Goal: Information Seeking & Learning: Understand process/instructions

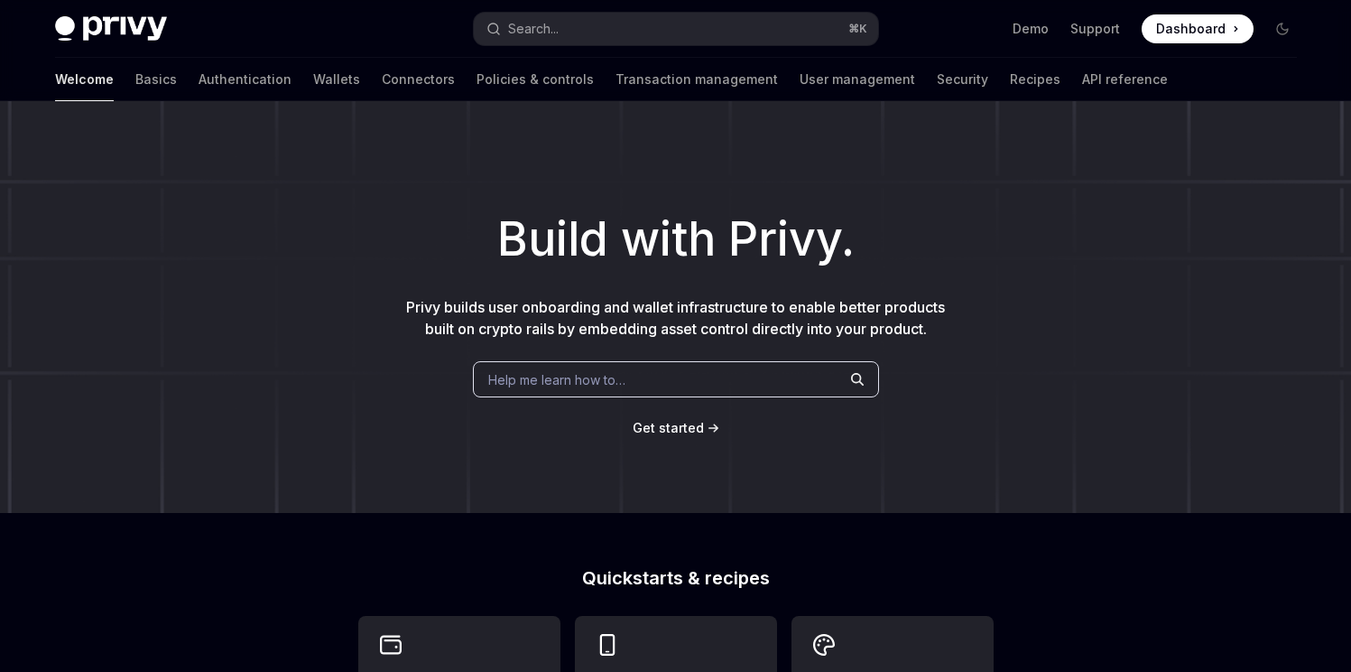
click at [53, 78] on div "Welcome Basics Authentication Wallets Connectors Policies & controls Transactio…" at bounding box center [676, 79] width 1329 height 43
click at [135, 82] on link "Basics" at bounding box center [156, 79] width 42 height 43
type textarea "*"
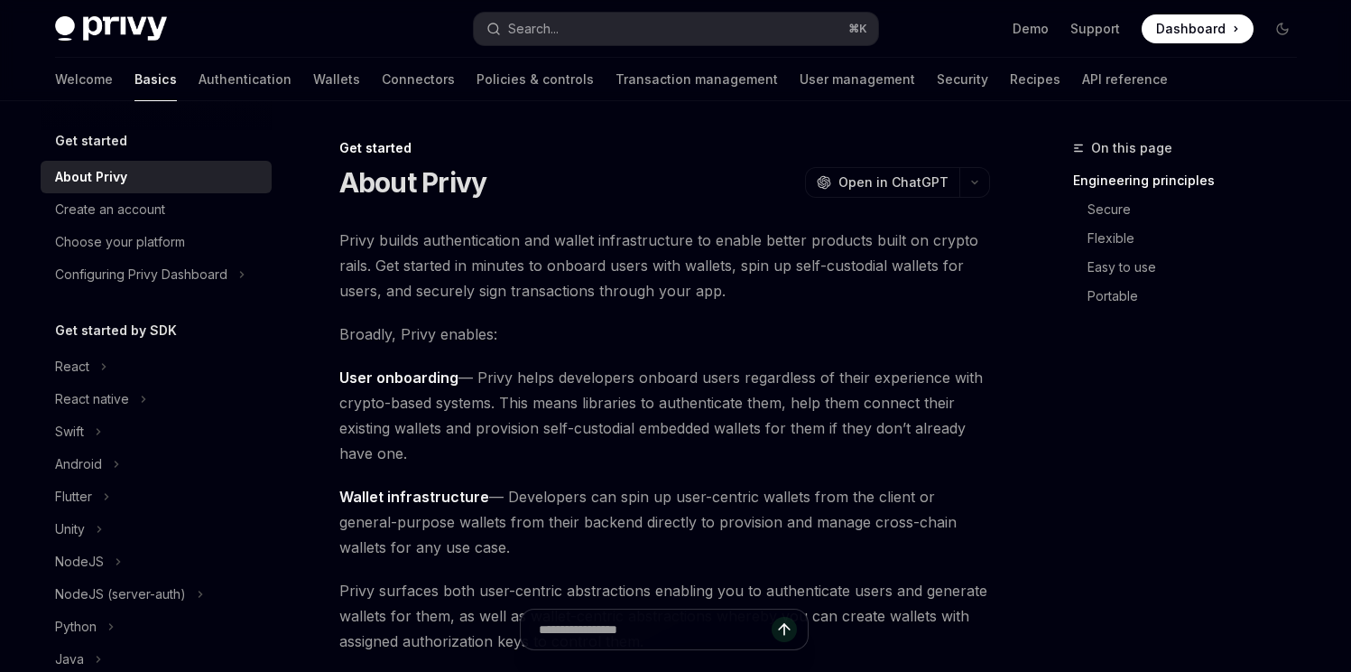
click at [539, 47] on div "Privy Docs home page Search... ⌘ K Demo Support Dashboard Dashboard Search..." at bounding box center [676, 29] width 1242 height 58
click at [548, 42] on button "Search... ⌘ K" at bounding box center [676, 29] width 404 height 32
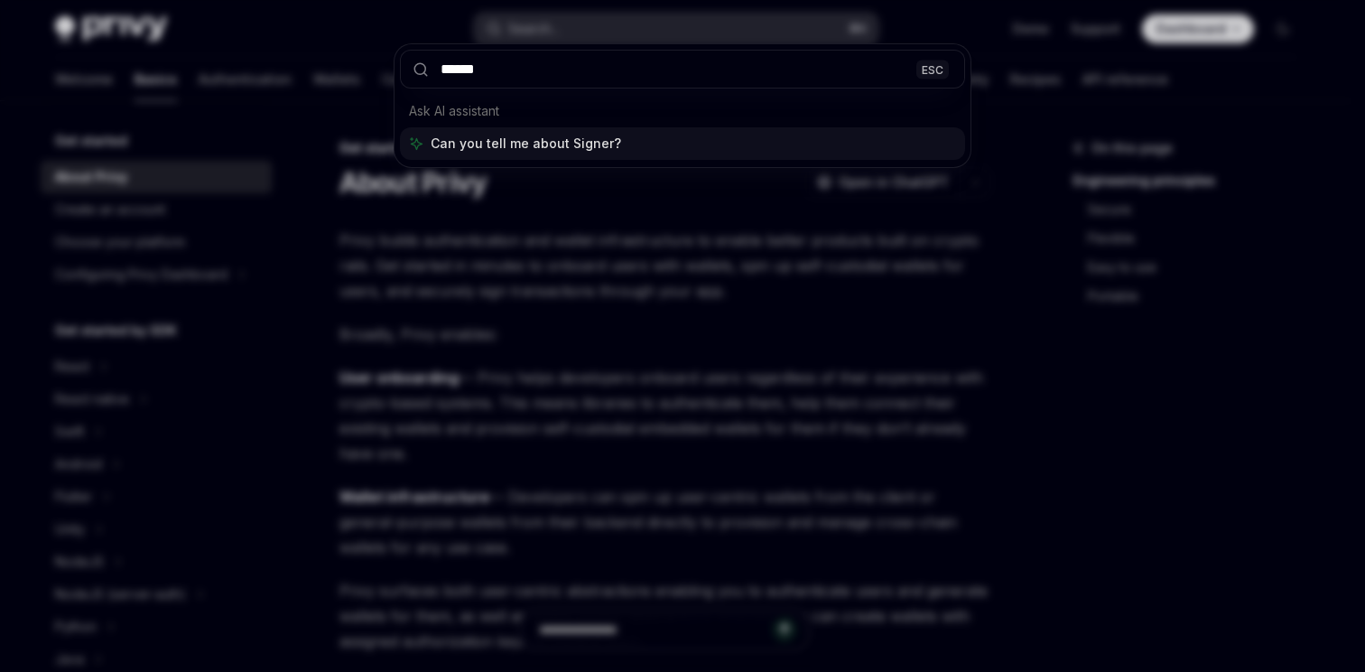
type input "*******"
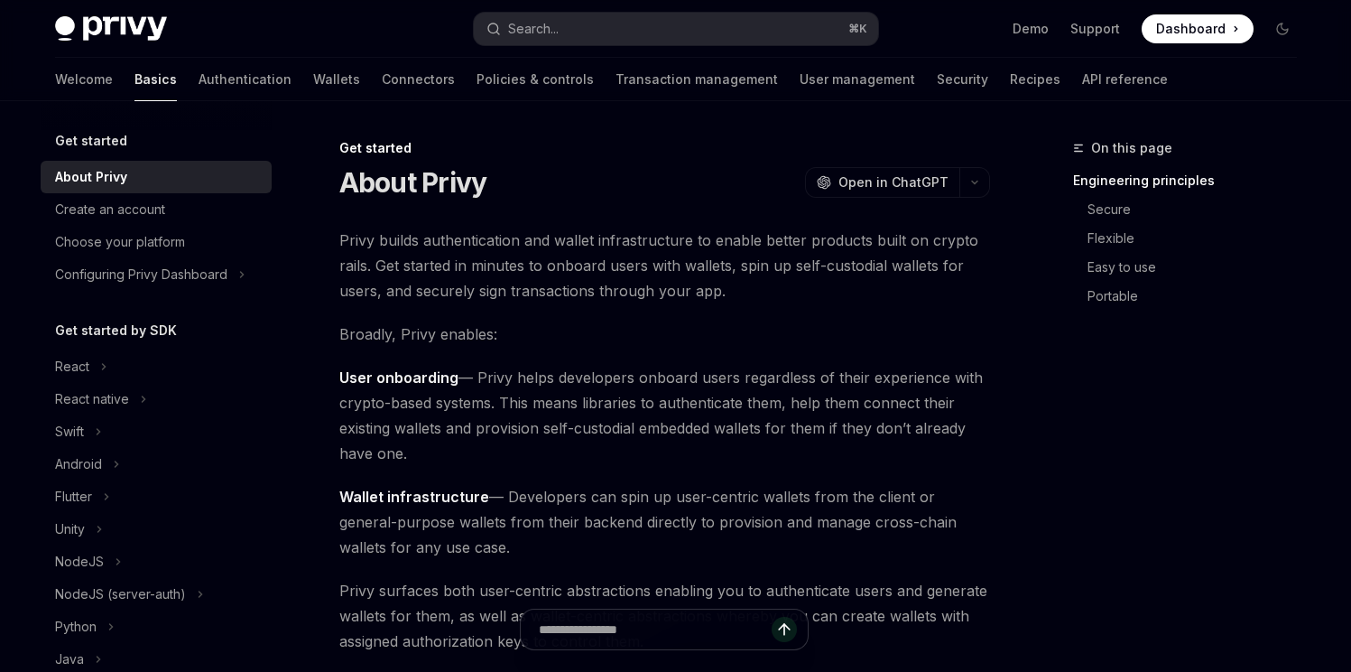
scroll to position [518, 0]
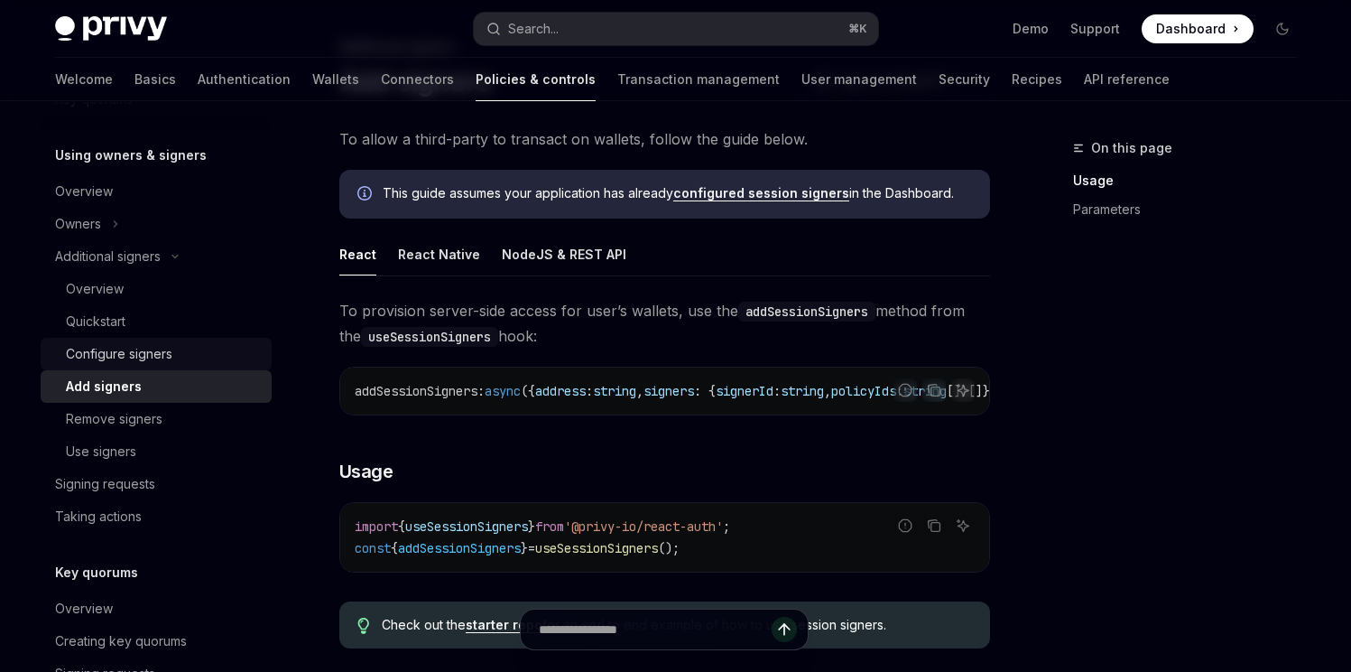
click at [200, 346] on div "Configure signers" at bounding box center [163, 354] width 195 height 22
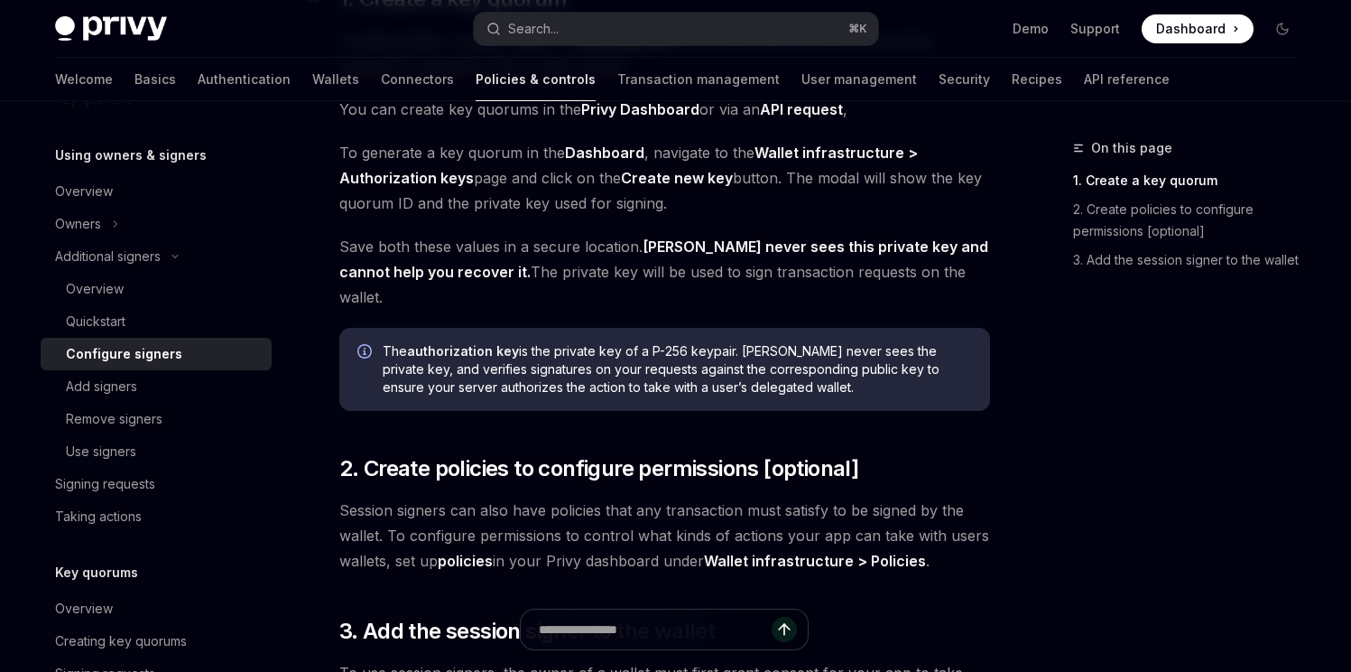
scroll to position [57, 0]
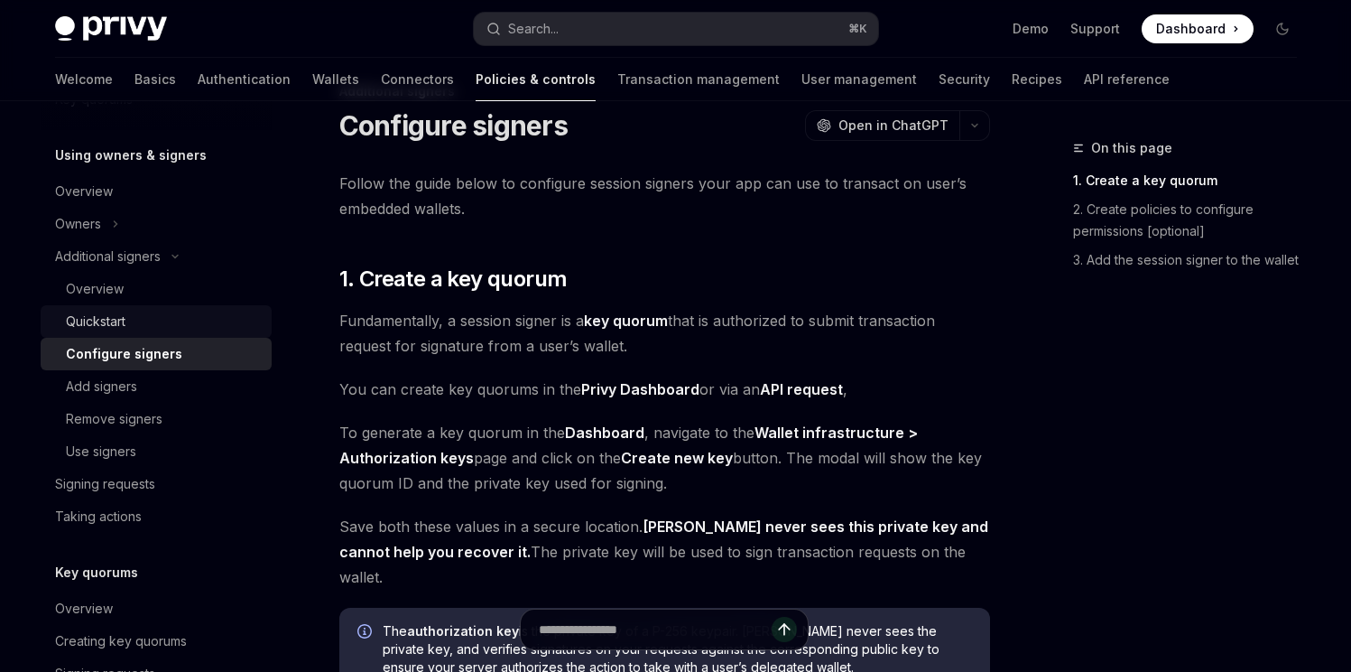
click at [172, 312] on div "Quickstart" at bounding box center [163, 322] width 195 height 22
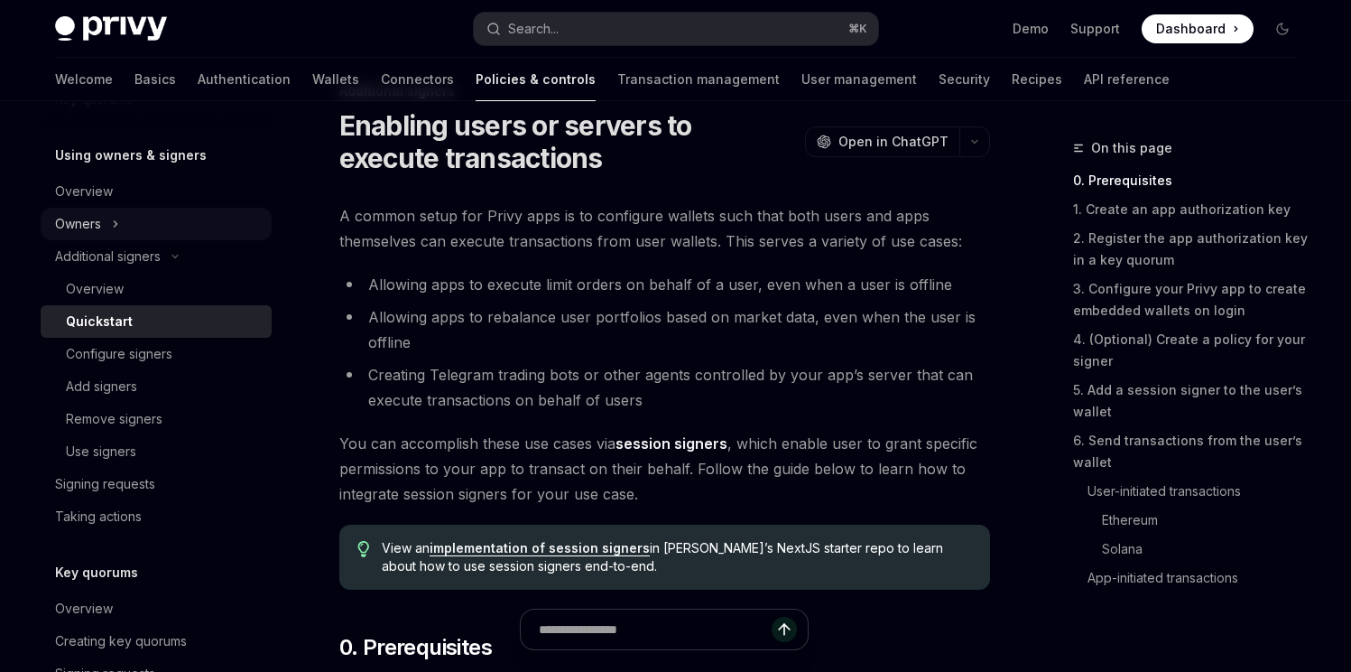
click at [115, 213] on icon "Toggle Owners section" at bounding box center [115, 224] width 7 height 22
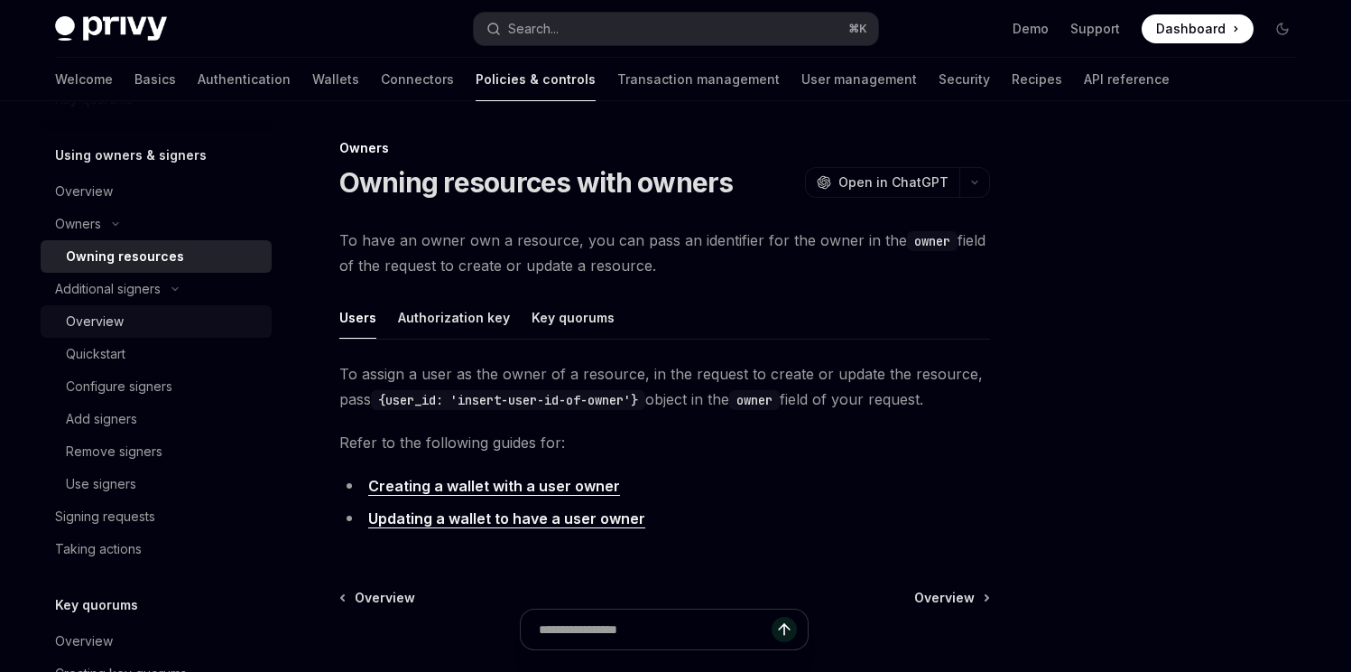
click at [130, 318] on div "Overview" at bounding box center [163, 322] width 195 height 22
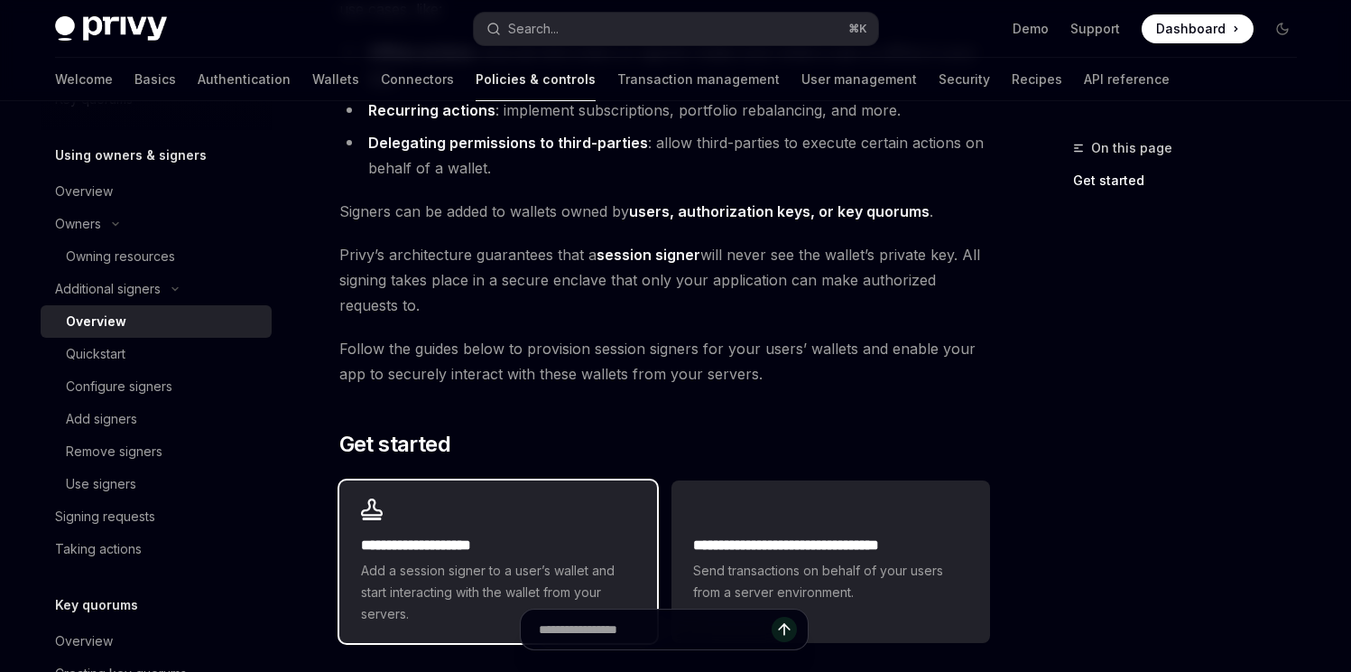
scroll to position [552, 0]
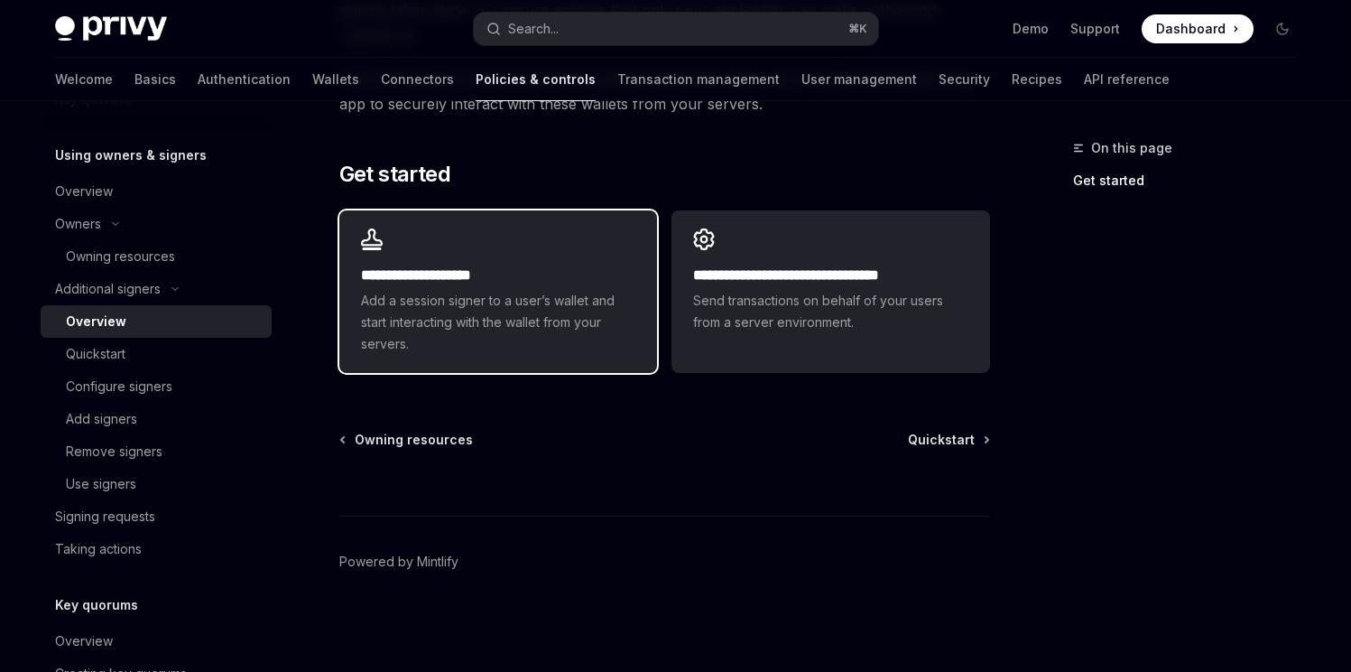
click at [480, 284] on h2 "**********" at bounding box center [498, 276] width 274 height 22
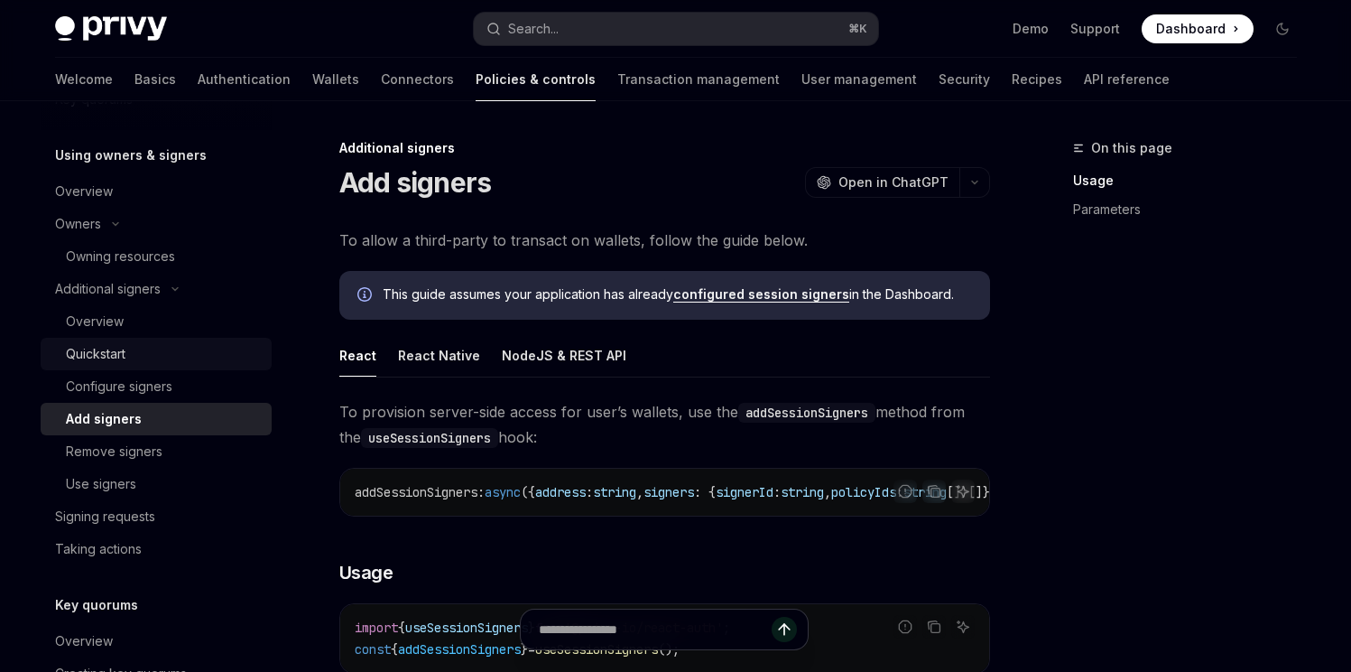
click at [172, 357] on div "Quickstart" at bounding box center [163, 354] width 195 height 22
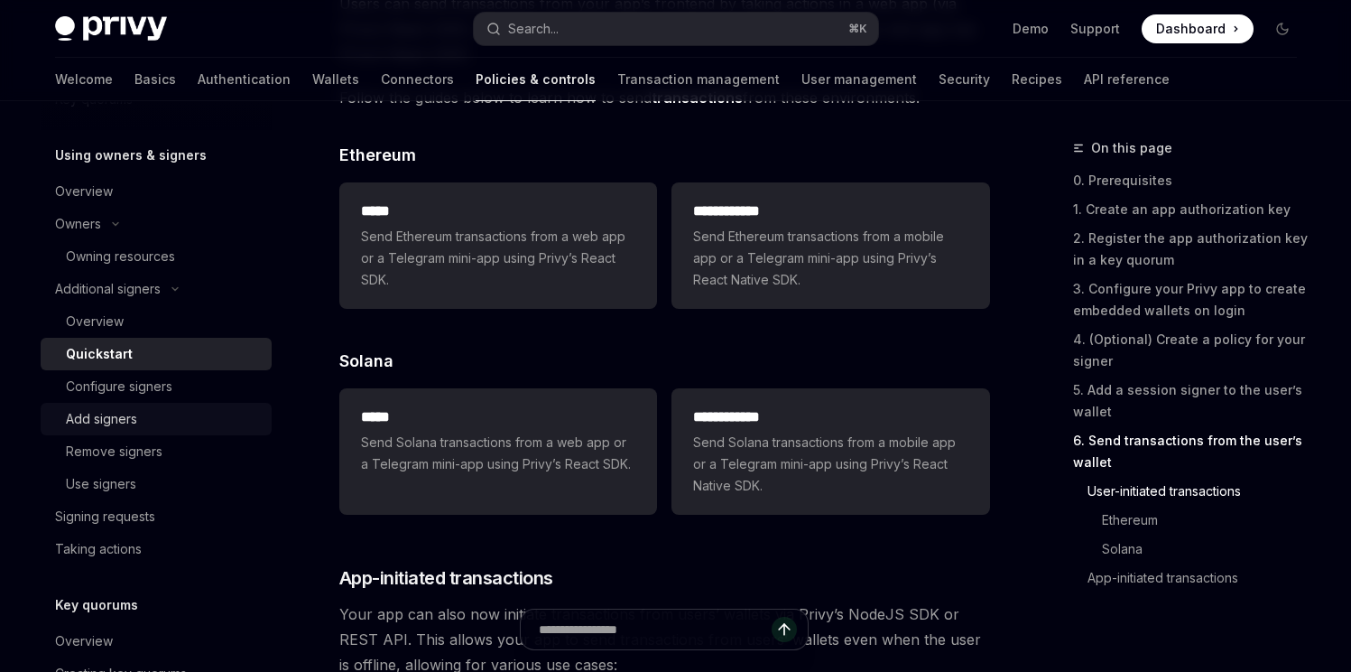
scroll to position [3878, 0]
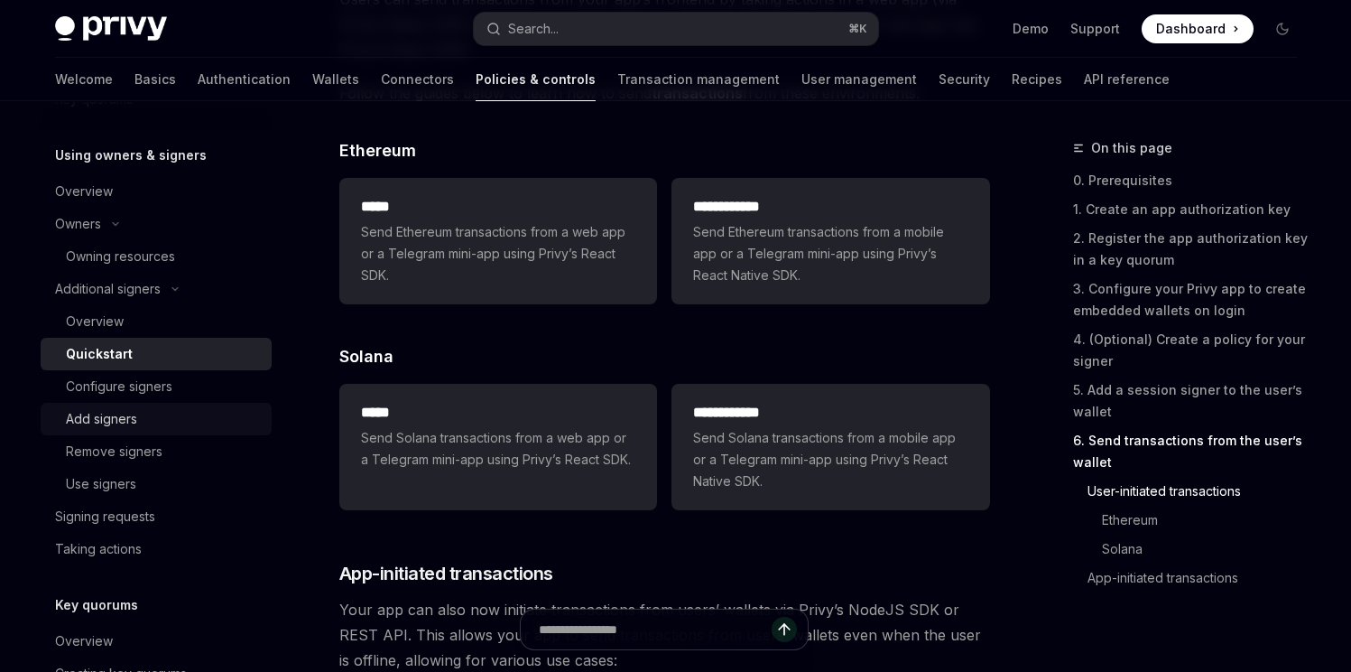
click at [229, 410] on div "Add signers" at bounding box center [163, 419] width 195 height 22
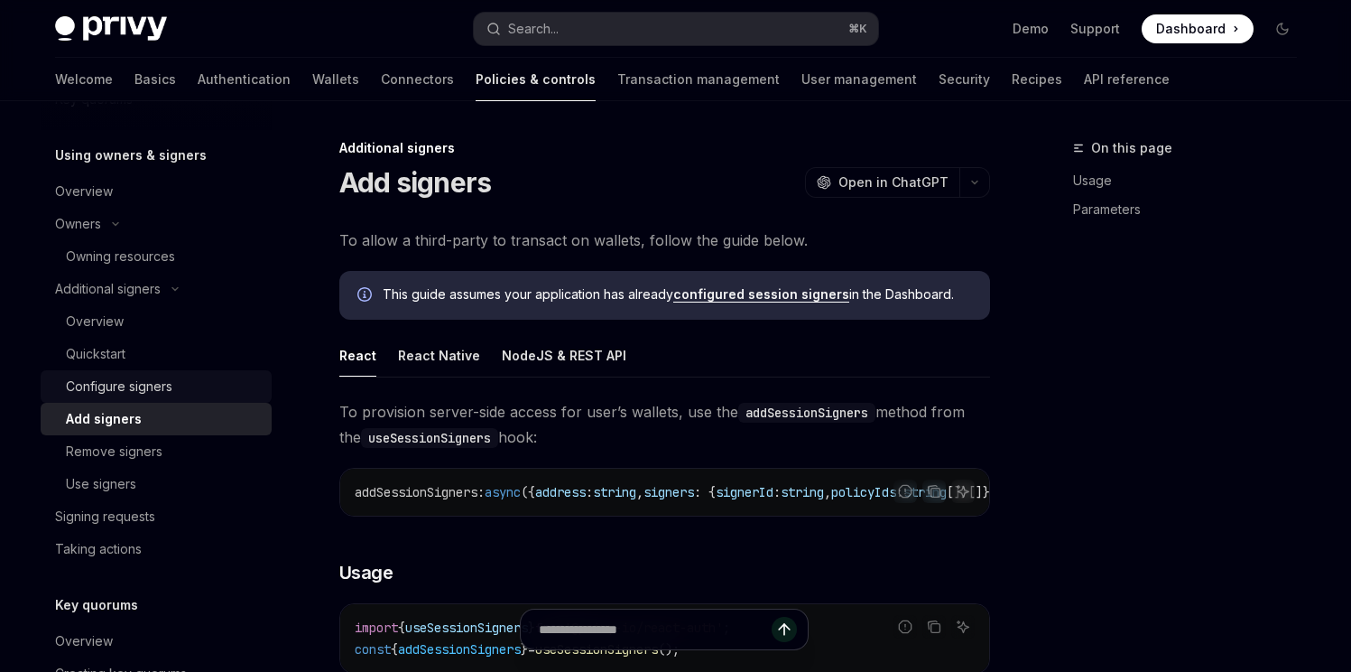
click at [225, 393] on div "Configure signers" at bounding box center [163, 387] width 195 height 22
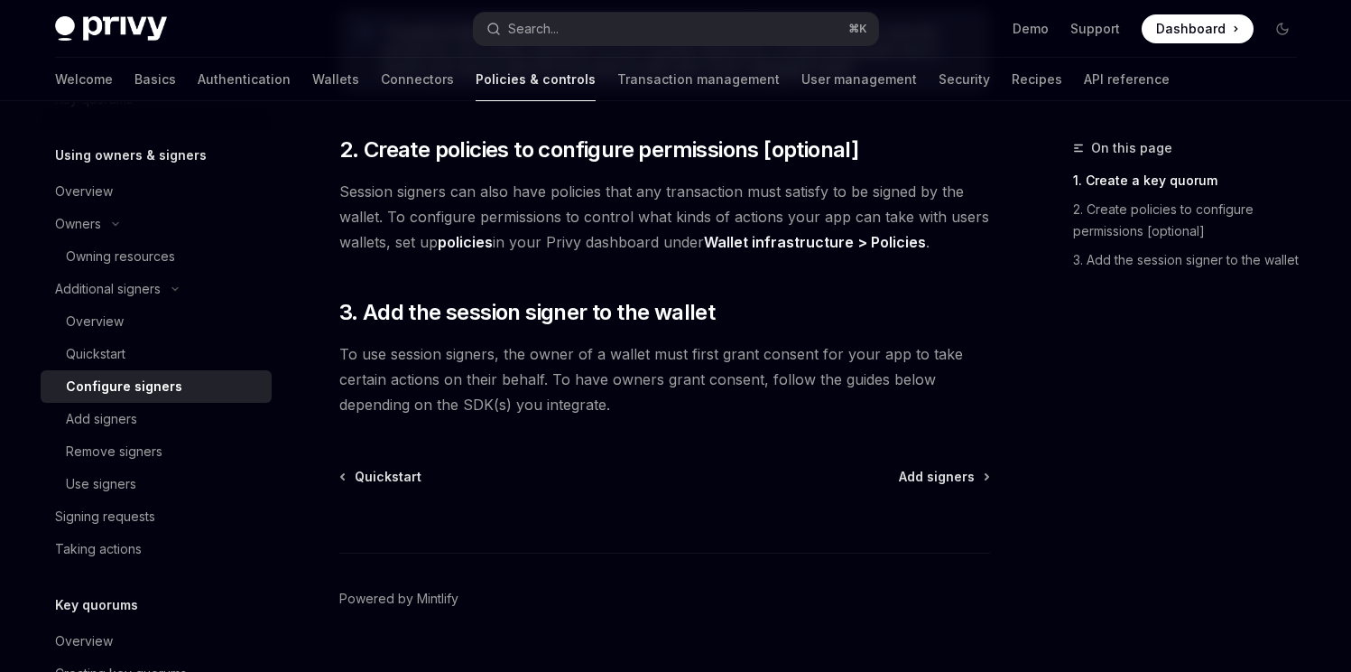
scroll to position [667, 0]
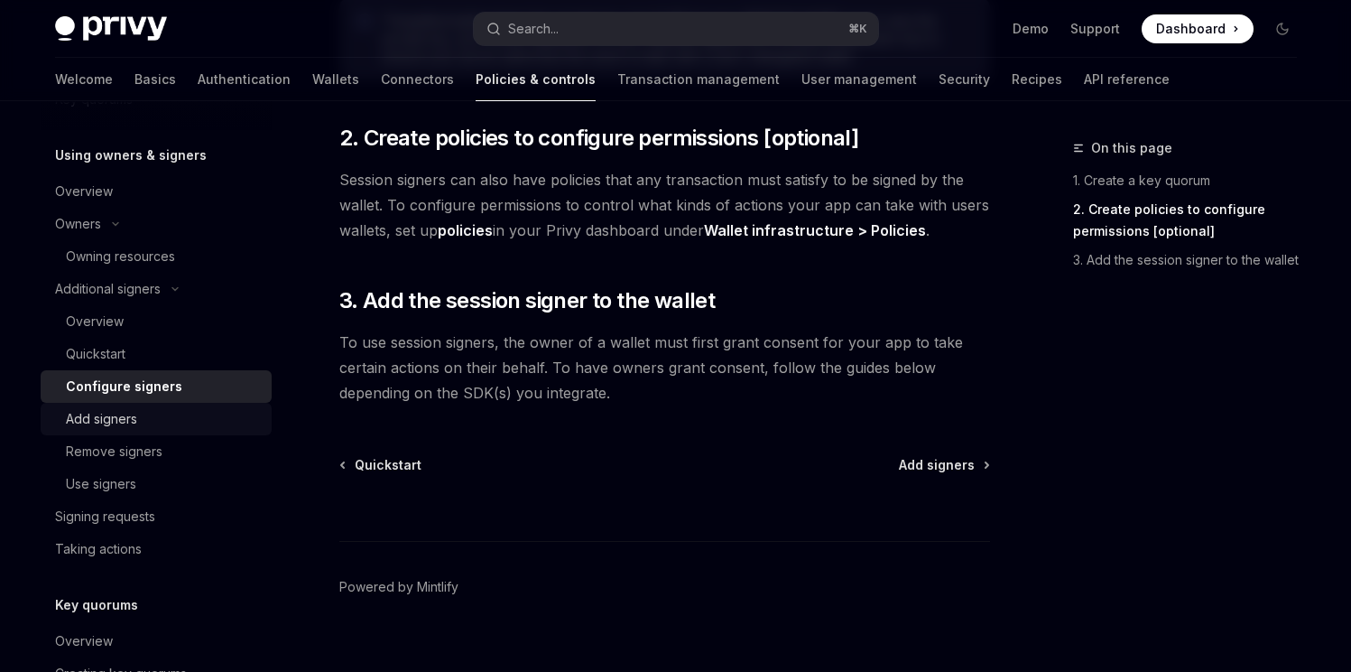
click at [252, 413] on link "Add signers" at bounding box center [156, 419] width 231 height 32
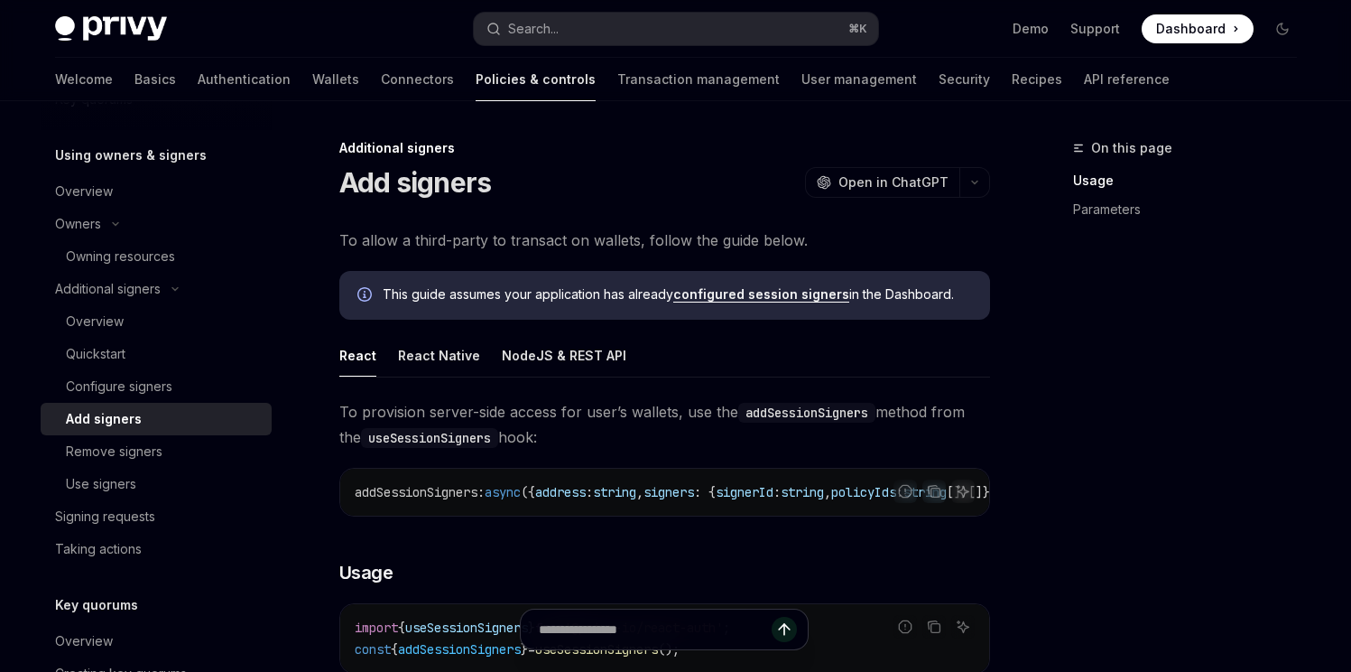
type textarea "*"
click at [649, 25] on button "Search... ⌘ K" at bounding box center [676, 29] width 404 height 32
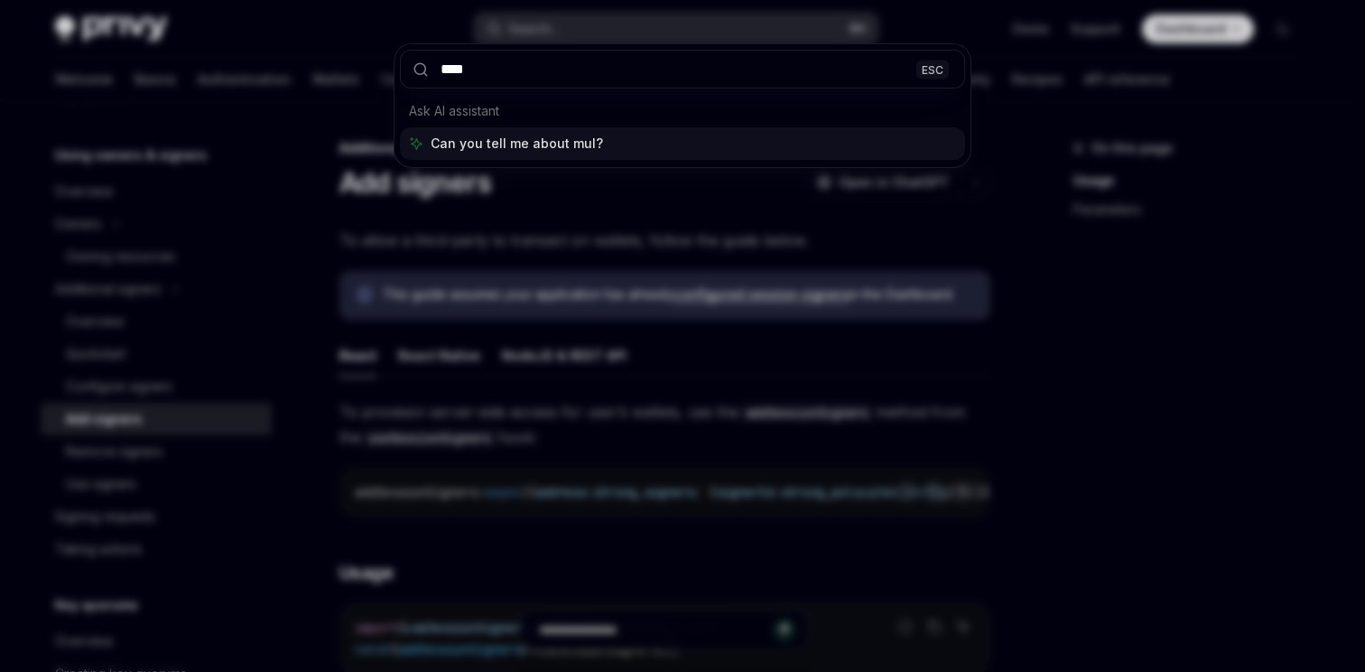
type input "*****"
type input "**********"
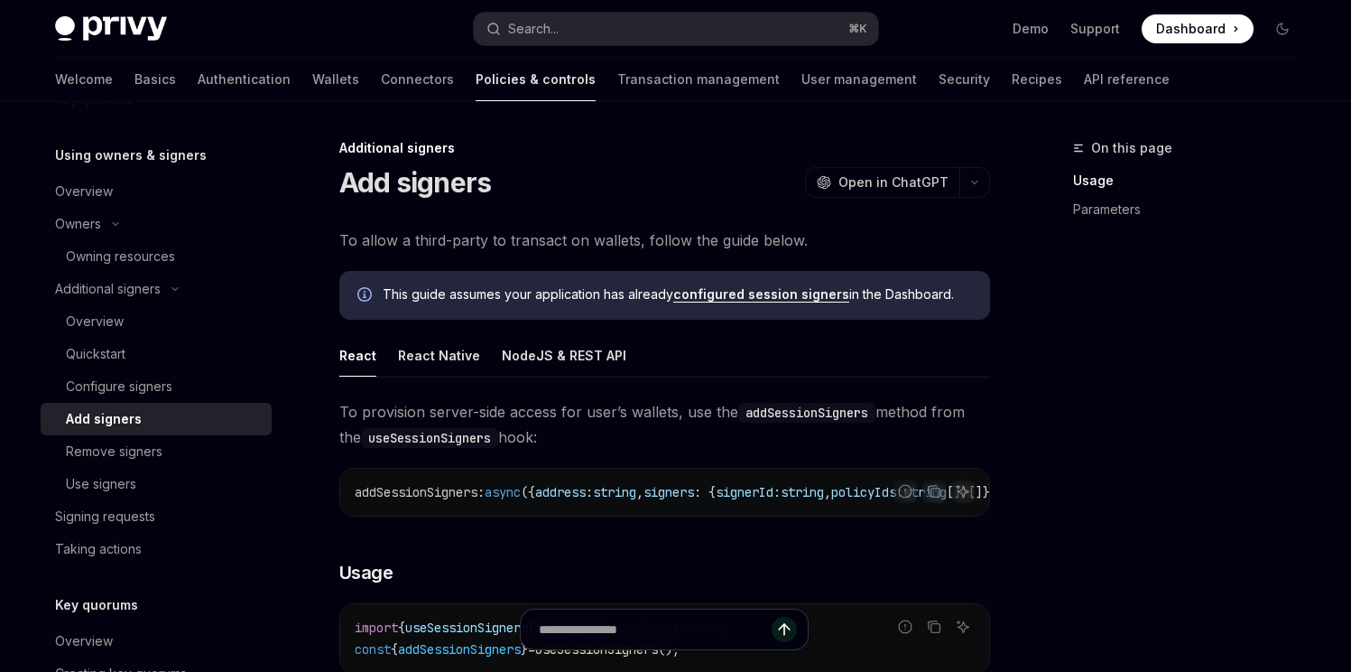
type textarea "*"
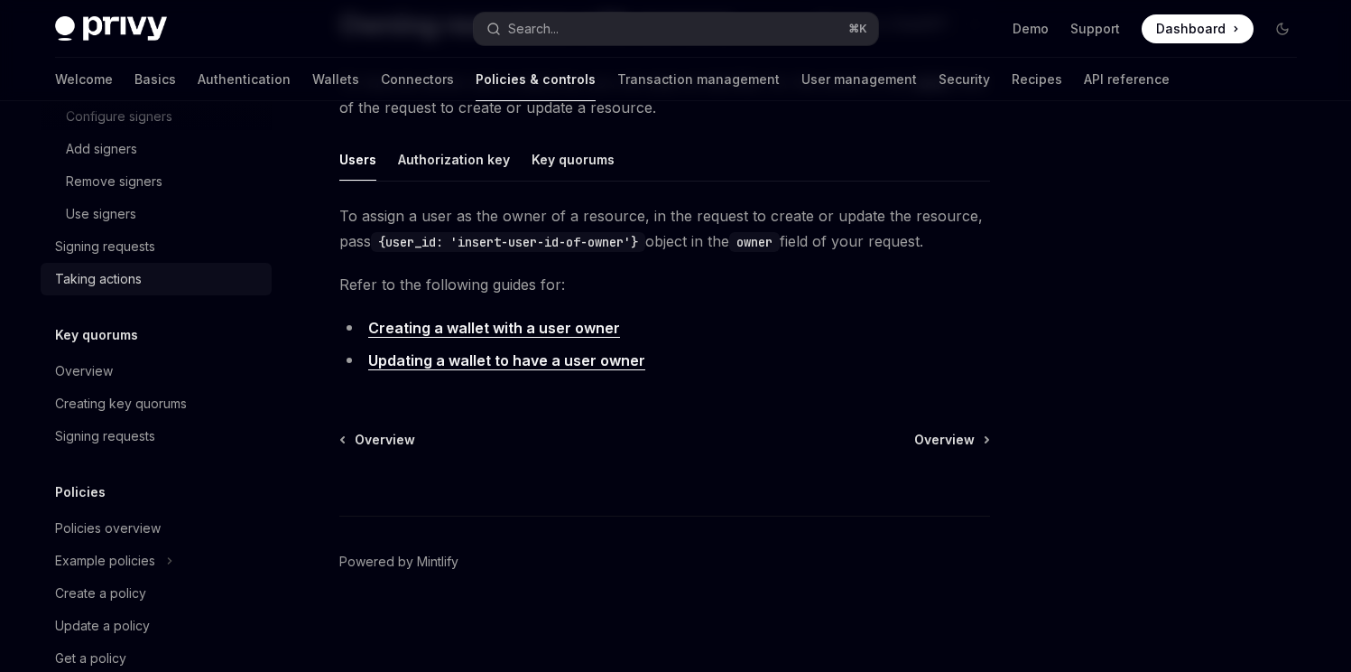
scroll to position [769, 0]
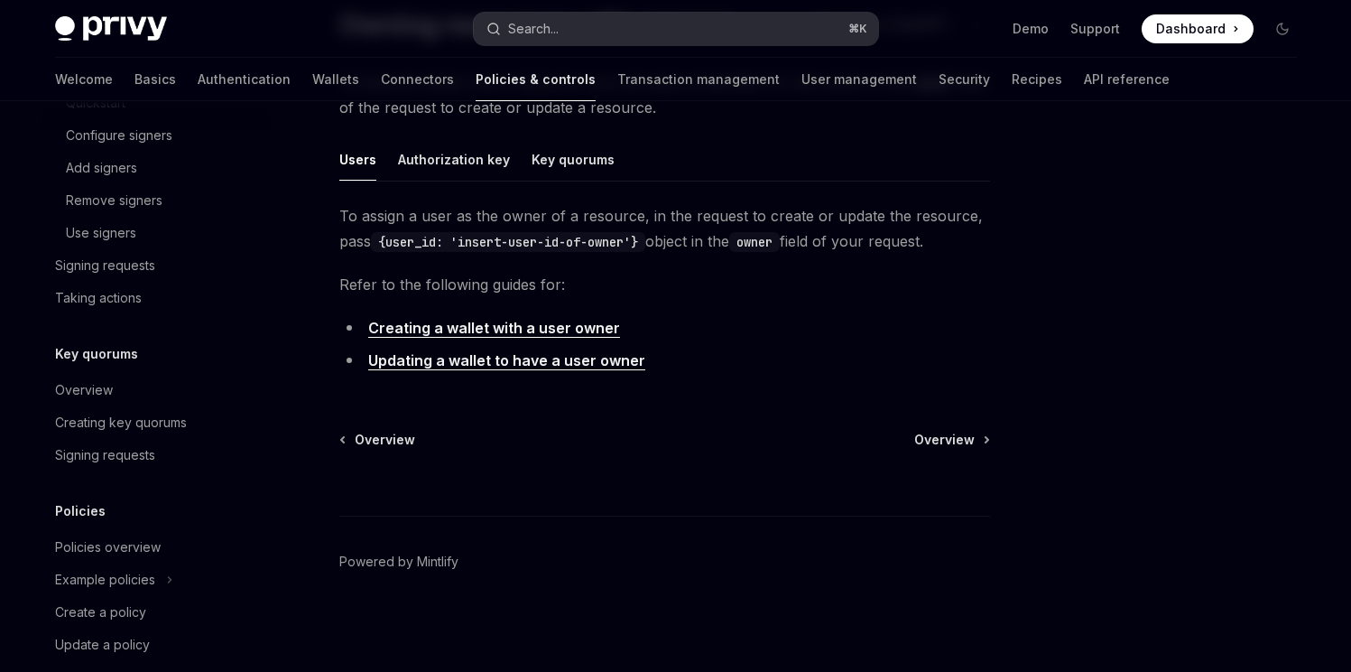
click at [609, 29] on button "Search... ⌘ K" at bounding box center [676, 29] width 404 height 32
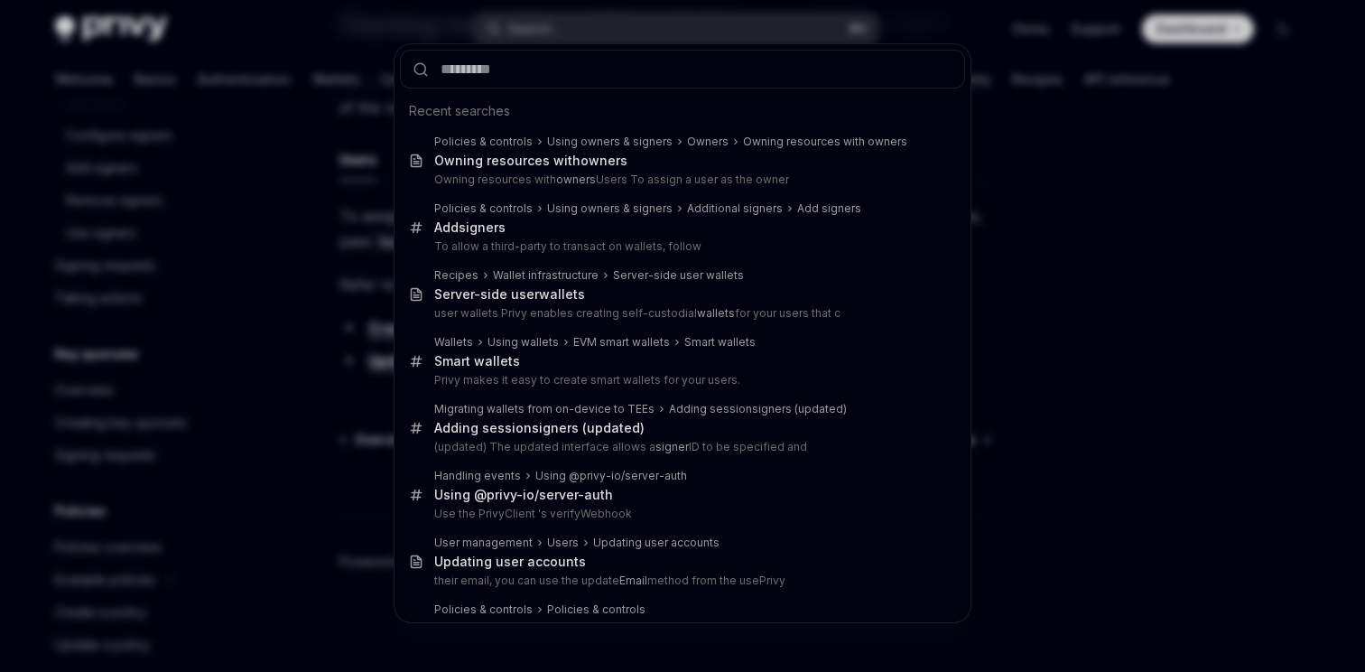
type input "*"
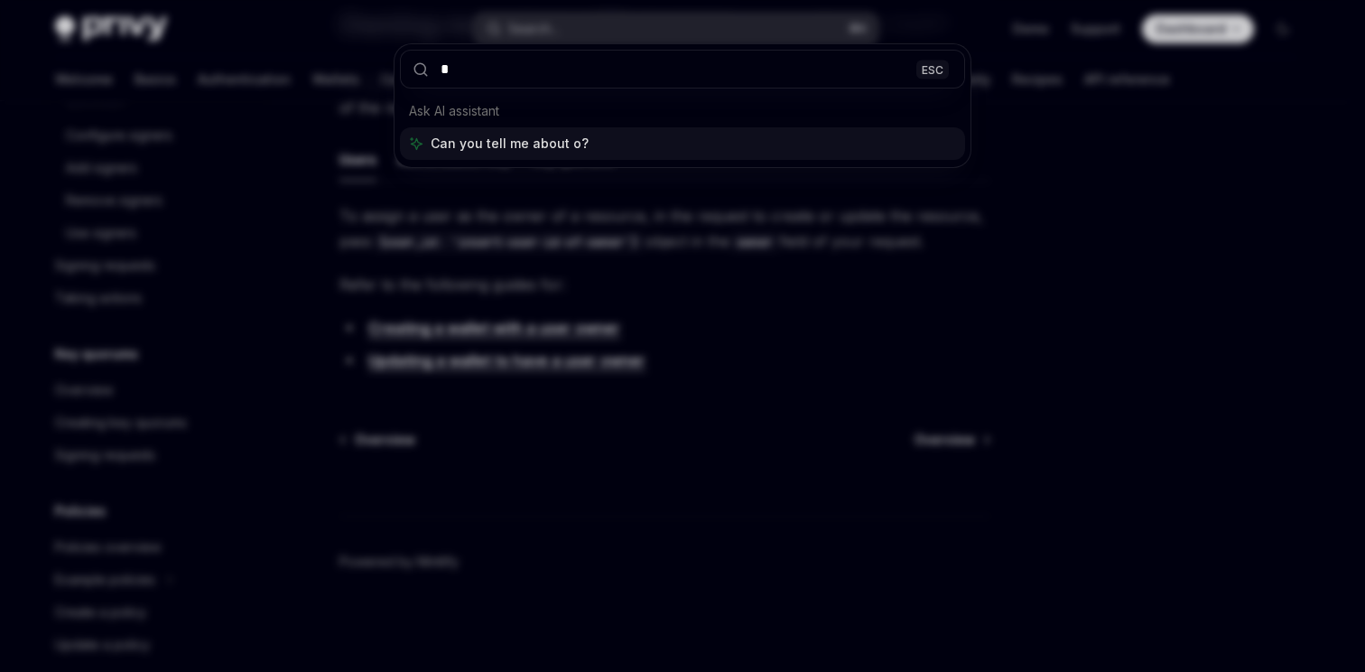
type input "**"
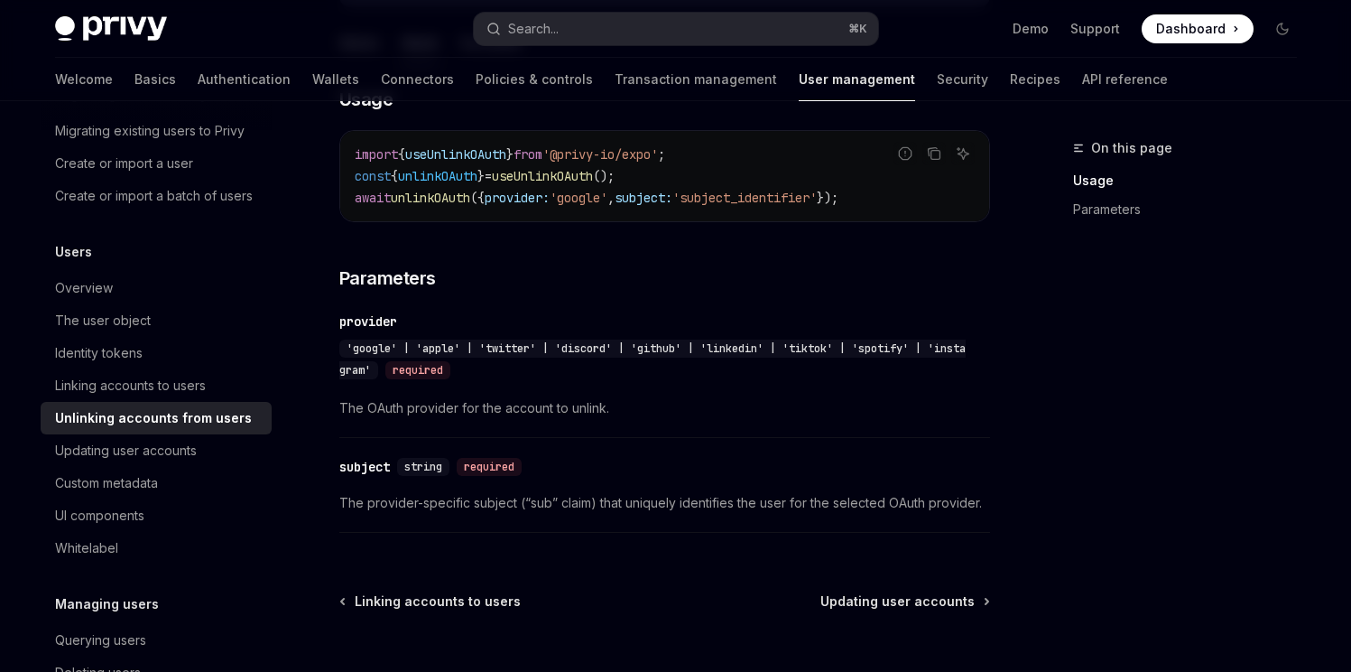
scroll to position [970, 0]
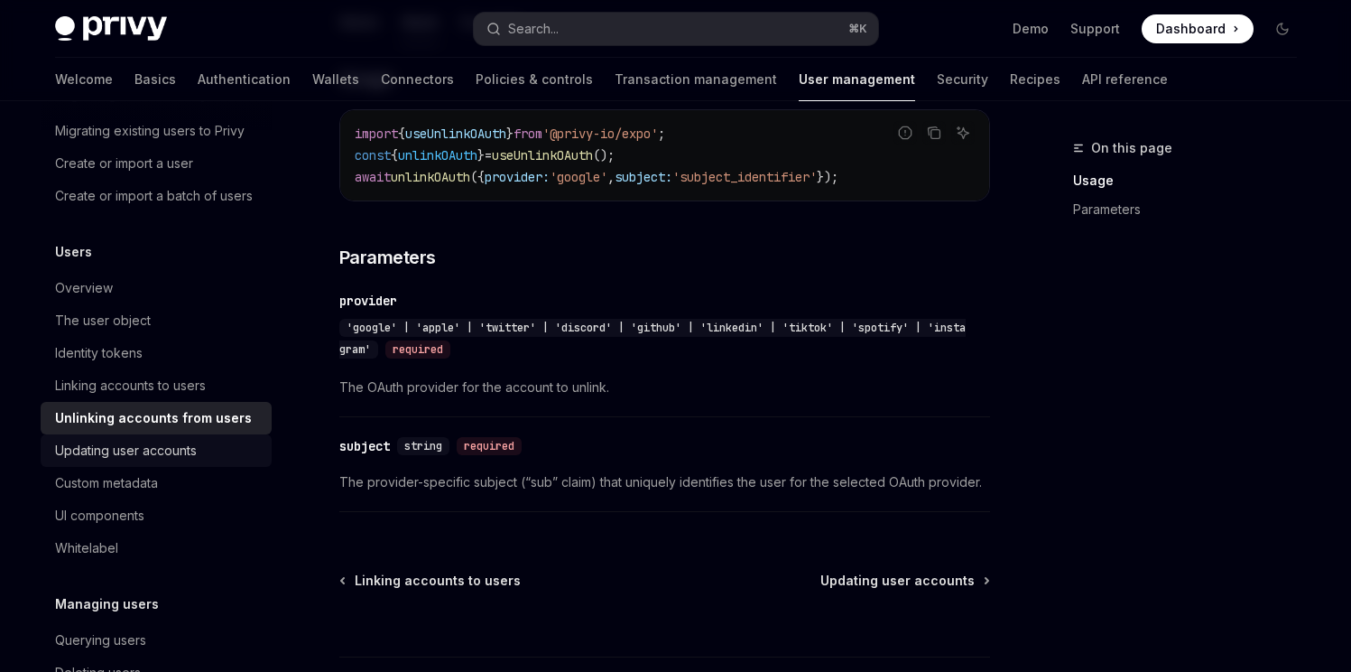
click at [224, 461] on div "Updating user accounts" at bounding box center [158, 451] width 206 height 22
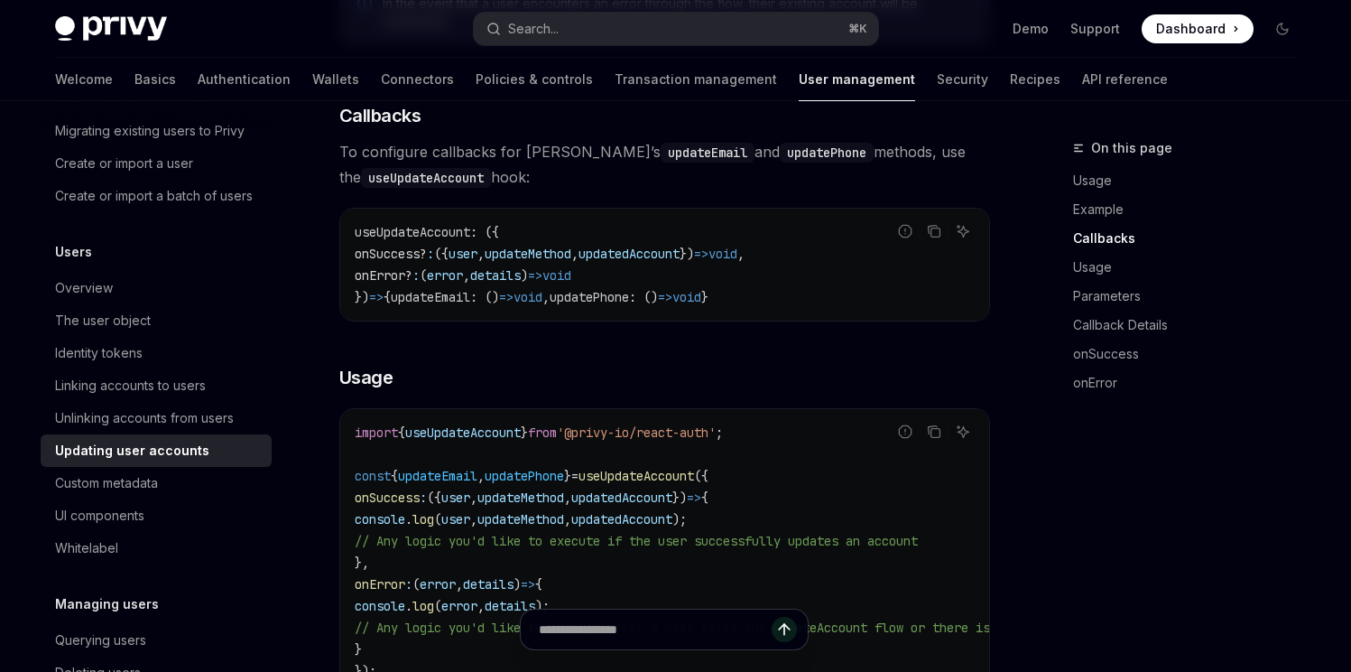
scroll to position [1146, 0]
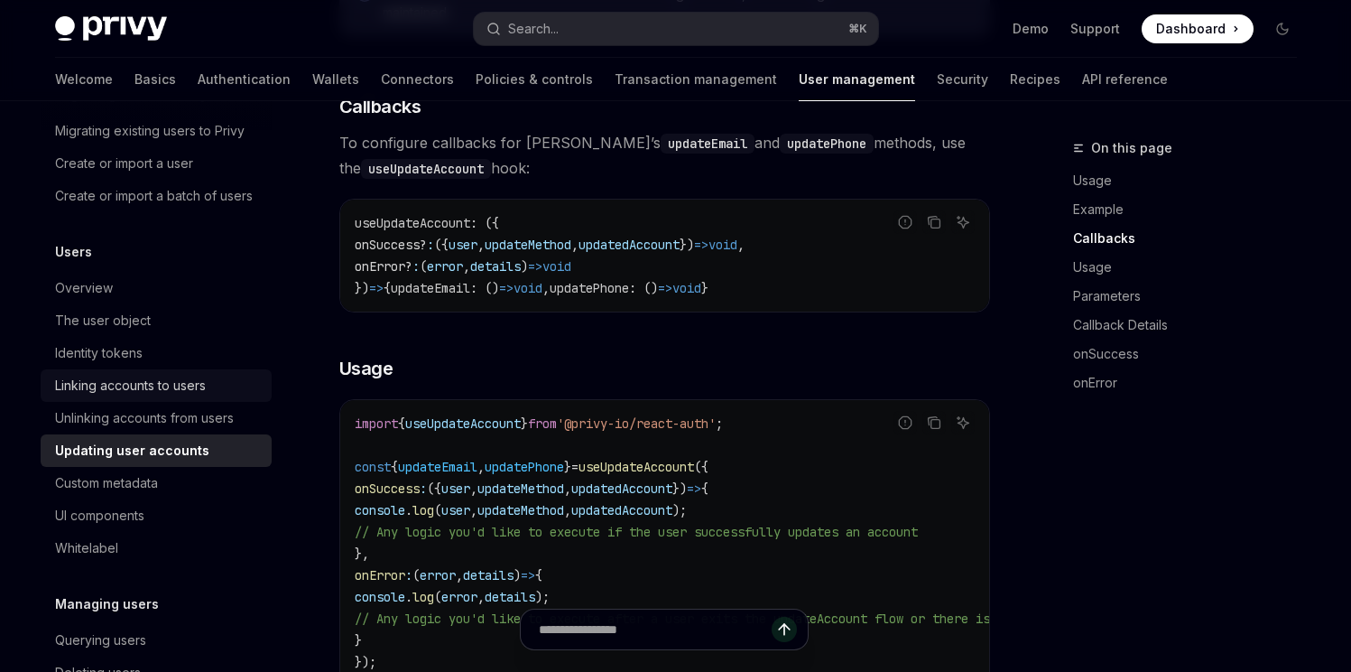
click at [171, 396] on div "Linking accounts to users" at bounding box center [130, 386] width 151 height 22
type textarea "*"
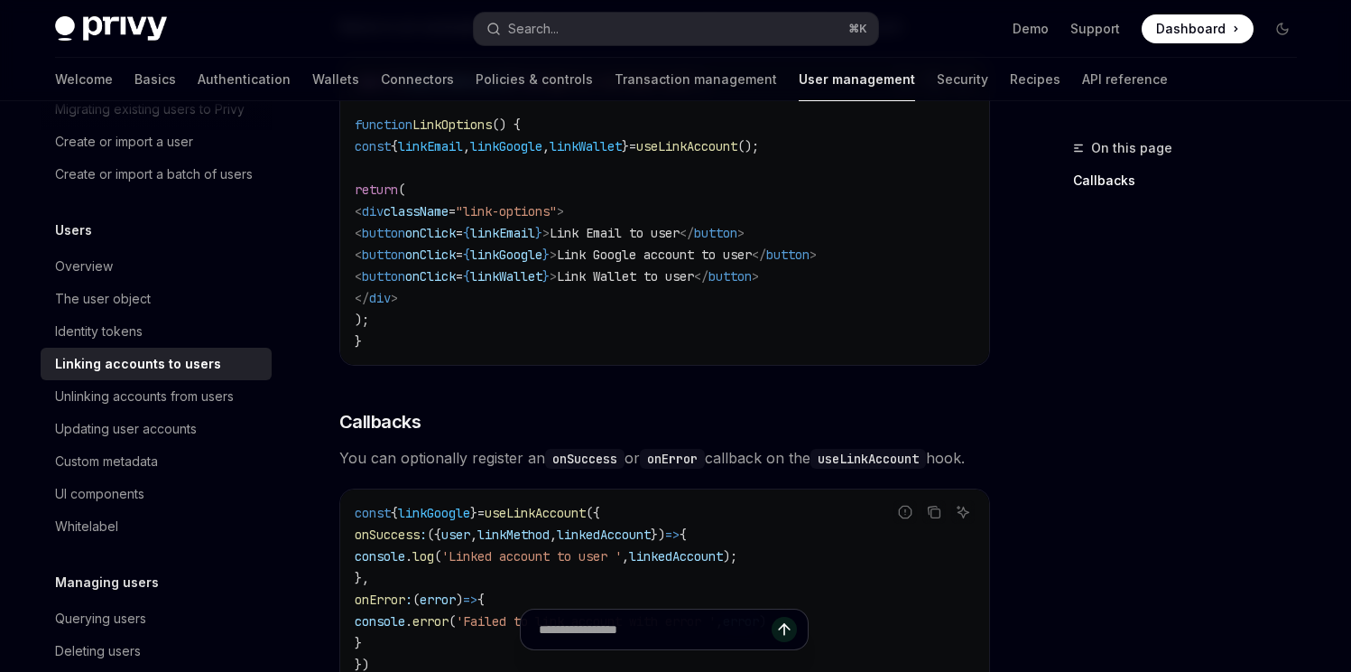
scroll to position [348, 0]
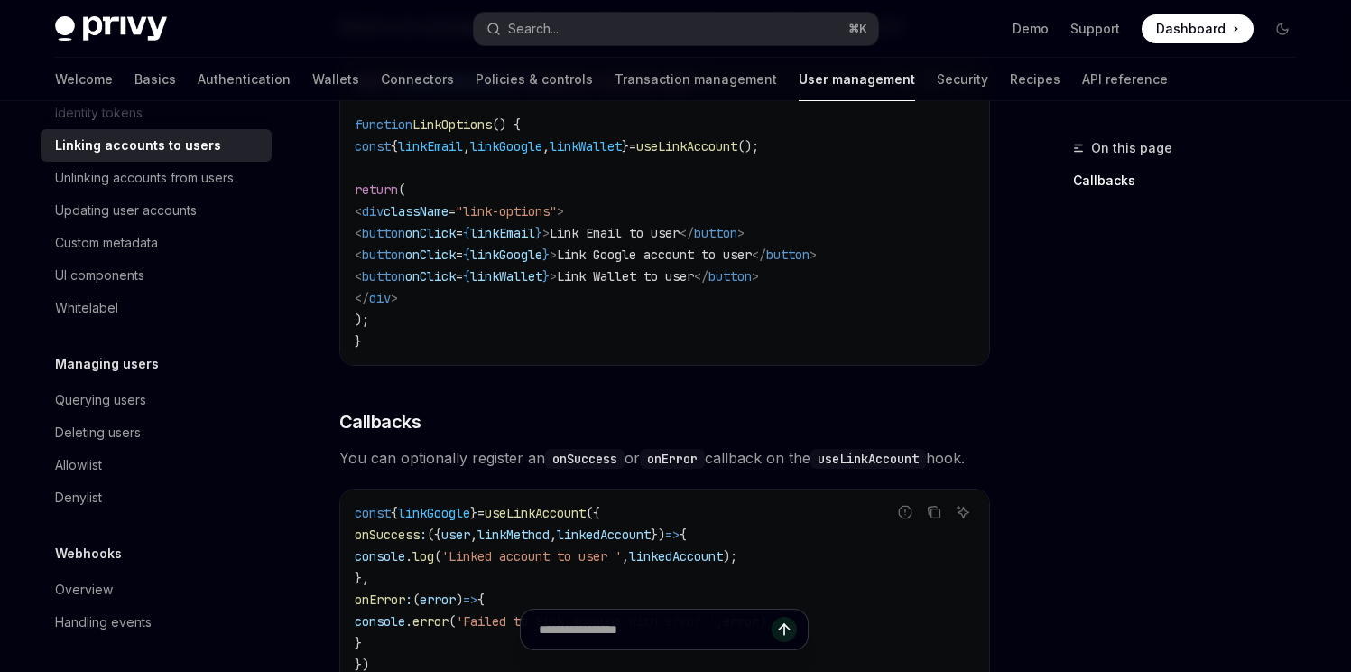
click at [674, 1] on div "Privy Docs home page Search... ⌘ K Demo Support Dashboard Dashboard Search..." at bounding box center [676, 29] width 1242 height 58
click at [671, 23] on button "Search... ⌘ K" at bounding box center [676, 29] width 404 height 32
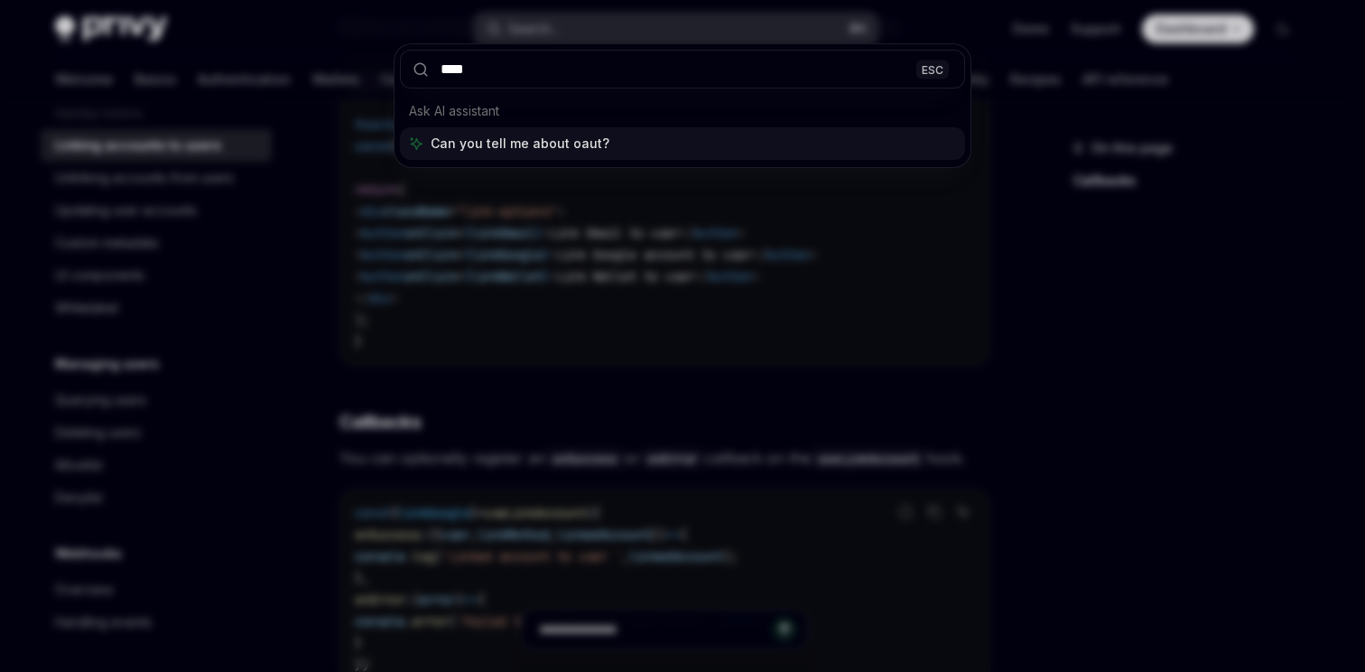
type input "*****"
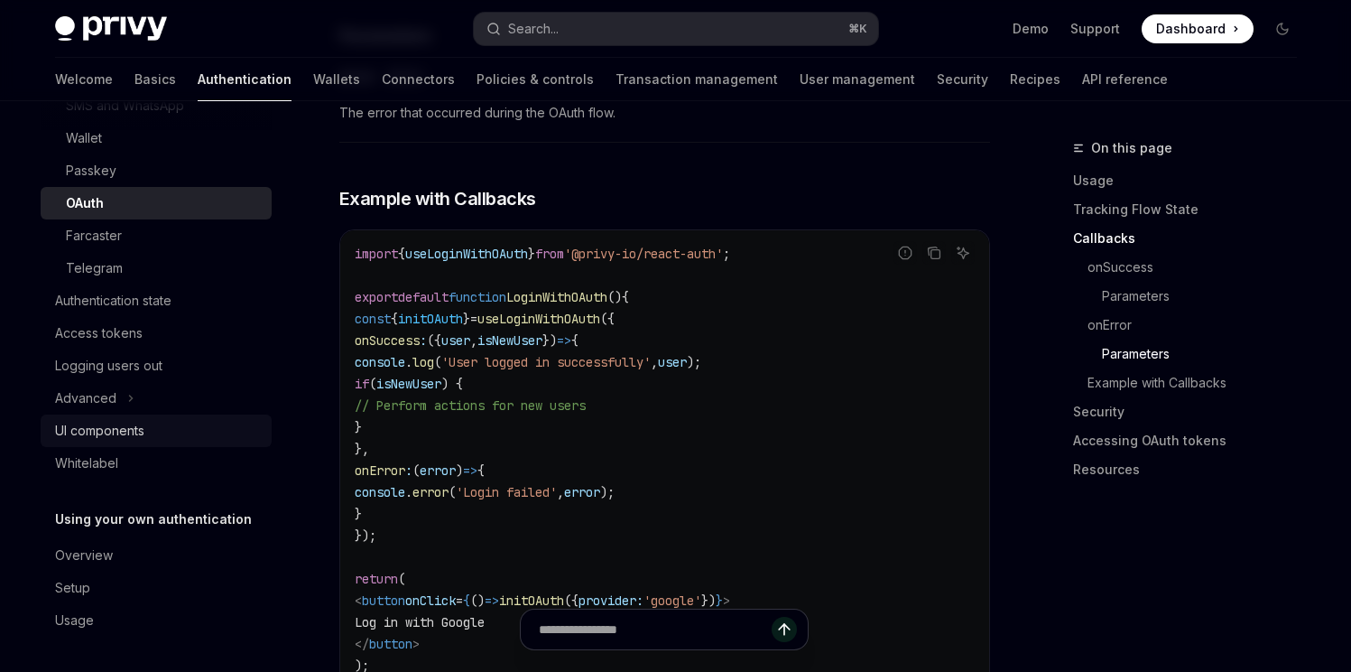
scroll to position [231, 0]
click at [140, 393] on button "Advanced" at bounding box center [156, 397] width 231 height 32
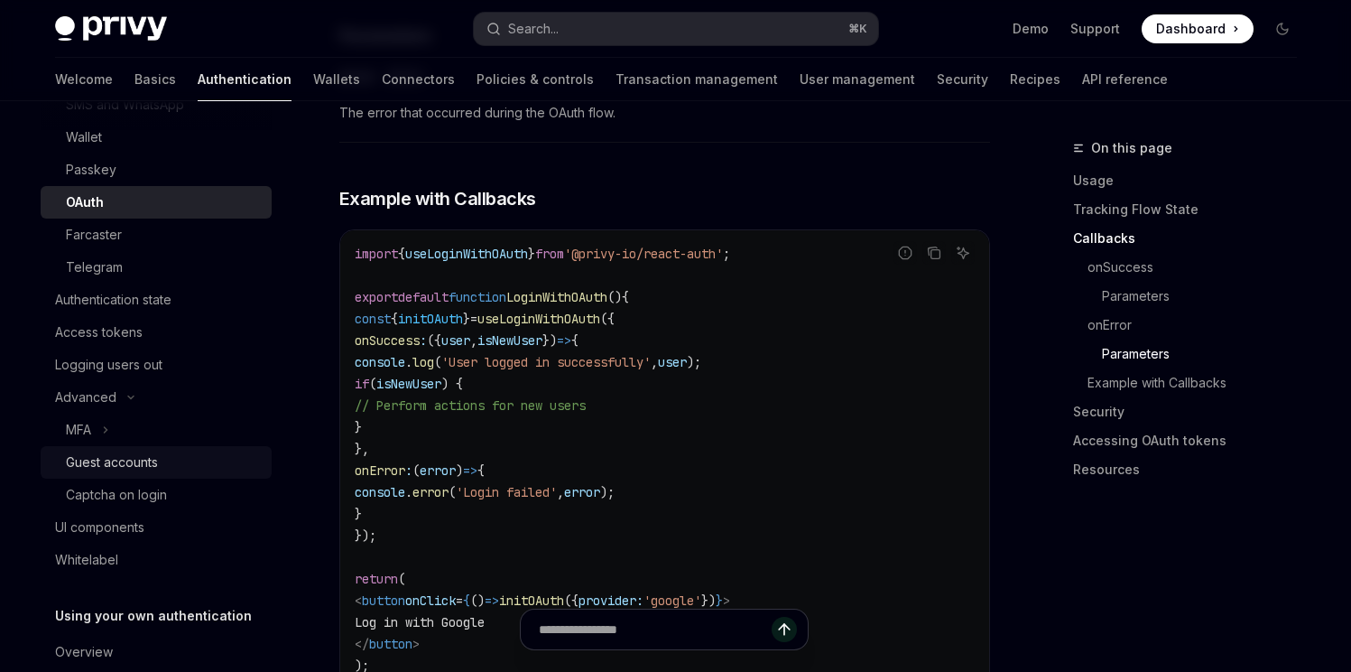
click at [116, 463] on div "Guest accounts" at bounding box center [112, 462] width 92 height 22
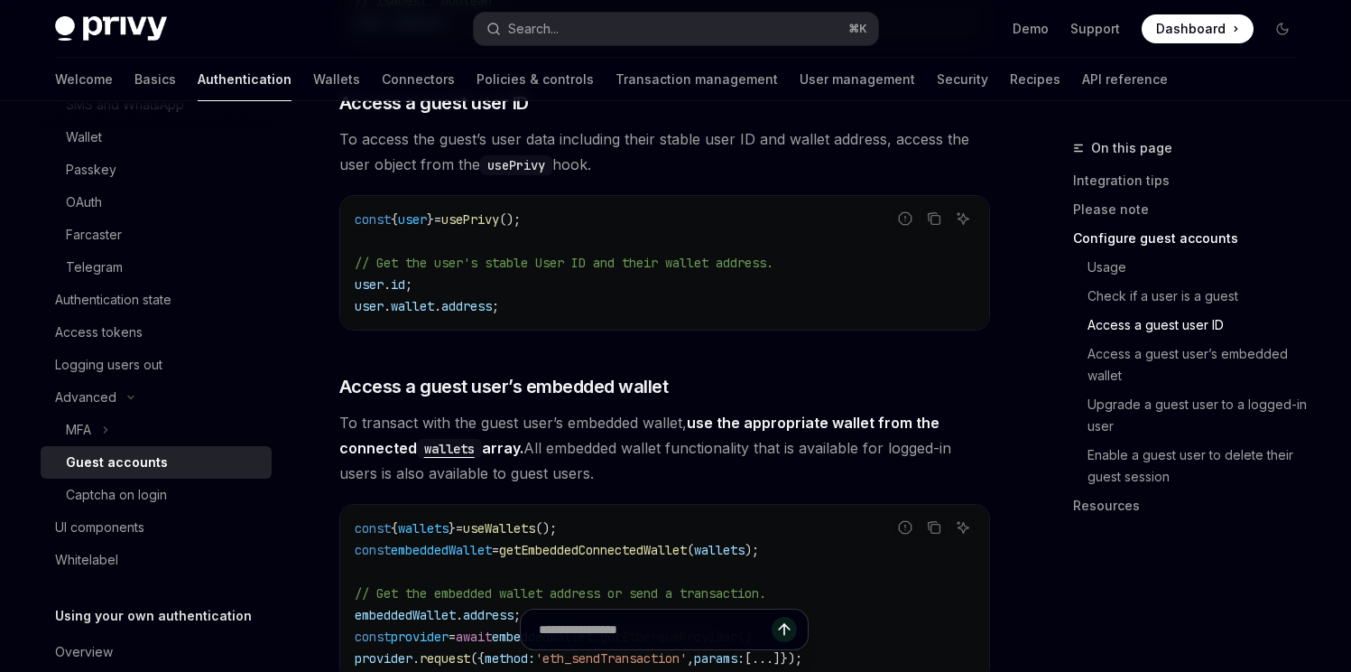
scroll to position [2285, 0]
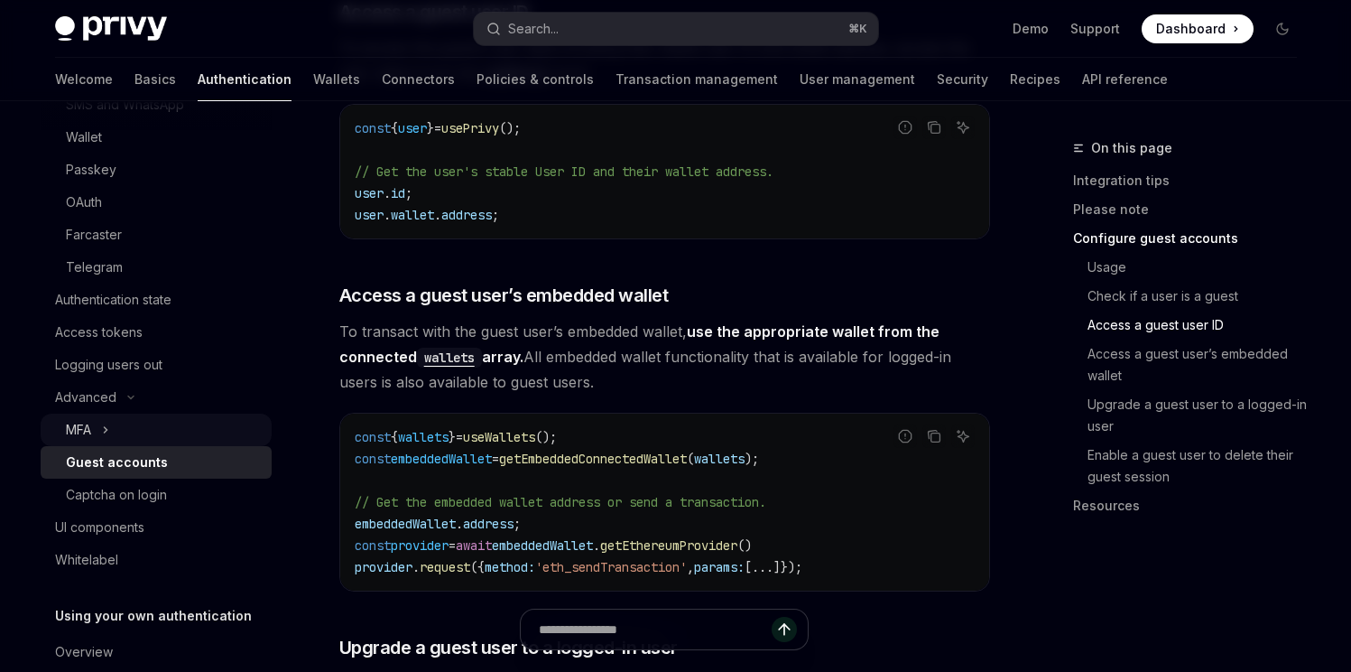
click at [107, 433] on icon "Toggle MFA section" at bounding box center [105, 430] width 7 height 22
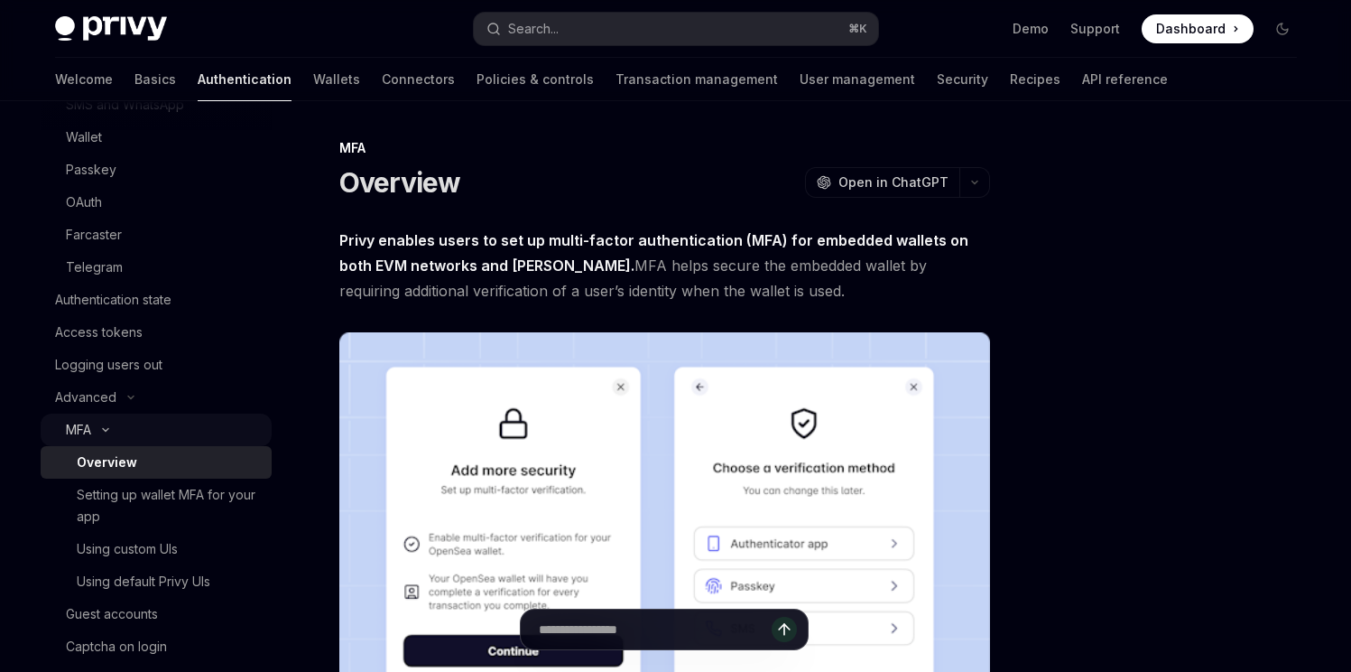
click at [107, 430] on icon "Toggle MFA section" at bounding box center [105, 430] width 5 height 3
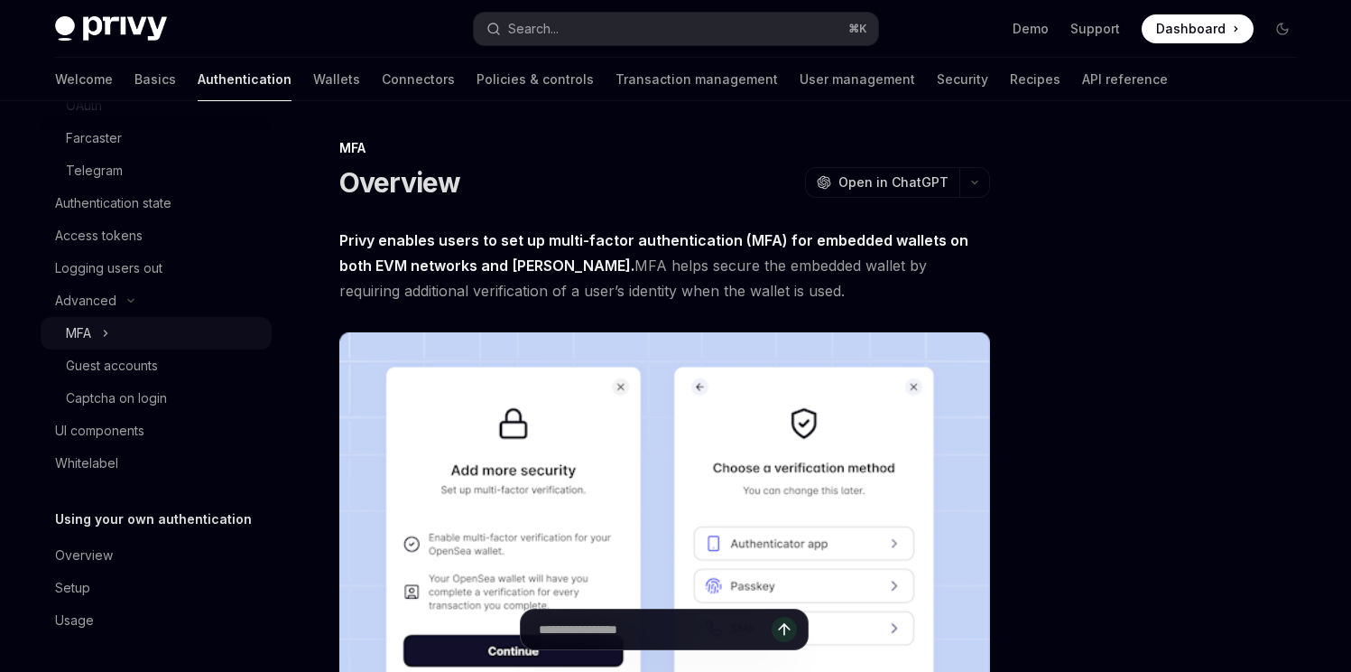
scroll to position [329, 0]
click at [125, 555] on div "Overview" at bounding box center [158, 554] width 206 height 22
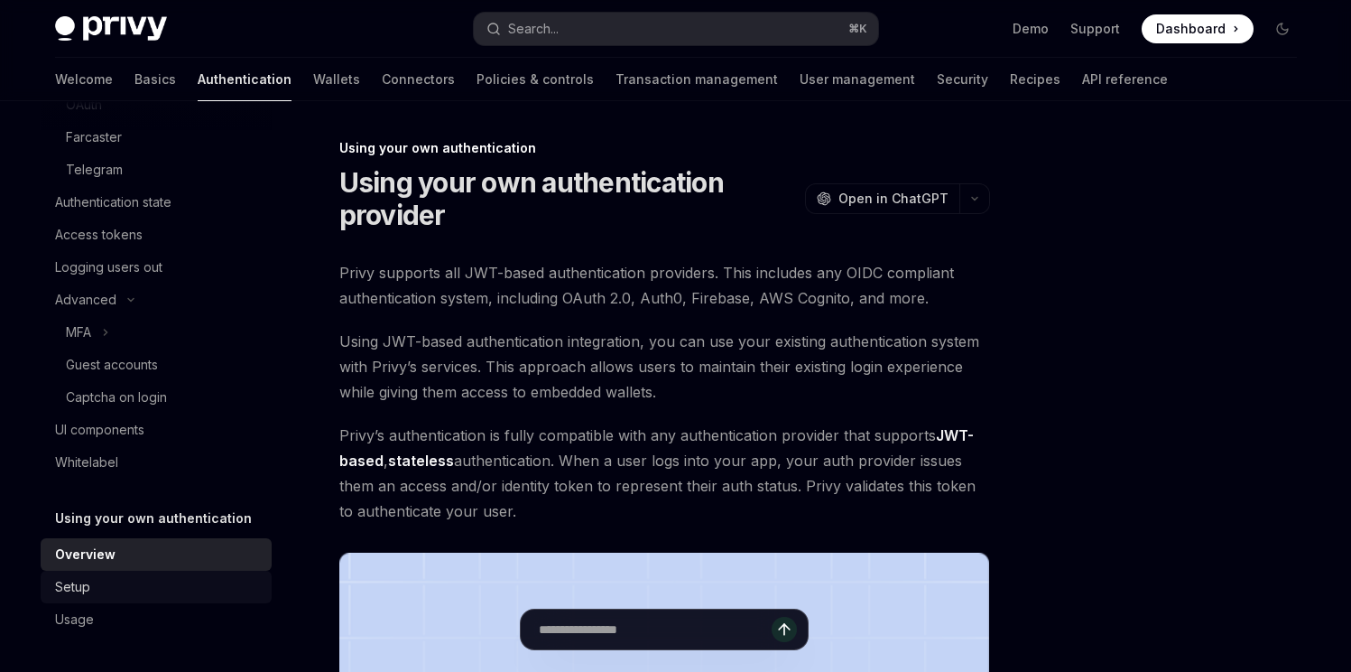
click at [118, 582] on div "Setup" at bounding box center [158, 587] width 206 height 22
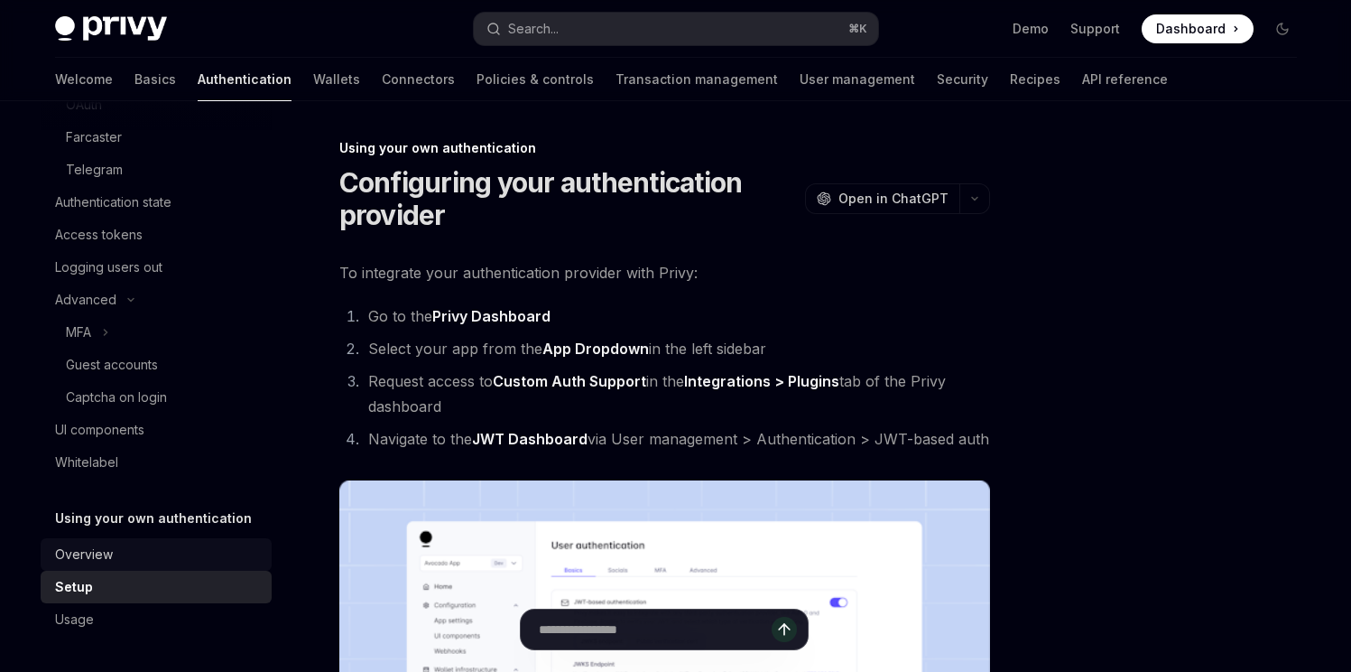
click at [125, 550] on div "Overview" at bounding box center [158, 554] width 206 height 22
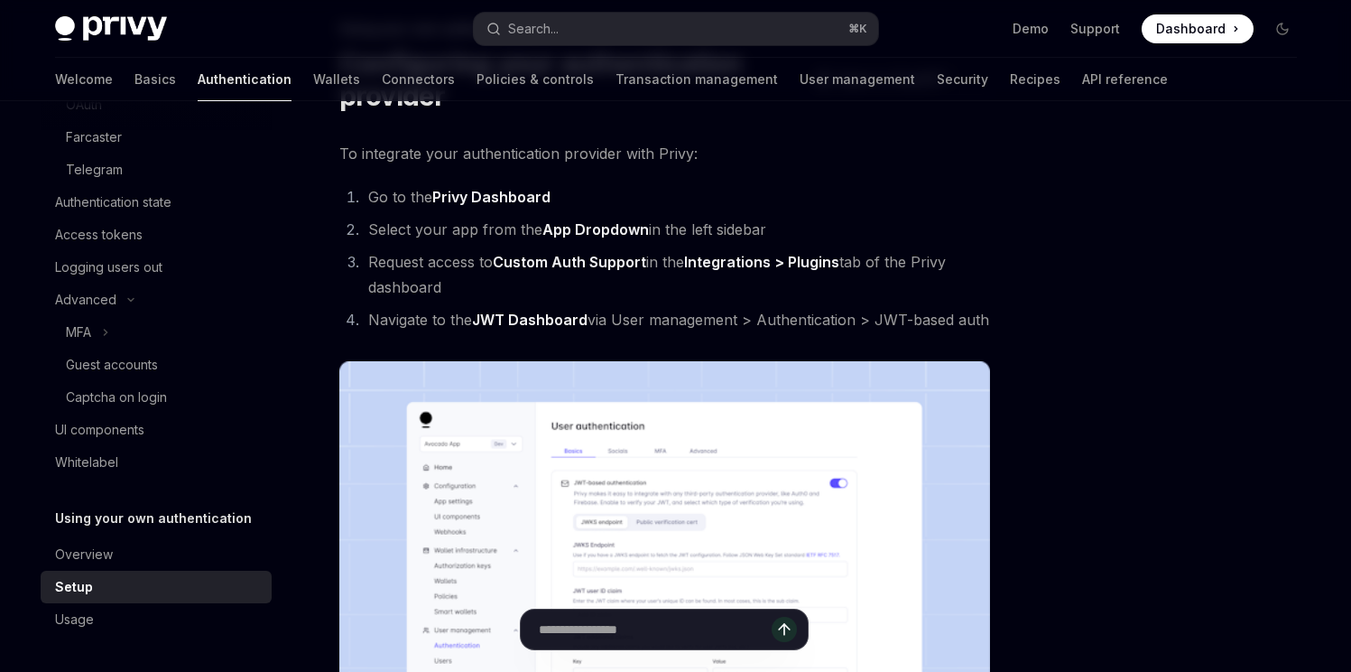
scroll to position [129, 0]
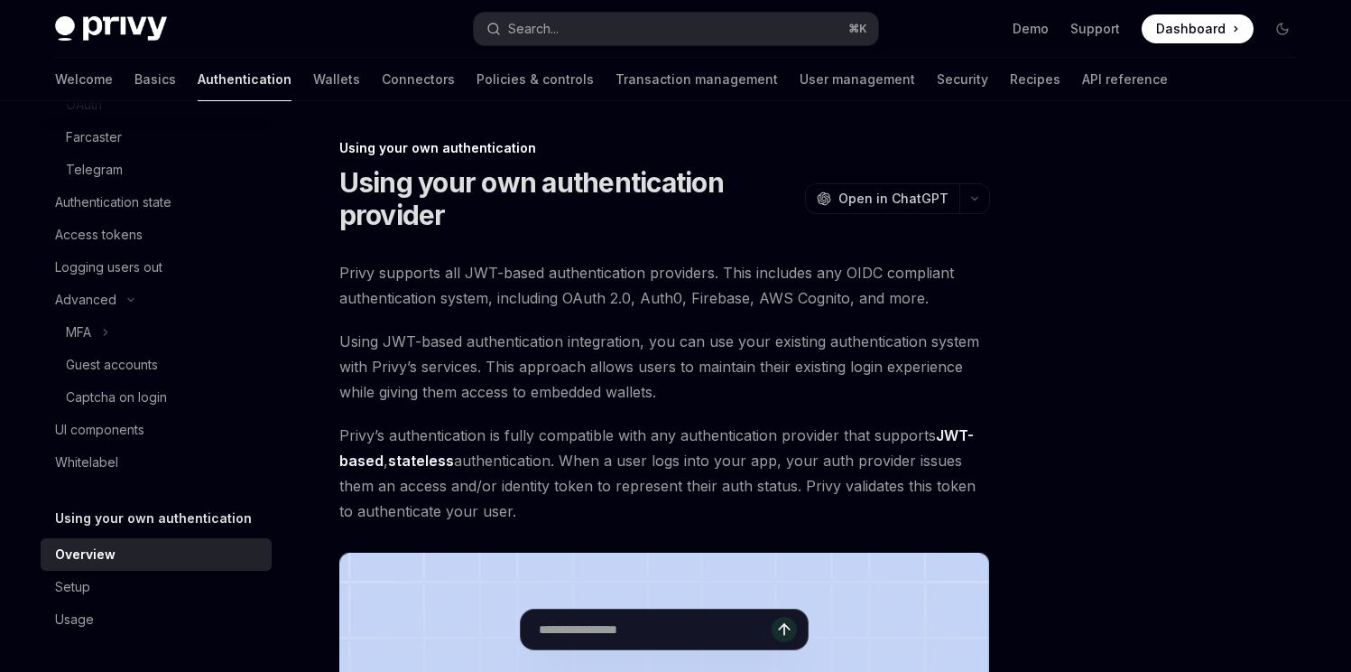
click at [118, 550] on div "Overview" at bounding box center [158, 554] width 206 height 22
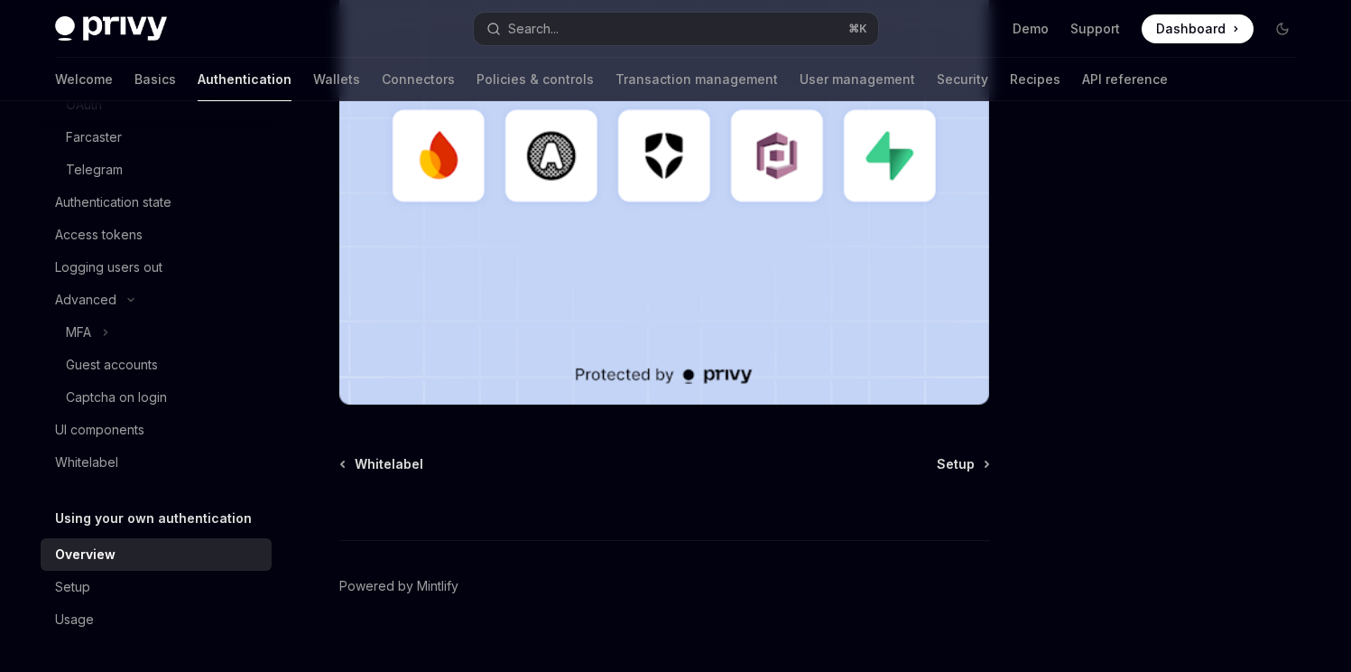
scroll to position [614, 0]
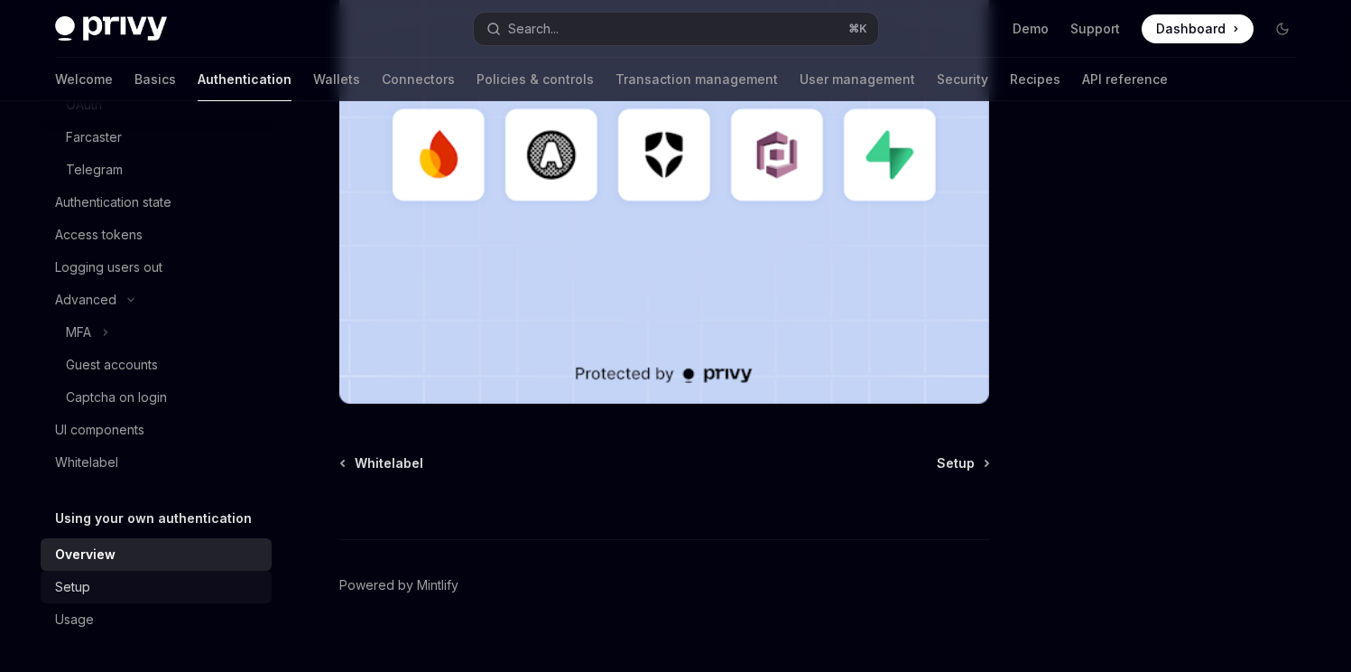
click at [59, 599] on link "Setup" at bounding box center [156, 587] width 231 height 32
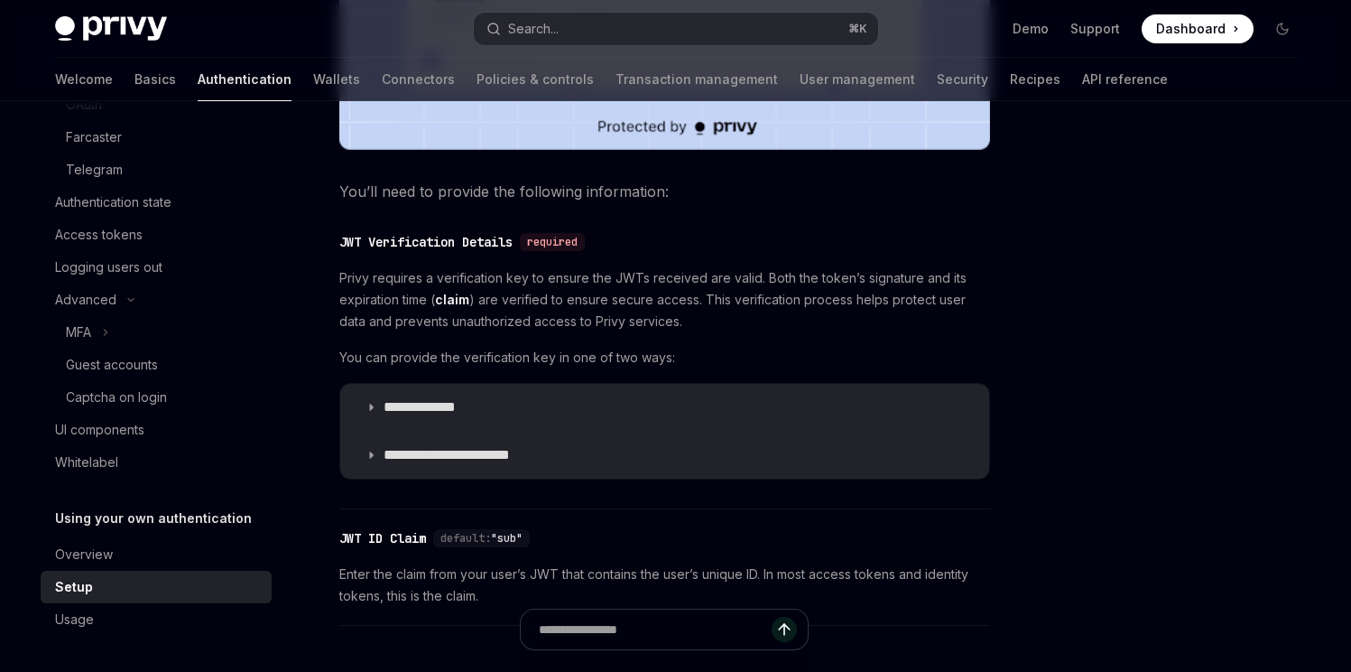
scroll to position [812, 0]
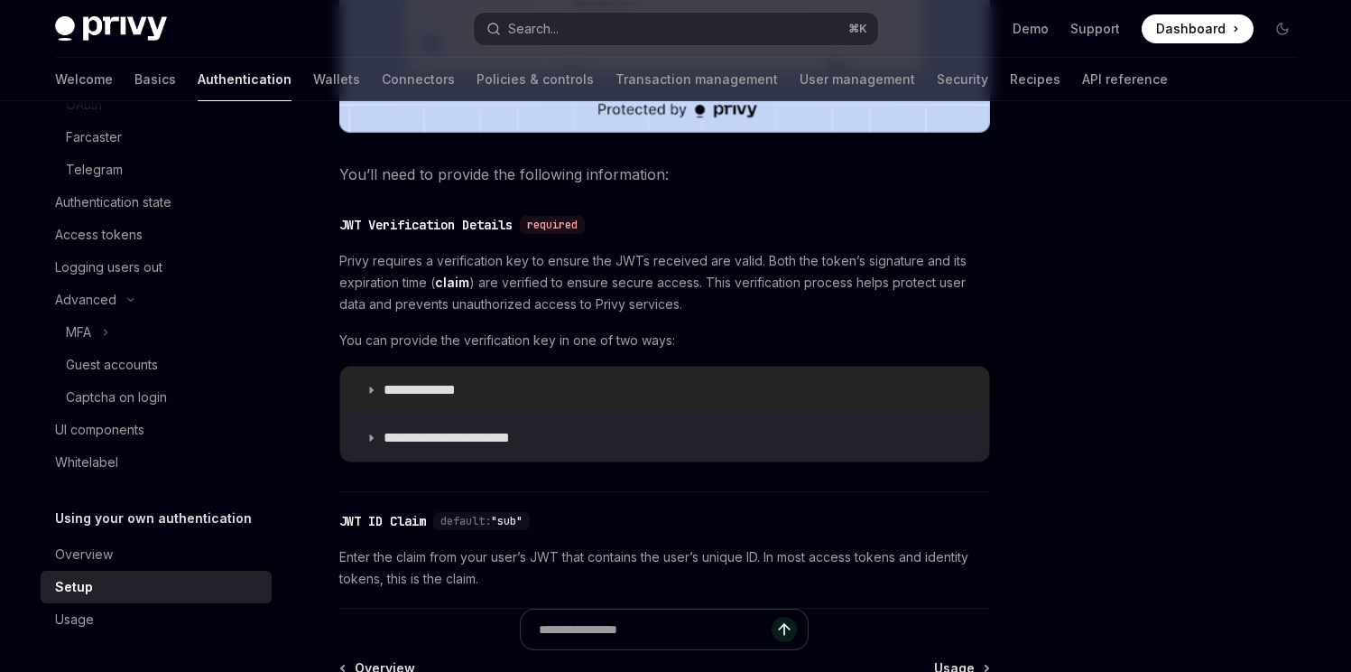
click at [682, 384] on summary "**********" at bounding box center [664, 390] width 649 height 47
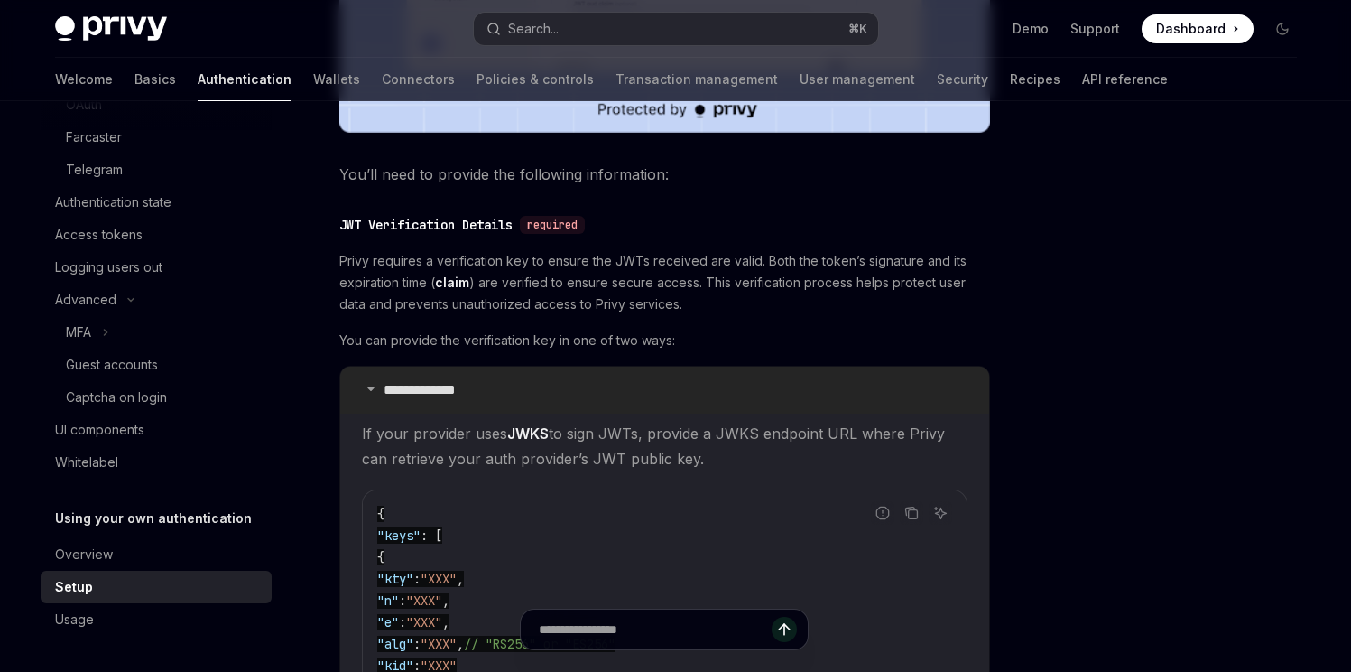
click at [682, 384] on summary "**********" at bounding box center [664, 390] width 649 height 47
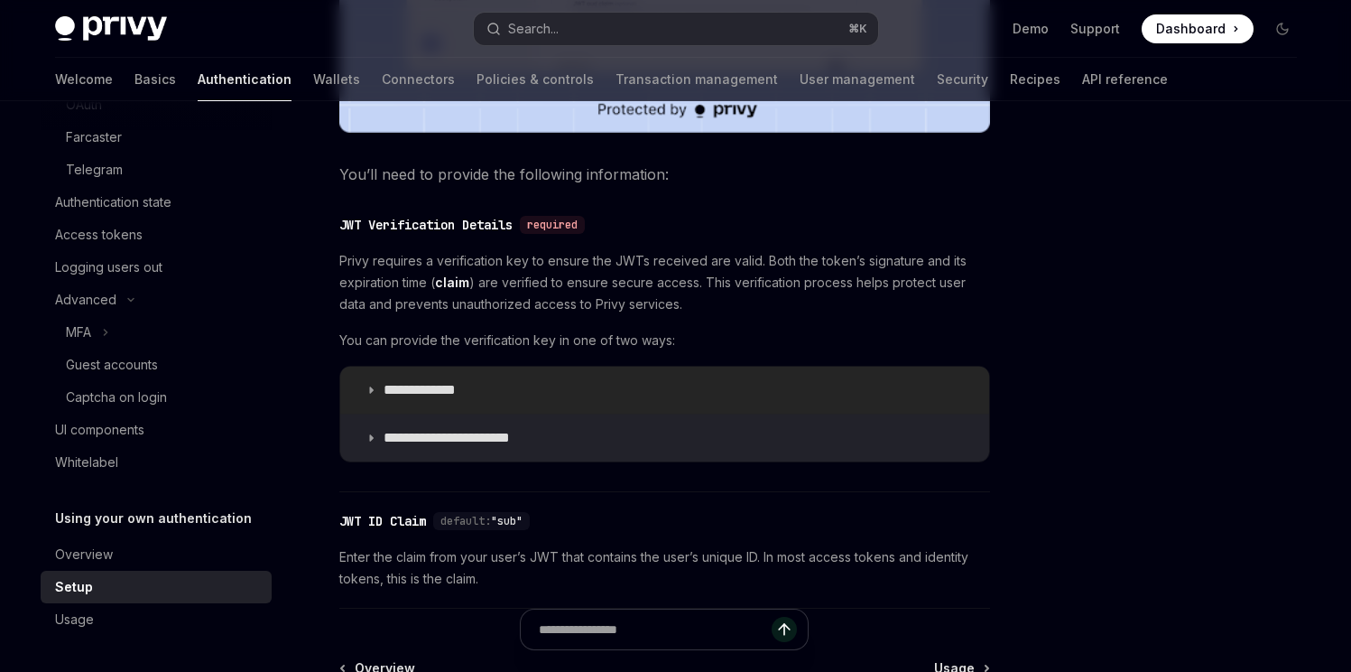
click at [682, 384] on summary "**********" at bounding box center [664, 390] width 649 height 47
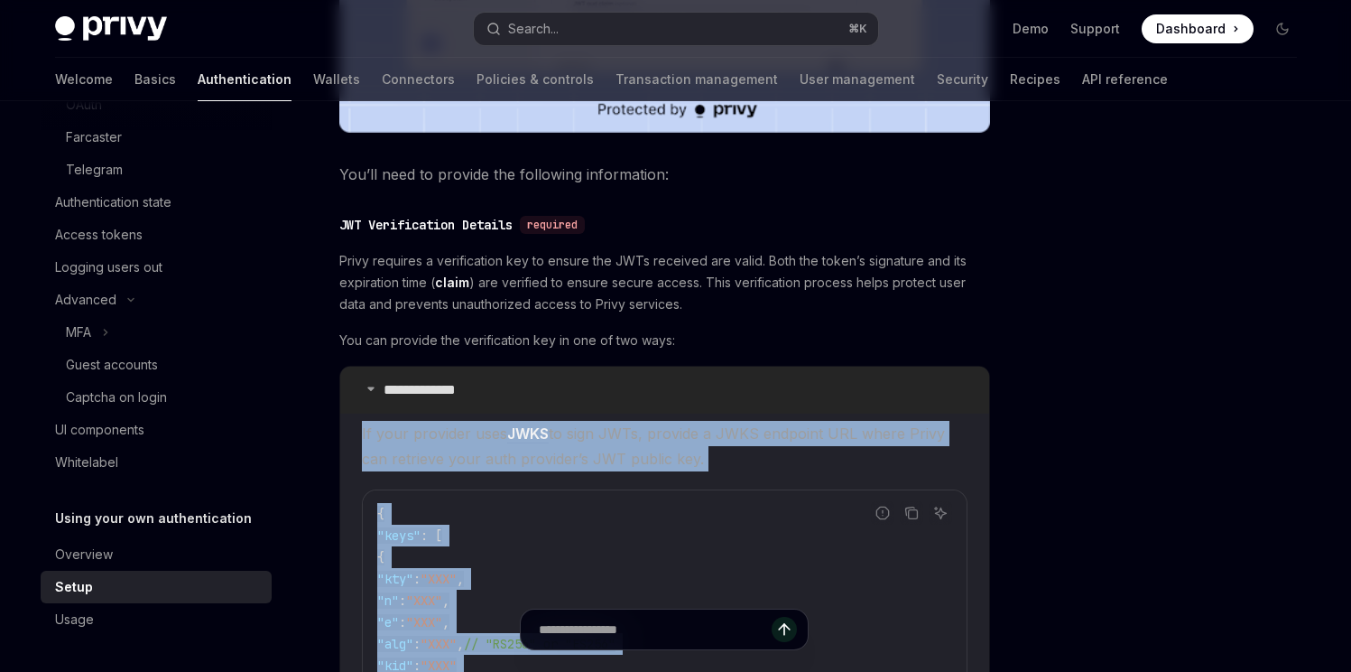
click at [682, 384] on summary "**********" at bounding box center [664, 390] width 649 height 47
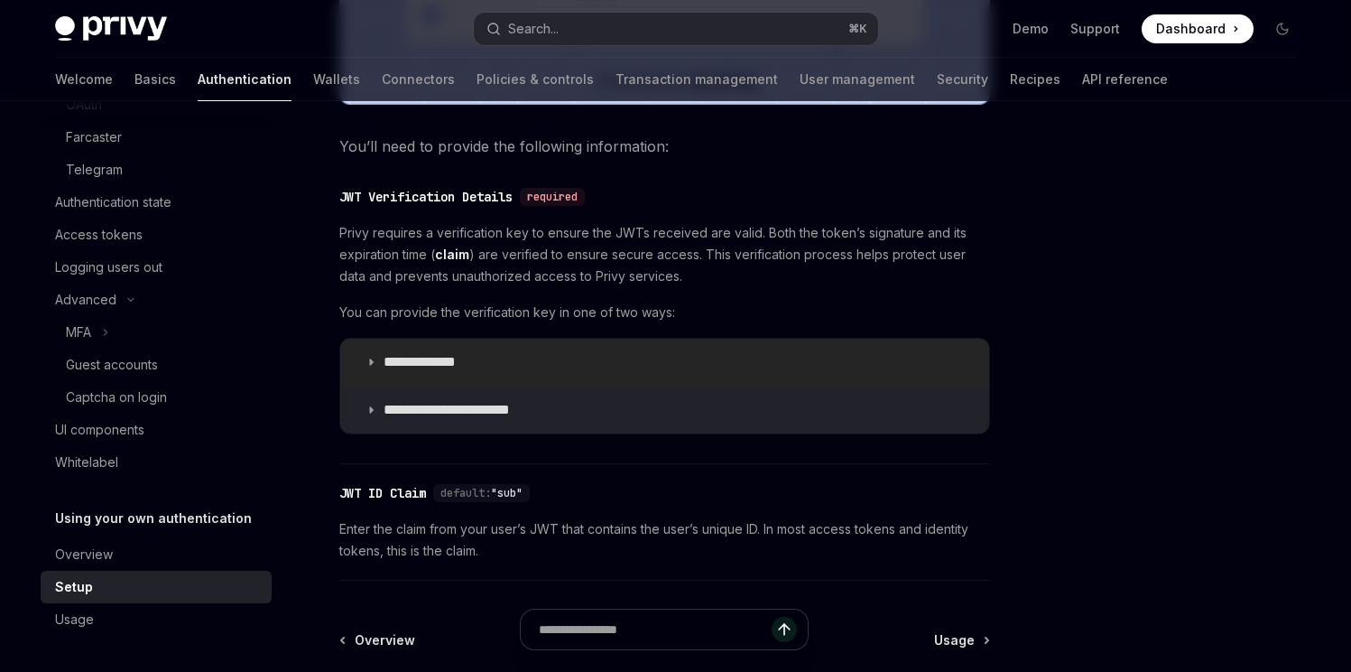
scroll to position [842, 0]
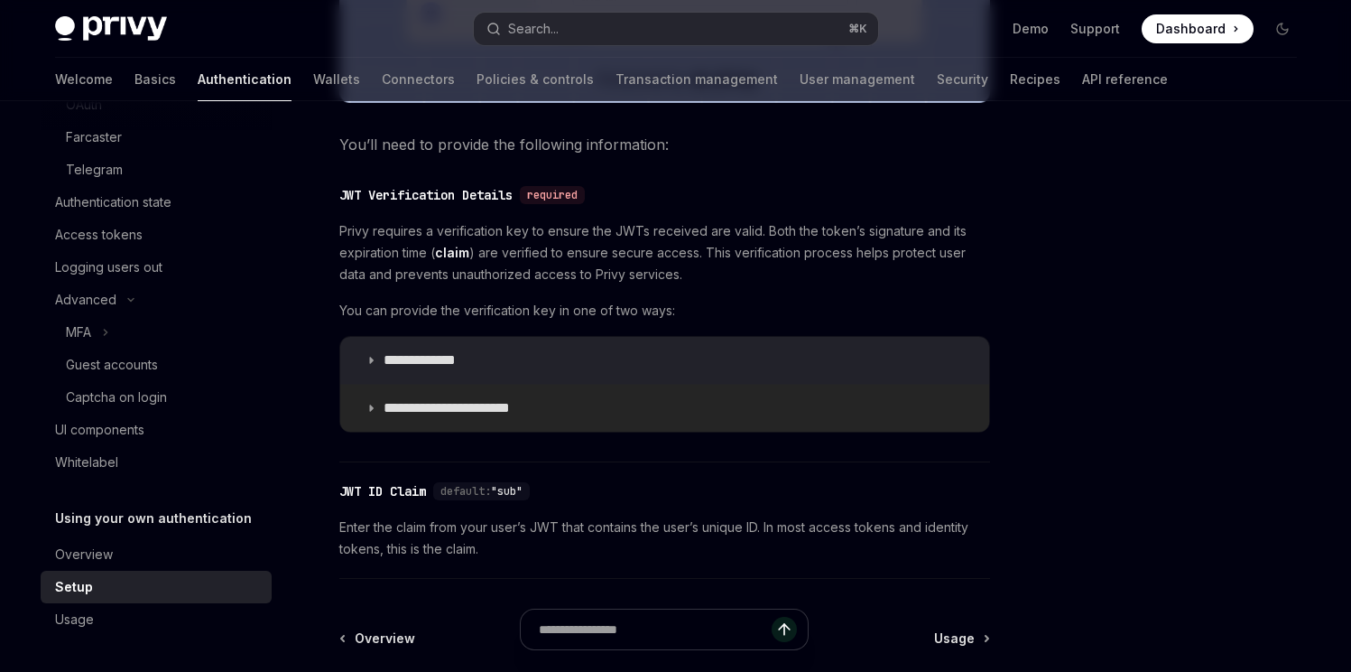
click at [636, 411] on summary "**********" at bounding box center [664, 408] width 649 height 47
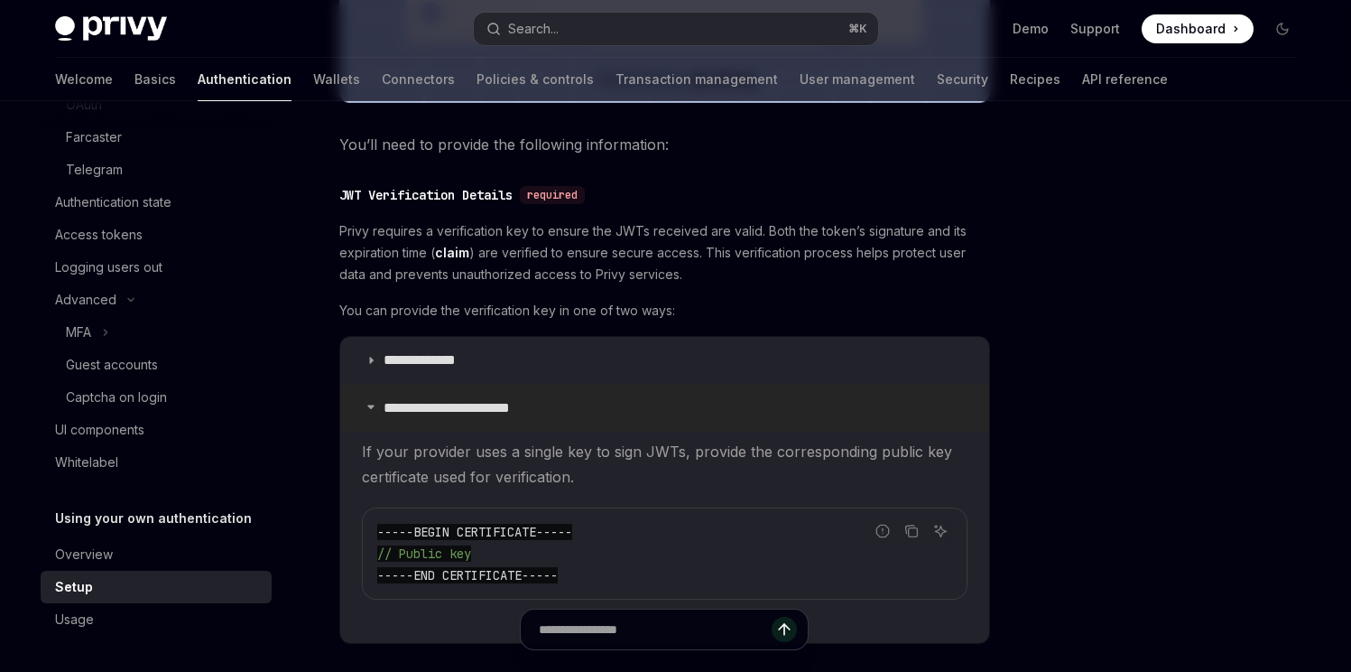
click at [636, 411] on summary "**********" at bounding box center [664, 408] width 649 height 47
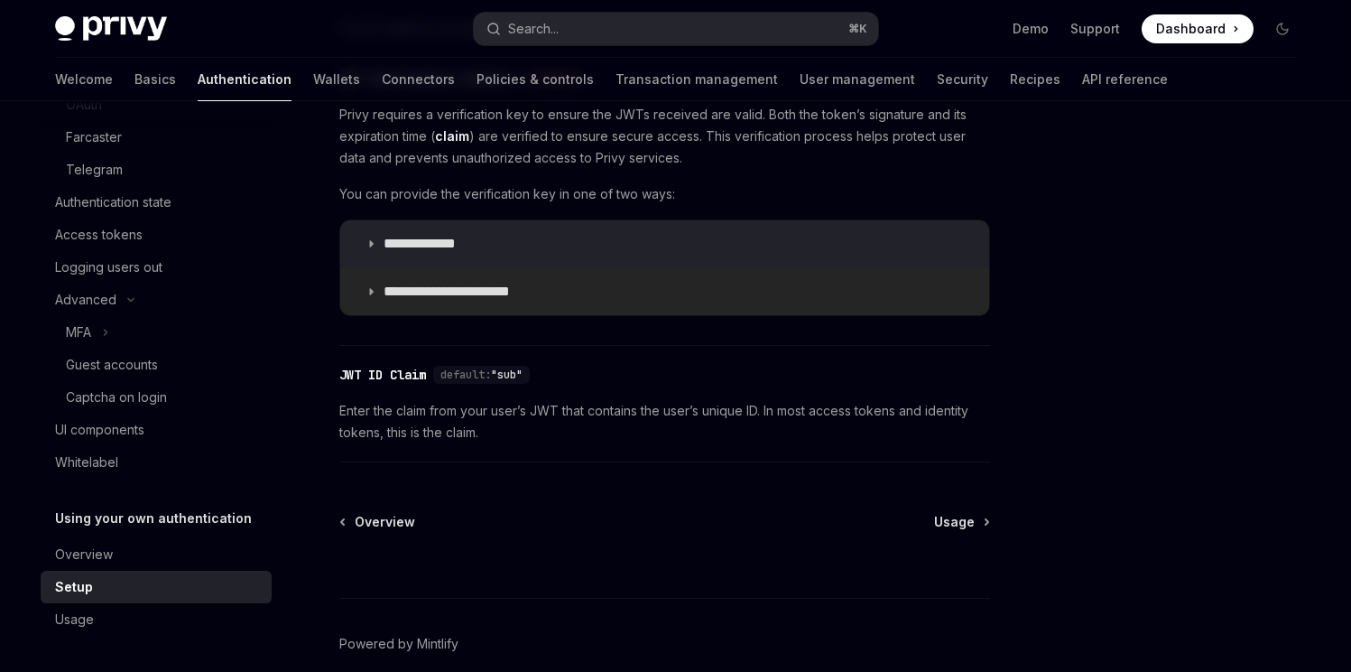
scroll to position [966, 0]
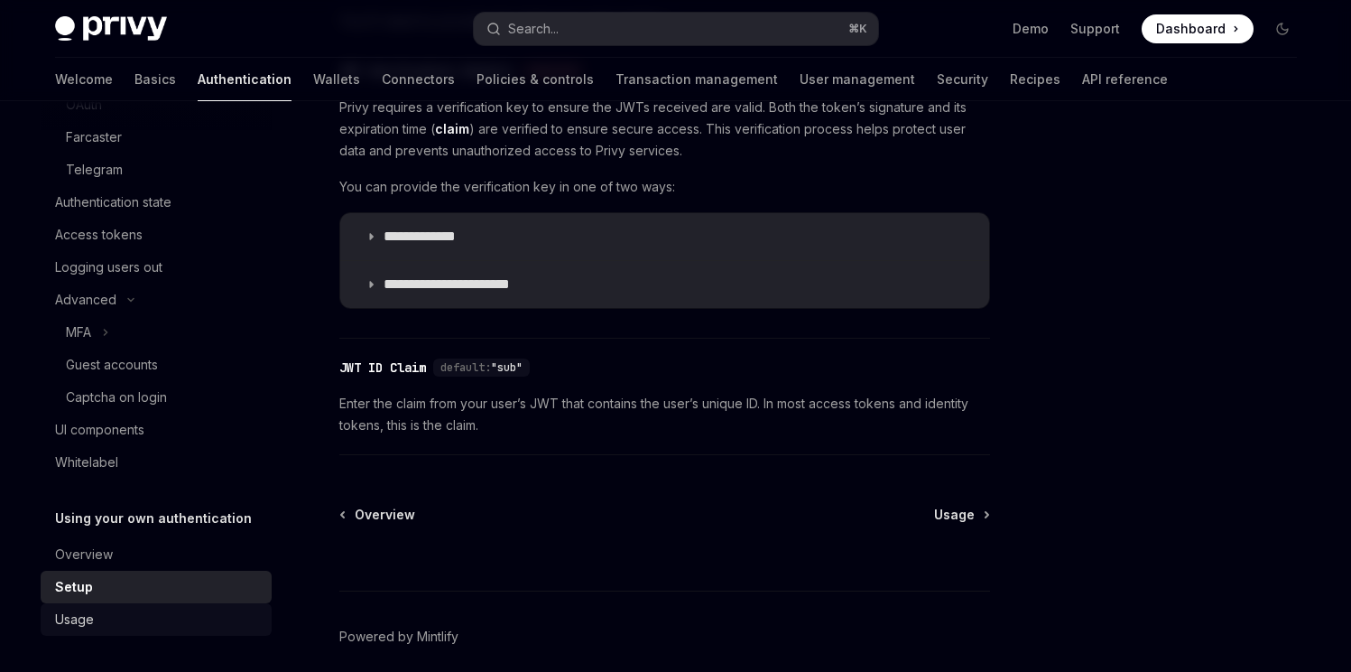
click at [145, 610] on div "Usage" at bounding box center [158, 619] width 206 height 22
type textarea "*"
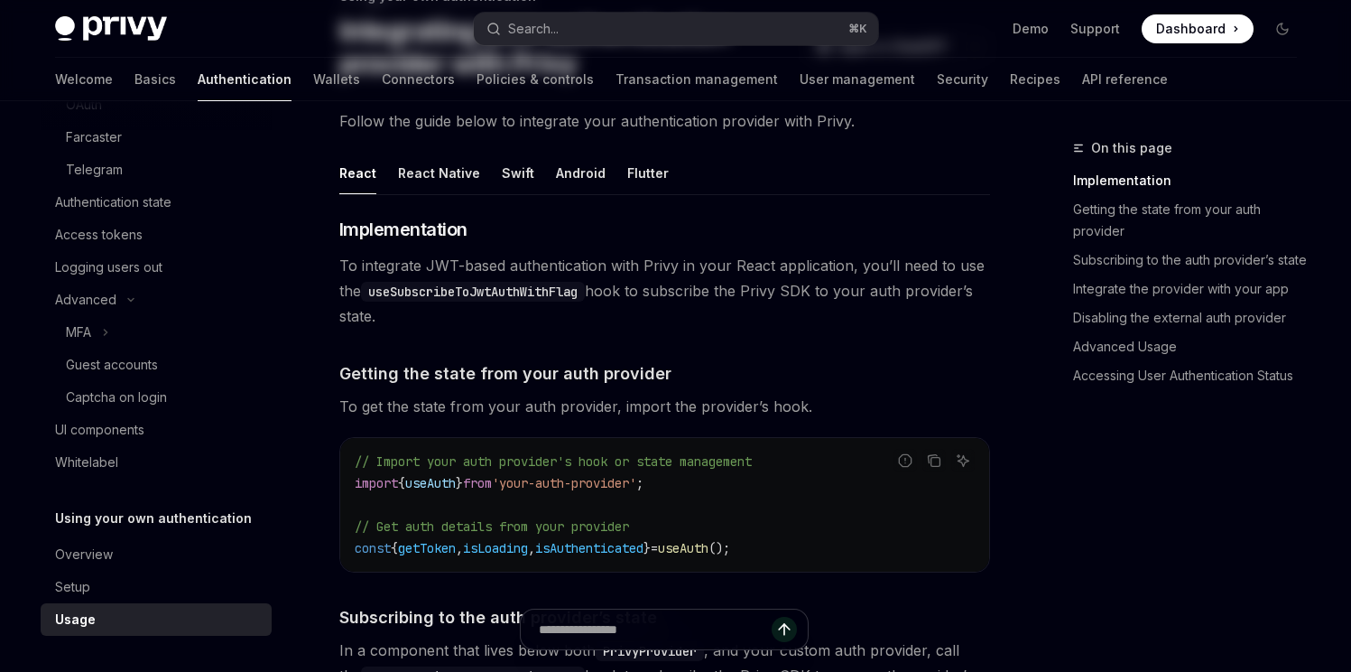
scroll to position [486, 0]
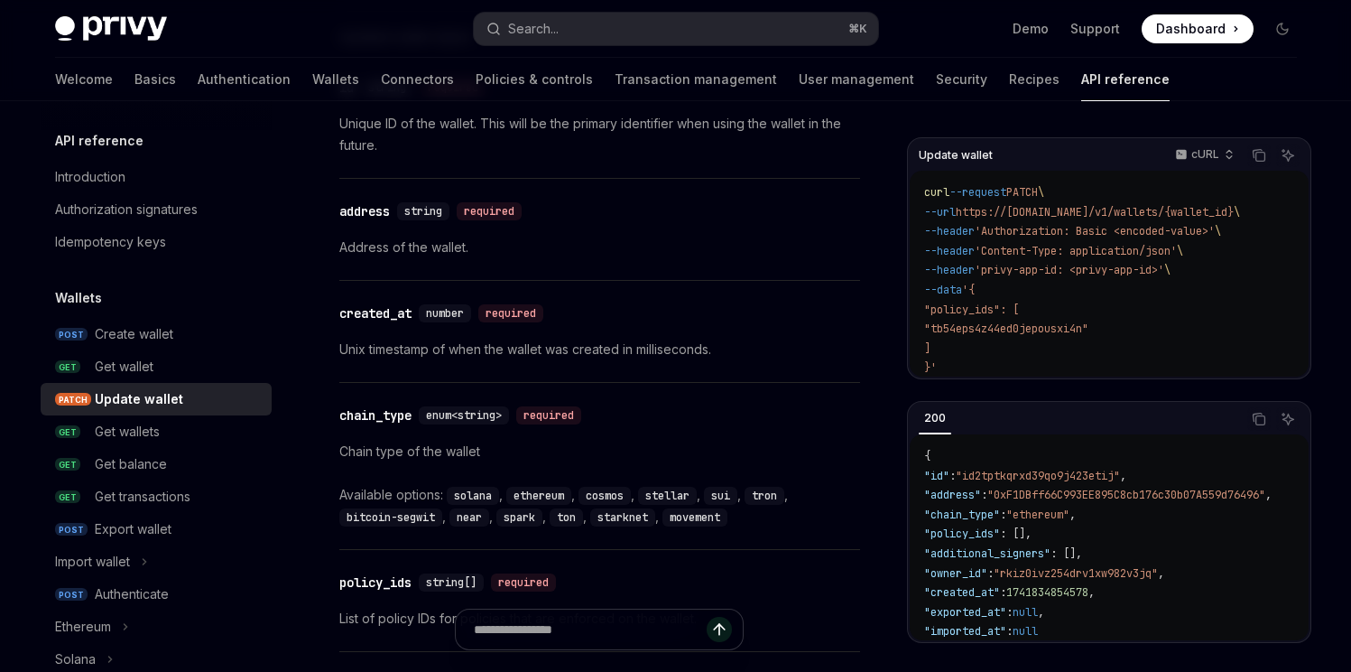
scroll to position [2004, 0]
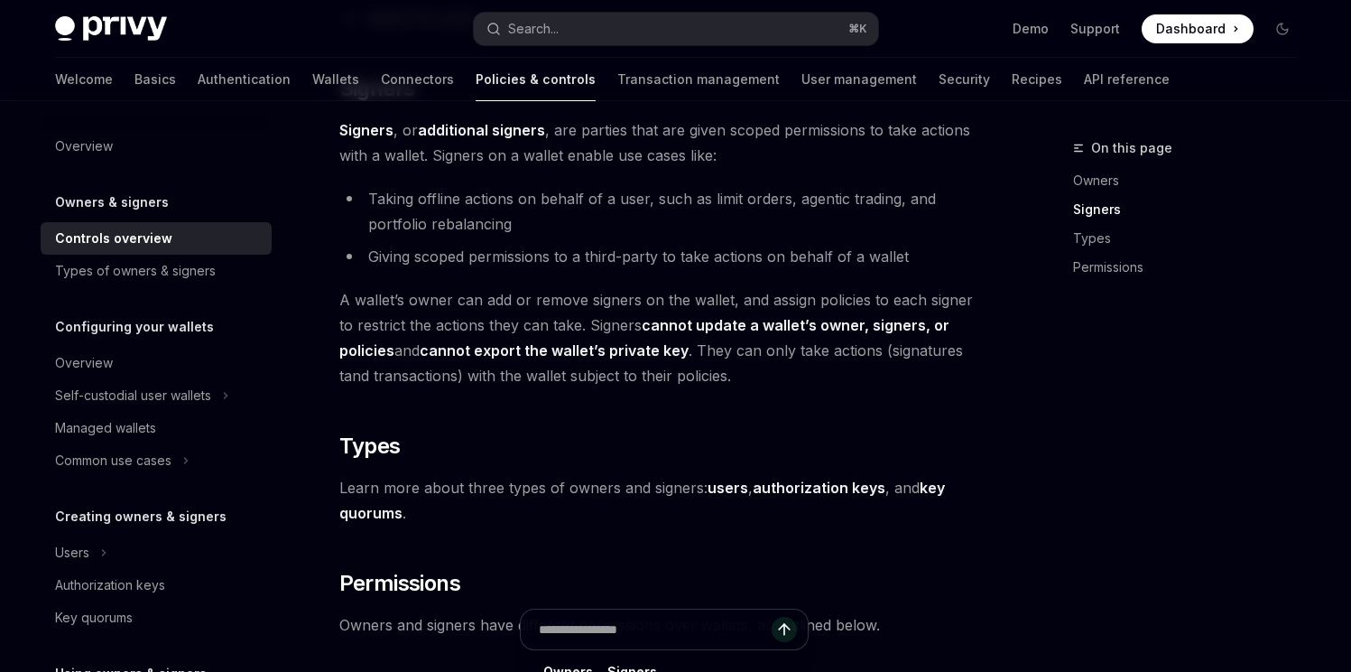
scroll to position [1091, 0]
click at [182, 275] on div "Types of owners & signers" at bounding box center [135, 271] width 161 height 22
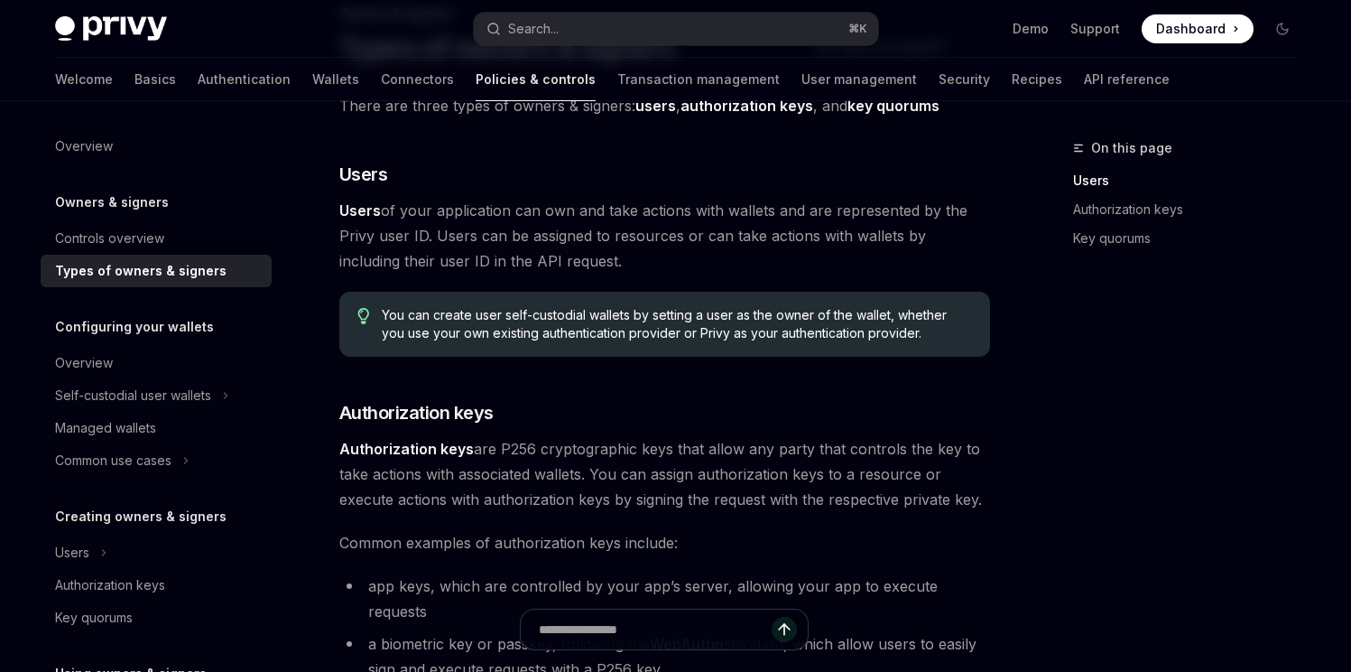
scroll to position [146, 0]
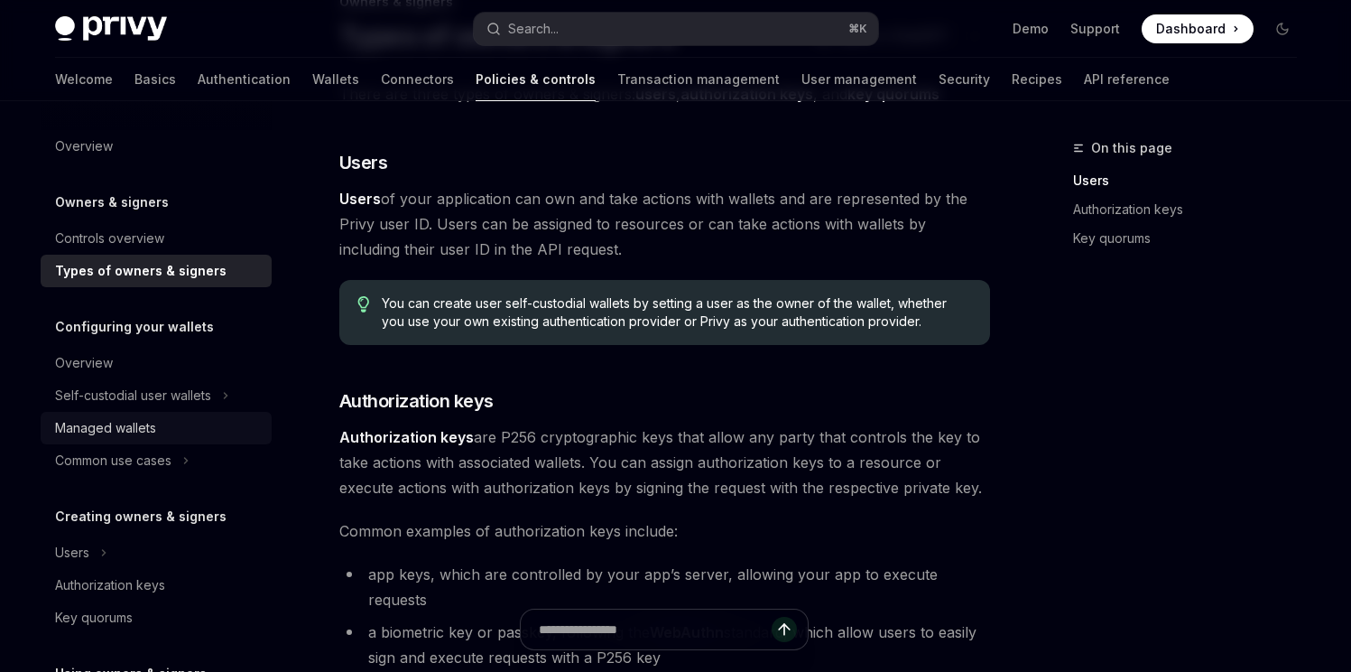
click at [137, 438] on div "Managed wallets" at bounding box center [105, 428] width 101 height 22
type textarea "*"
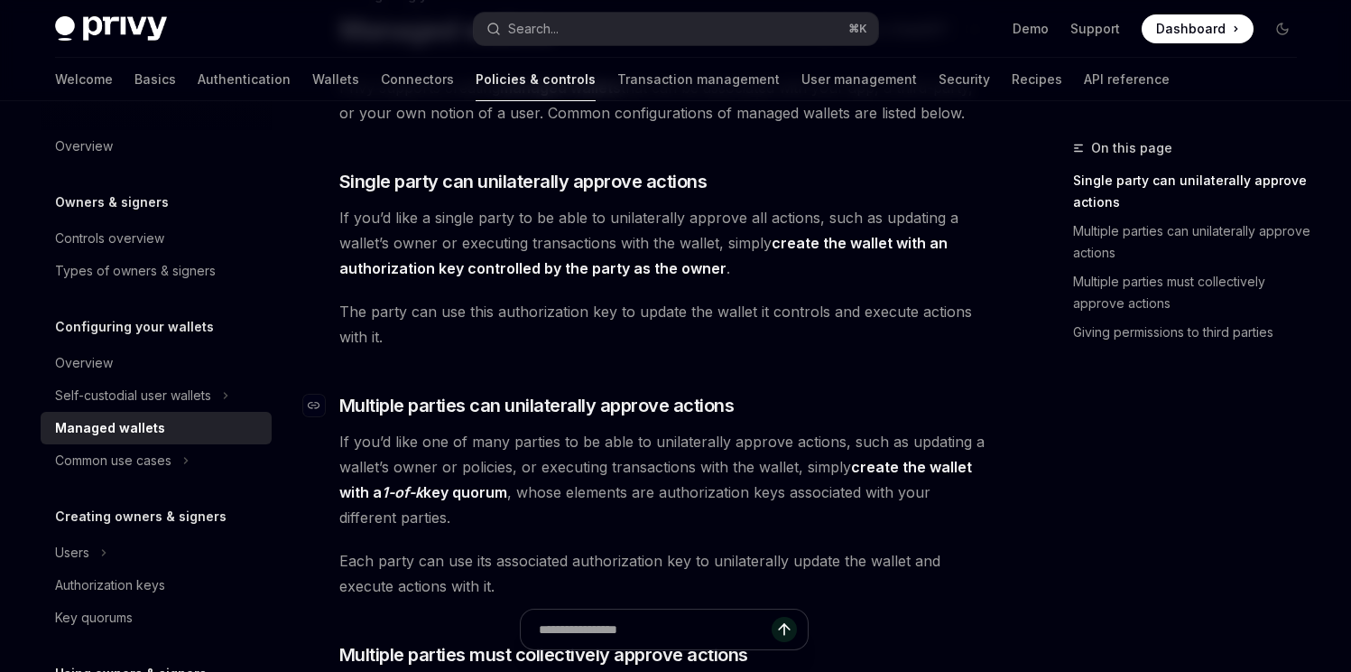
scroll to position [154, 0]
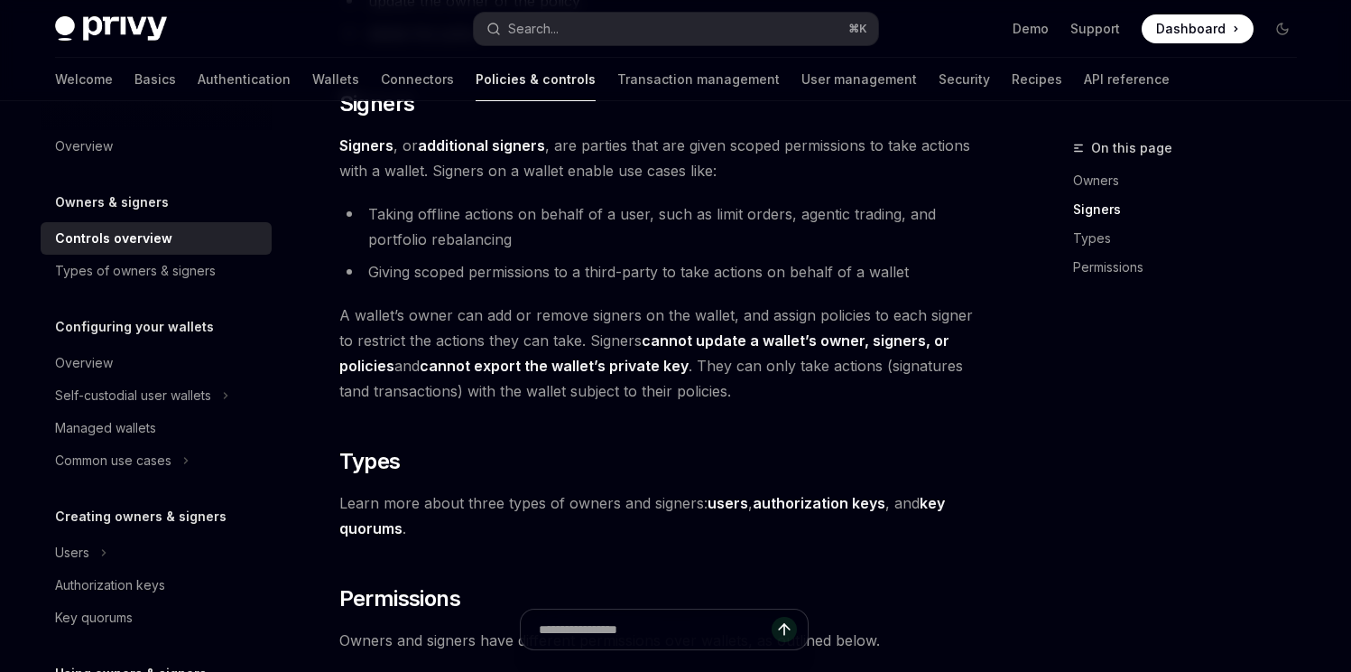
scroll to position [1072, 0]
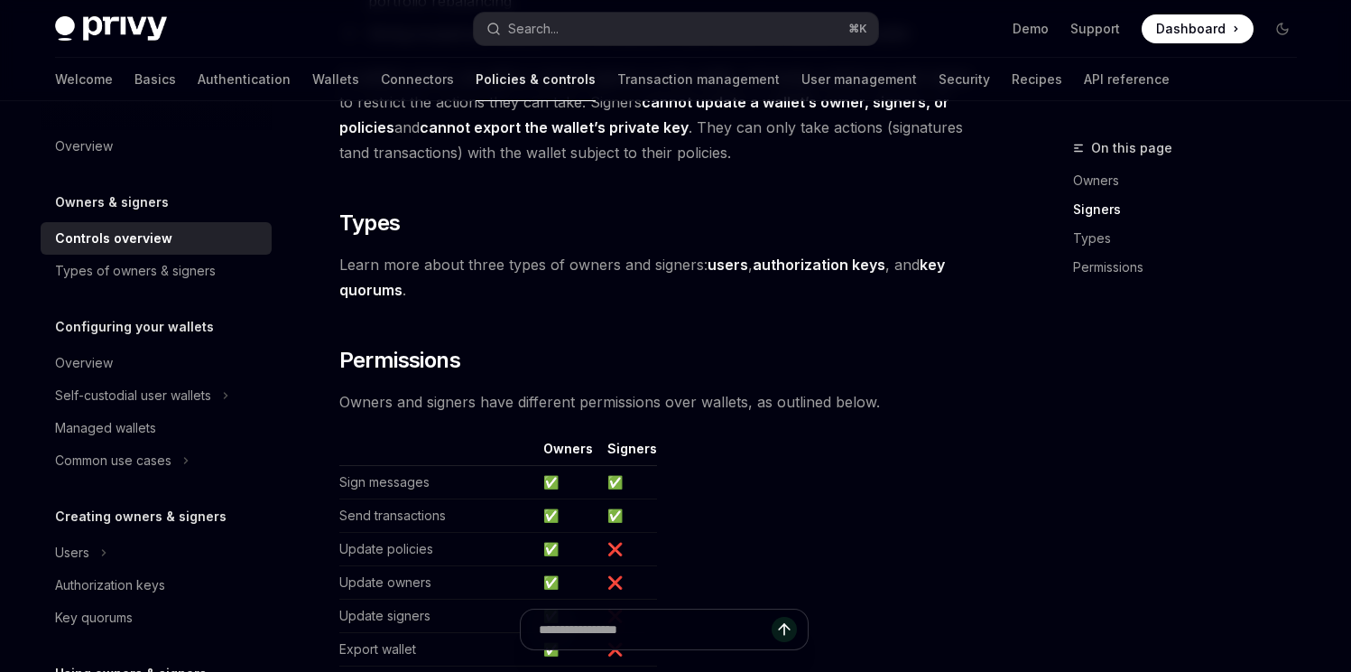
click at [782, 255] on strong "authorization keys" at bounding box center [819, 264] width 133 height 18
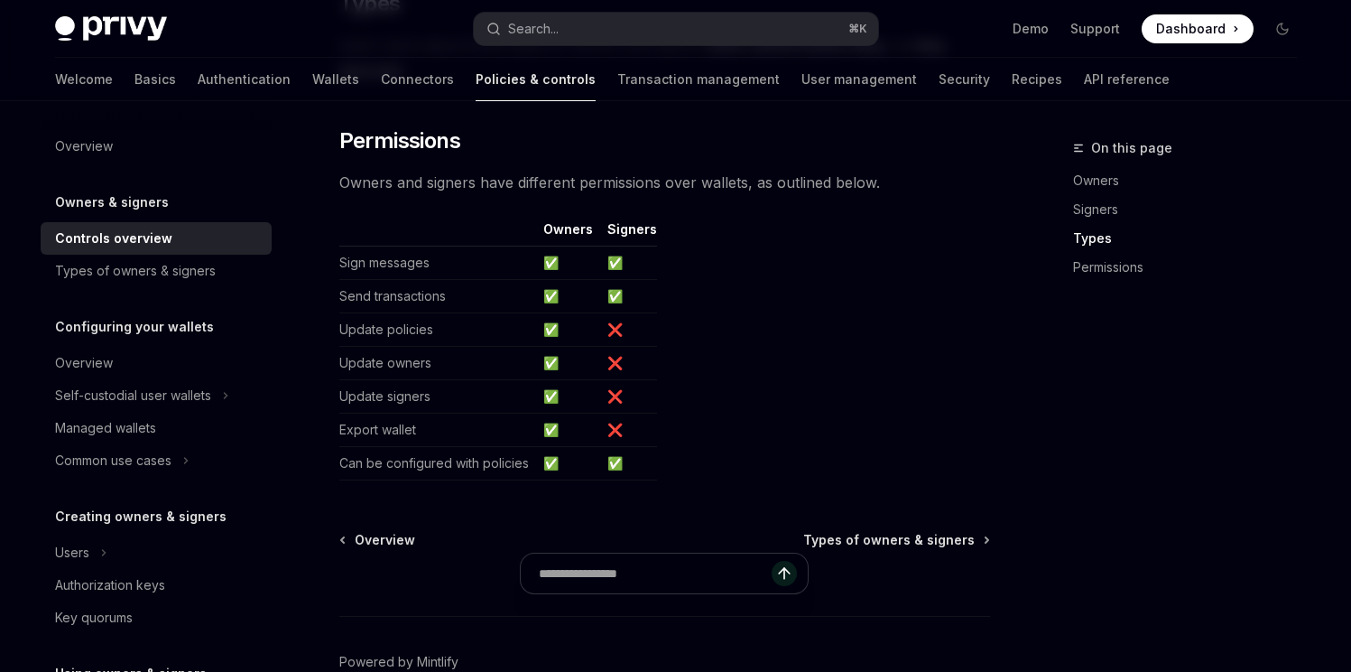
scroll to position [1560, 0]
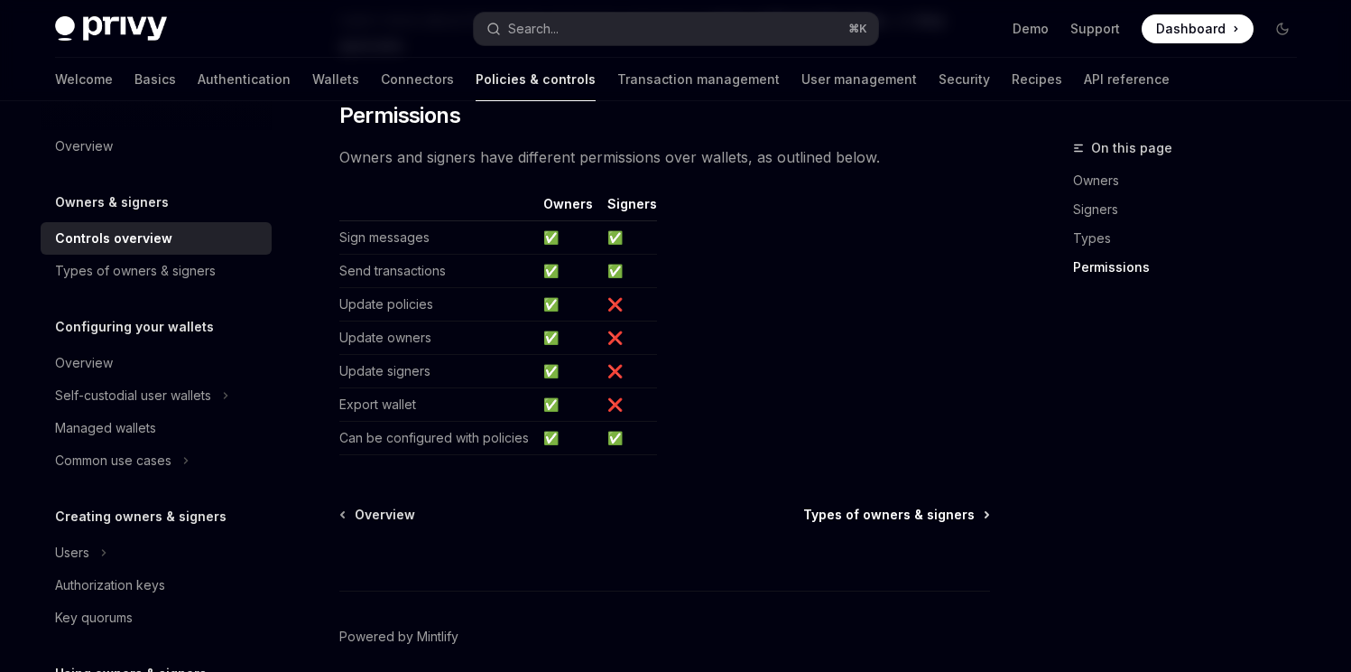
click at [865, 510] on span "Types of owners & signers" at bounding box center [889, 515] width 172 height 18
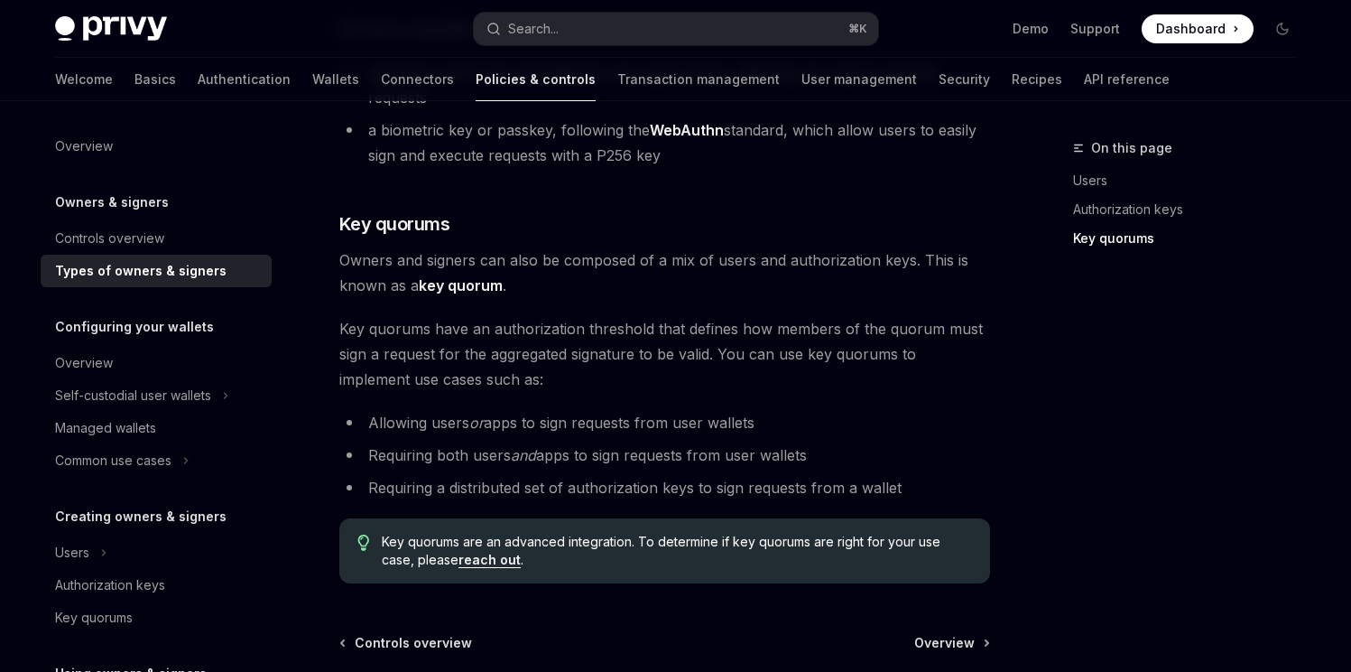
scroll to position [642, 0]
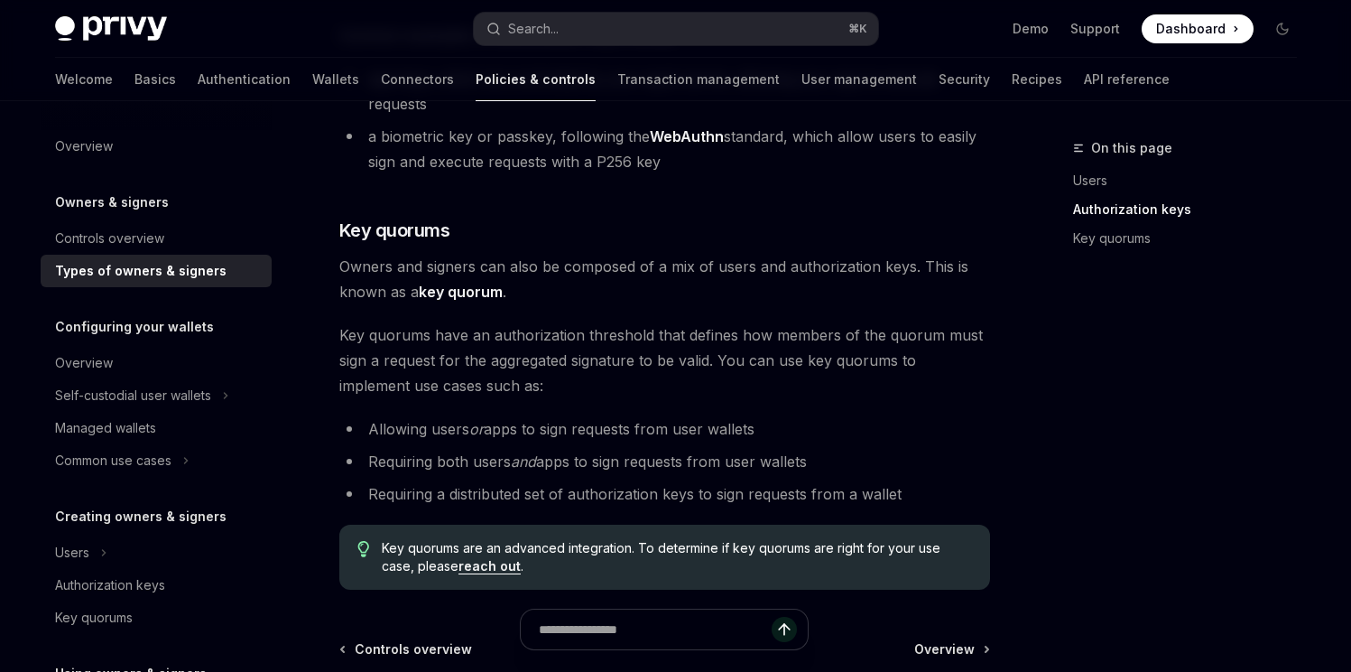
click at [478, 283] on strong "key quorum" at bounding box center [461, 292] width 84 height 18
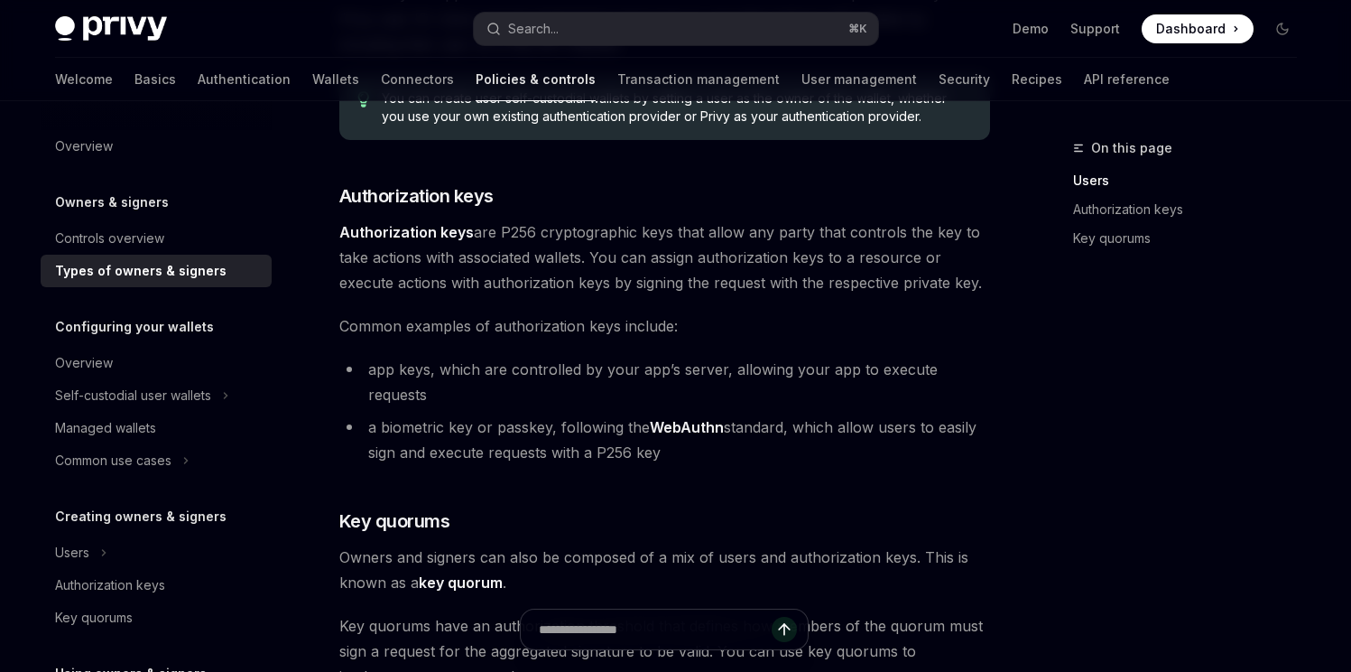
scroll to position [352, 0]
click at [108, 563] on button "Users" at bounding box center [156, 552] width 231 height 32
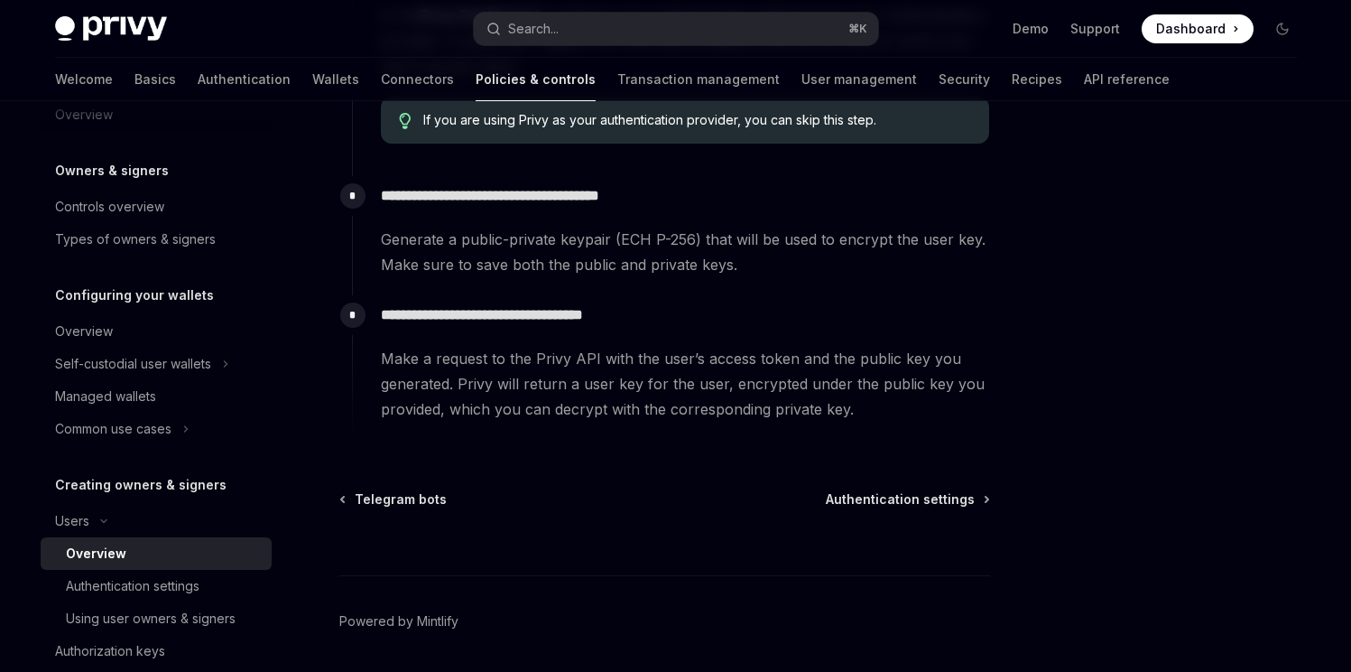
scroll to position [729, 0]
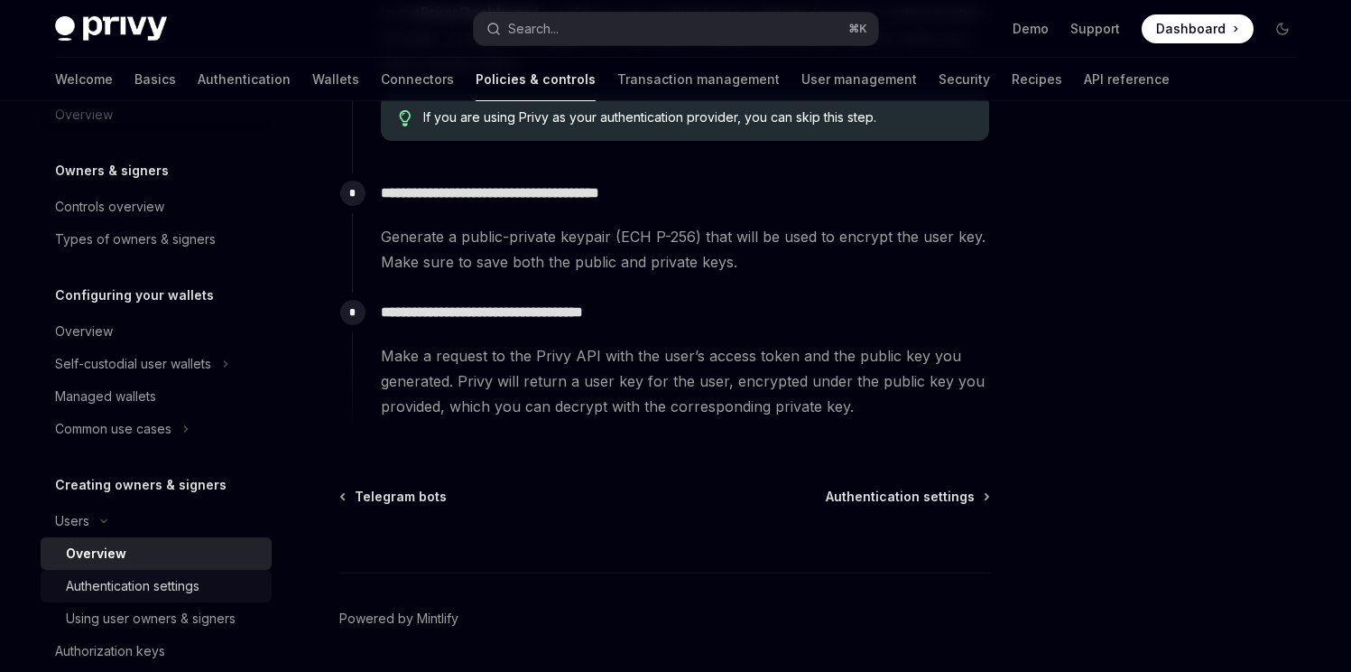
click at [179, 594] on div "Authentication settings" at bounding box center [133, 586] width 134 height 22
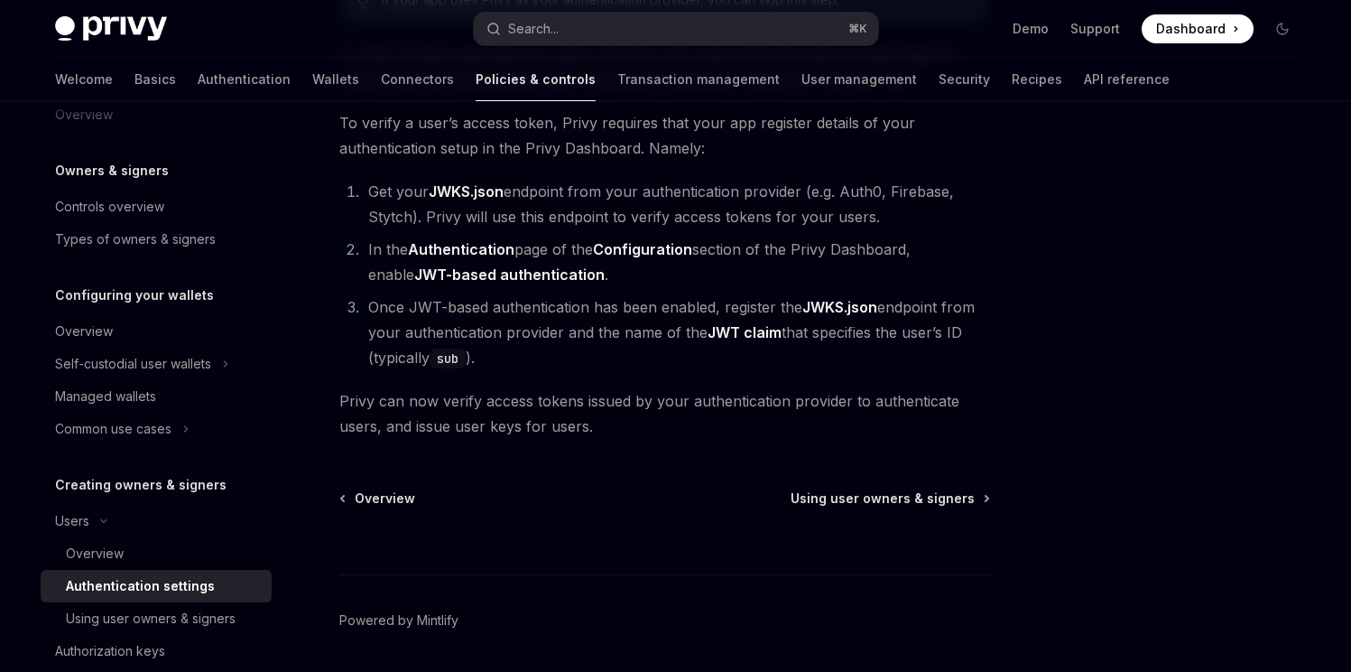
scroll to position [277, 0]
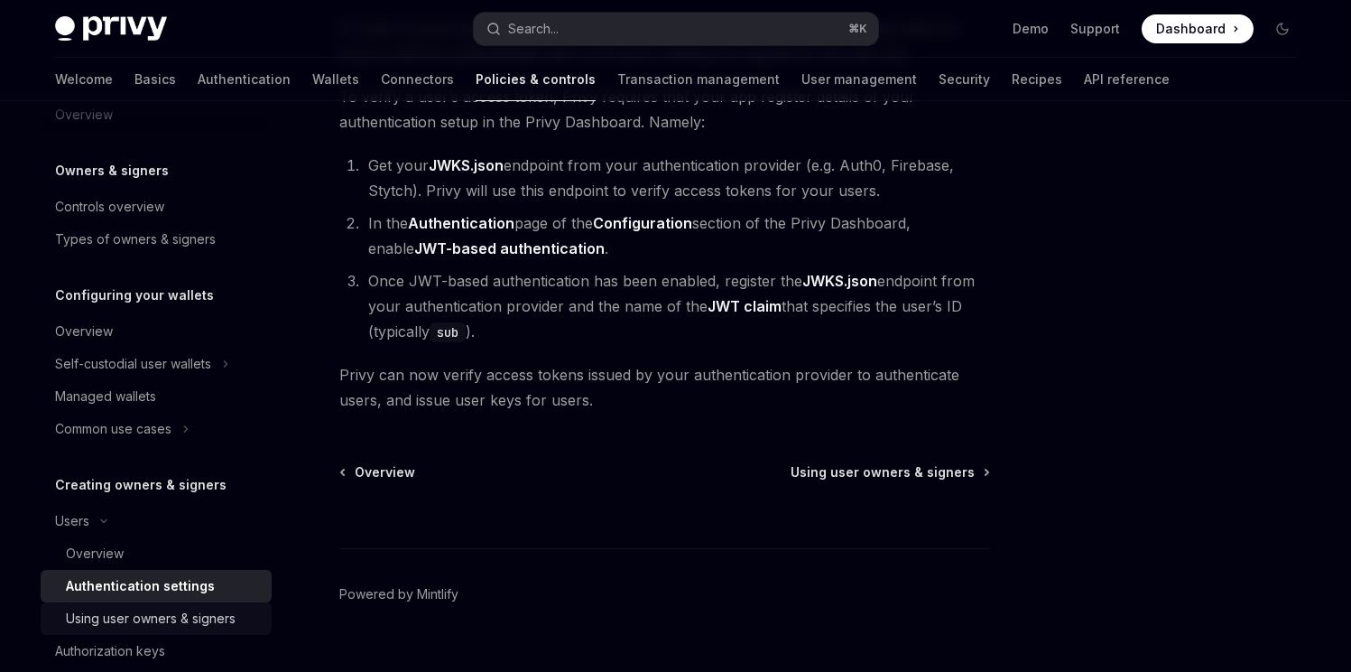
click at [139, 608] on div "Using user owners & signers" at bounding box center [151, 619] width 170 height 22
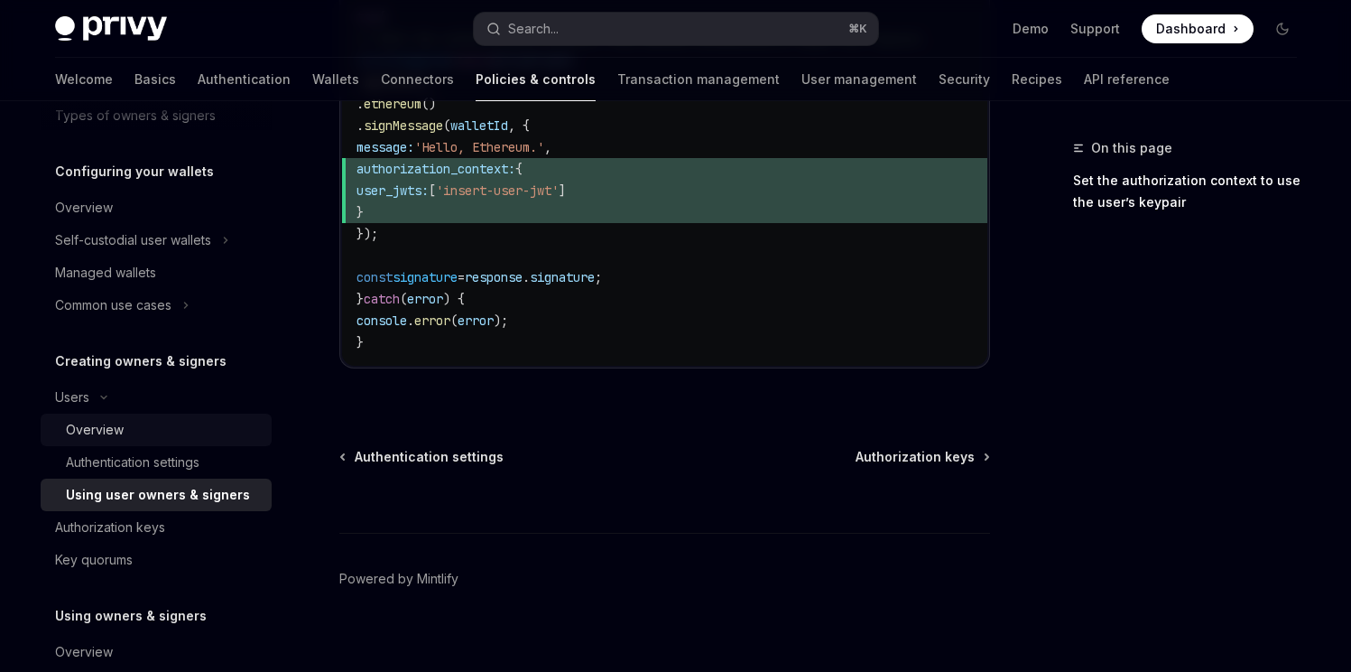
scroll to position [163, 0]
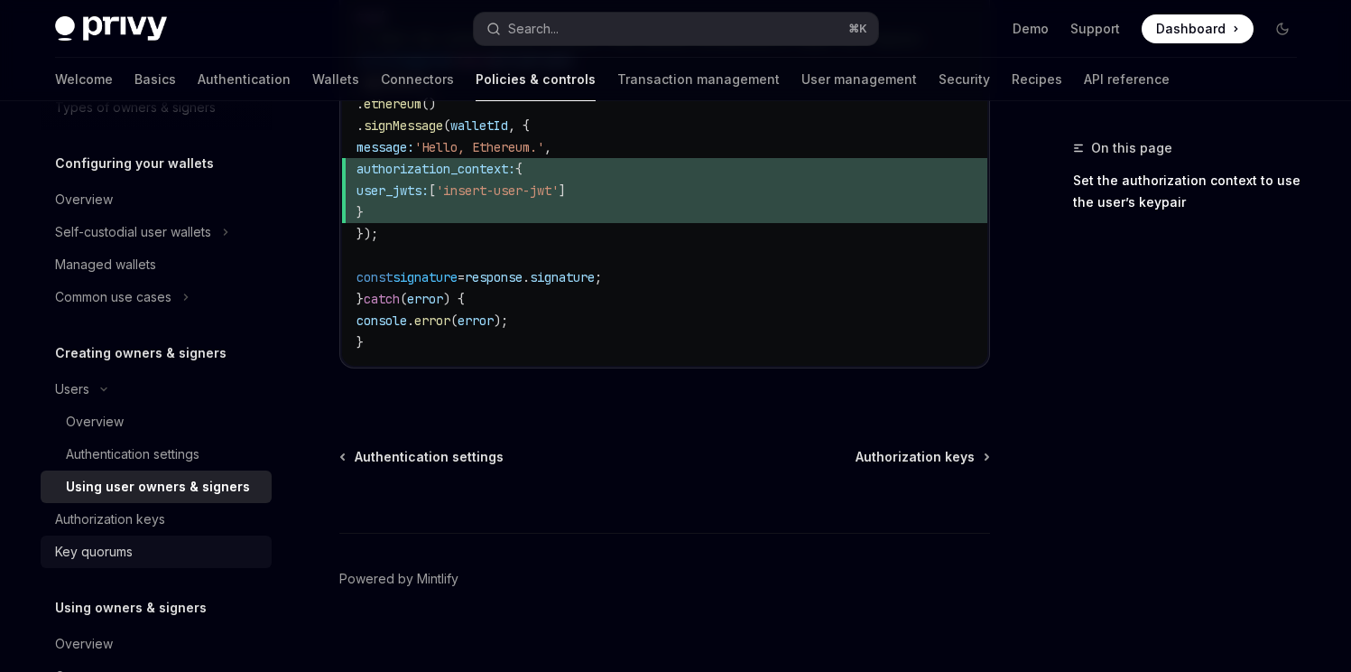
click at [118, 560] on div "Key quorums" at bounding box center [94, 552] width 78 height 22
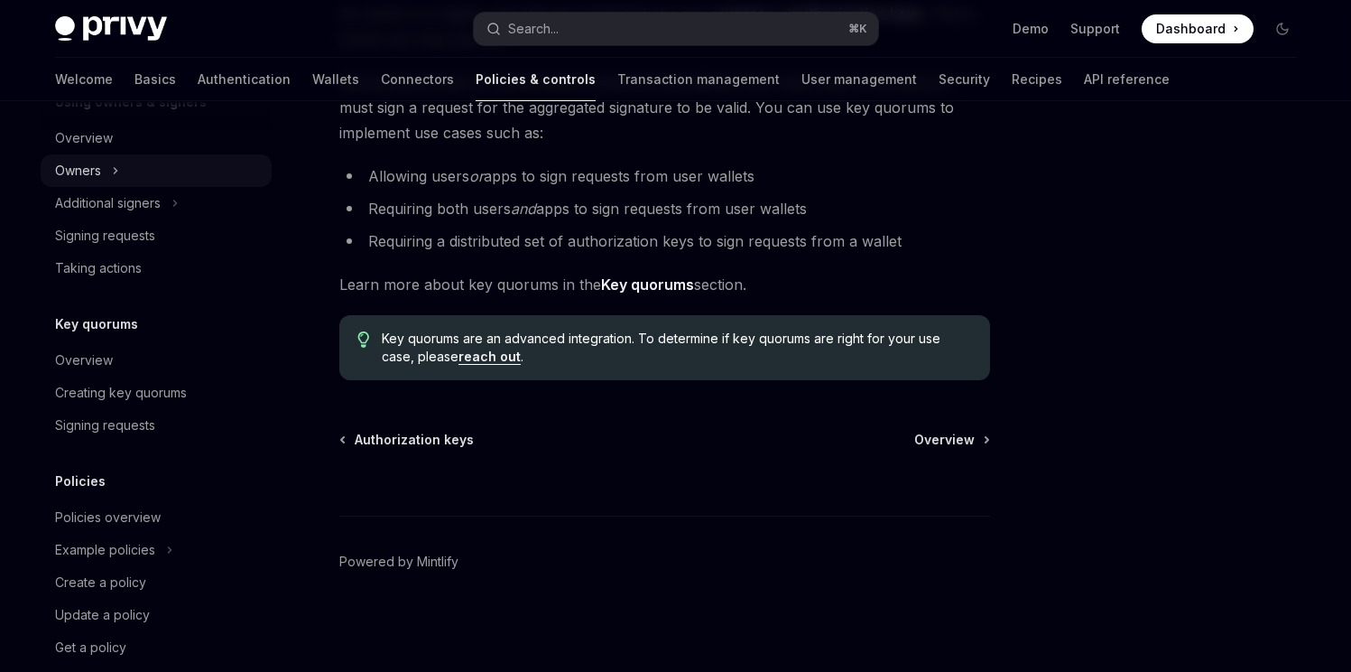
scroll to position [677, 0]
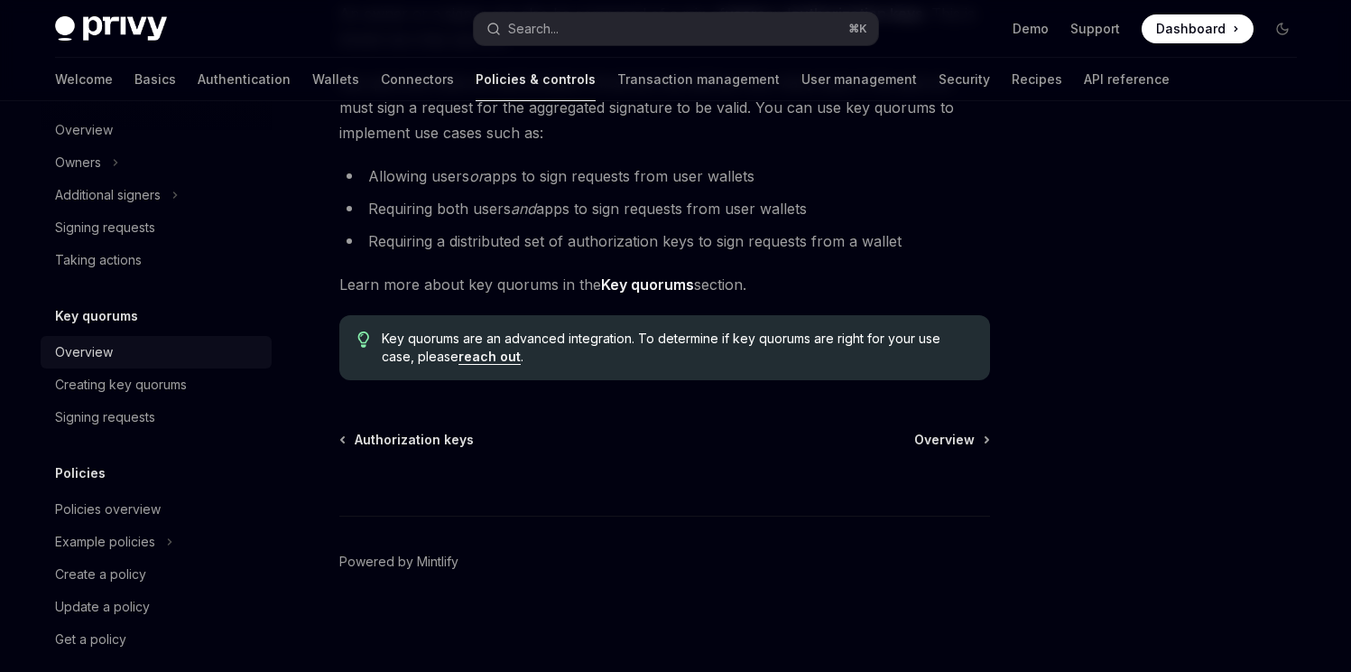
click at [141, 355] on div "Overview" at bounding box center [158, 352] width 206 height 22
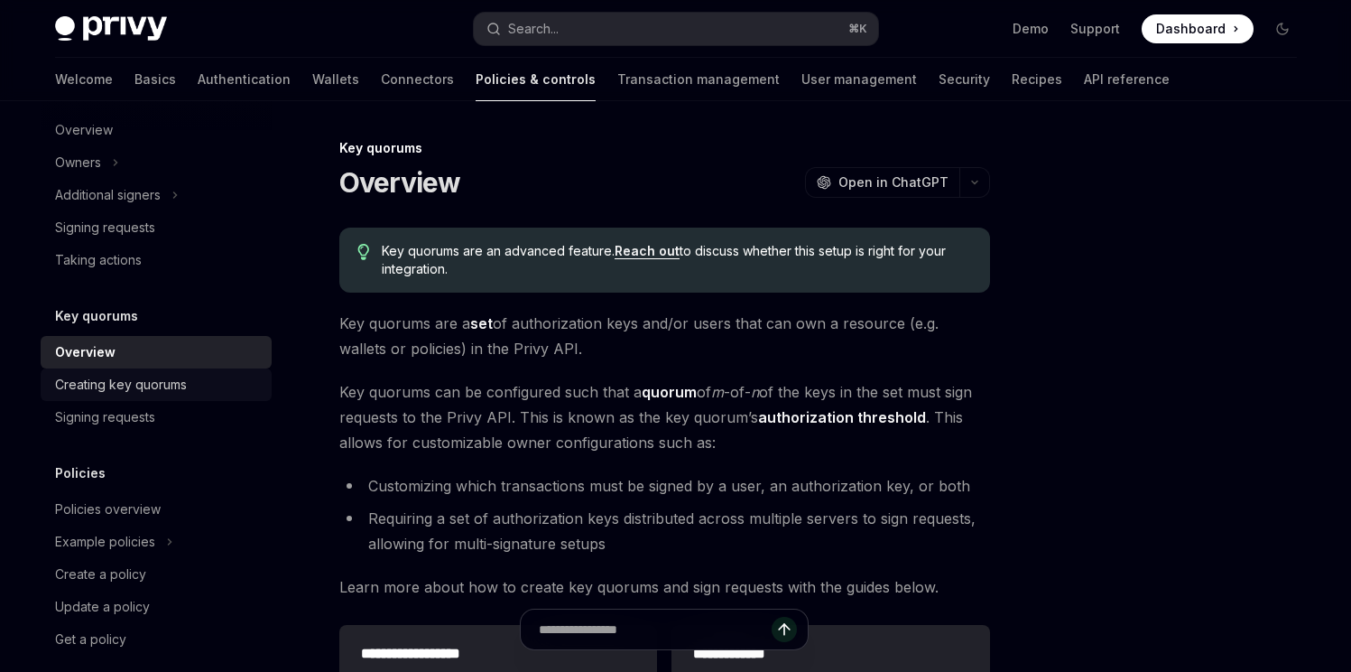
click at [150, 378] on div "Creating key quorums" at bounding box center [121, 385] width 132 height 22
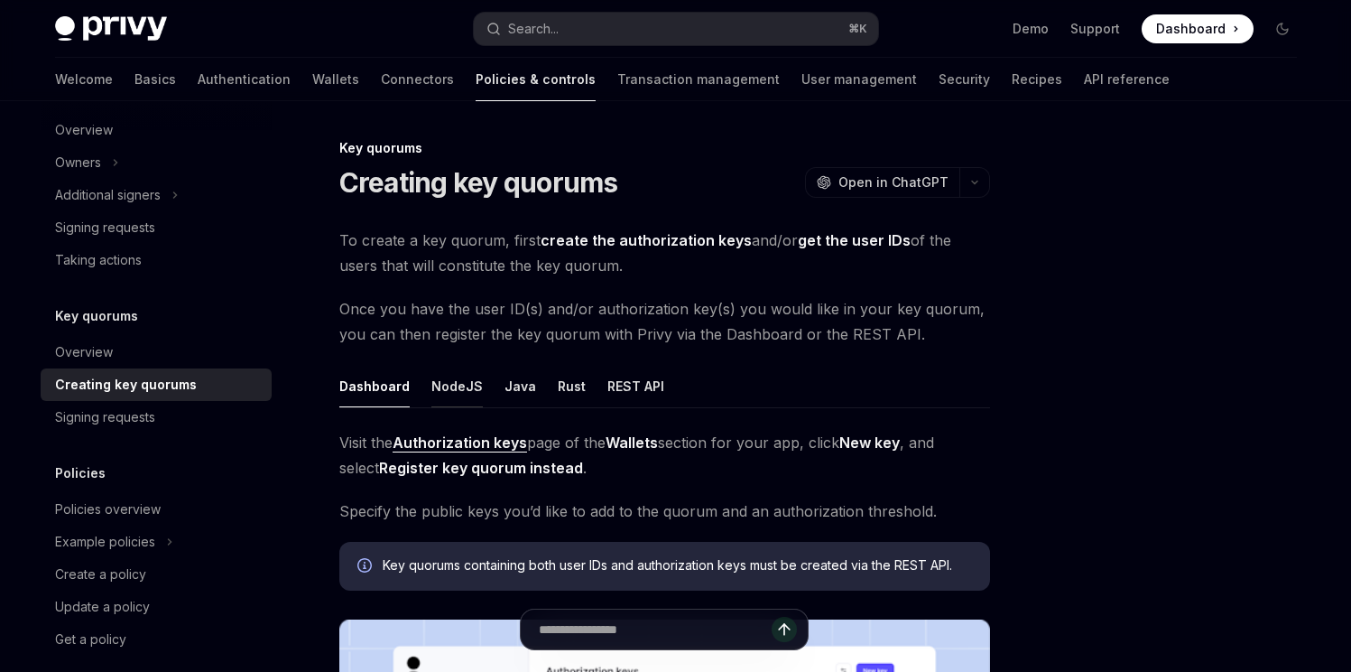
click at [459, 392] on div "NodeJS" at bounding box center [457, 386] width 51 height 42
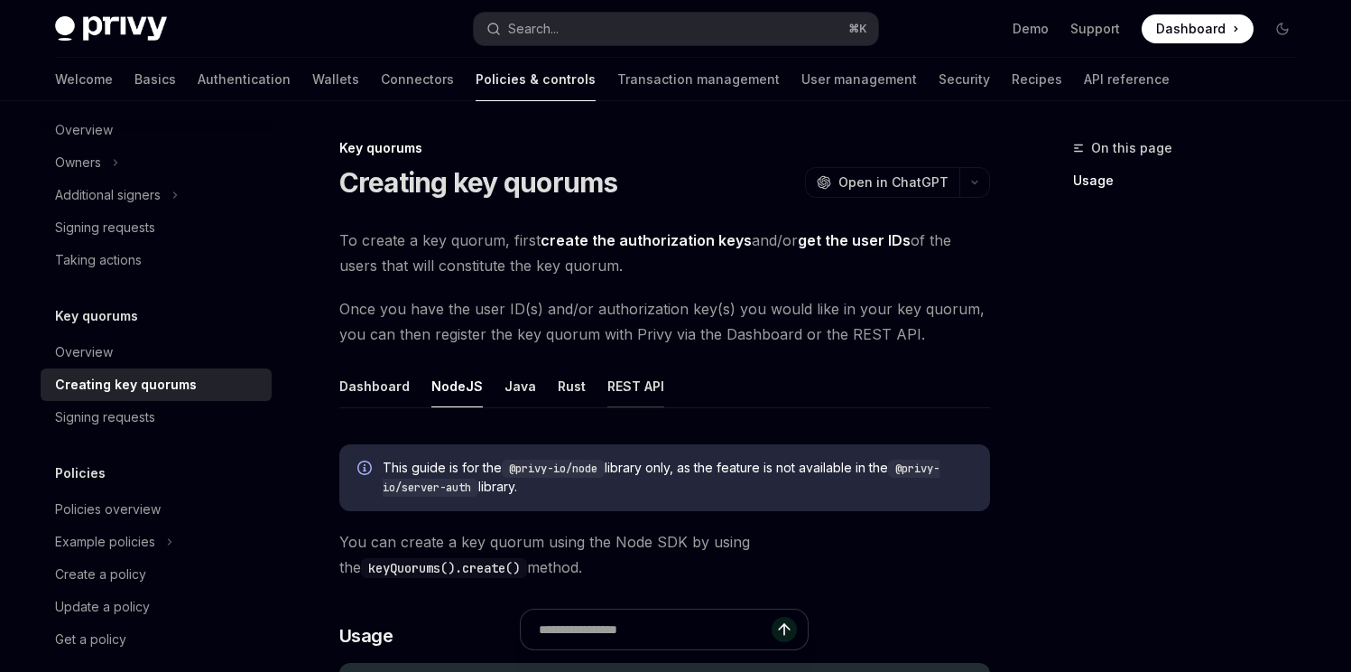
click at [611, 390] on div "REST API" at bounding box center [636, 386] width 57 height 42
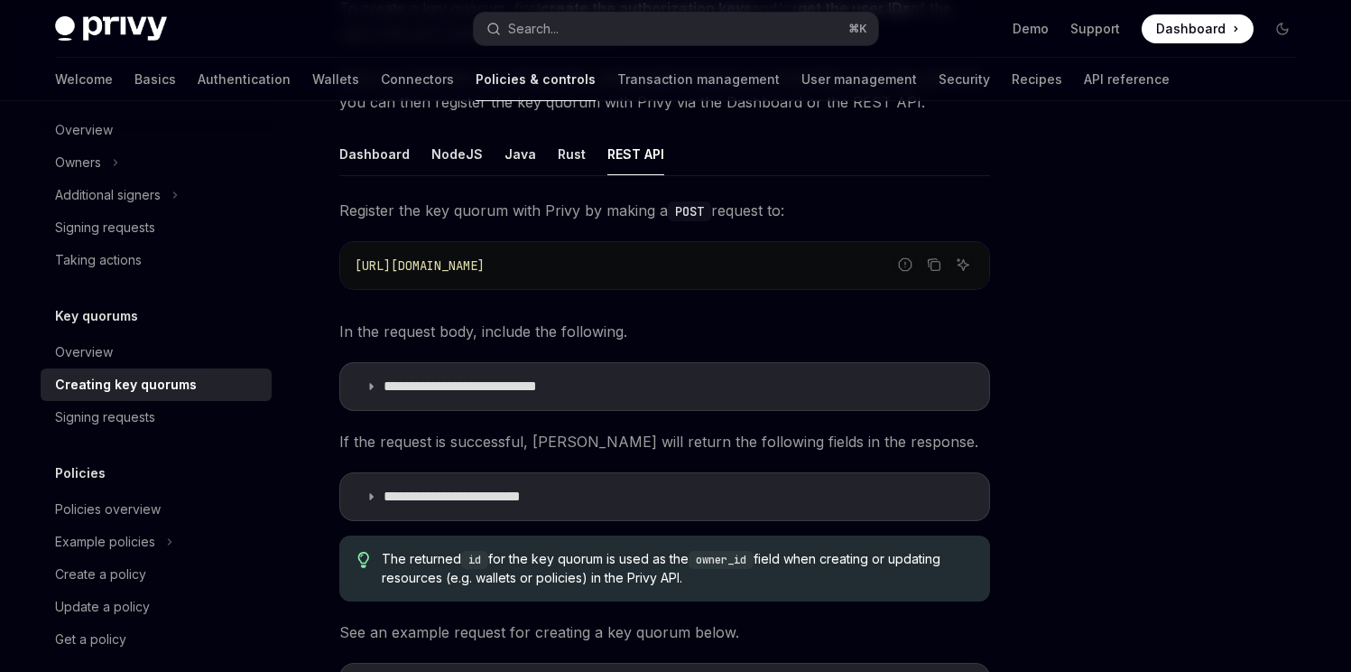
scroll to position [222, 0]
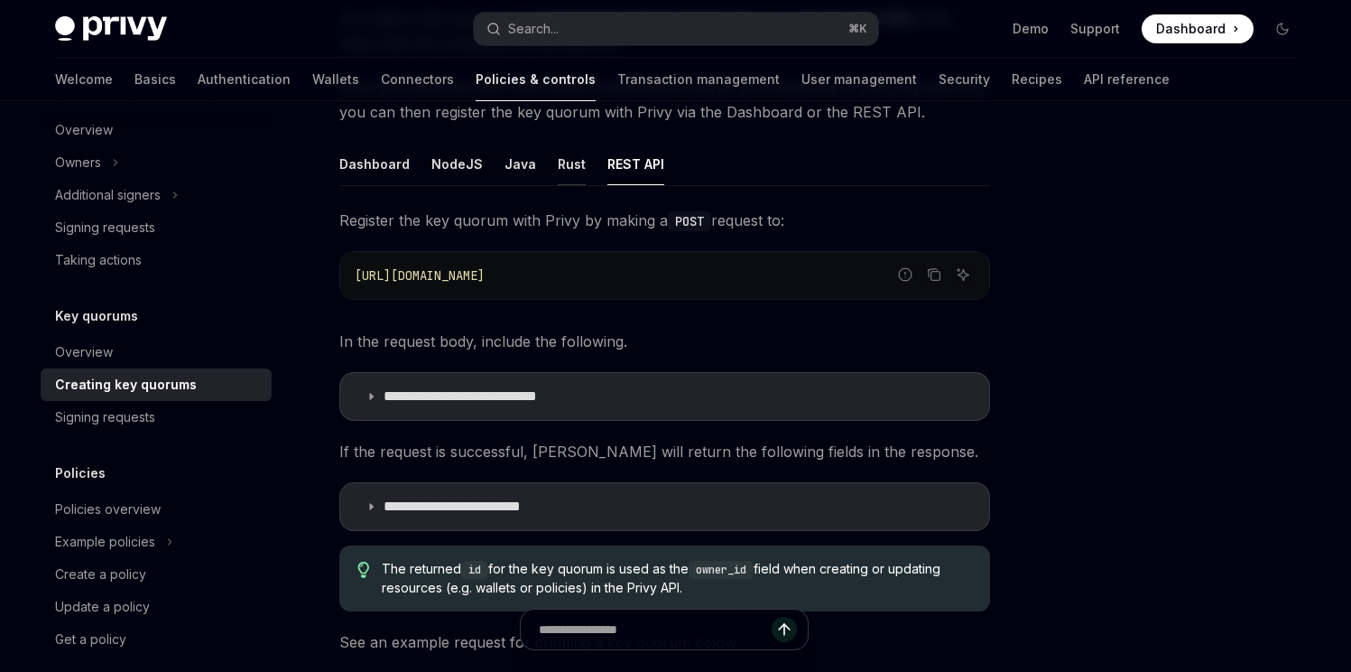
click at [558, 170] on div "Rust" at bounding box center [572, 164] width 28 height 42
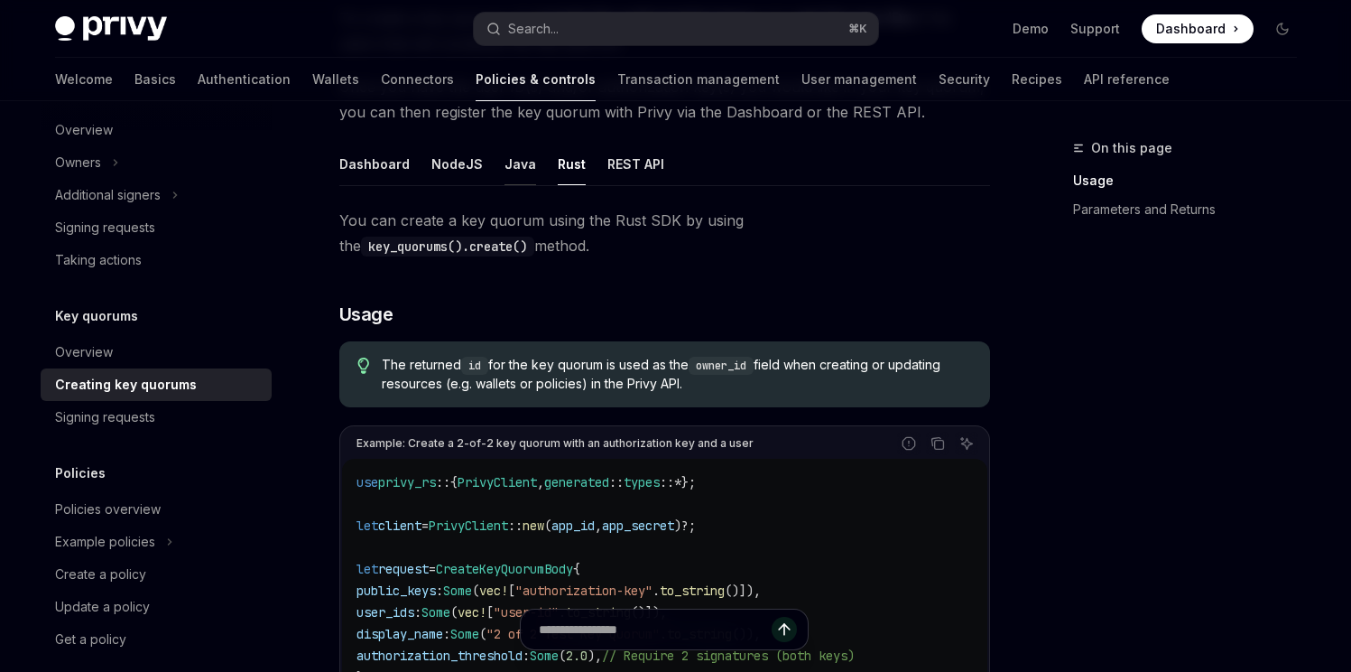
click at [505, 171] on div "Java" at bounding box center [521, 164] width 32 height 42
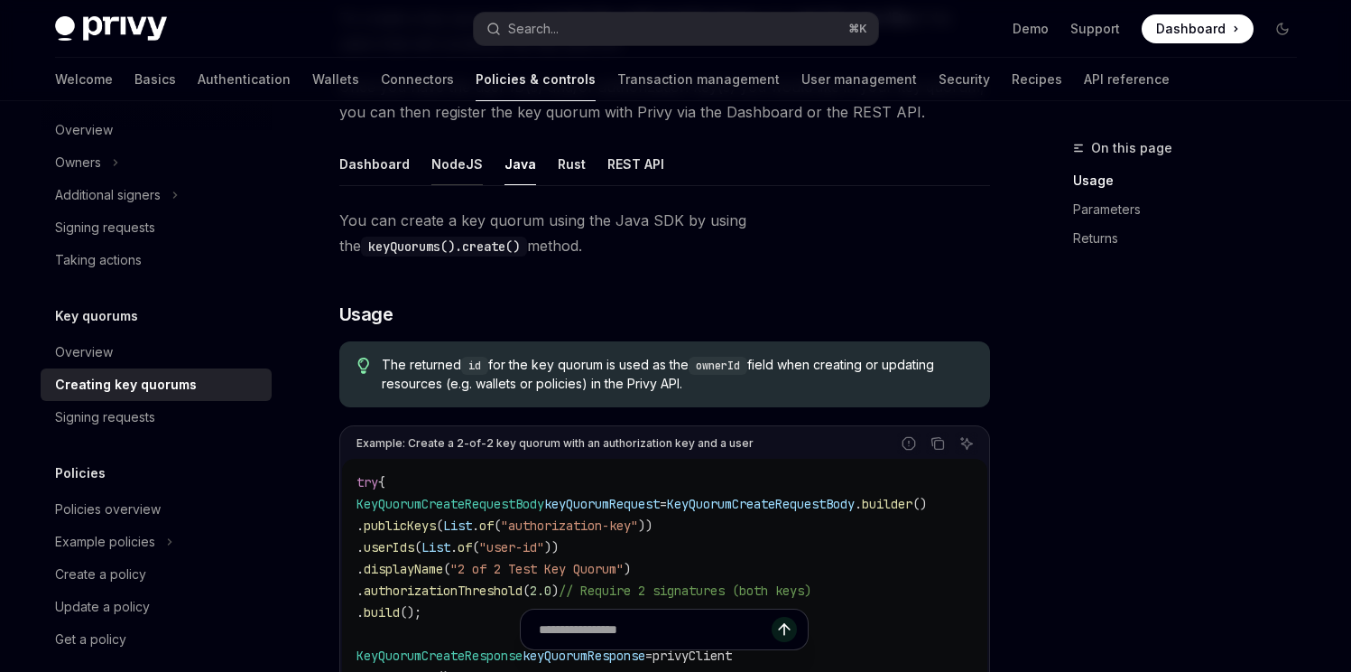
click at [449, 171] on div "NodeJS" at bounding box center [457, 164] width 51 height 42
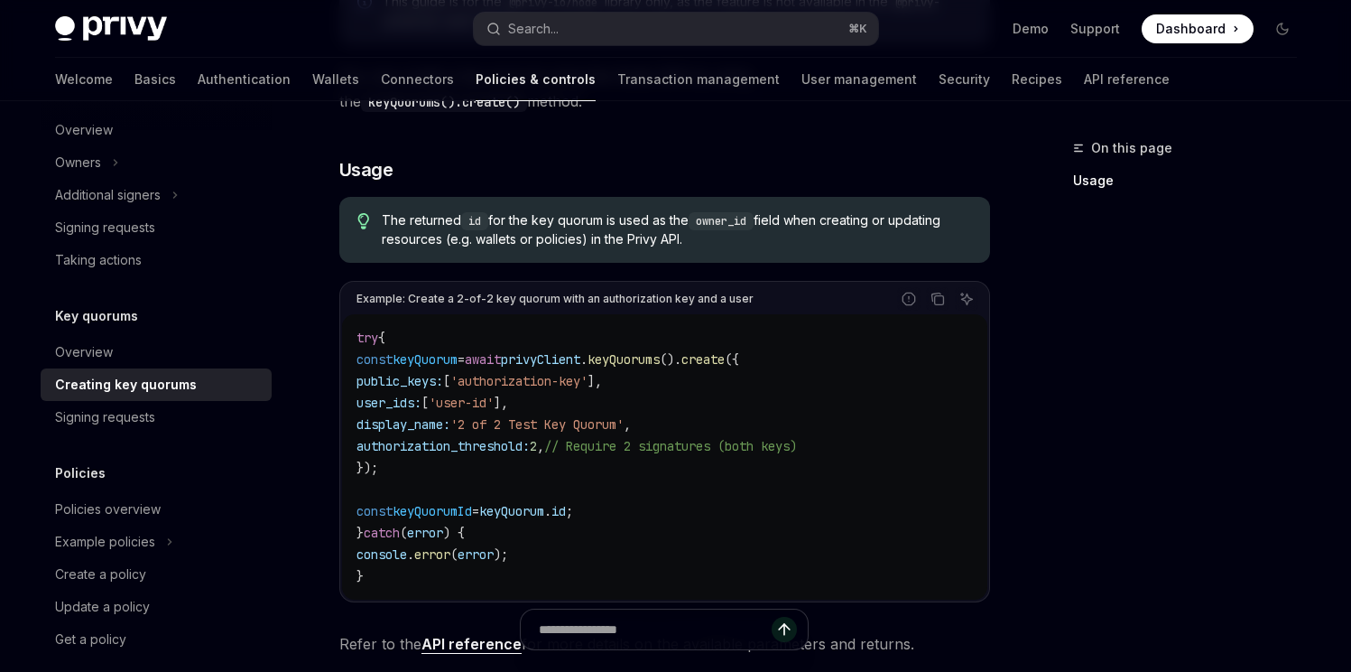
scroll to position [484, 0]
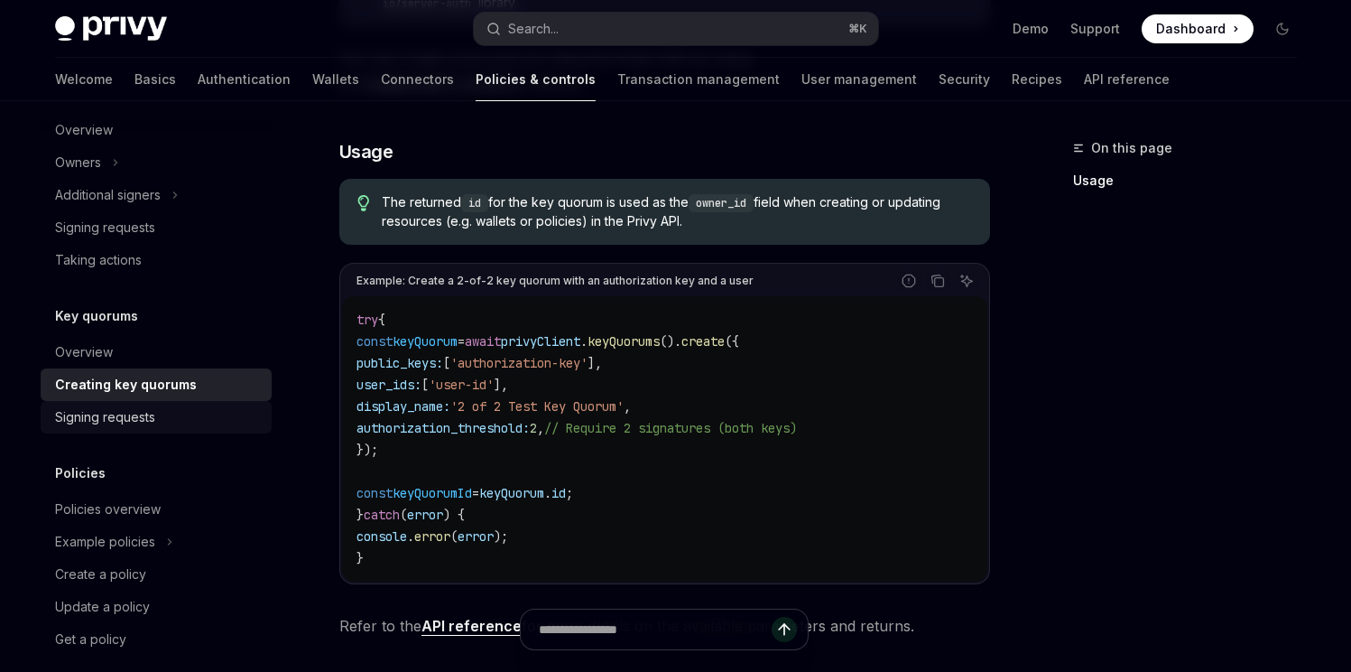
click at [114, 418] on div "Signing requests" at bounding box center [105, 417] width 100 height 22
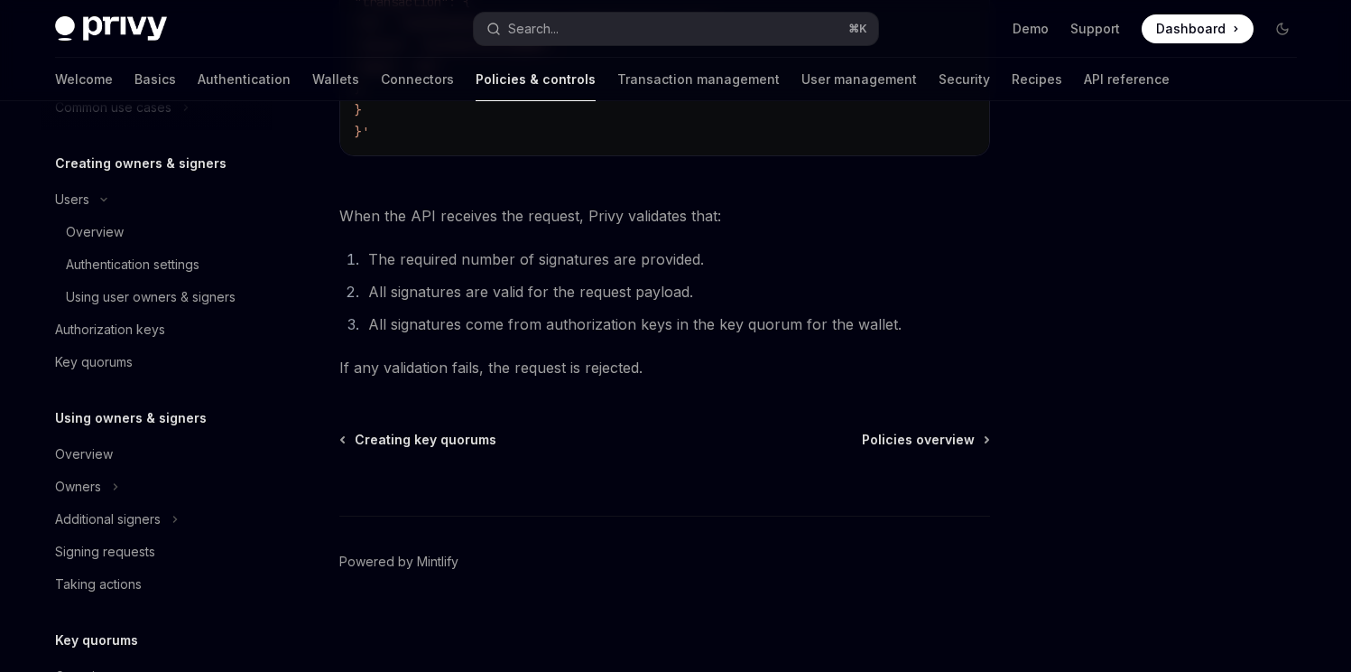
scroll to position [330, 0]
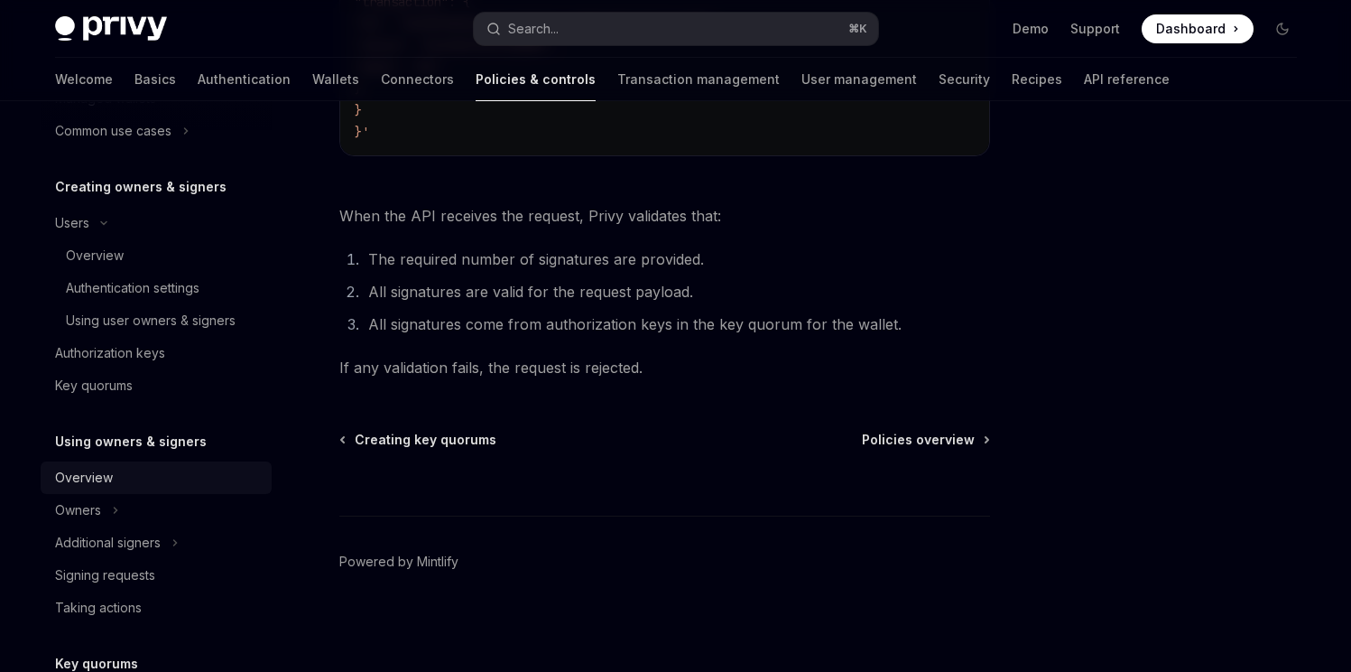
click at [182, 475] on div "Overview" at bounding box center [158, 478] width 206 height 22
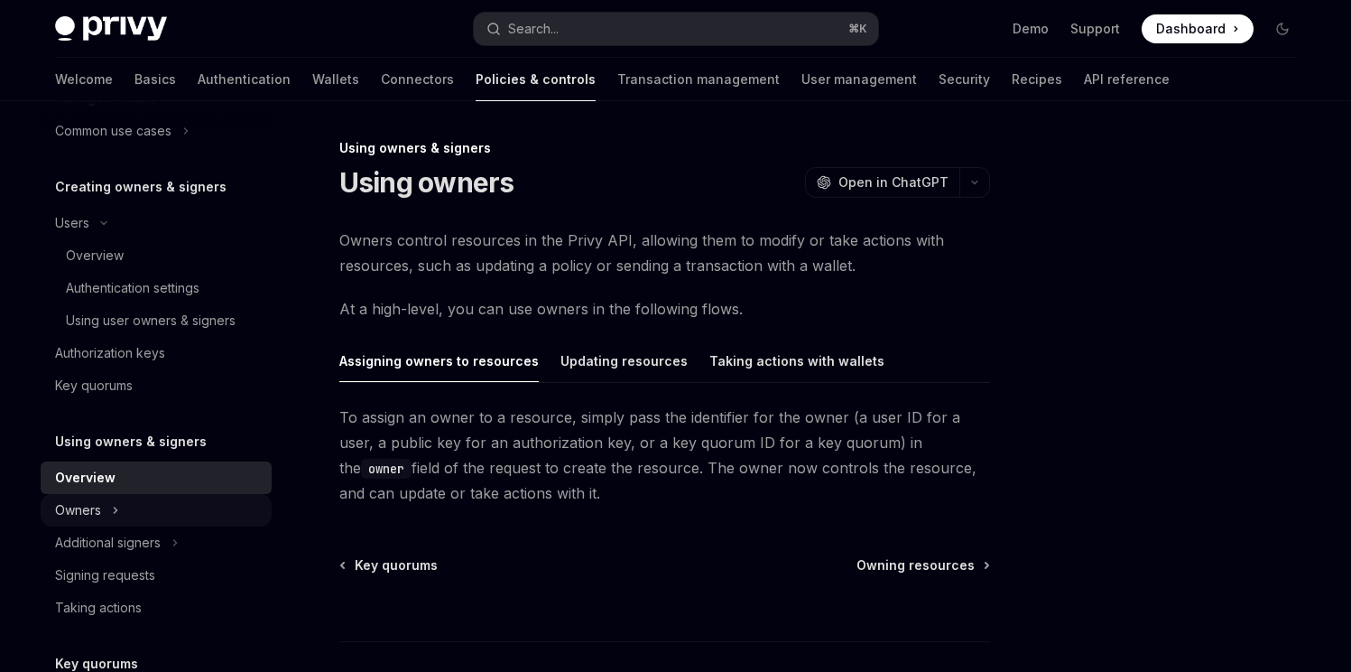
click at [154, 519] on button "Owners" at bounding box center [156, 510] width 231 height 32
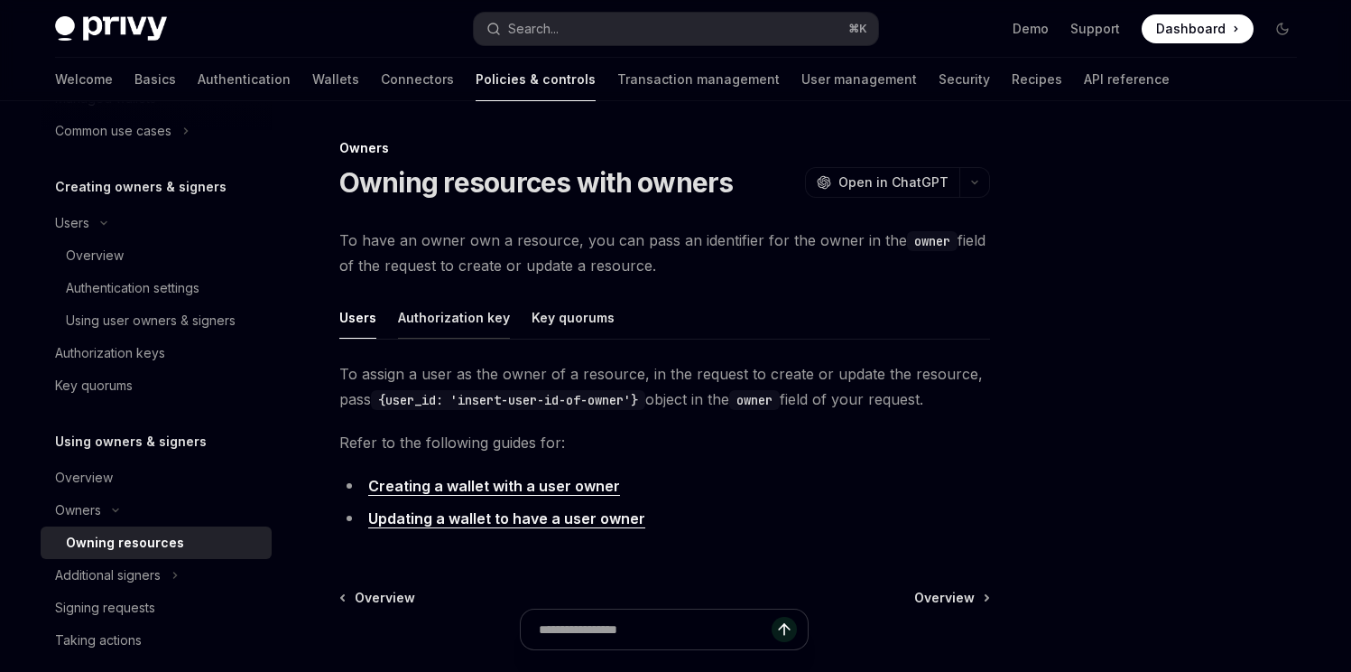
click at [485, 320] on div "Authorization key" at bounding box center [454, 317] width 112 height 42
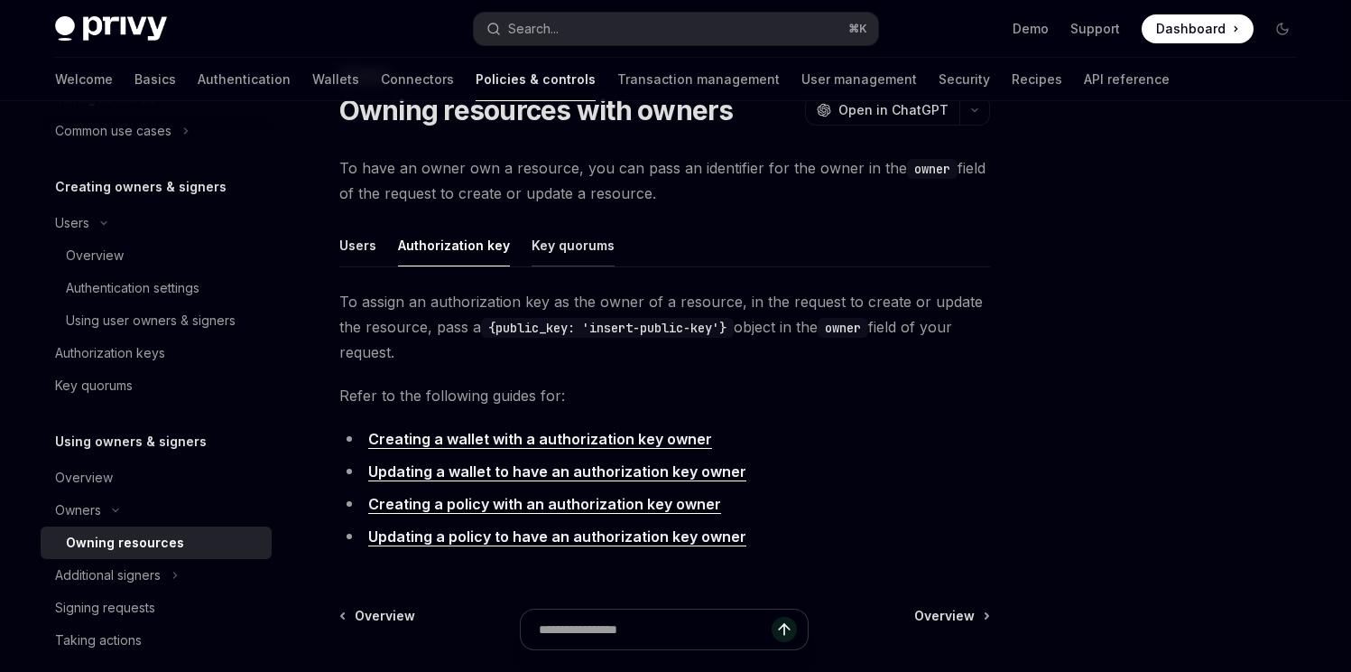
scroll to position [88, 0]
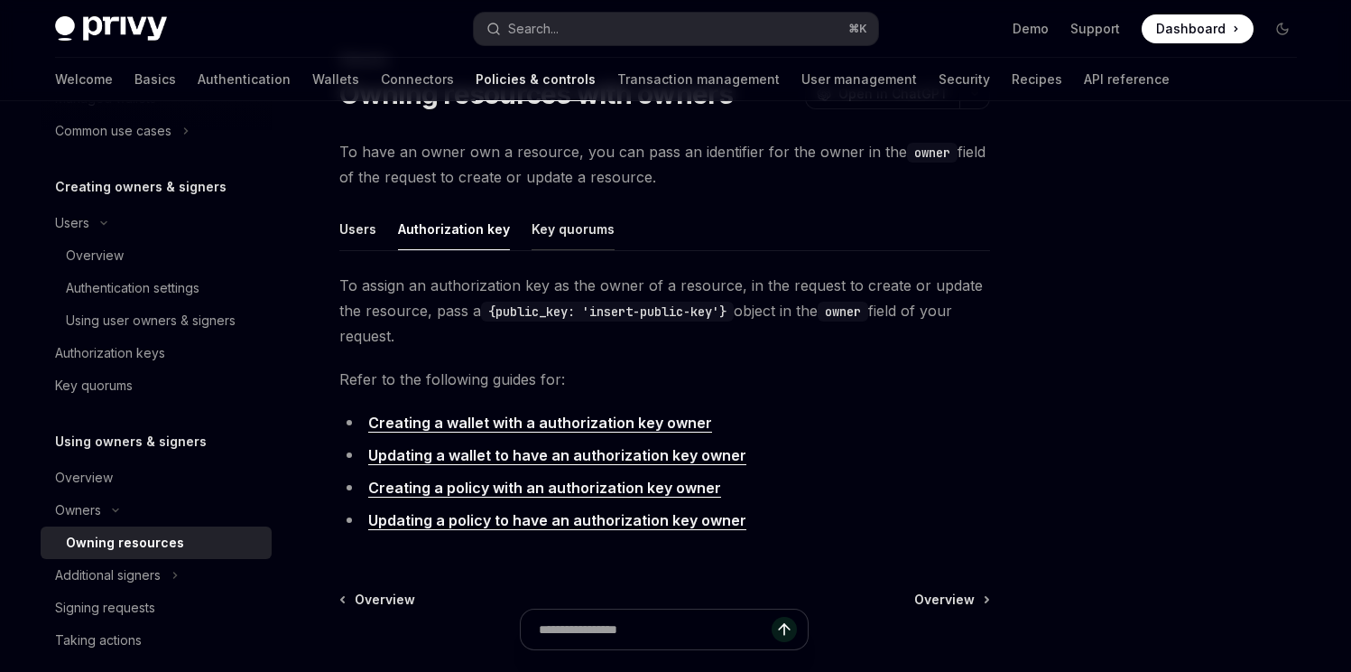
click at [579, 238] on div "Key quorums" at bounding box center [573, 229] width 83 height 42
type textarea "*"
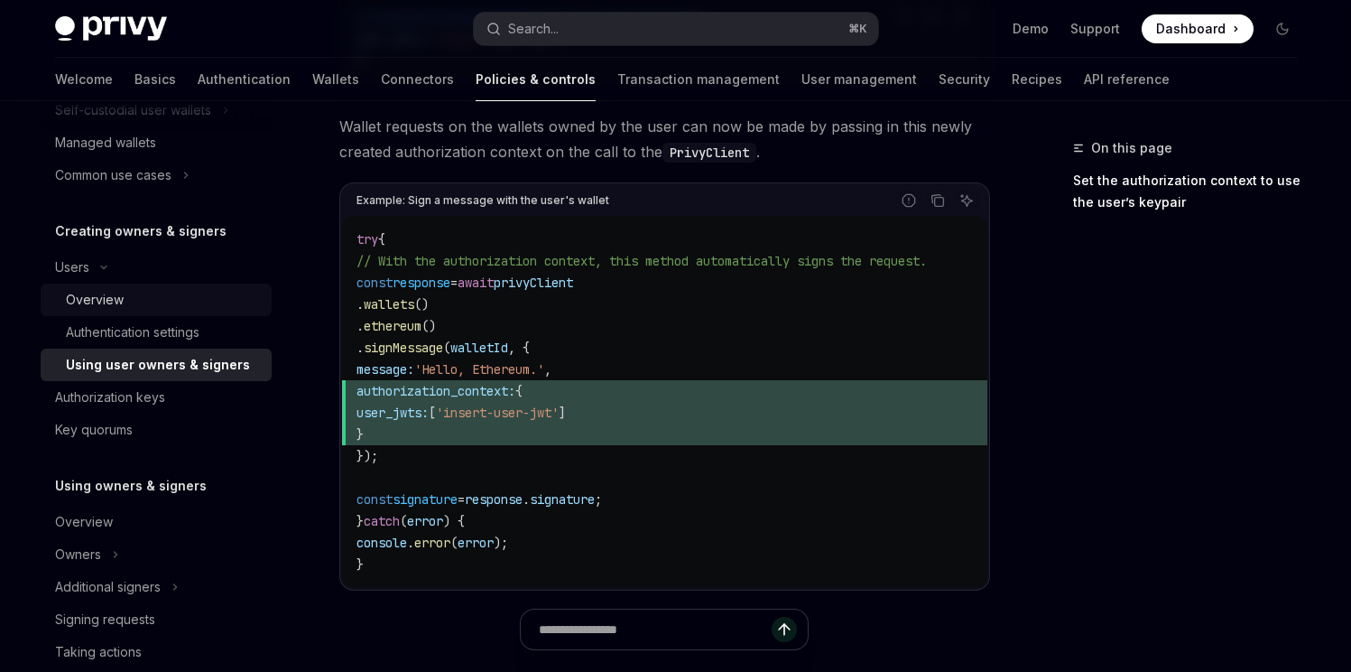
scroll to position [308, 0]
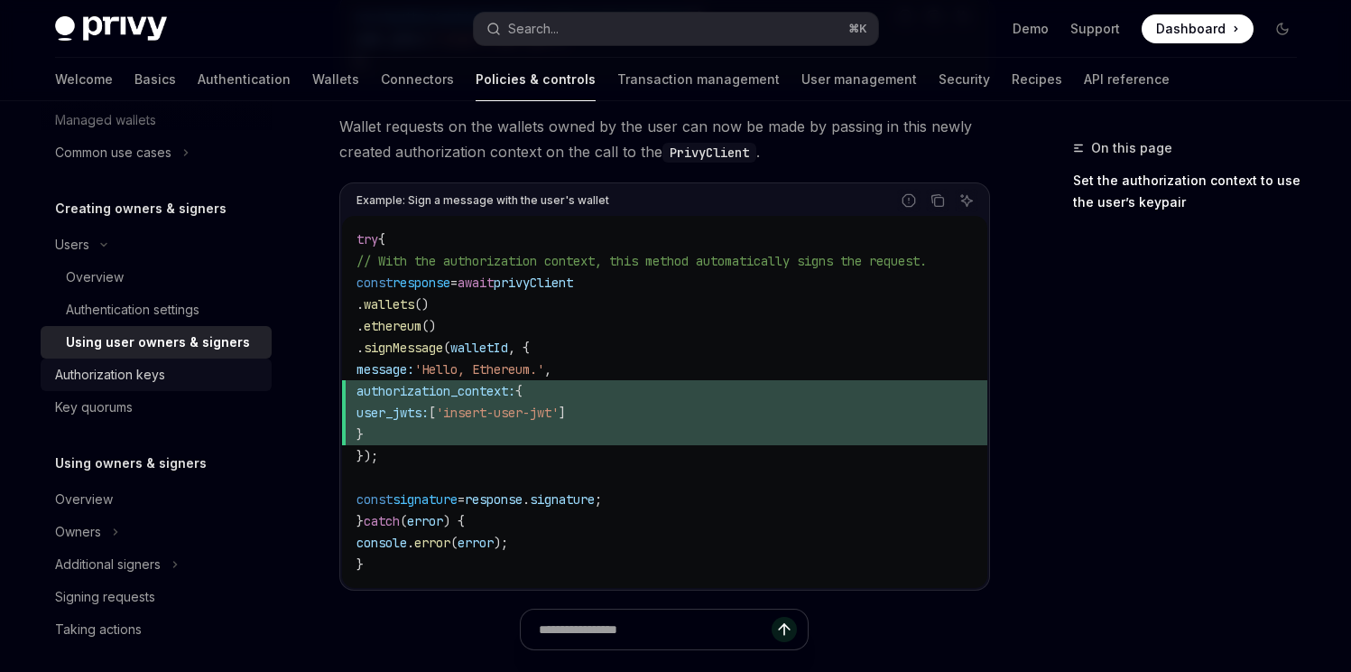
click at [163, 380] on div "Authorization keys" at bounding box center [110, 375] width 110 height 22
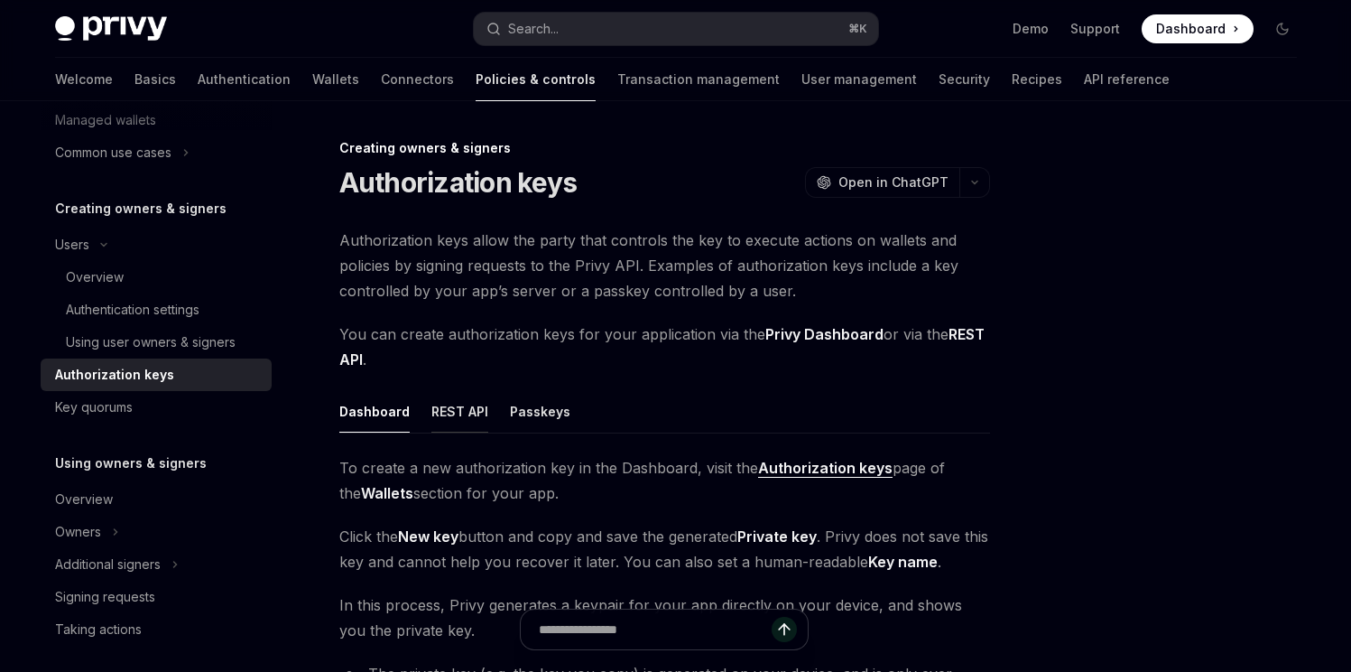
click at [458, 408] on div "REST API" at bounding box center [460, 411] width 57 height 42
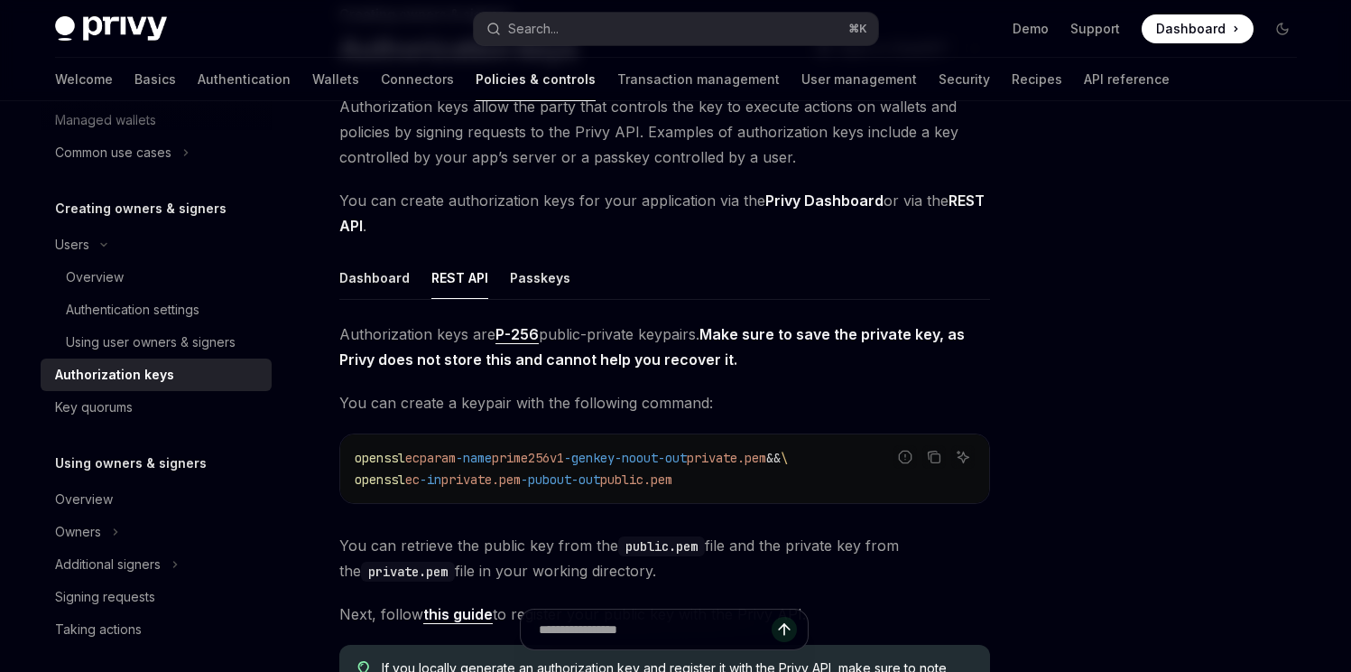
scroll to position [127, 0]
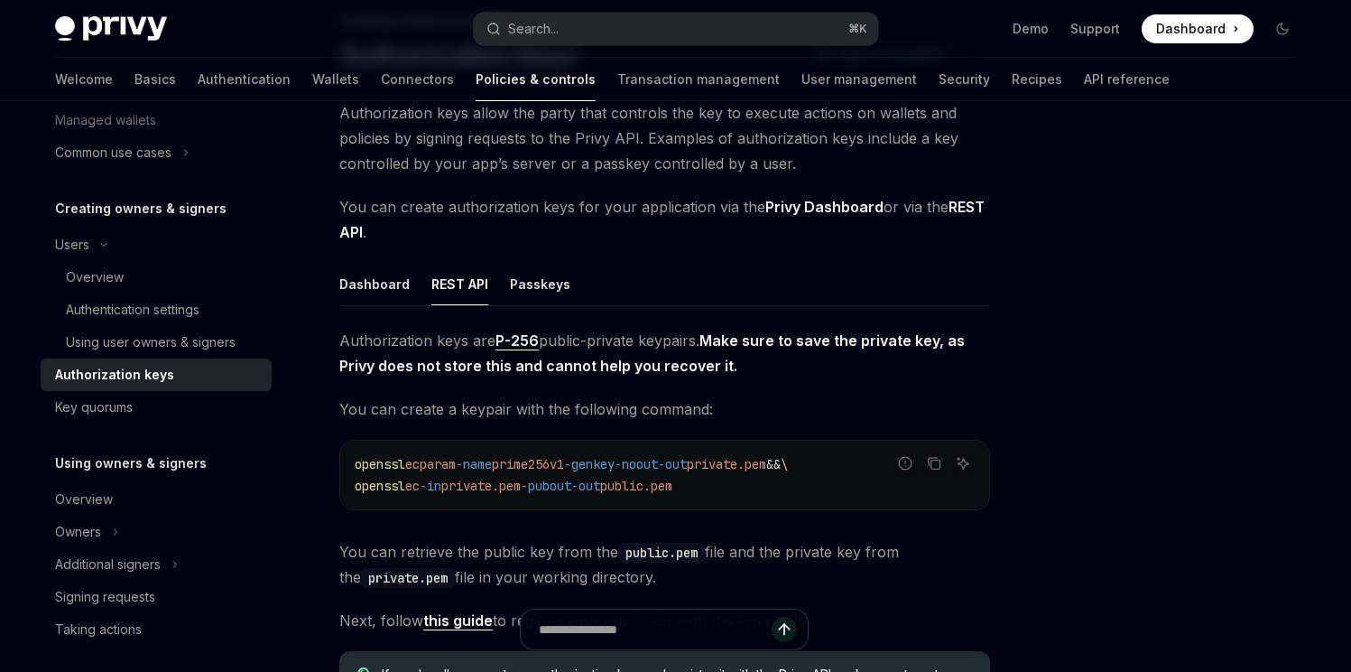
click at [494, 287] on ul "Dashboard REST API Passkeys" at bounding box center [664, 284] width 651 height 43
click at [503, 287] on ul "Dashboard REST API Passkeys" at bounding box center [664, 284] width 651 height 43
click at [532, 279] on div "Passkeys" at bounding box center [540, 284] width 60 height 42
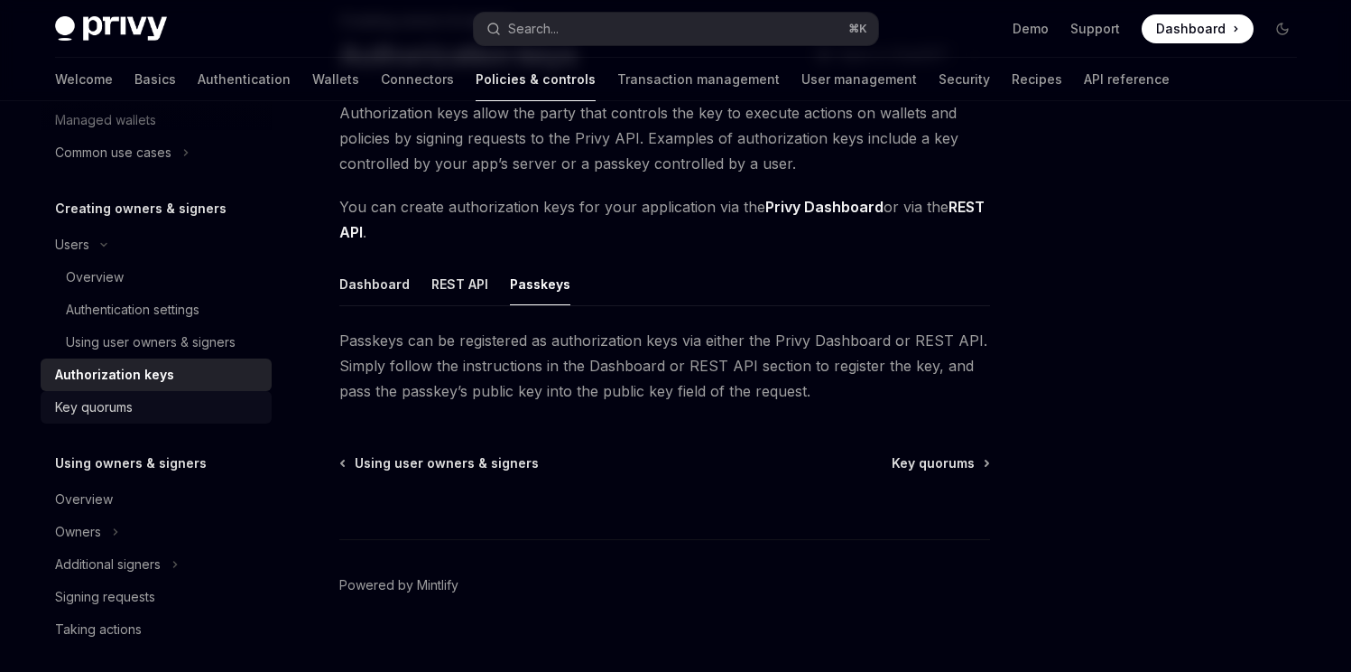
click at [153, 409] on div "Key quorums" at bounding box center [158, 407] width 206 height 22
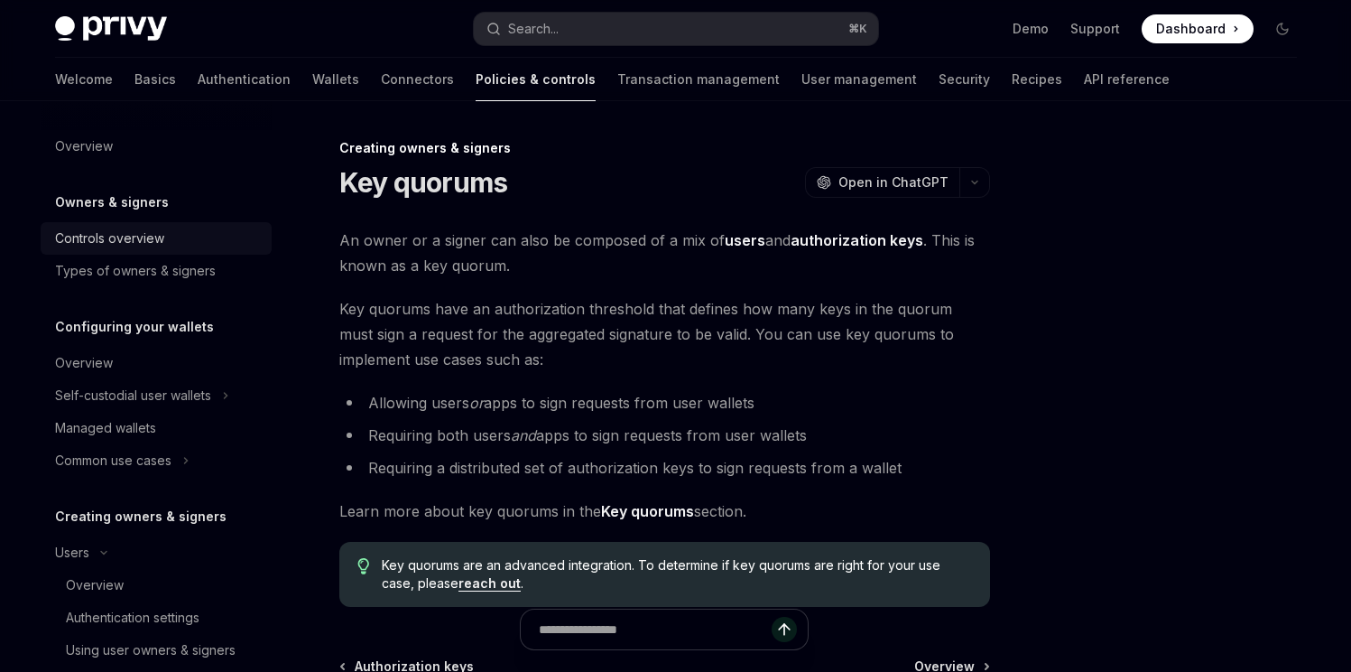
click at [147, 238] on div "Controls overview" at bounding box center [109, 238] width 109 height 22
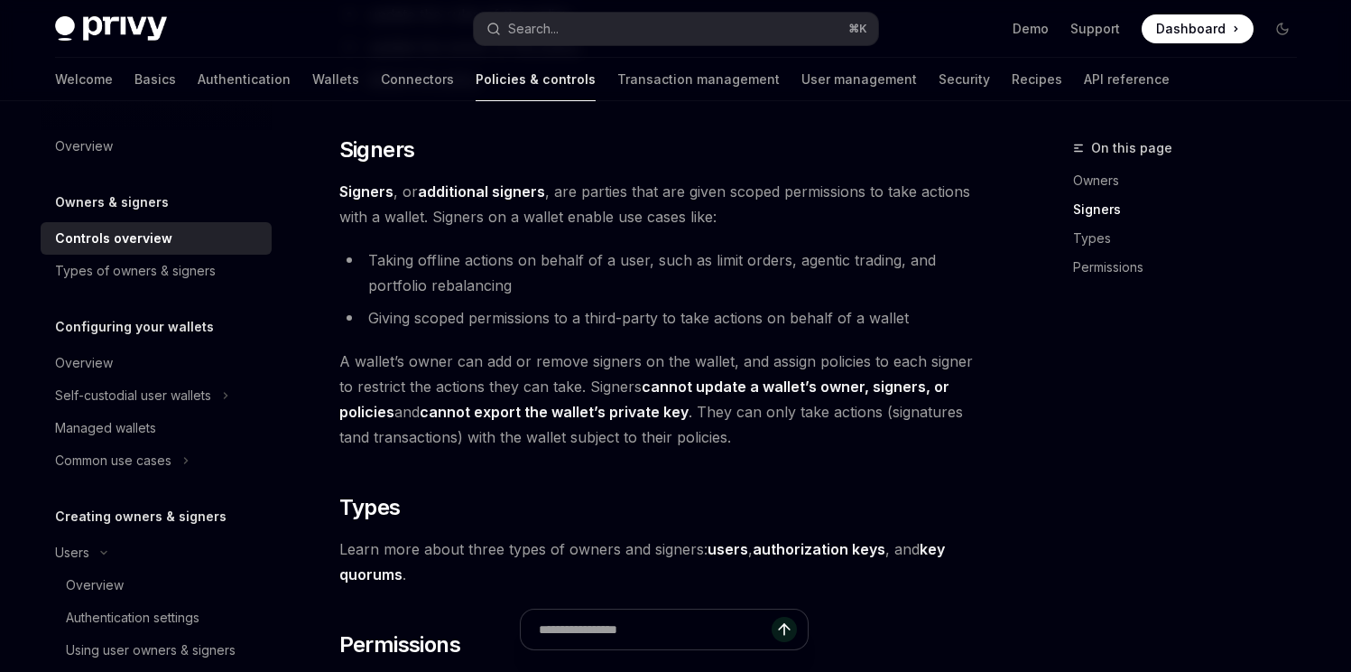
scroll to position [1035, 0]
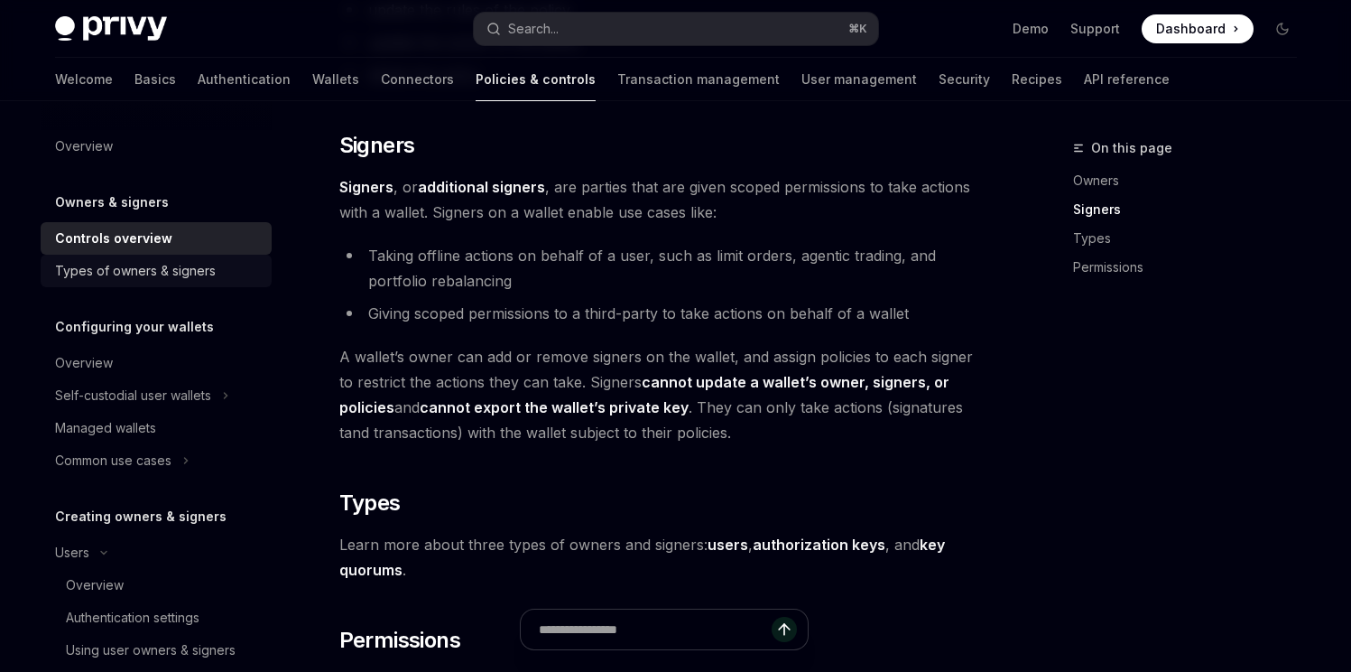
click at [144, 273] on div "Types of owners & signers" at bounding box center [135, 271] width 161 height 22
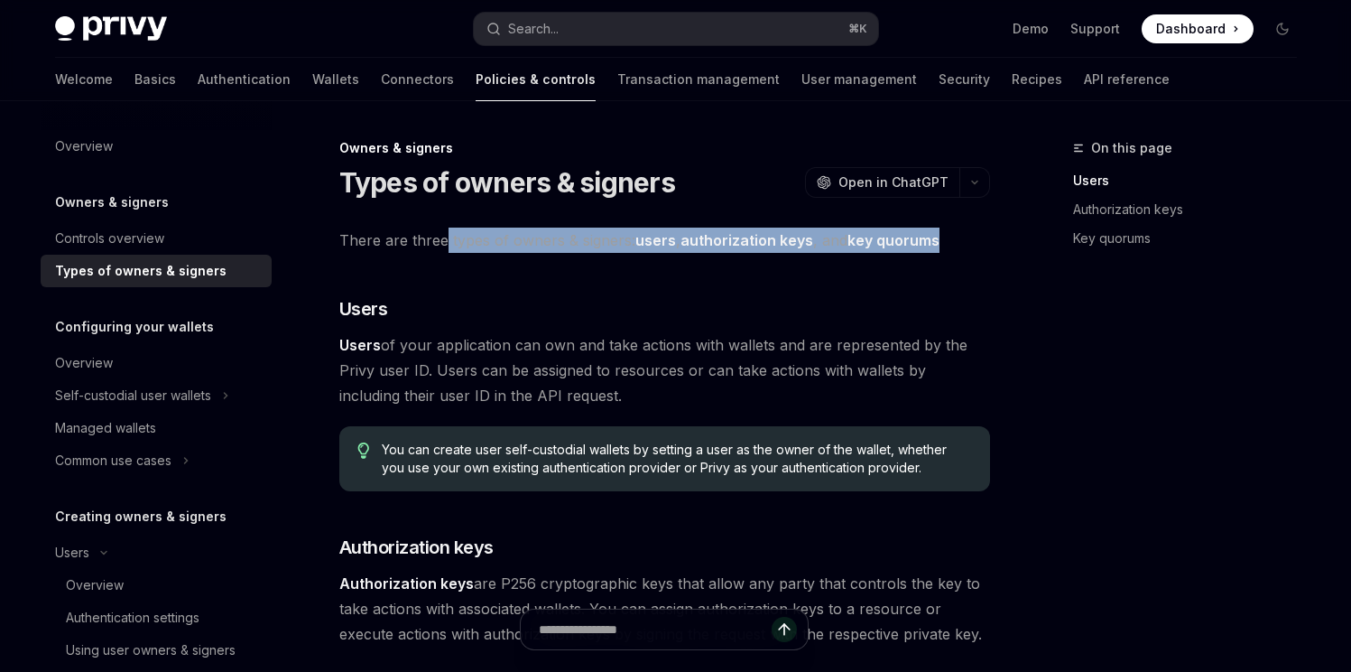
drag, startPoint x: 458, startPoint y: 237, endPoint x: 944, endPoint y: 242, distance: 486.6
click at [944, 242] on span "There are three types of owners & signers: users , authorization keys , and key…" at bounding box center [664, 239] width 651 height 25
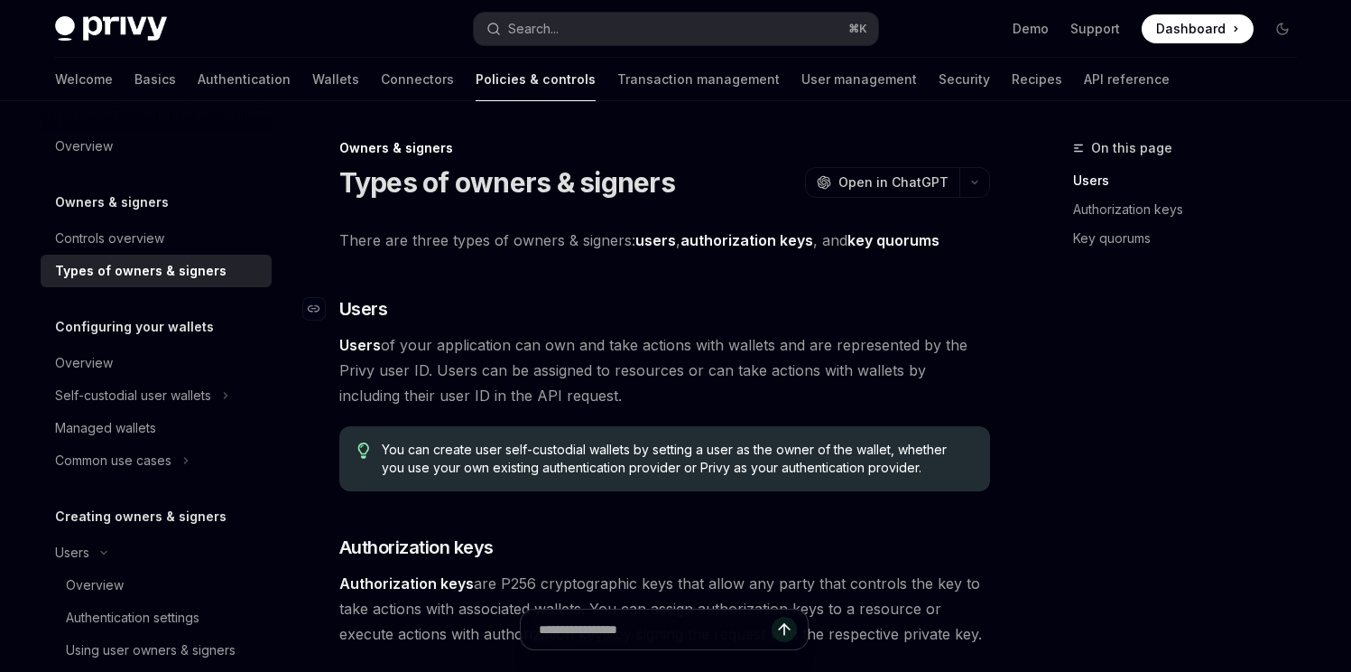
click at [647, 306] on h3 "​ Users" at bounding box center [664, 308] width 651 height 25
click at [570, 22] on button "Search... ⌘ K" at bounding box center [676, 29] width 404 height 32
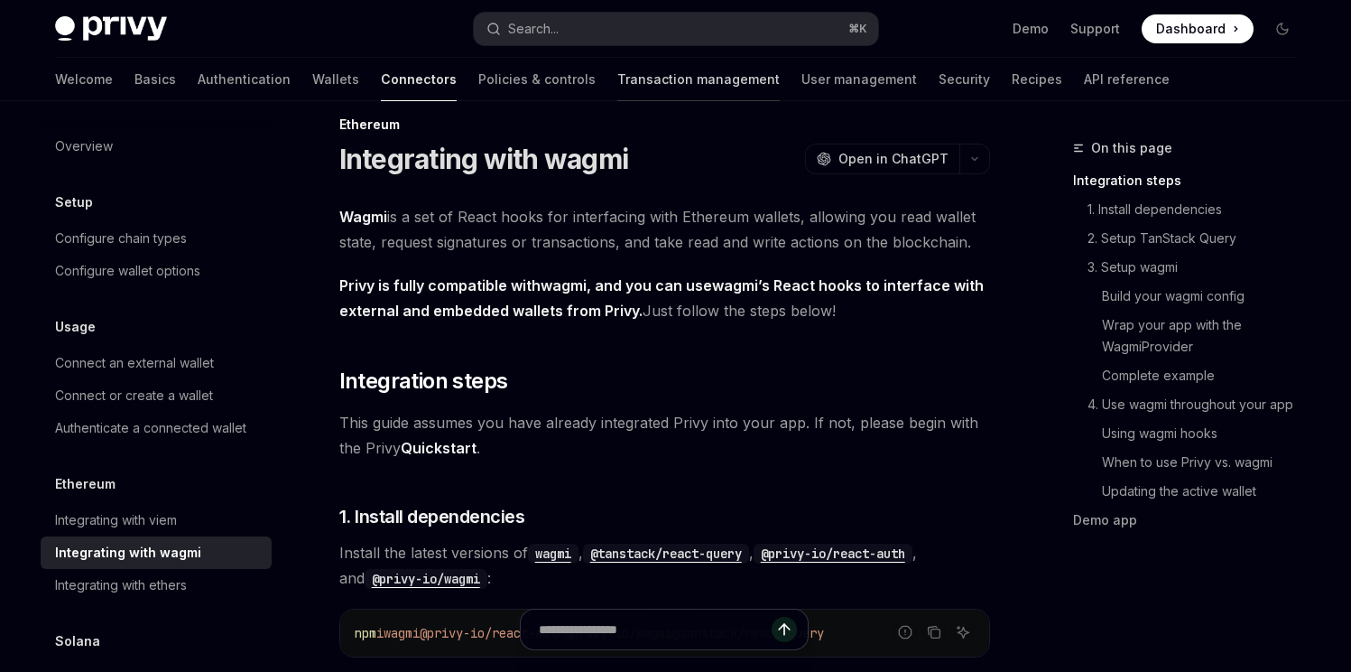
scroll to position [27, 0]
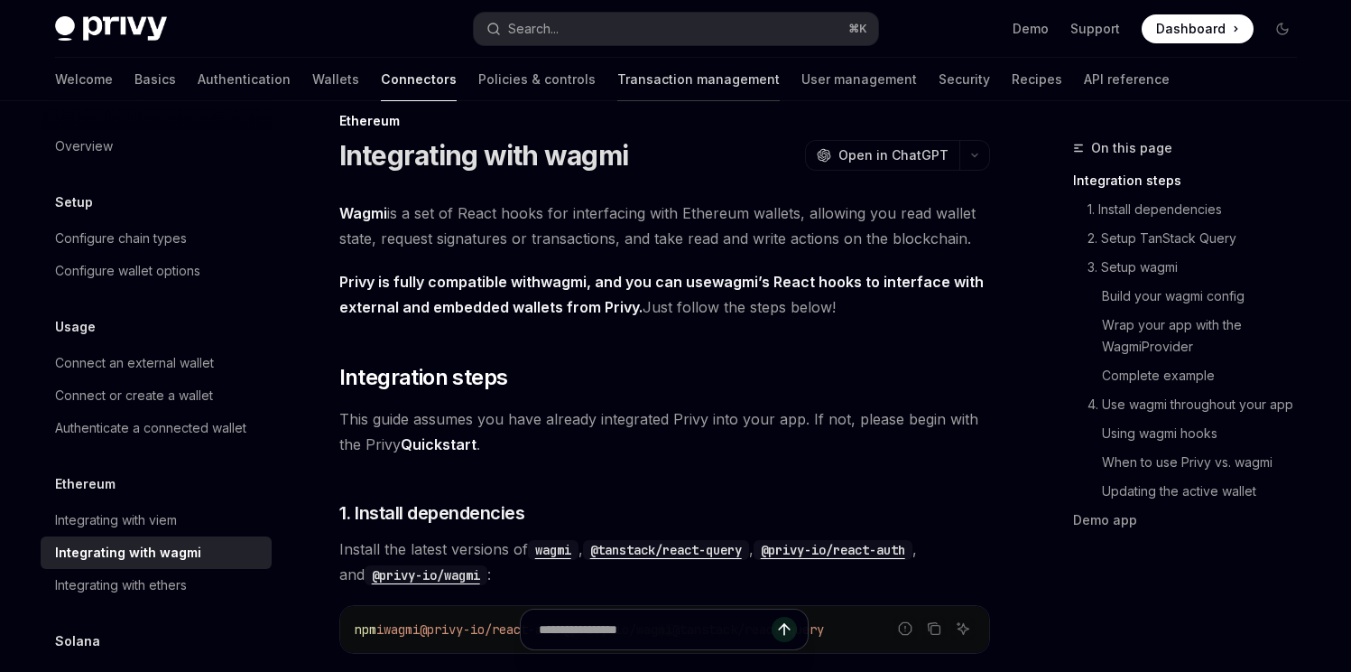
click at [658, 64] on link "Transaction management" at bounding box center [698, 79] width 162 height 43
type textarea "*"
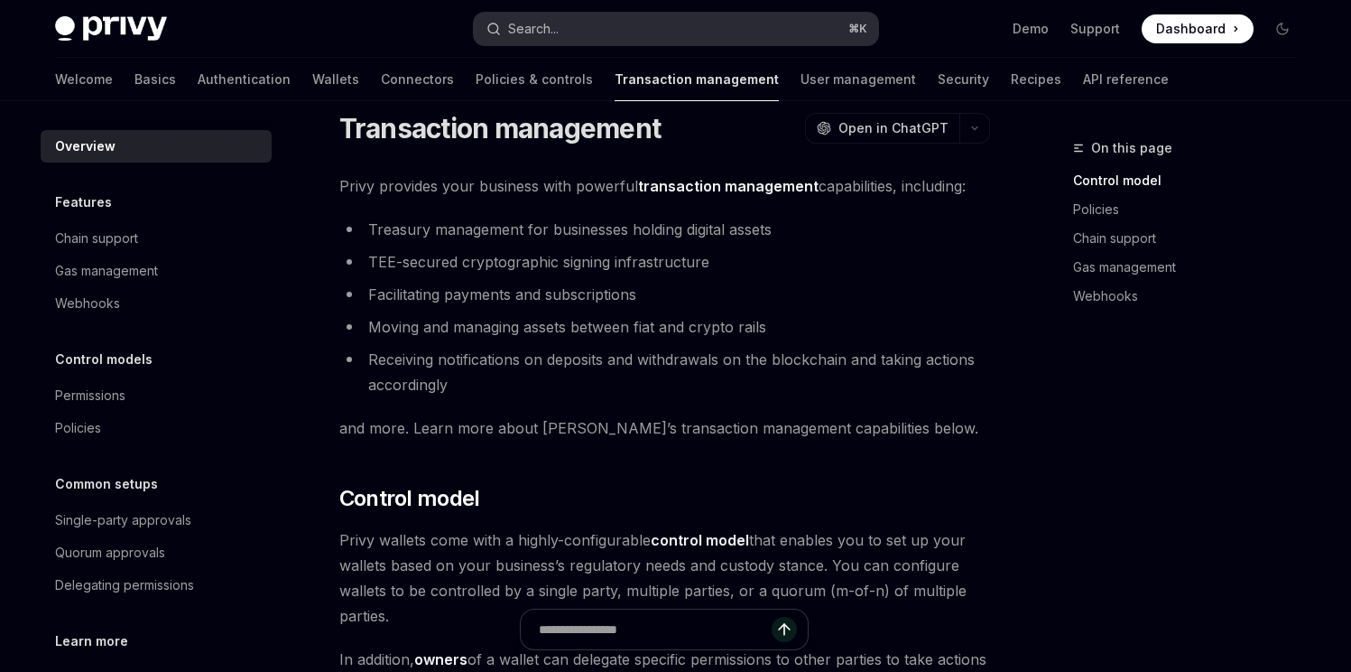
click at [656, 38] on button "Search... ⌘ K" at bounding box center [676, 29] width 404 height 32
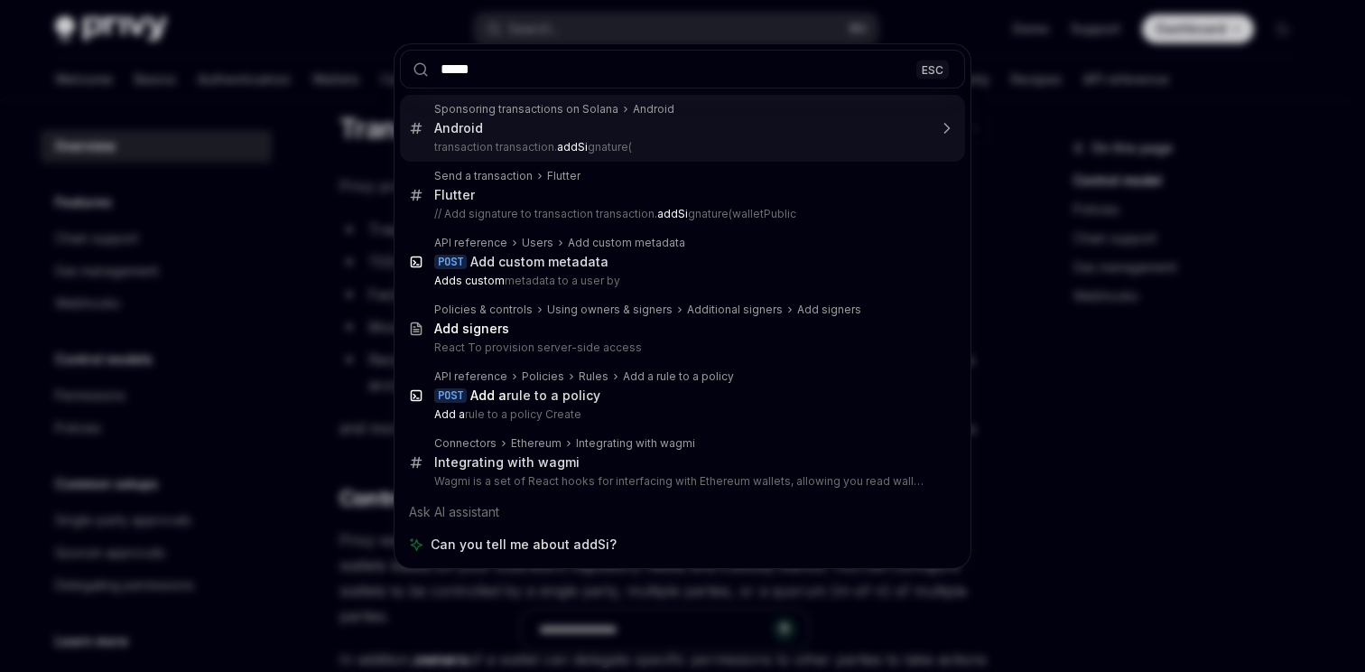
type input "****"
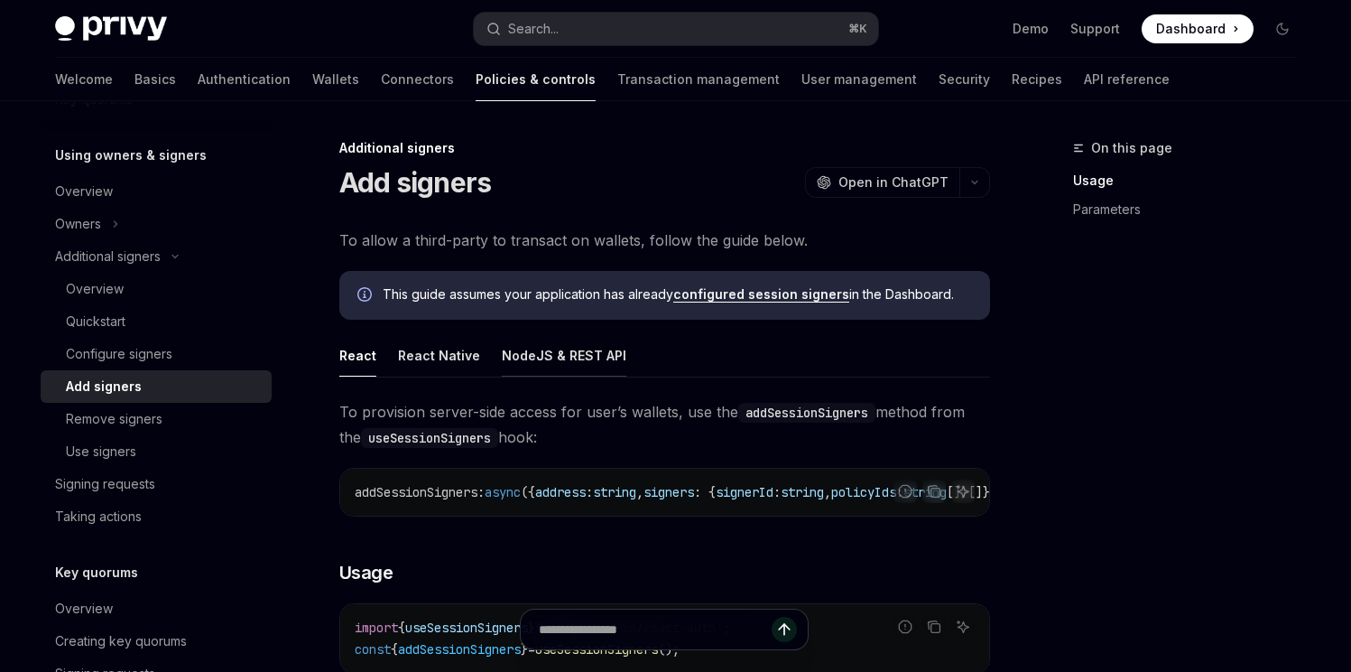
click at [534, 358] on div "NodeJS & REST API" at bounding box center [564, 355] width 125 height 42
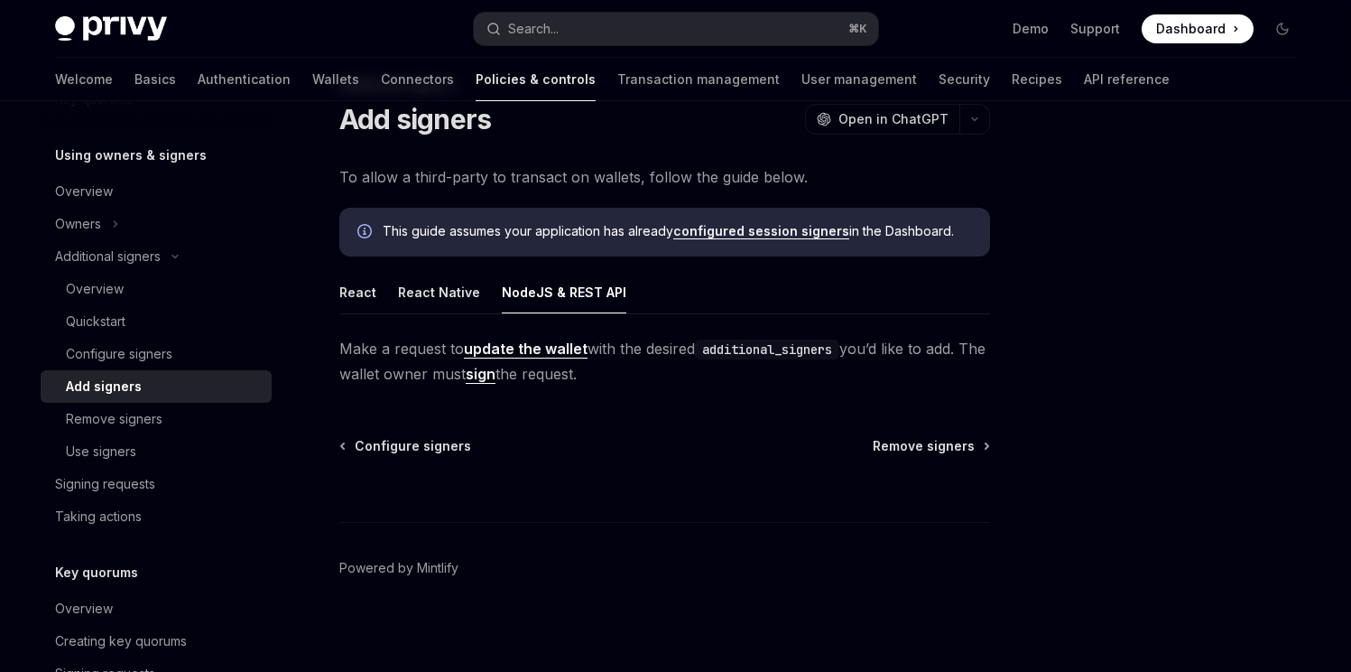
scroll to position [70, 0]
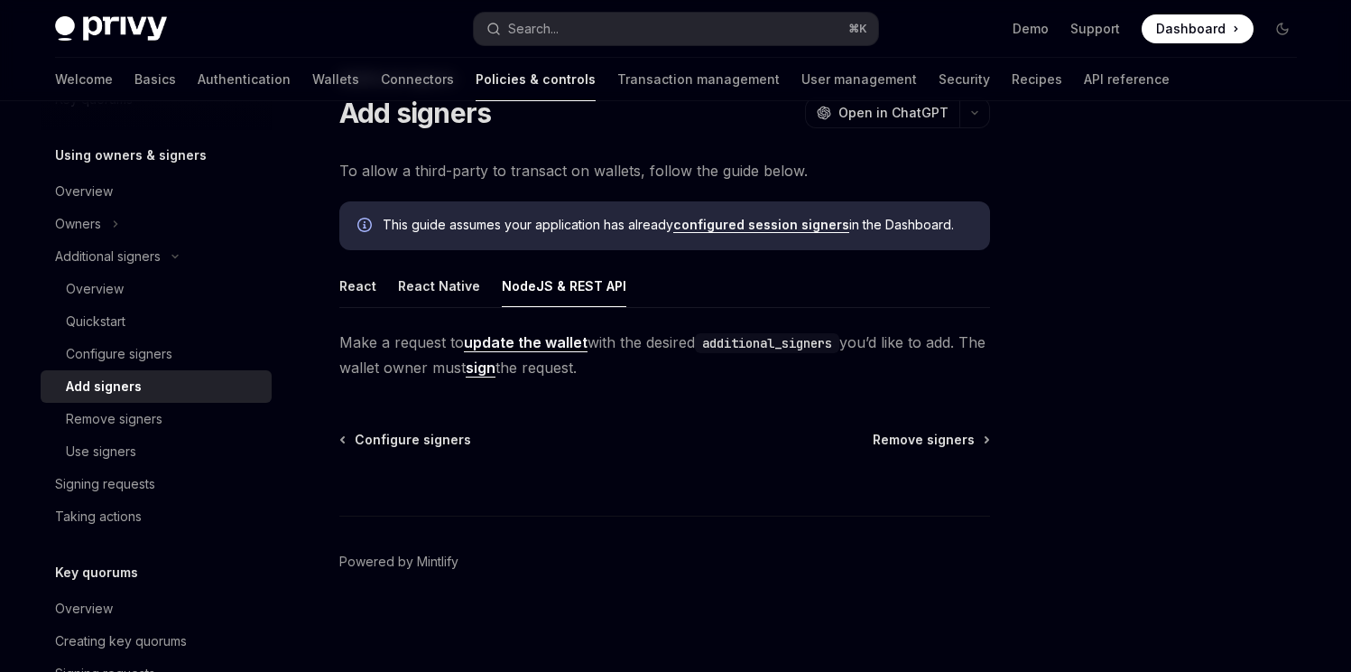
click at [512, 341] on link "update the wallet" at bounding box center [526, 342] width 124 height 19
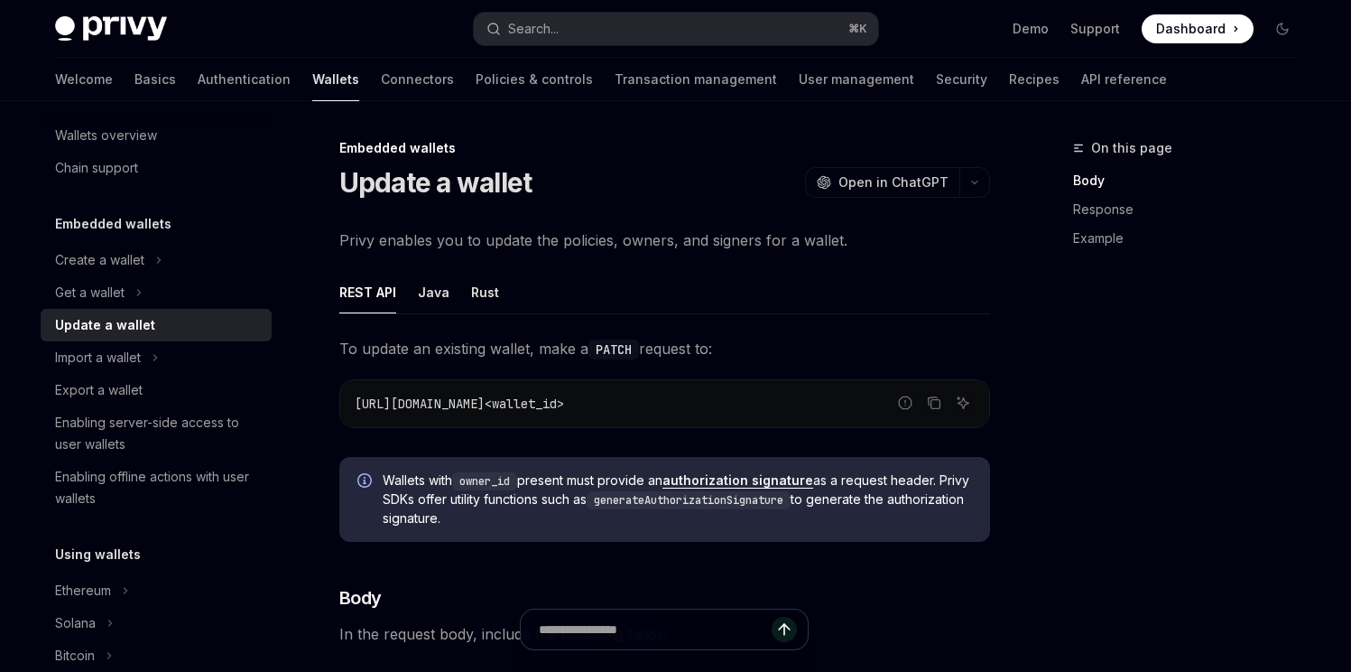
click at [732, 481] on link "authorization signature" at bounding box center [738, 480] width 151 height 16
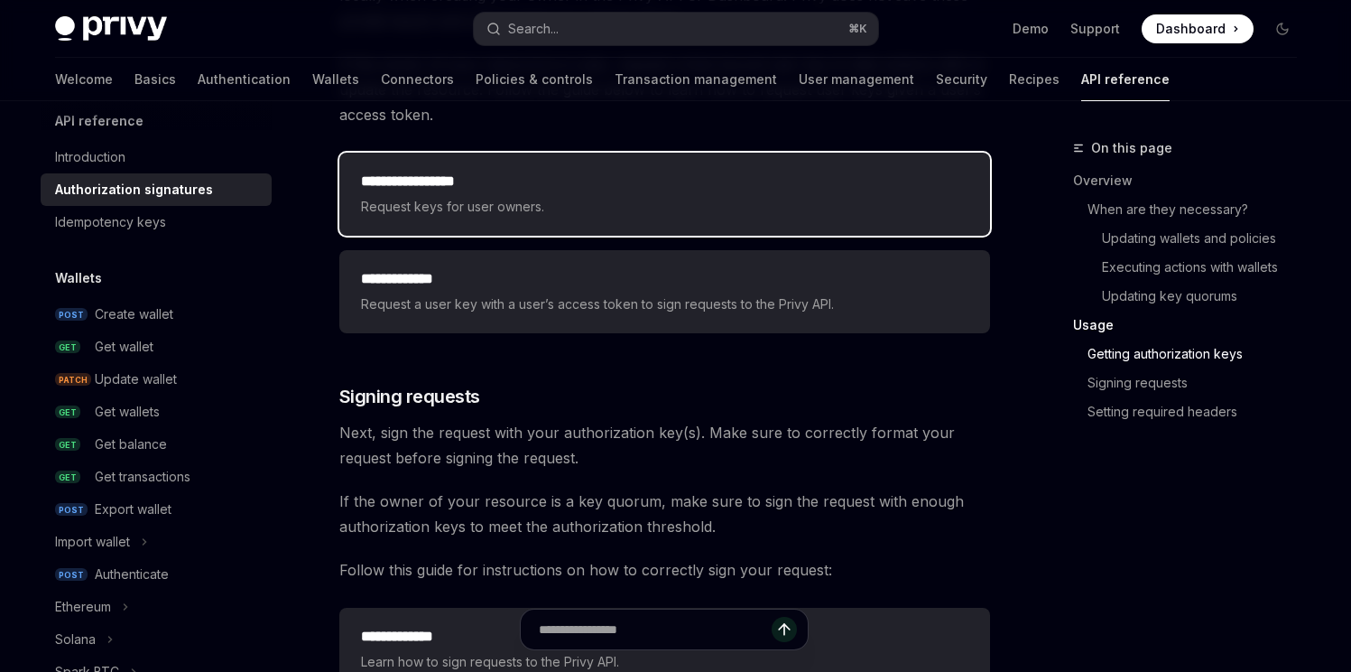
scroll to position [2487, 0]
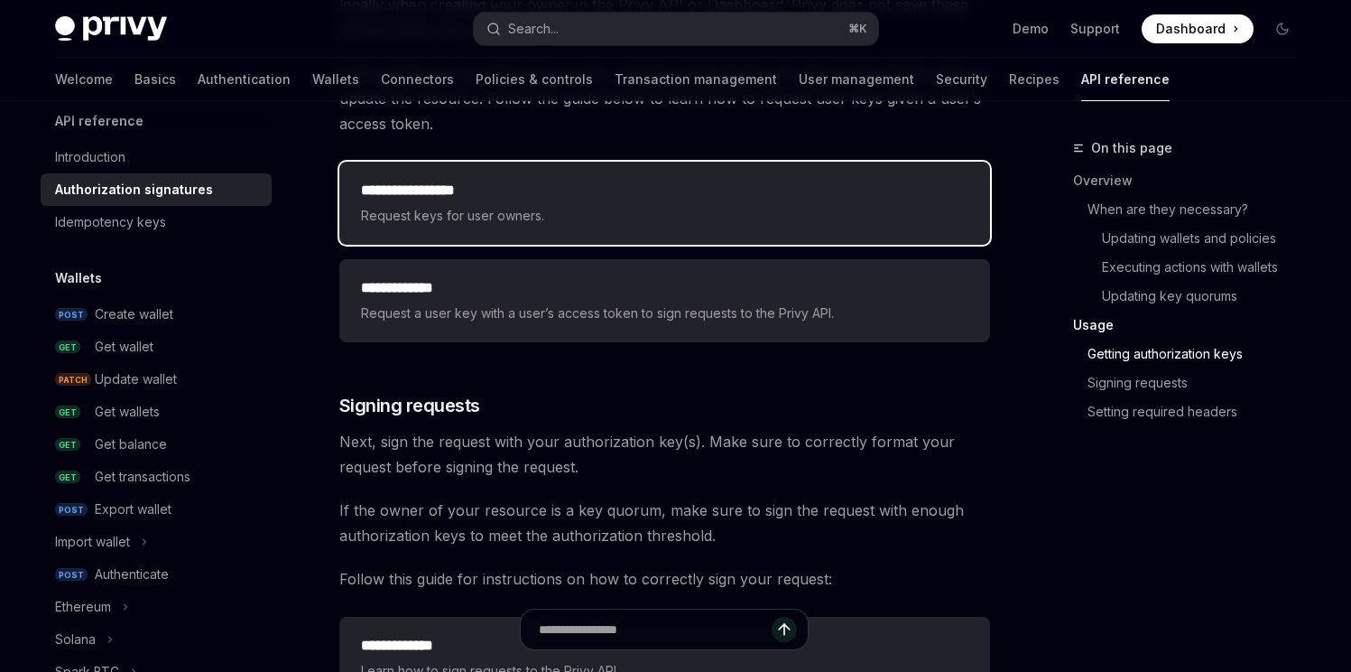
click at [580, 182] on h2 "**********" at bounding box center [665, 191] width 608 height 22
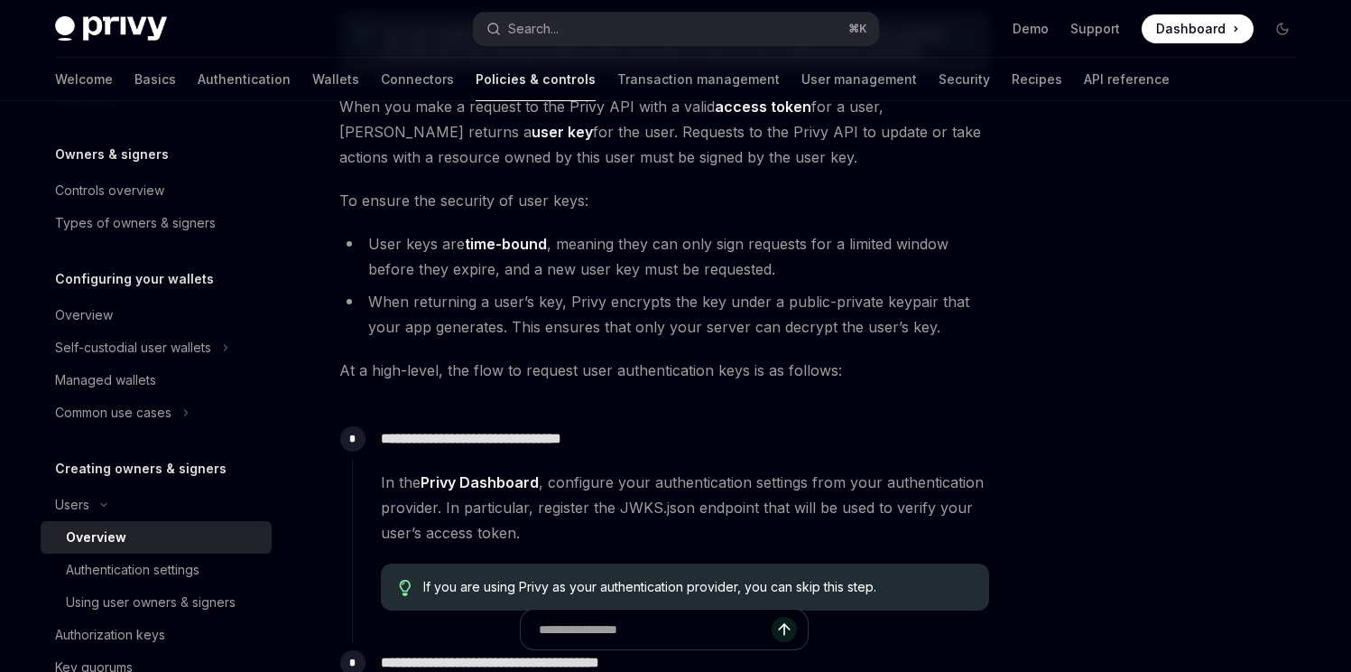
scroll to position [49, 0]
click at [128, 553] on link "Authentication settings" at bounding box center [156, 568] width 231 height 32
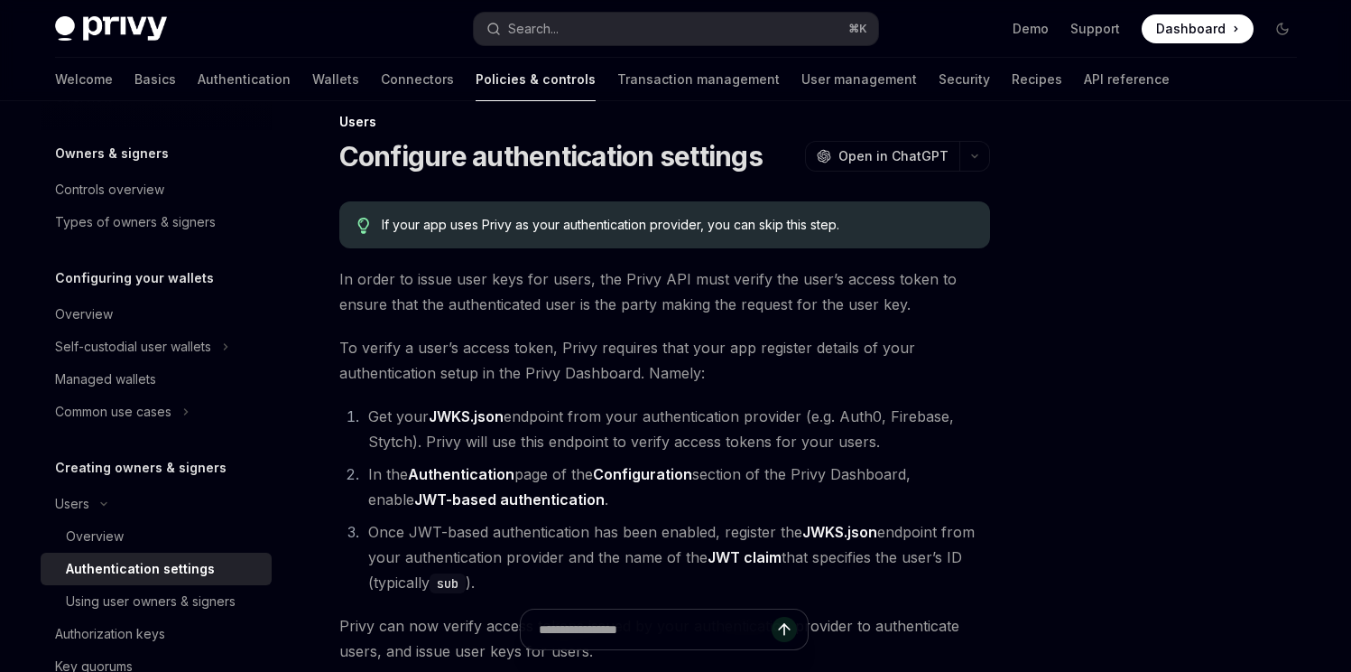
scroll to position [15, 0]
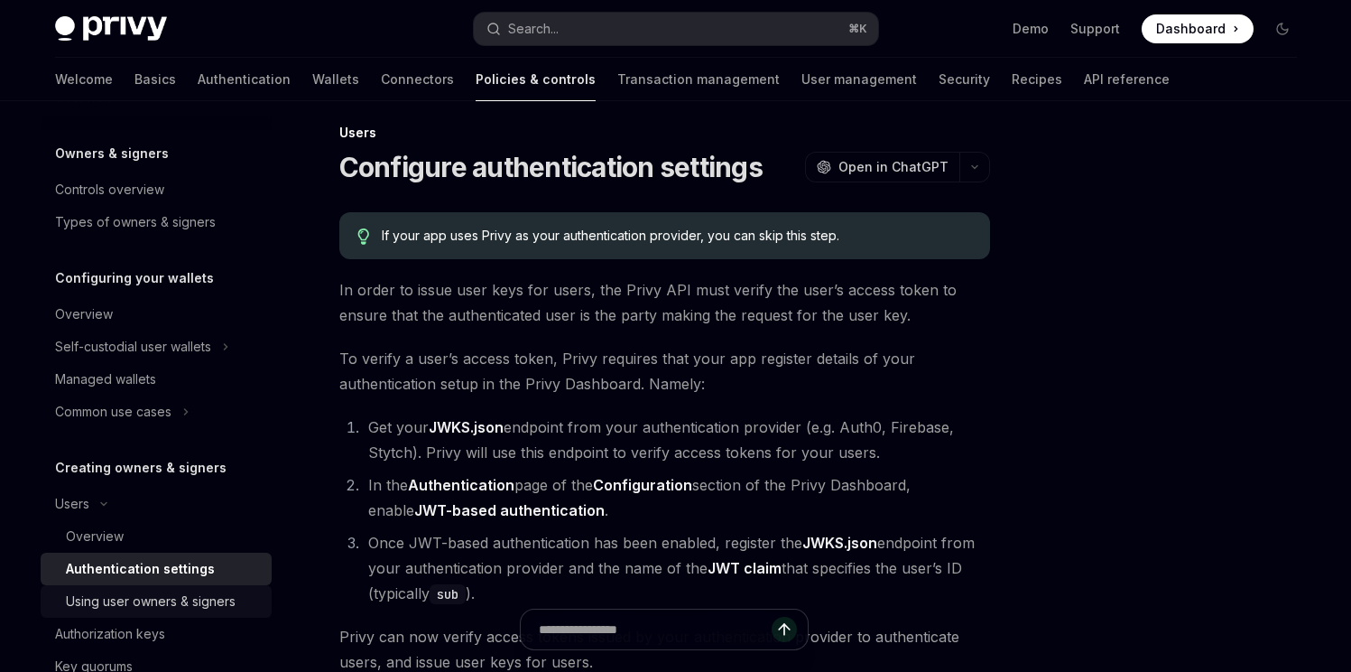
click at [147, 588] on link "Using user owners & signers" at bounding box center [156, 601] width 231 height 32
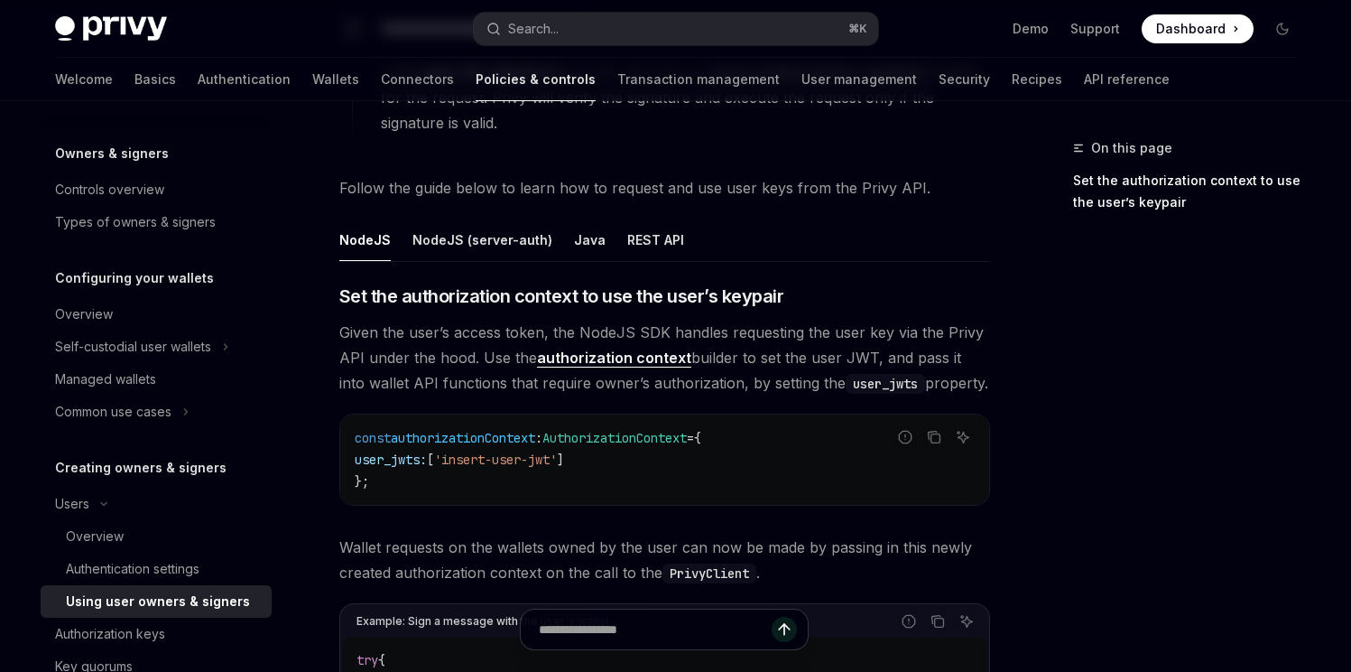
scroll to position [580, 0]
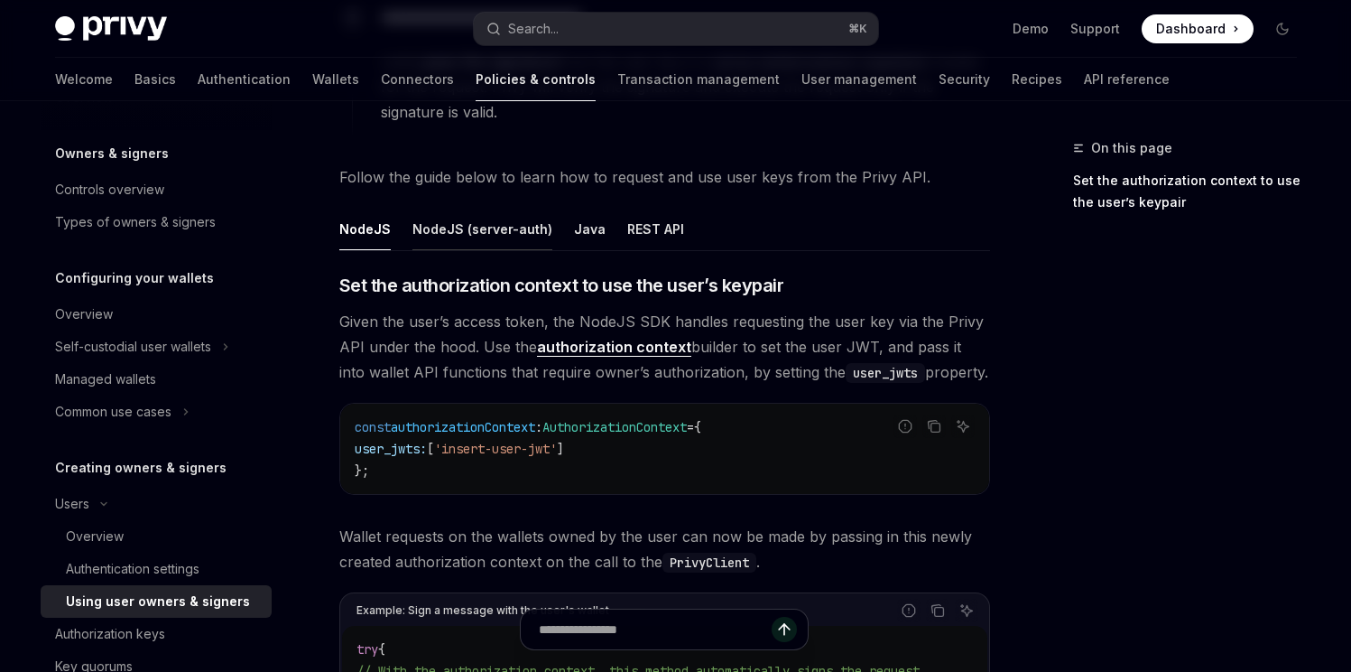
click at [492, 224] on div "NodeJS (server-auth)" at bounding box center [483, 229] width 140 height 42
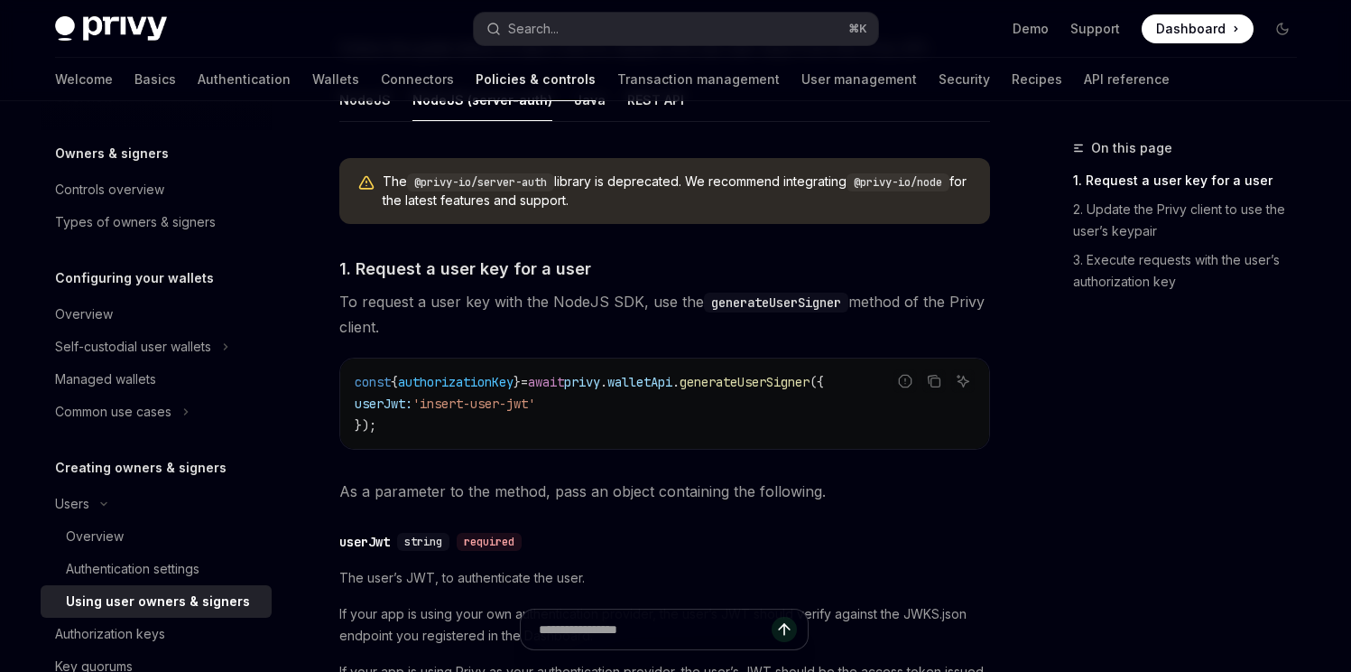
scroll to position [594, 0]
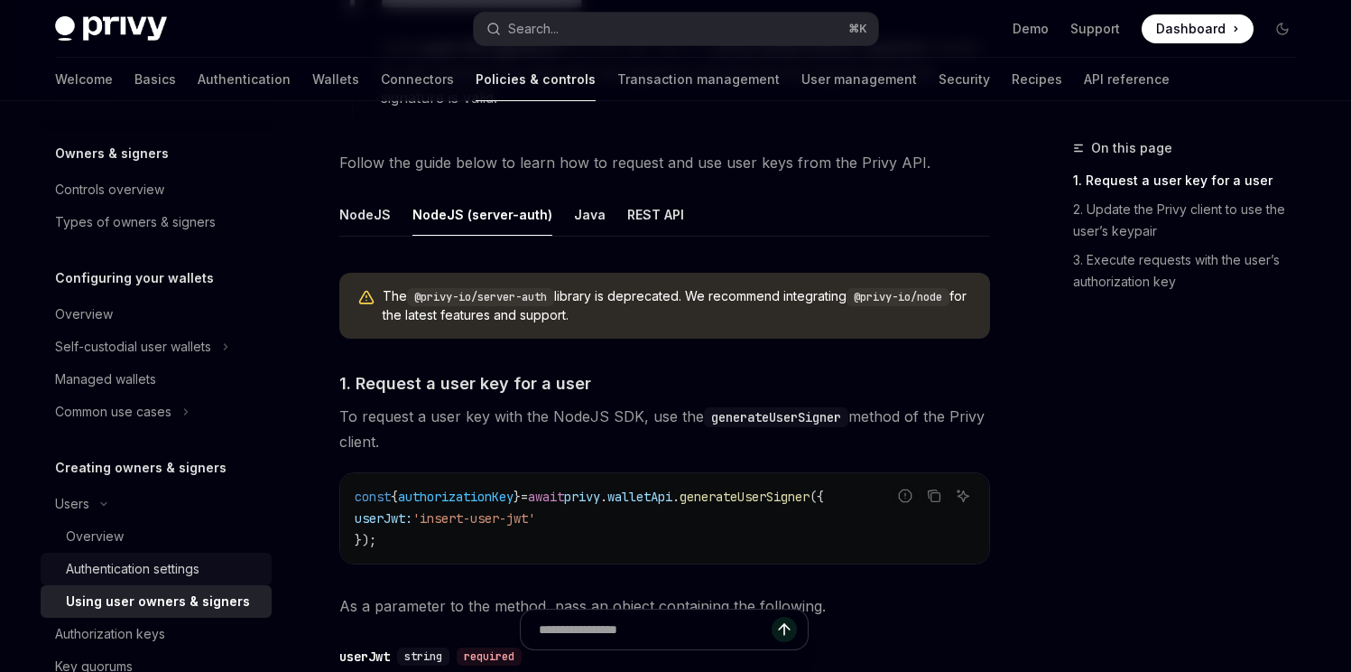
click at [157, 561] on div "Authentication settings" at bounding box center [133, 569] width 134 height 22
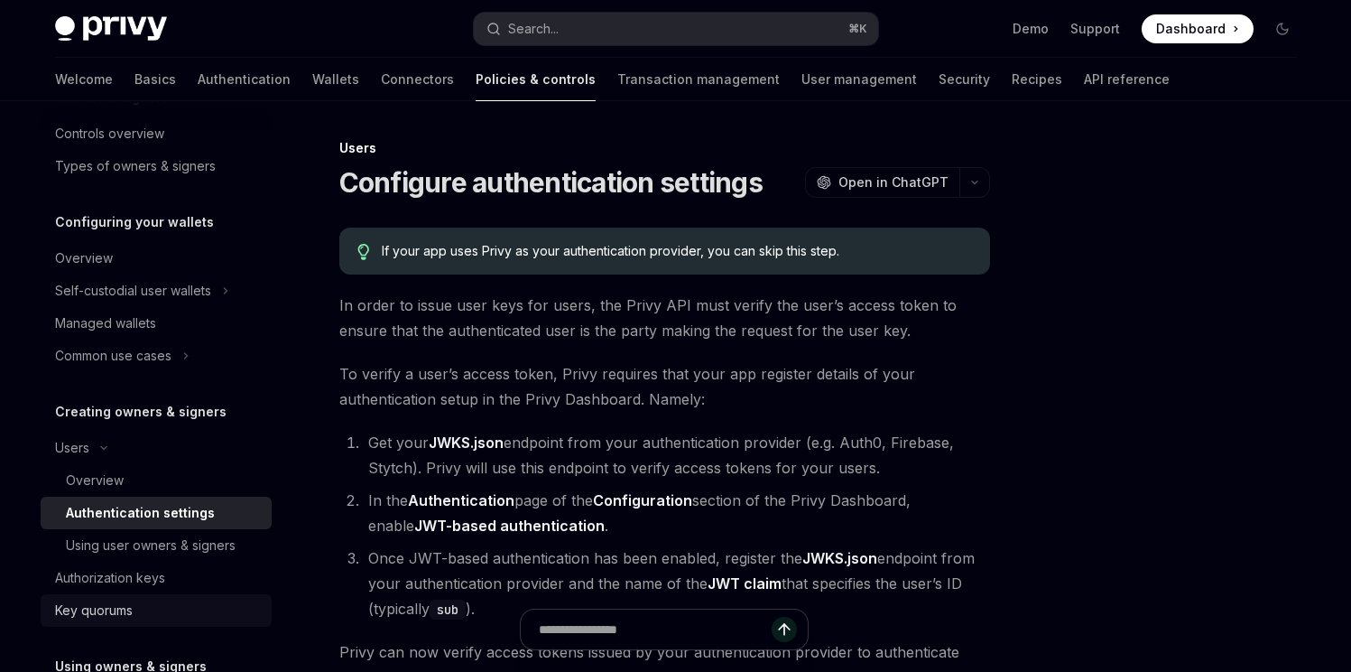
scroll to position [165, 0]
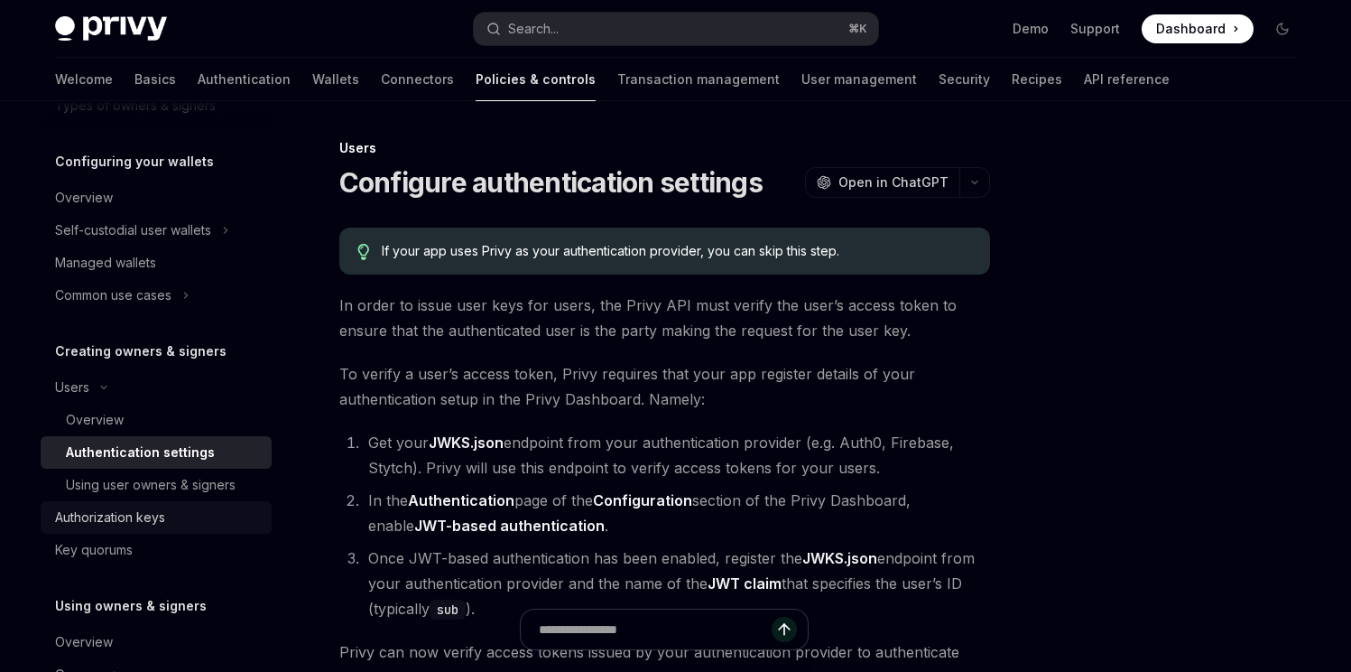
click at [157, 513] on div "Authorization keys" at bounding box center [110, 517] width 110 height 22
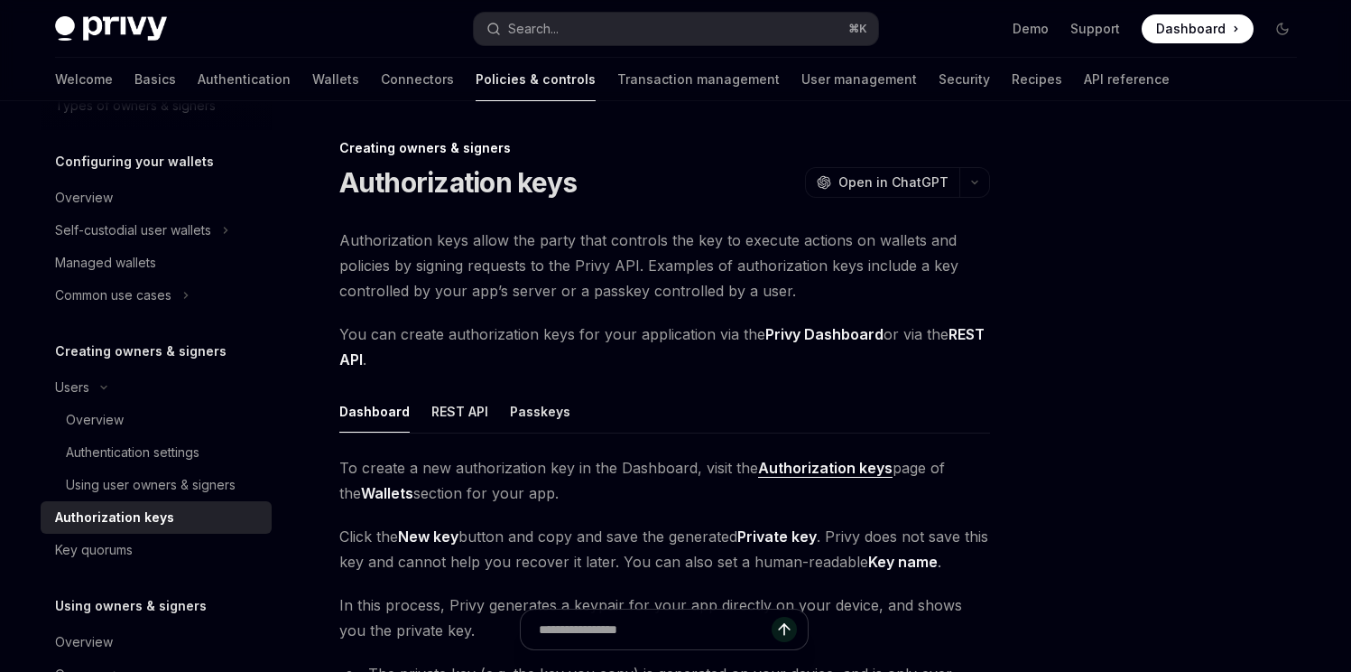
type textarea "*"
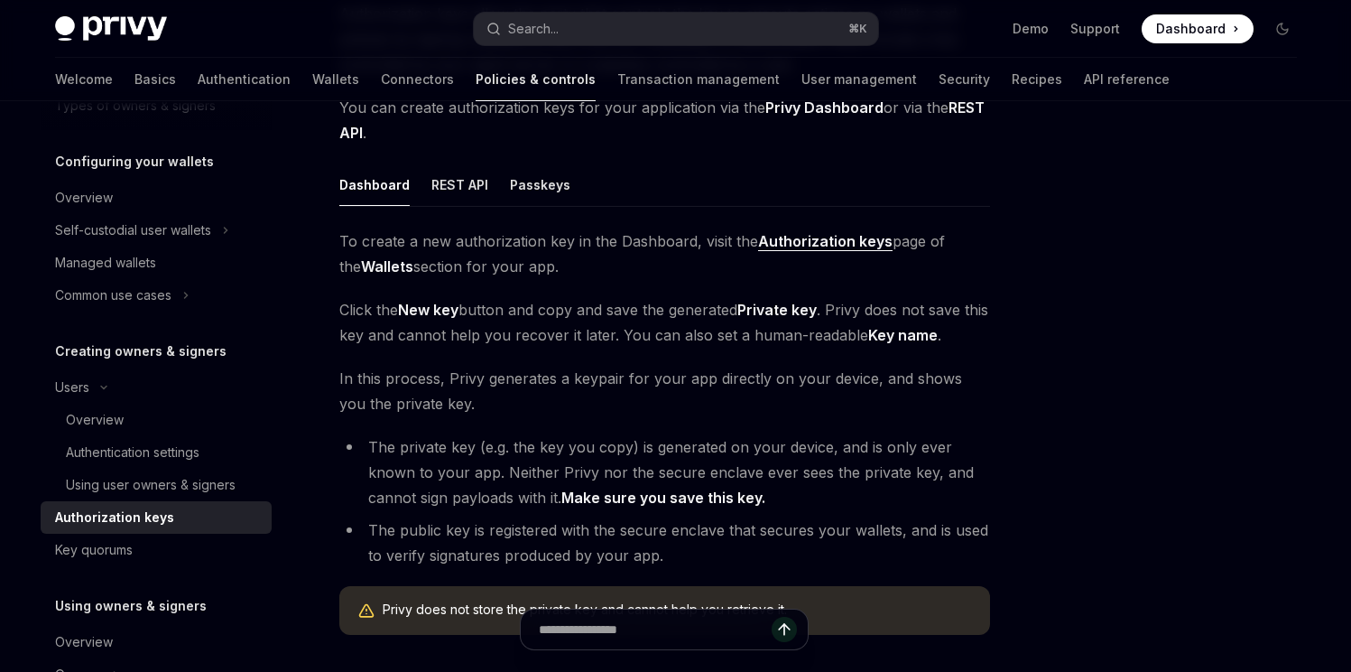
scroll to position [233, 0]
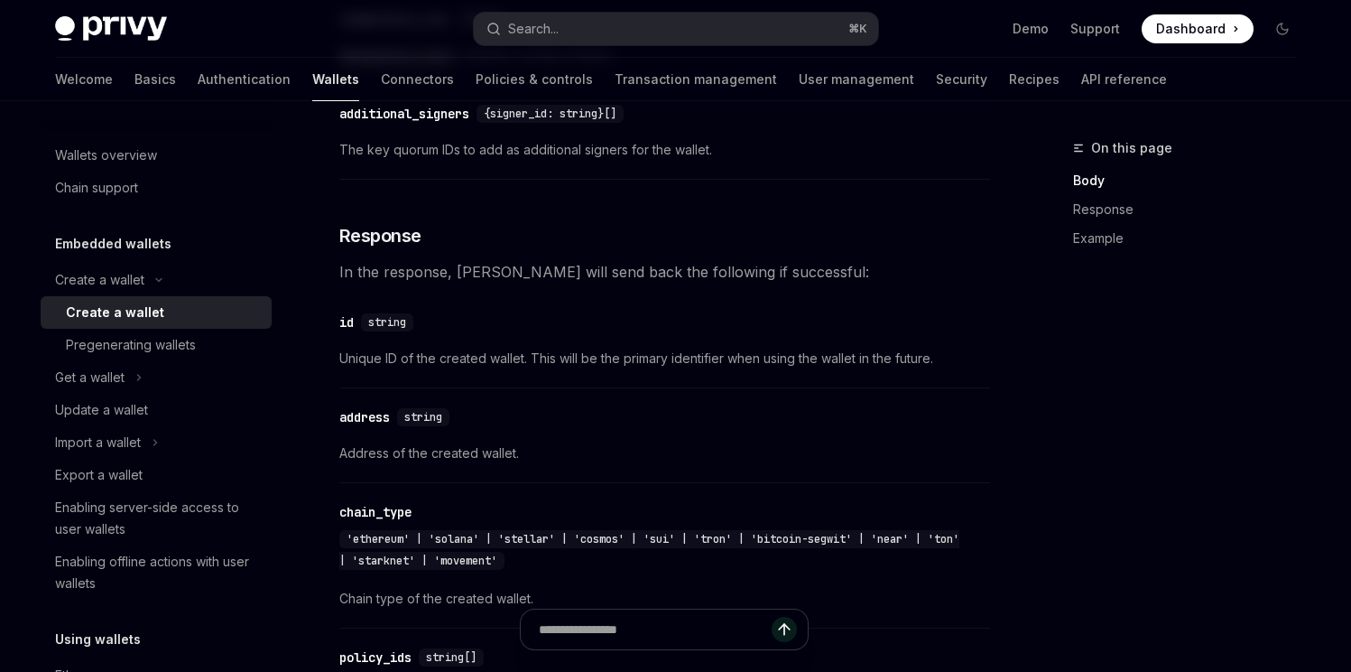
scroll to position [1740, 0]
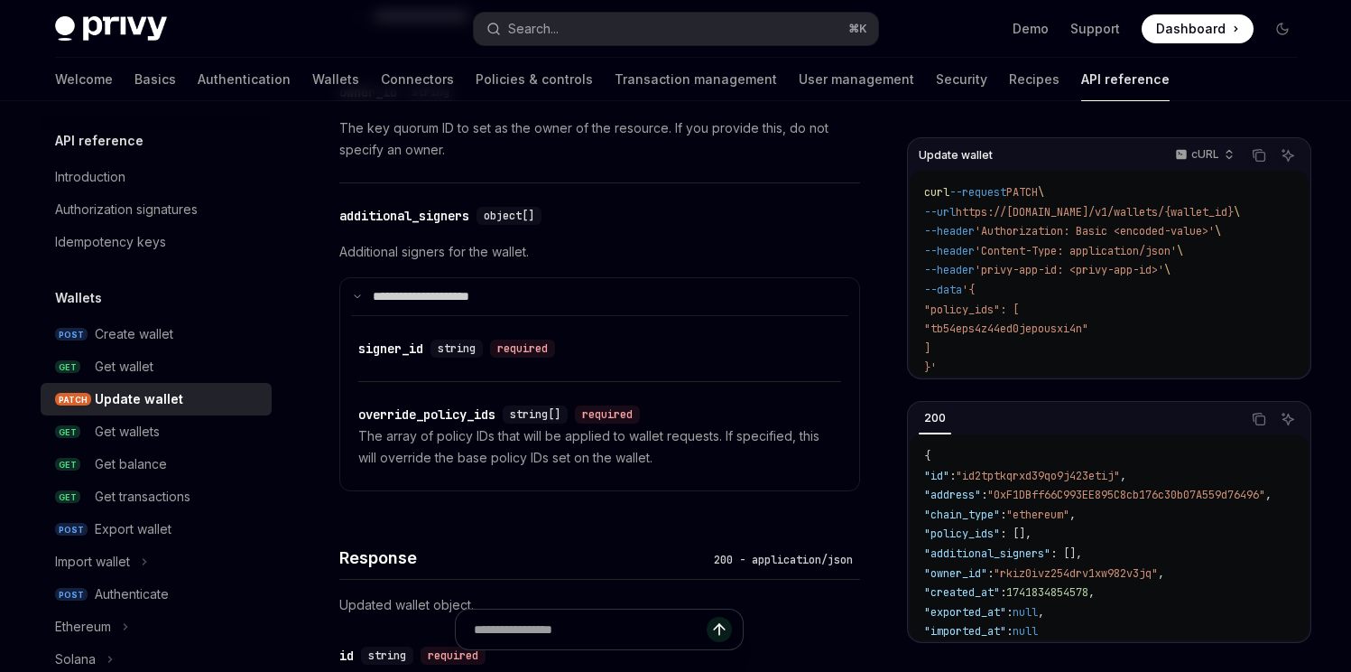
scroll to position [1392, 0]
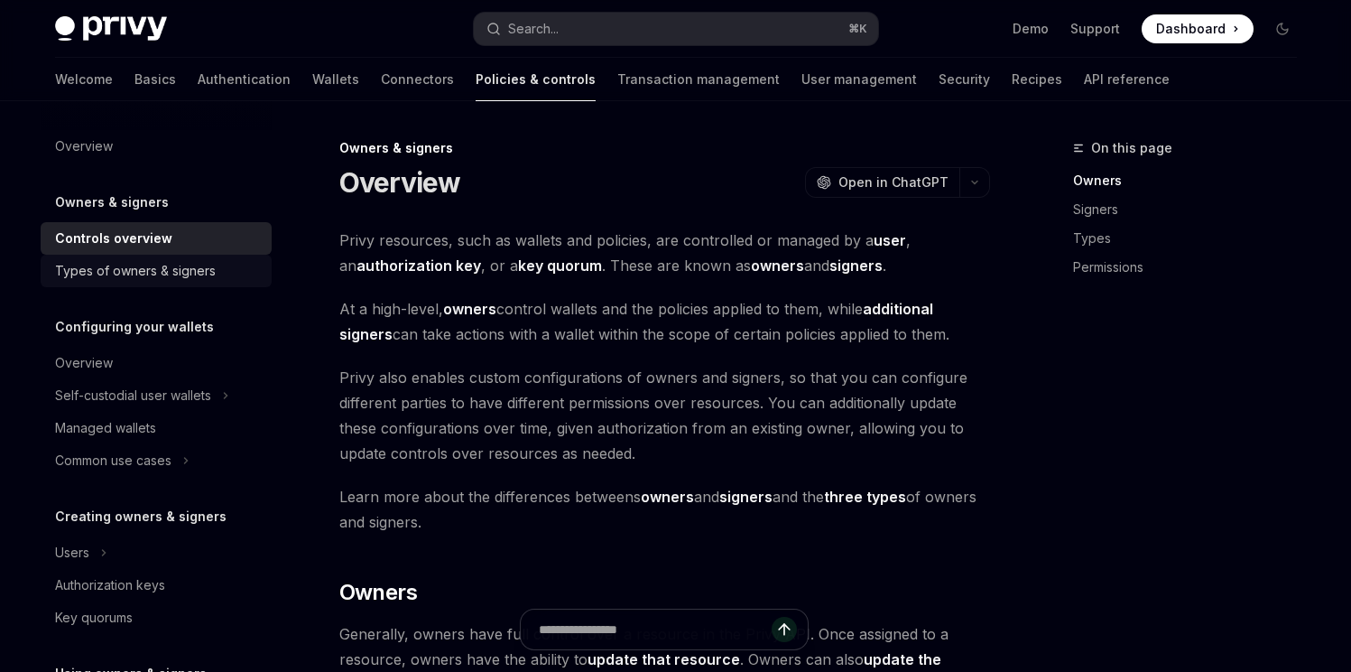
click at [211, 283] on link "Types of owners & signers" at bounding box center [156, 271] width 231 height 32
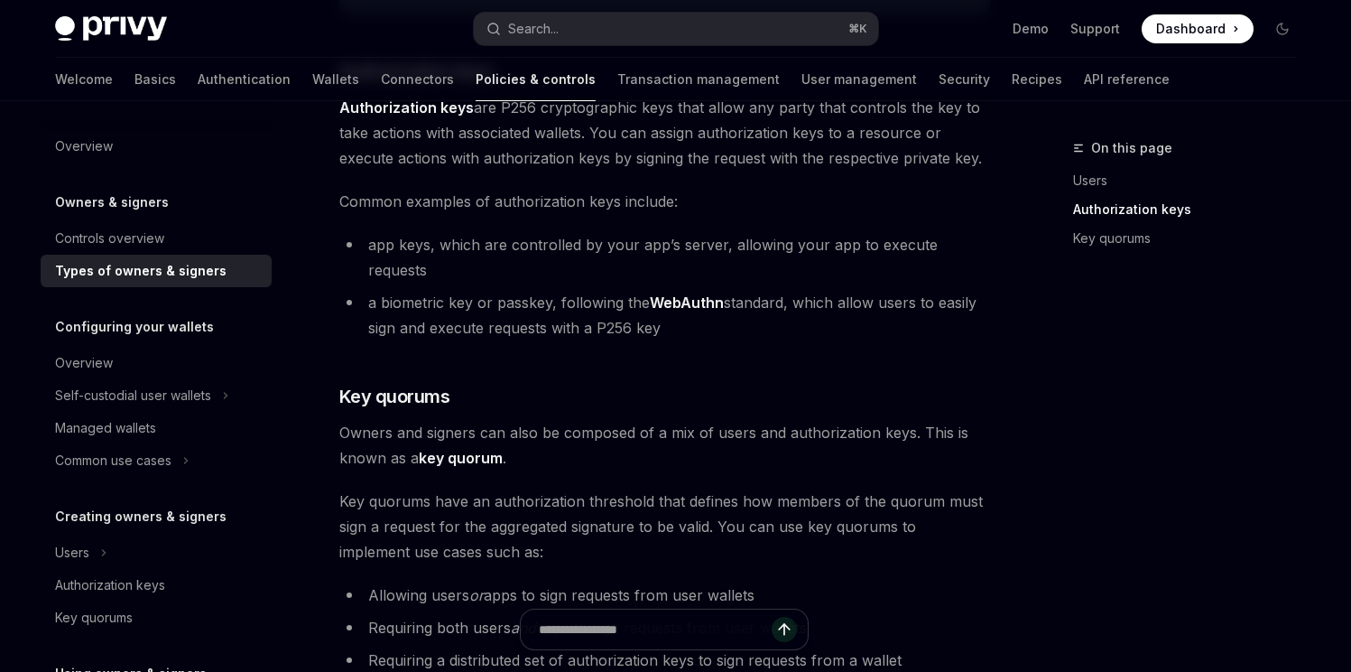
scroll to position [225, 0]
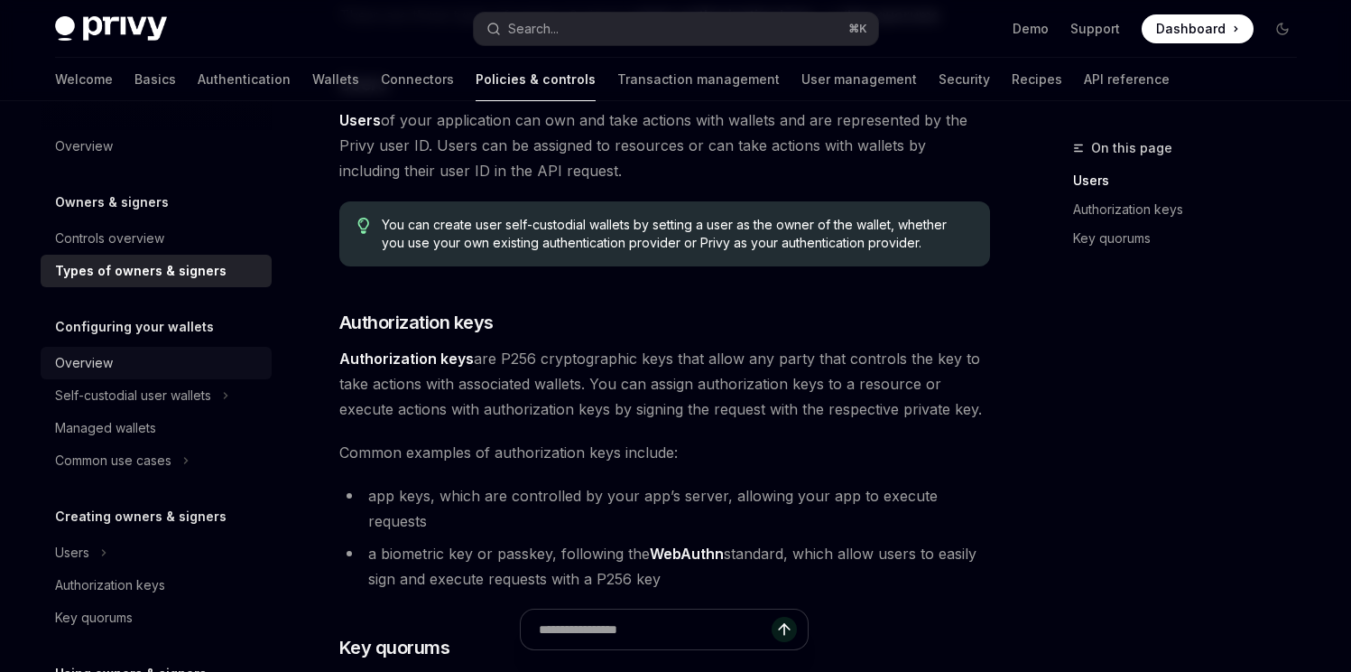
click at [134, 367] on div "Overview" at bounding box center [158, 363] width 206 height 22
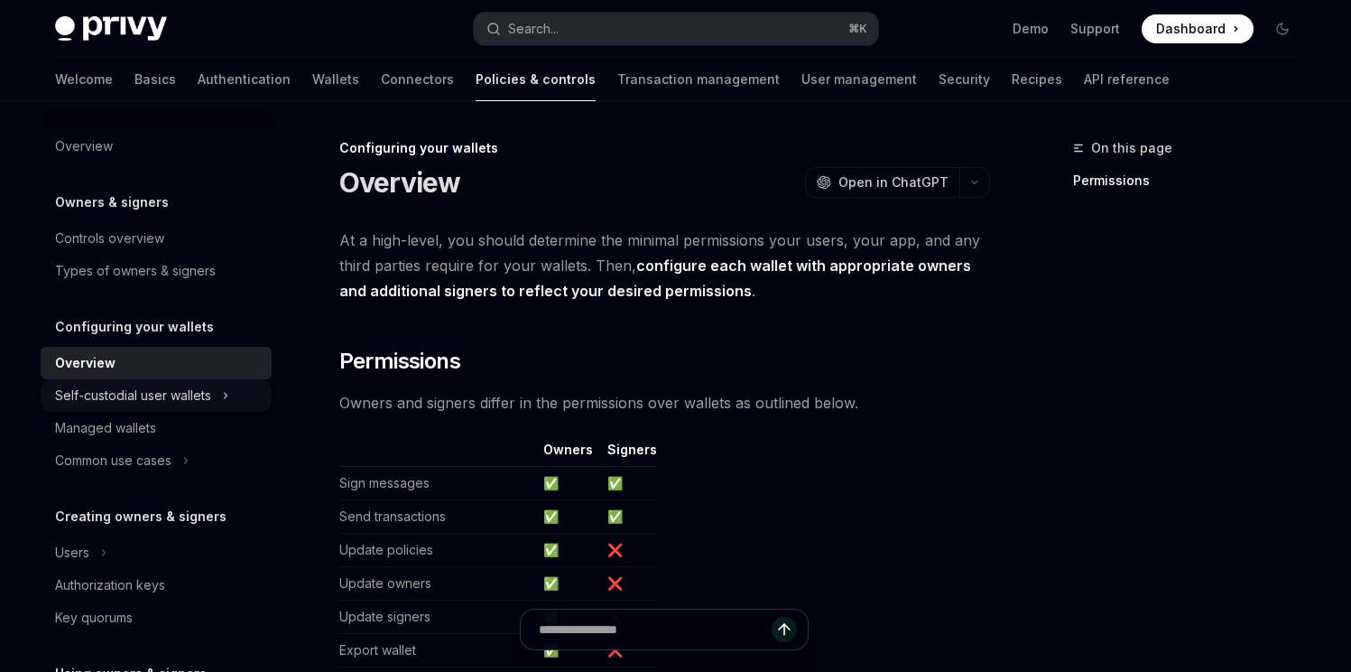
click at [149, 398] on div "Self-custodial user wallets" at bounding box center [133, 396] width 156 height 22
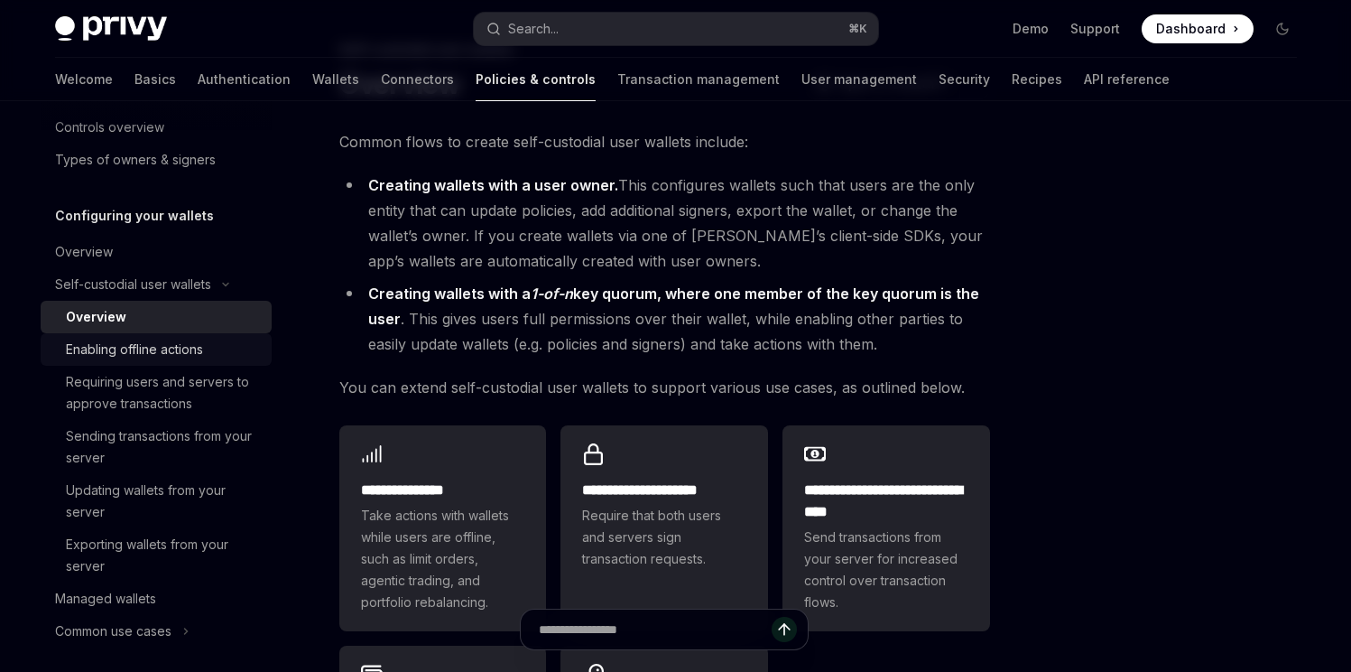
scroll to position [118, 0]
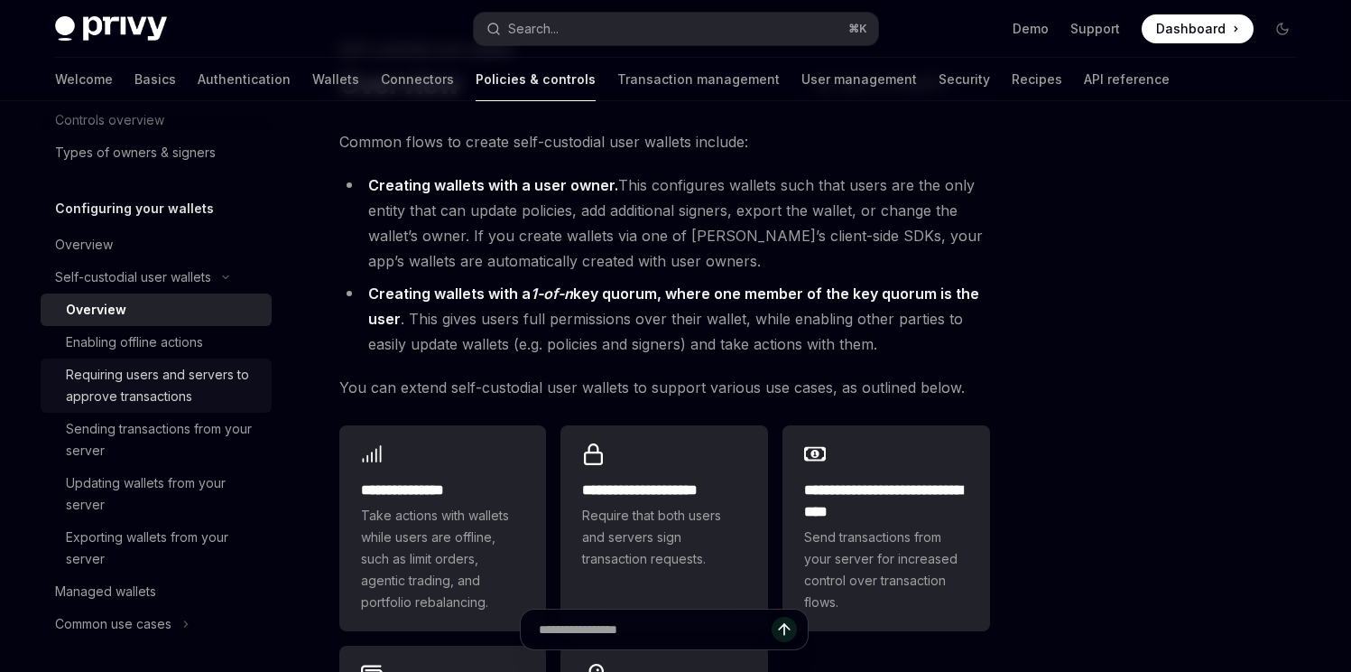
click at [215, 384] on div "Requiring users and servers to approve transactions" at bounding box center [163, 385] width 195 height 43
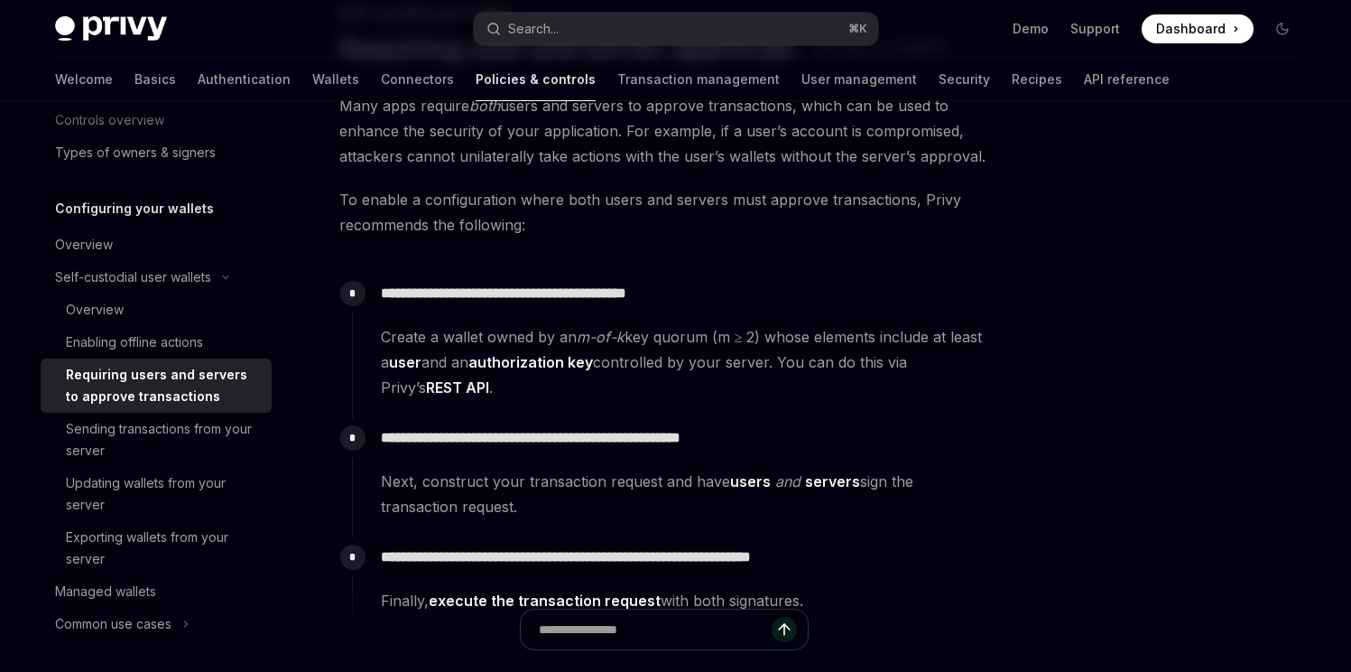
scroll to position [137, 0]
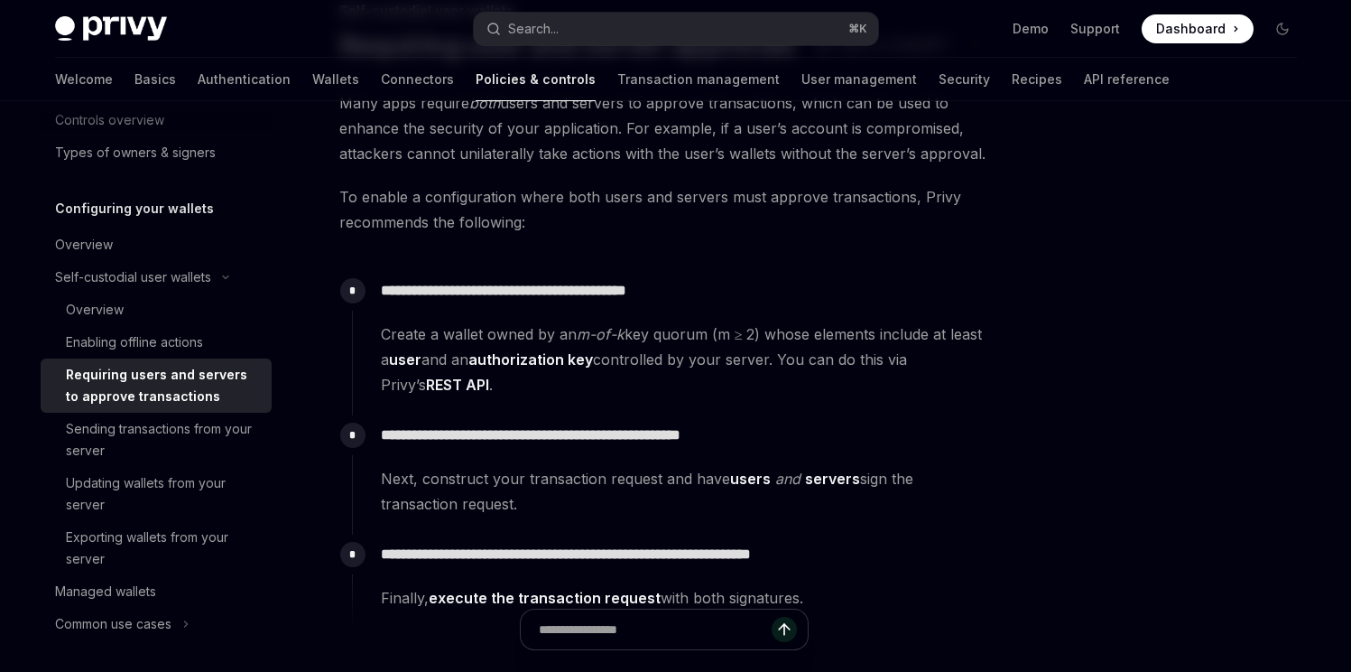
click at [749, 479] on link "users" at bounding box center [750, 478] width 41 height 19
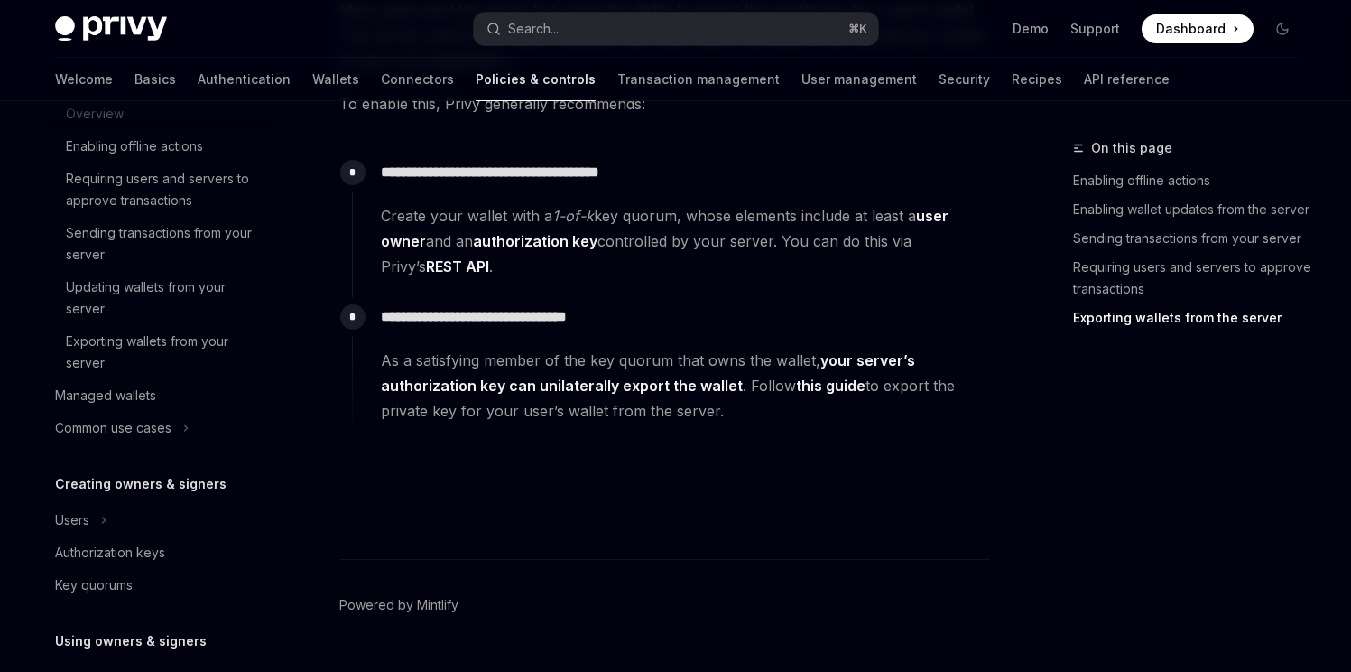
scroll to position [311, 0]
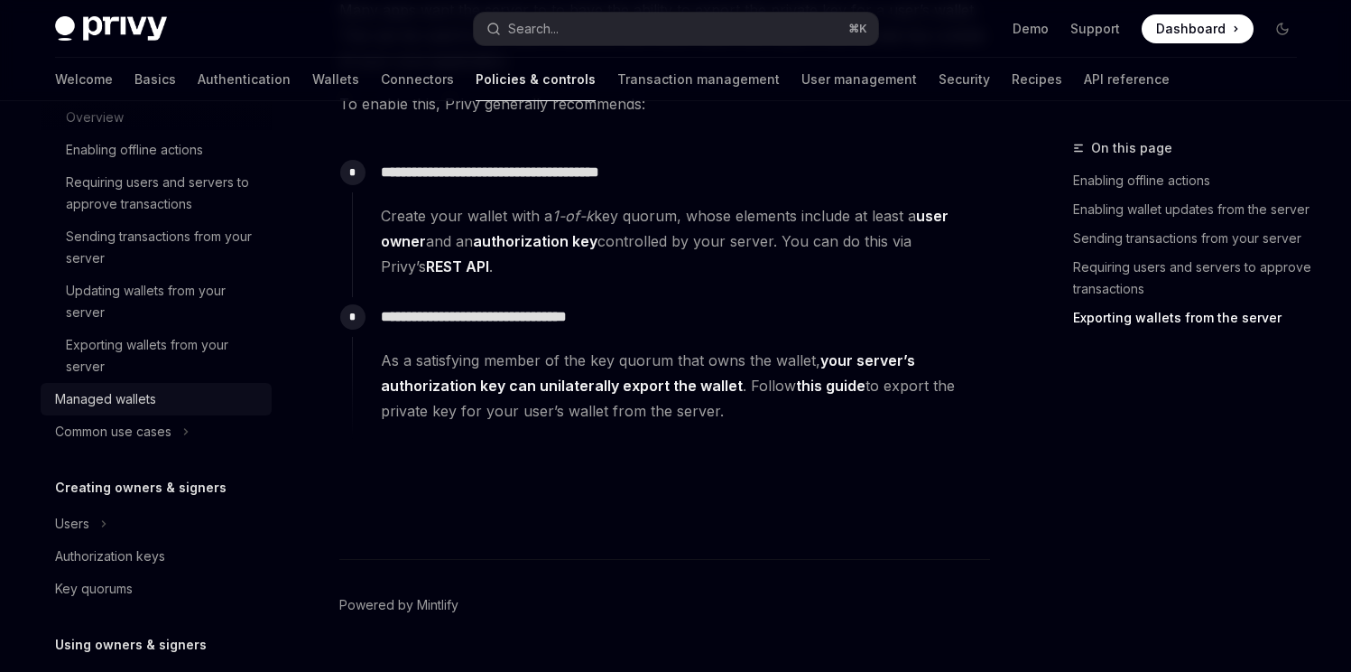
click at [125, 401] on div "Managed wallets" at bounding box center [105, 399] width 101 height 22
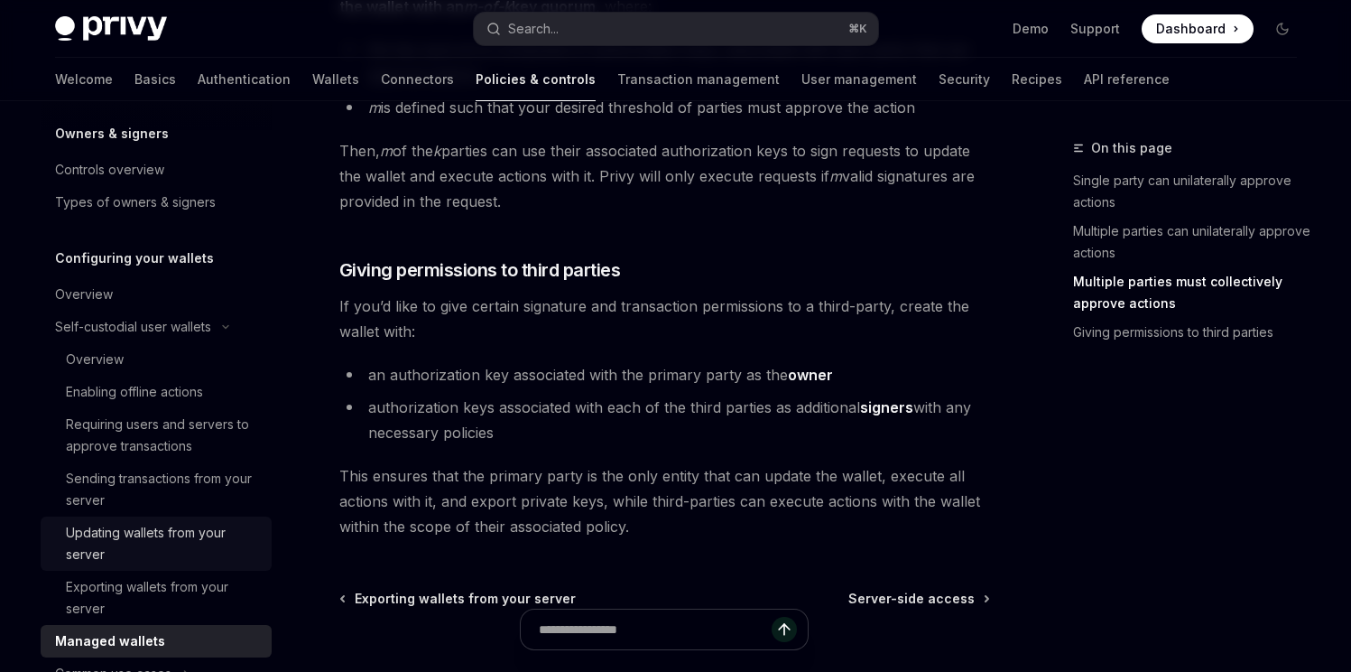
scroll to position [66, 0]
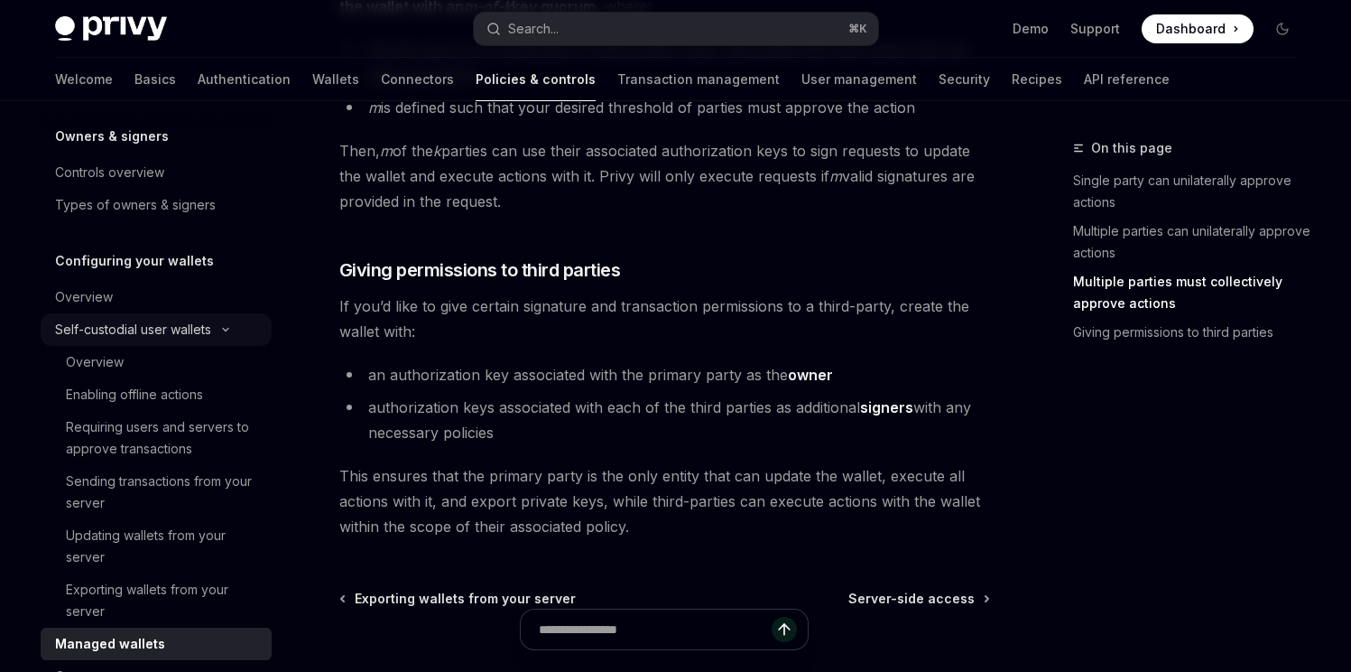
click at [168, 337] on div "Self-custodial user wallets" at bounding box center [133, 330] width 156 height 22
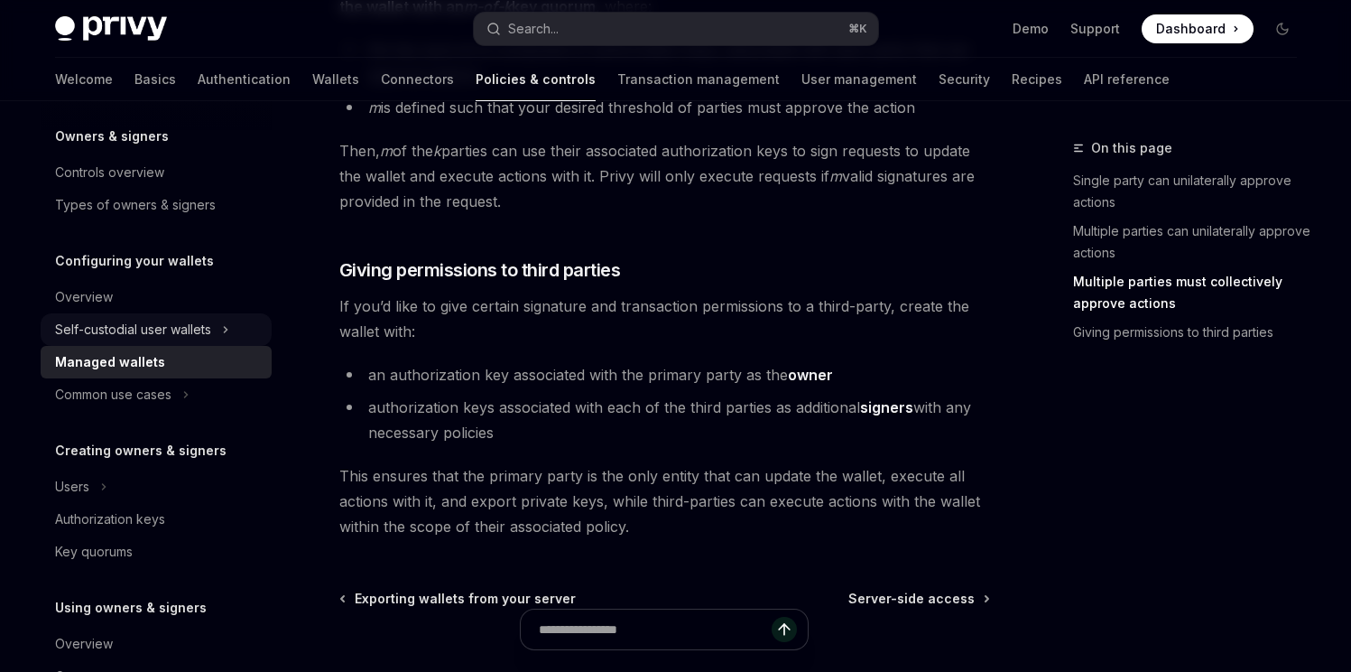
click at [170, 336] on div "Self-custodial user wallets" at bounding box center [133, 330] width 156 height 22
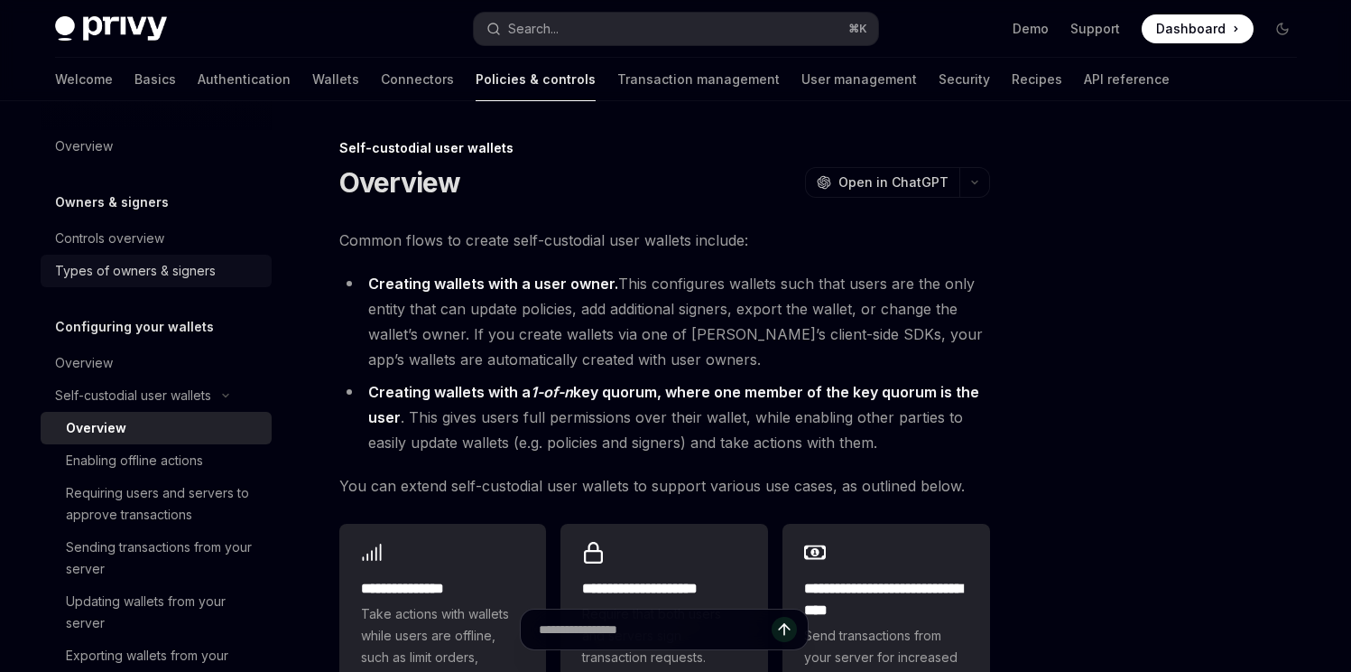
click at [201, 269] on div "Types of owners & signers" at bounding box center [135, 271] width 161 height 22
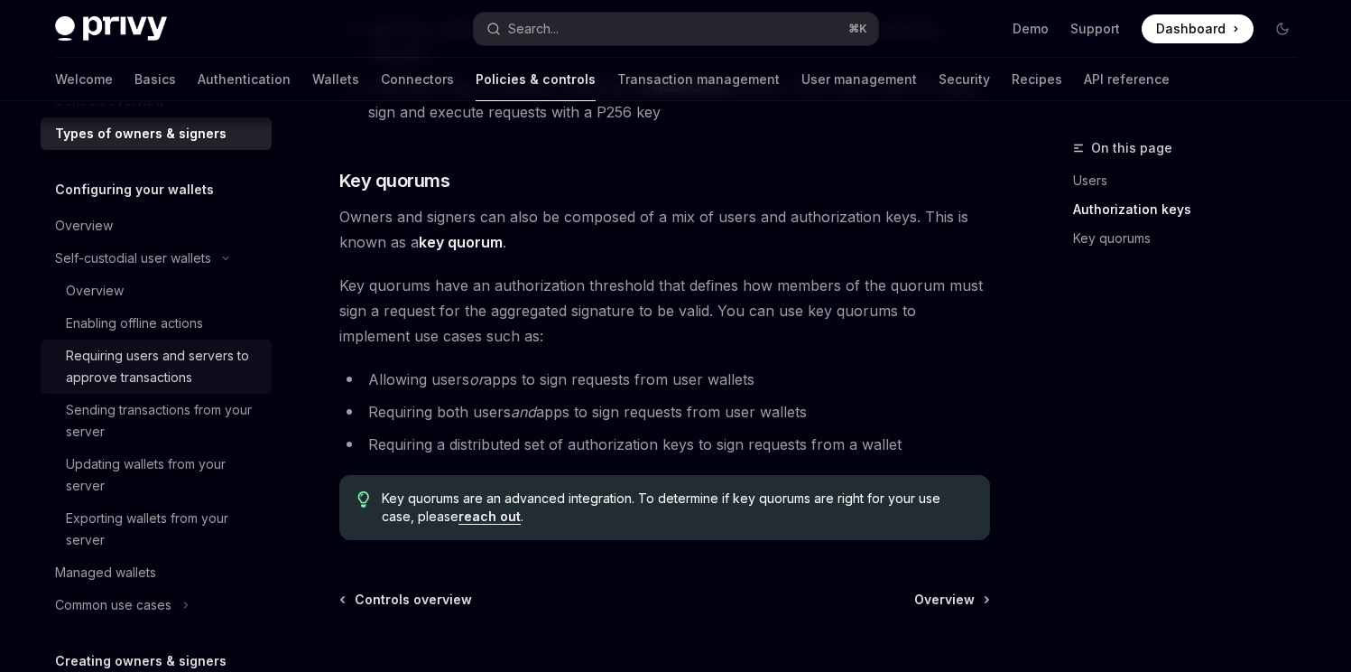
scroll to position [173, 0]
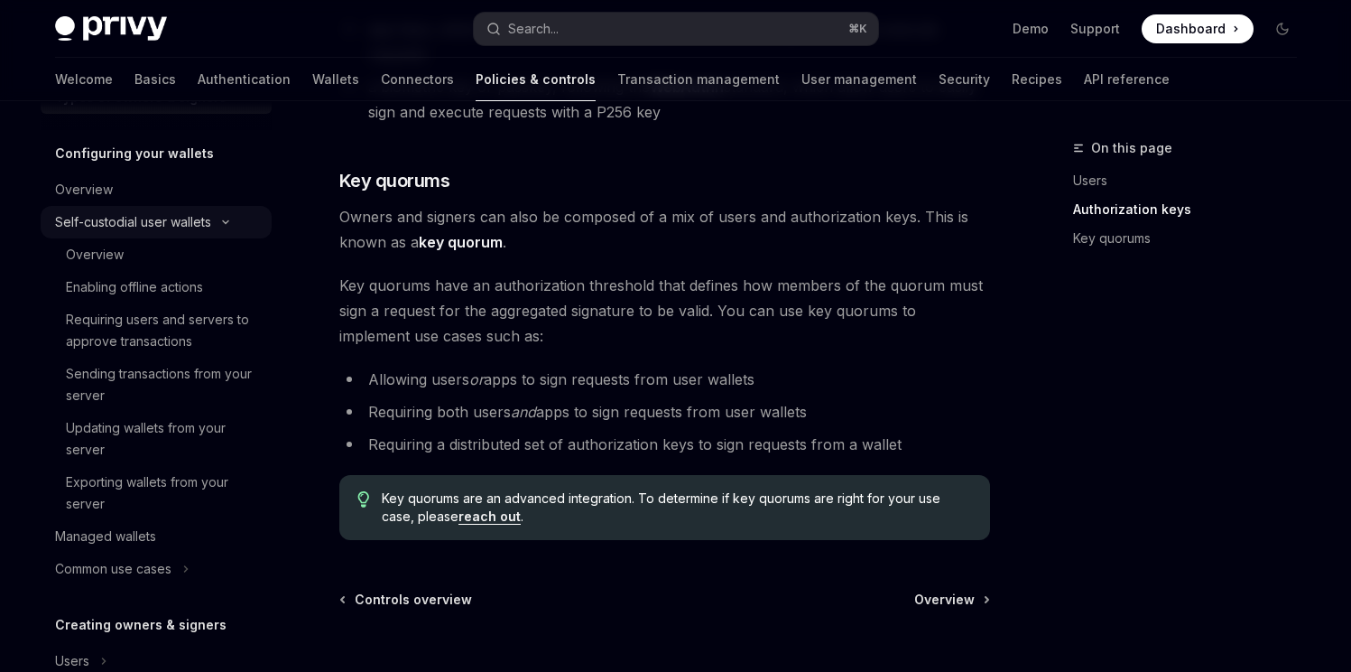
click at [238, 218] on button "Self-custodial user wallets" at bounding box center [156, 222] width 231 height 32
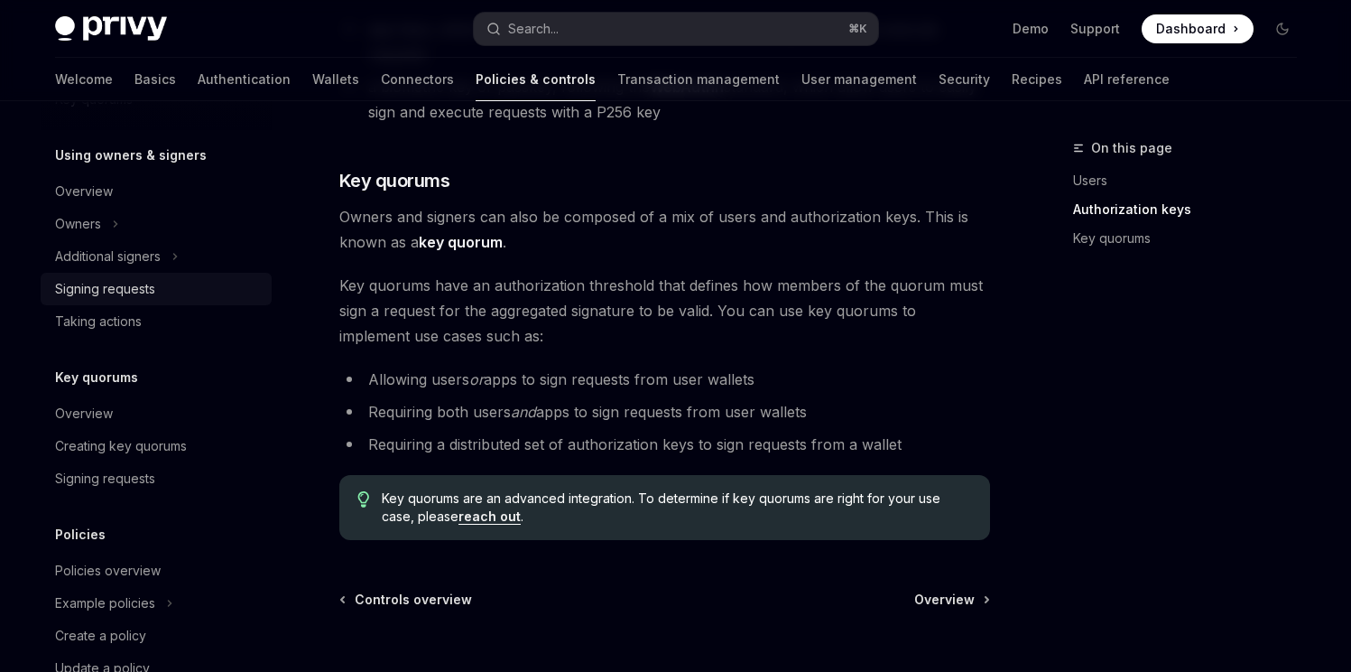
scroll to position [512, 0]
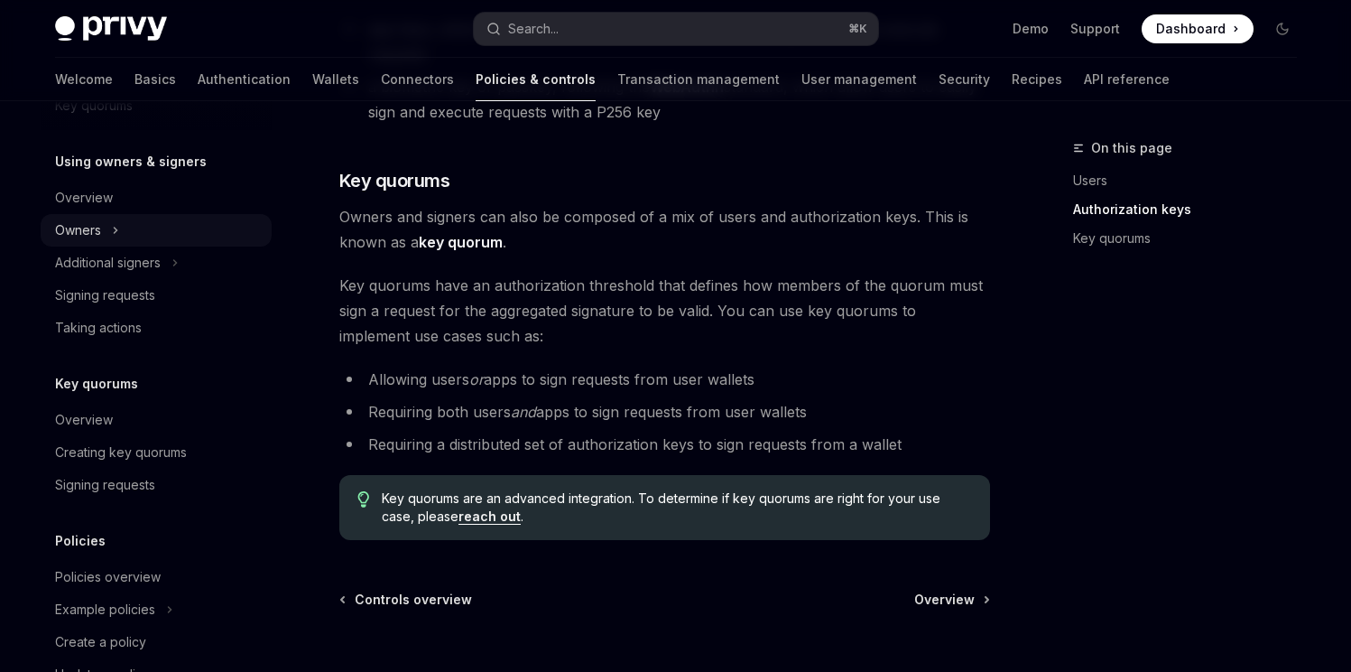
click at [136, 241] on button "Owners" at bounding box center [156, 230] width 231 height 32
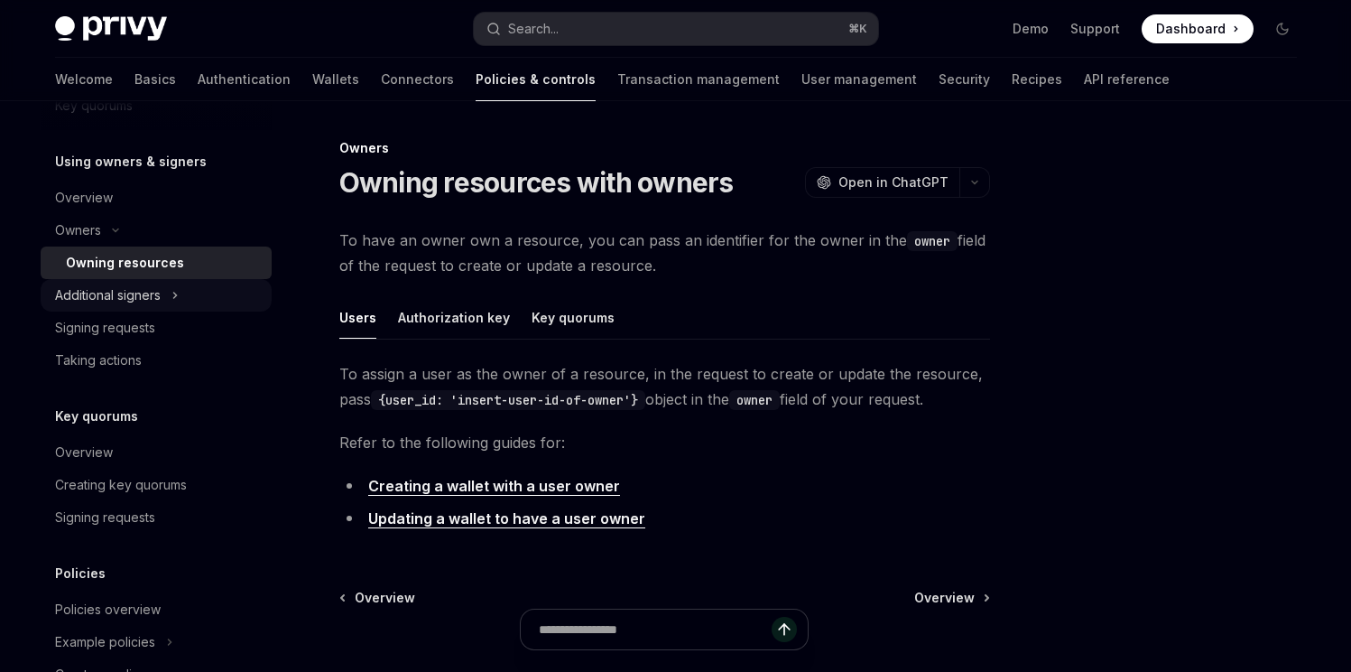
click at [212, 292] on button "Additional signers" at bounding box center [156, 295] width 231 height 32
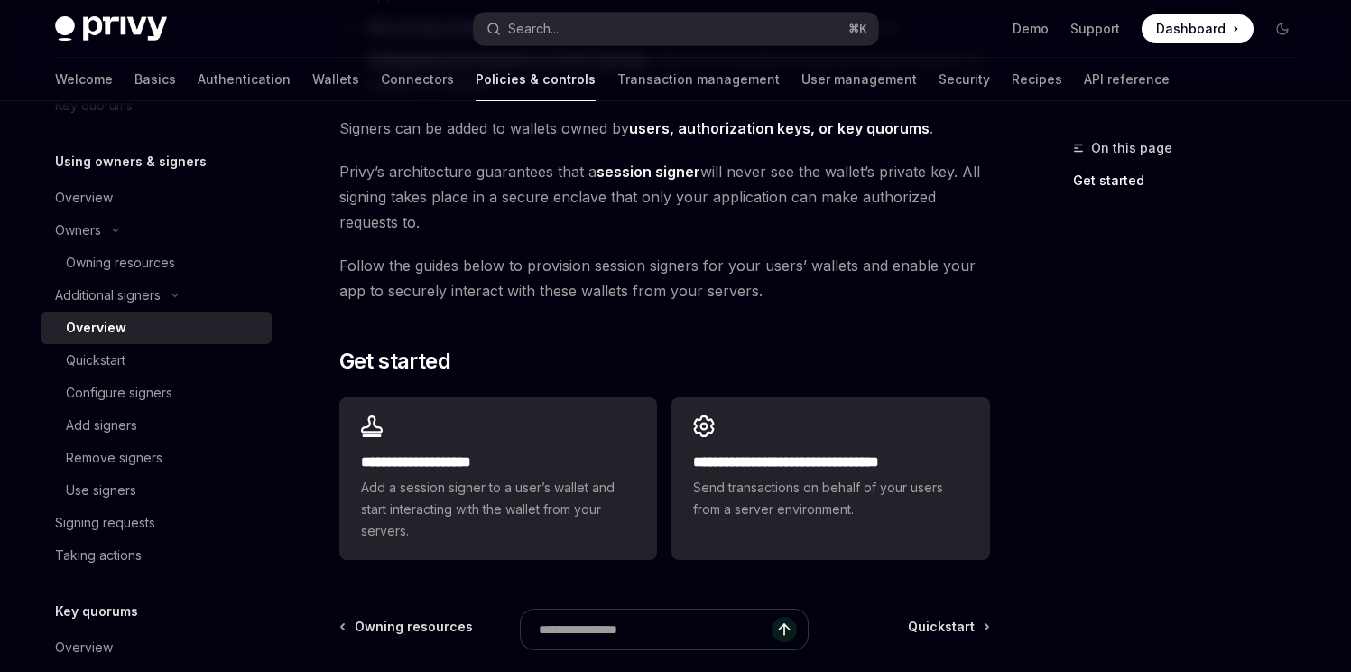
scroll to position [367, 0]
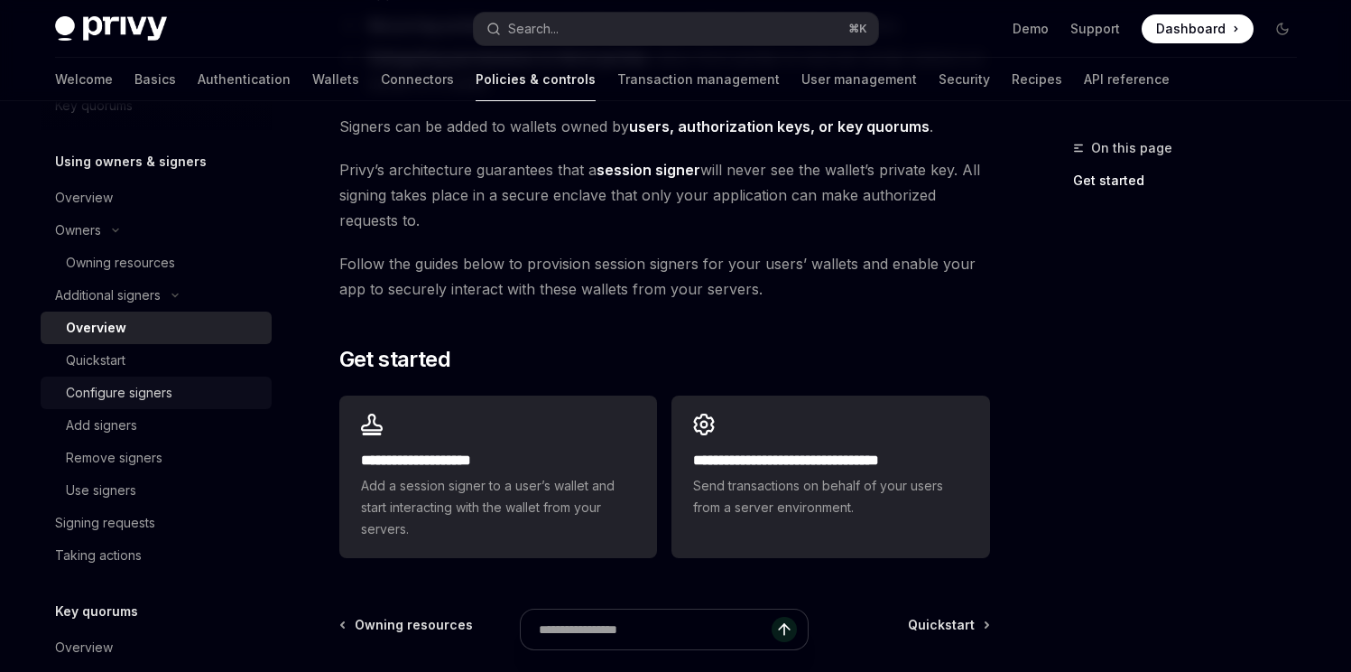
click at [144, 405] on link "Configure signers" at bounding box center [156, 392] width 231 height 32
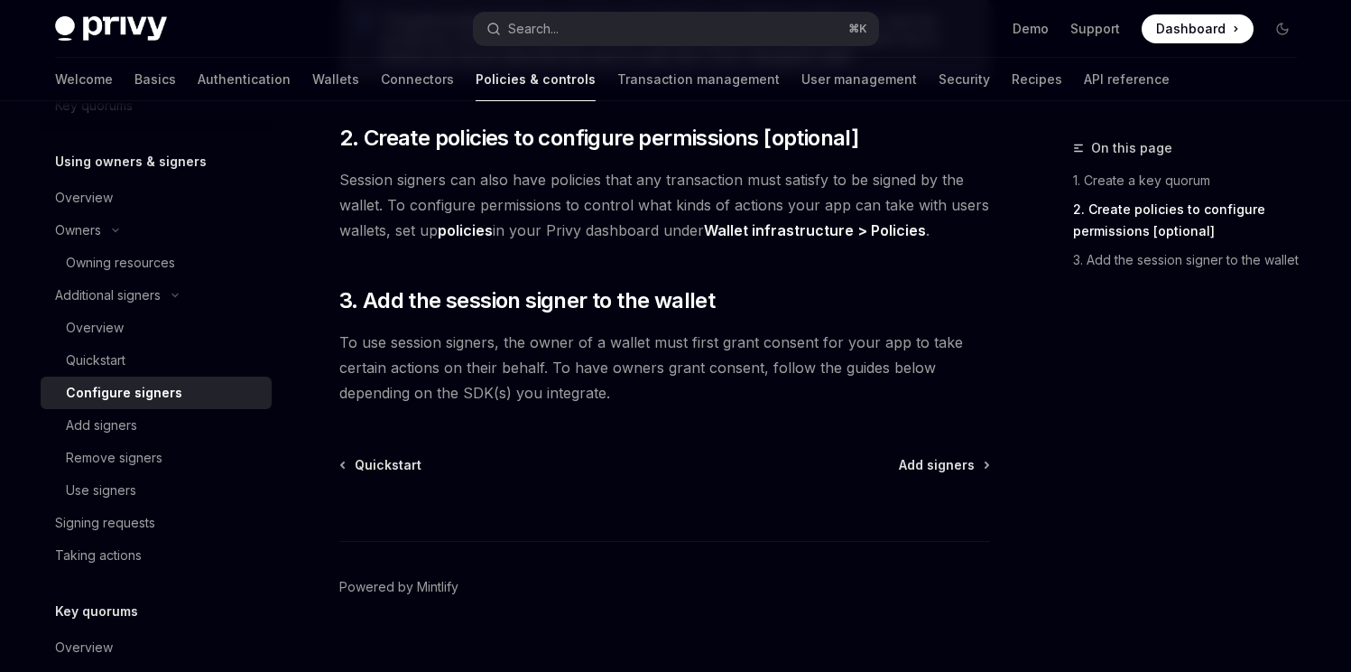
scroll to position [664, 0]
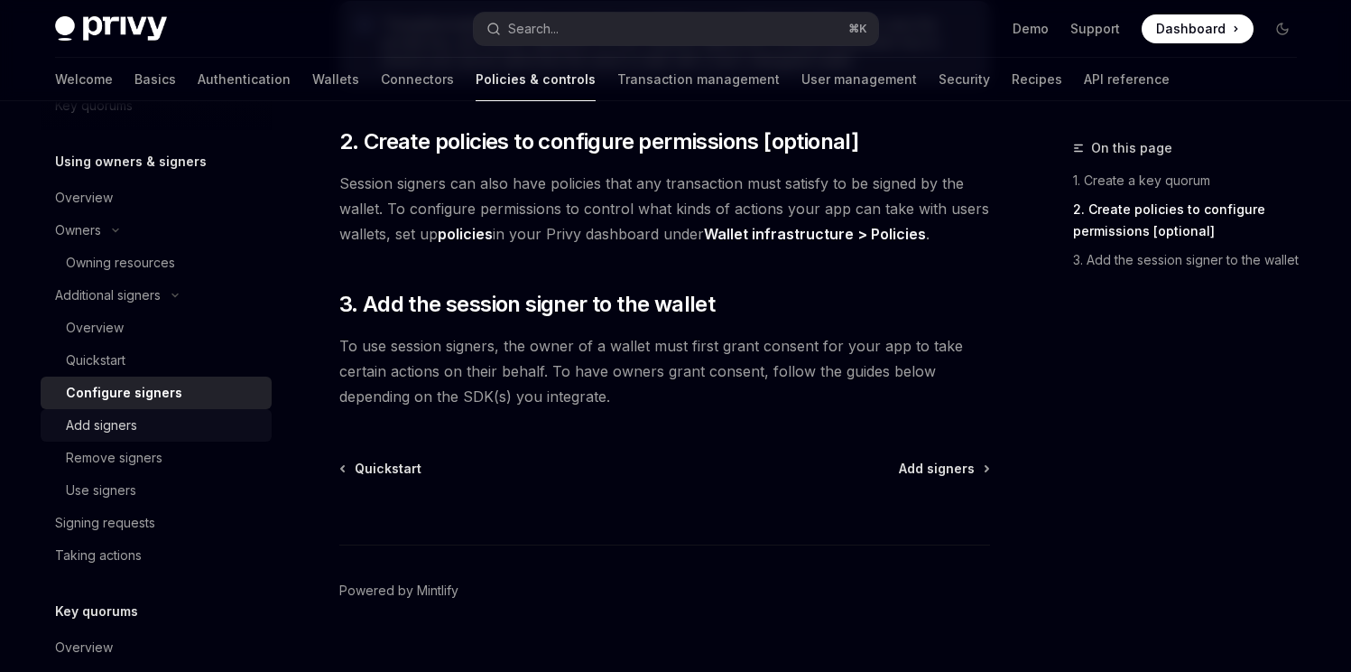
click at [154, 431] on div "Add signers" at bounding box center [163, 425] width 195 height 22
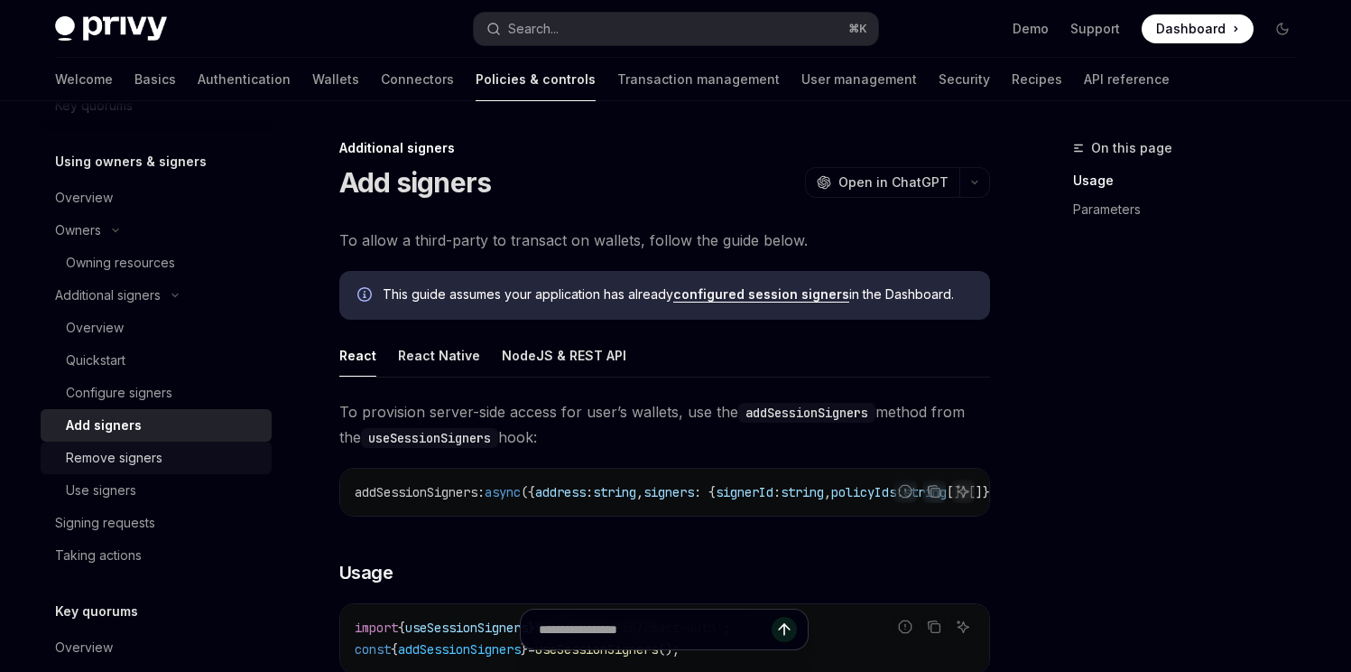
click at [161, 461] on div "Remove signers" at bounding box center [163, 458] width 195 height 22
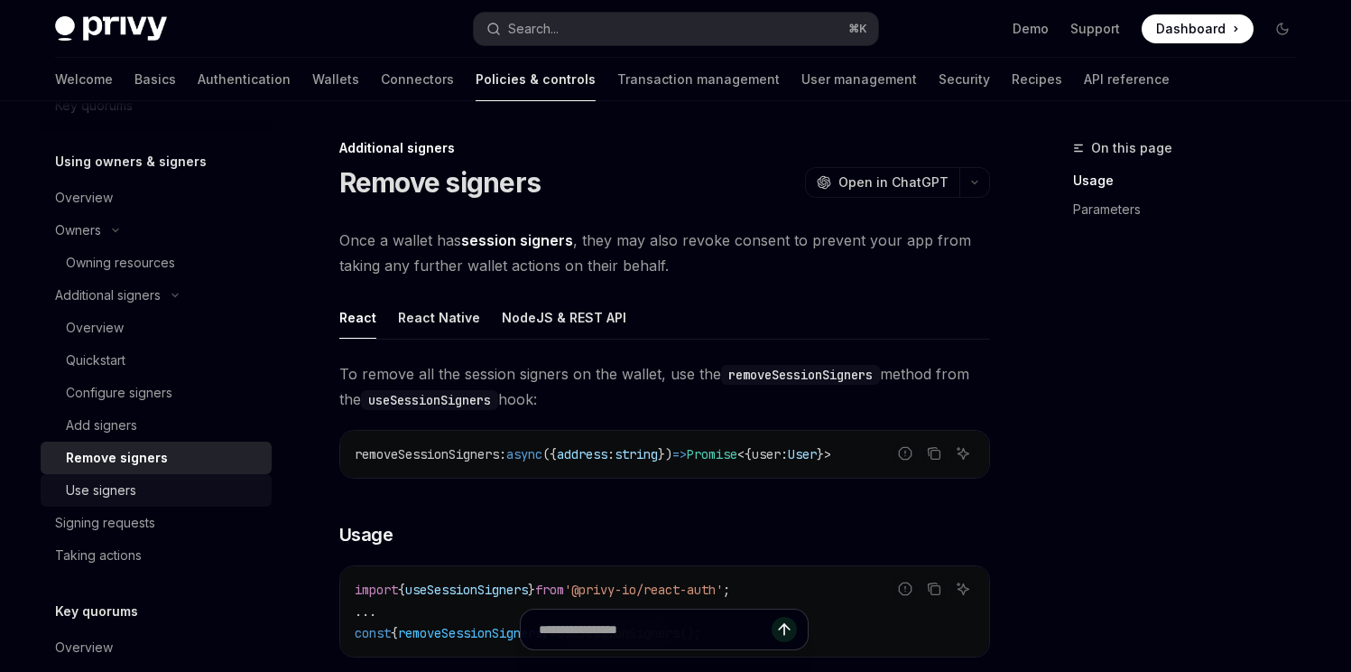
click at [158, 477] on link "Use signers" at bounding box center [156, 490] width 231 height 32
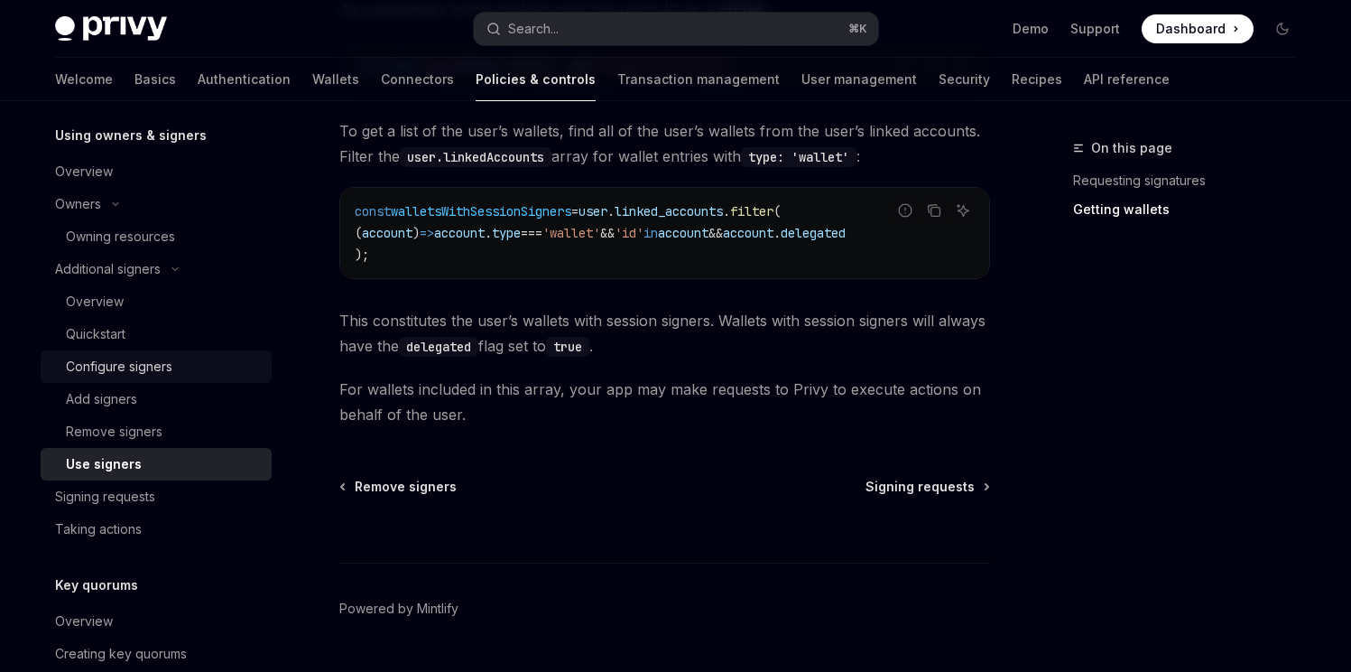
scroll to position [532, 0]
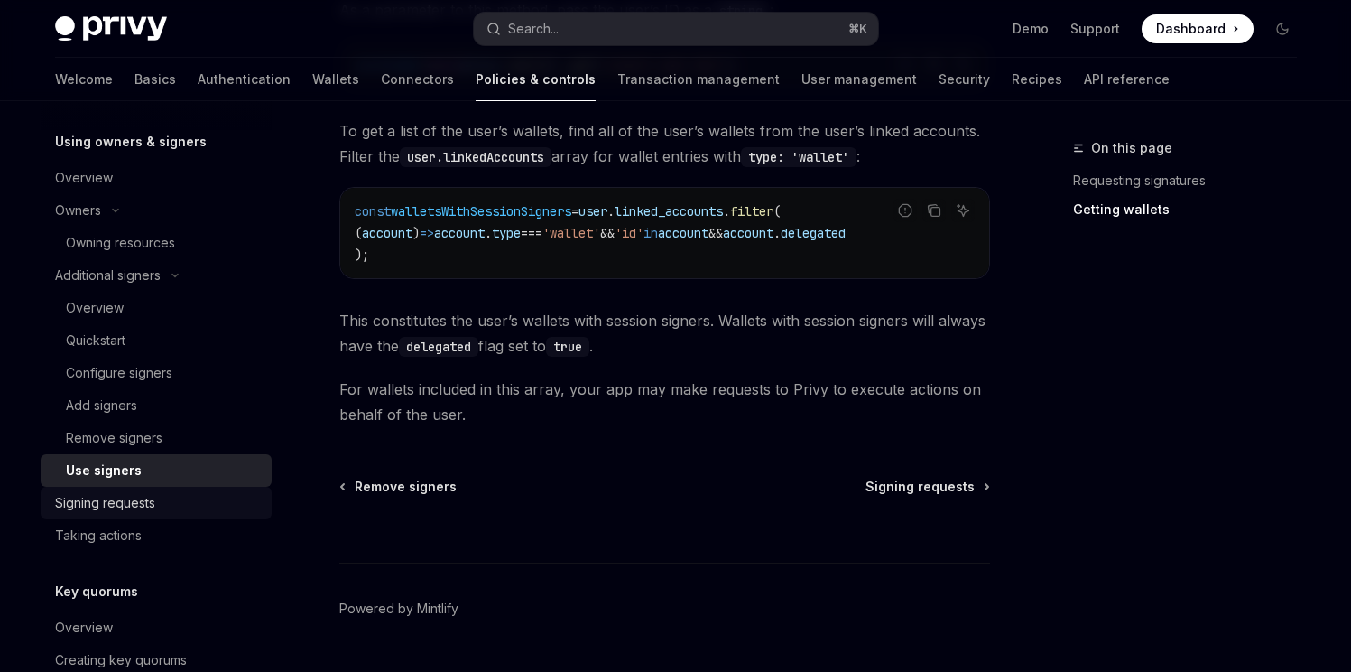
click at [141, 496] on div "Signing requests" at bounding box center [105, 503] width 100 height 22
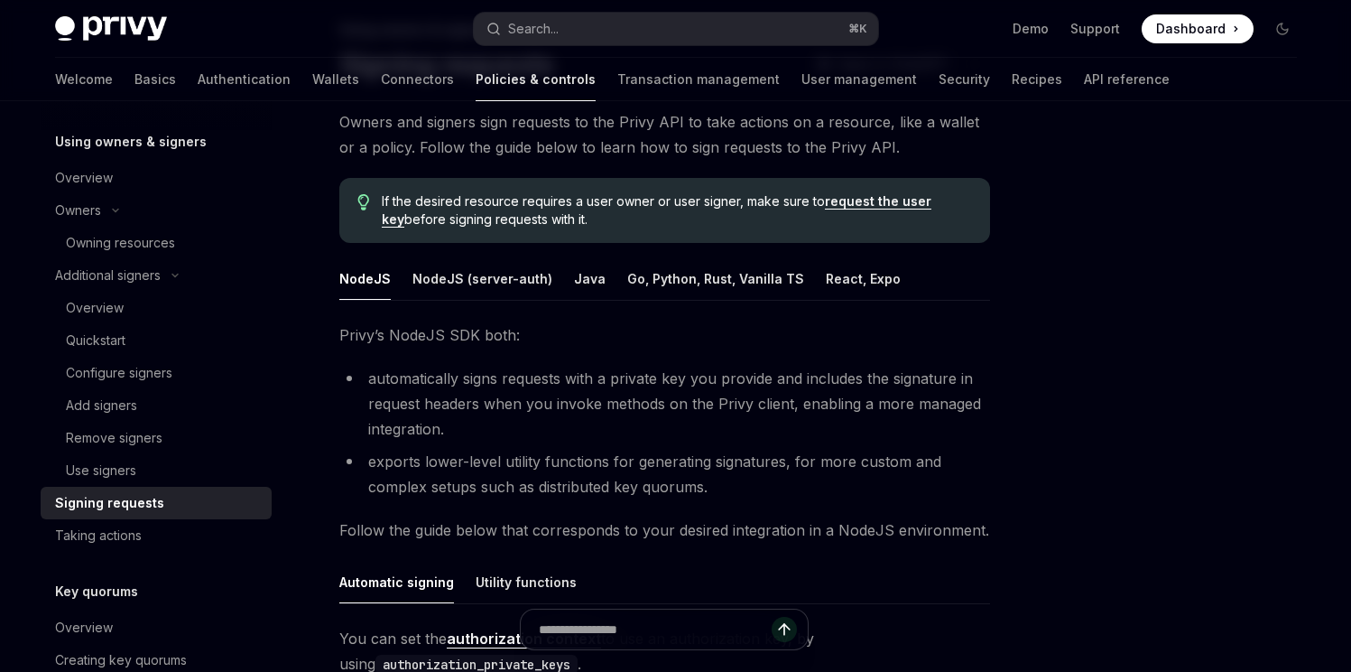
scroll to position [124, 0]
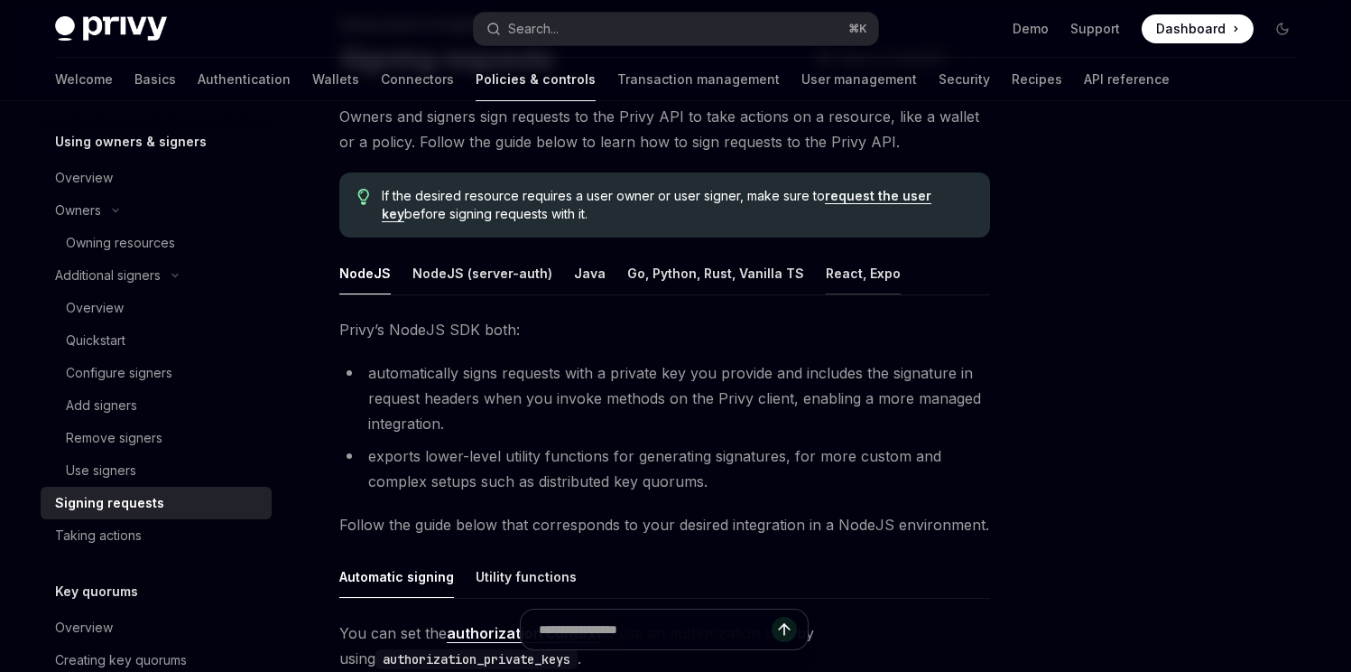
click at [840, 265] on div "React, Expo" at bounding box center [863, 273] width 75 height 42
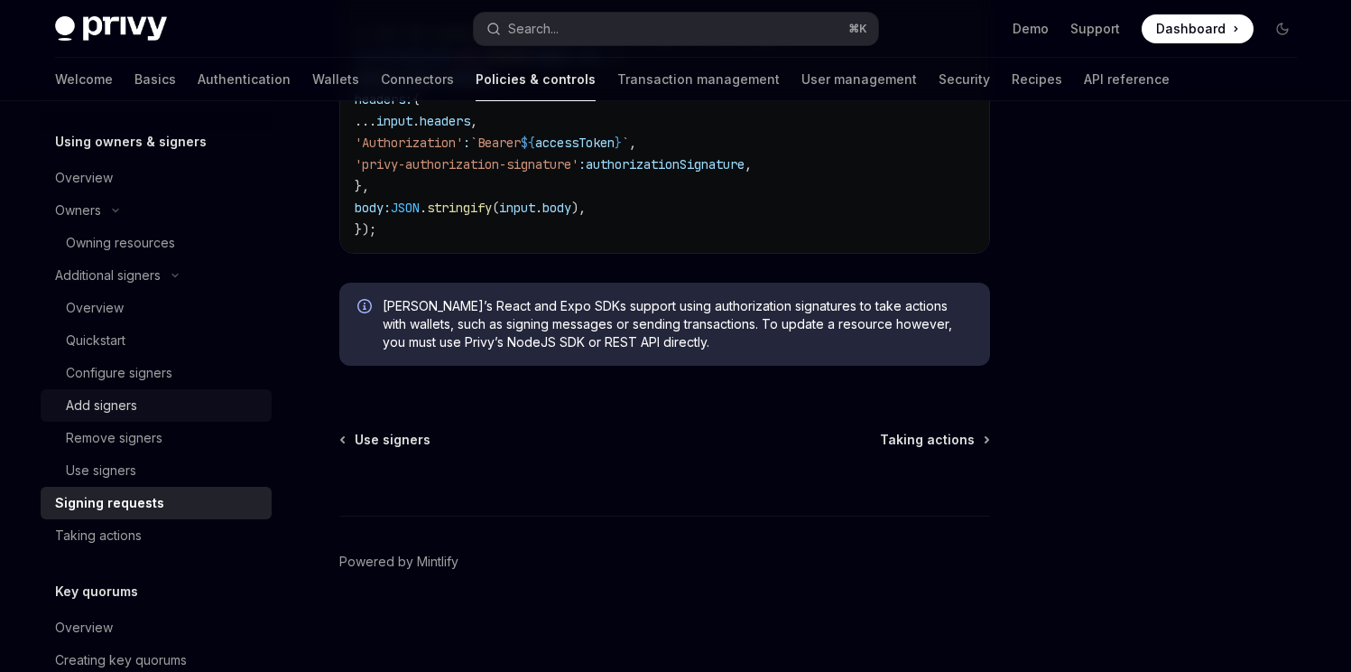
scroll to position [807, 0]
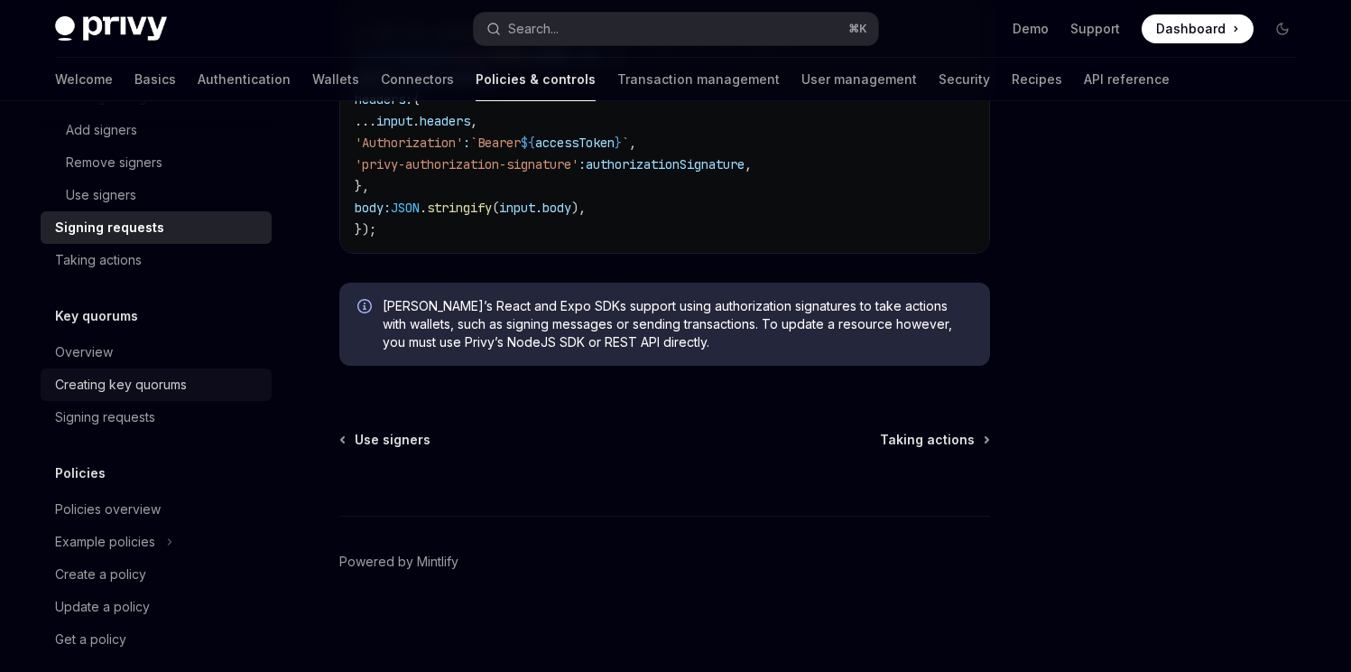
click at [171, 375] on div "Creating key quorums" at bounding box center [121, 385] width 132 height 22
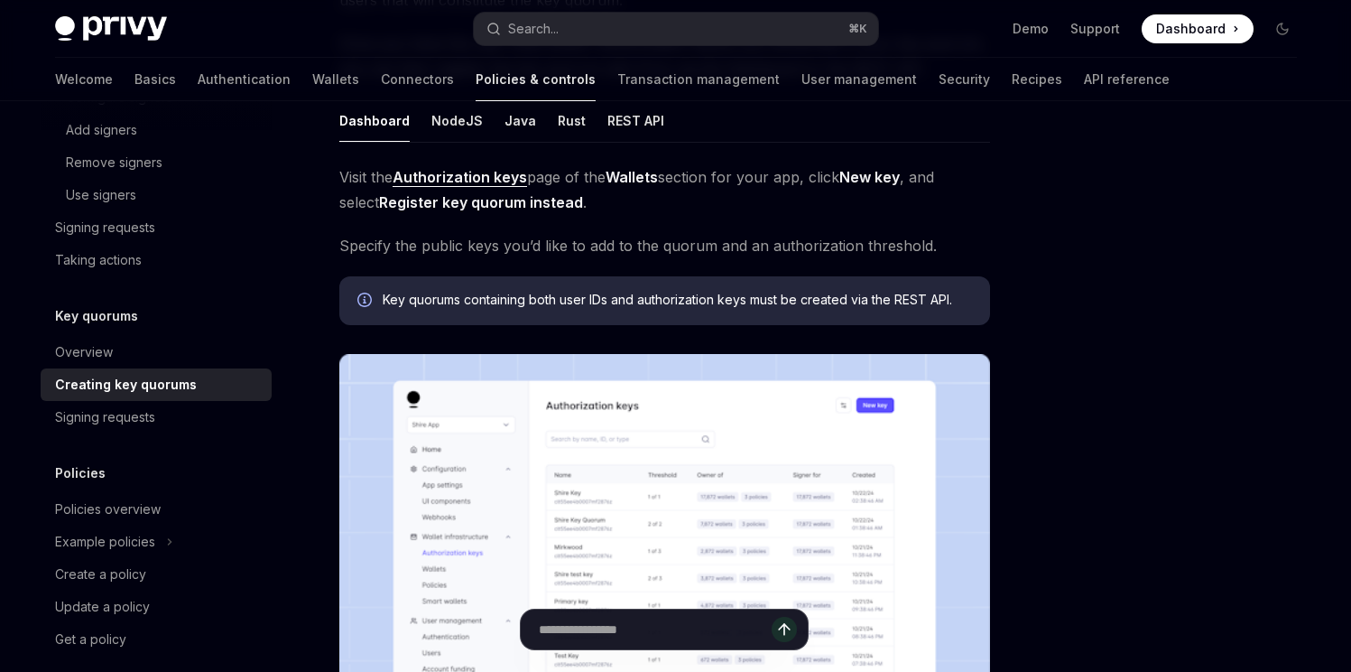
scroll to position [243, 0]
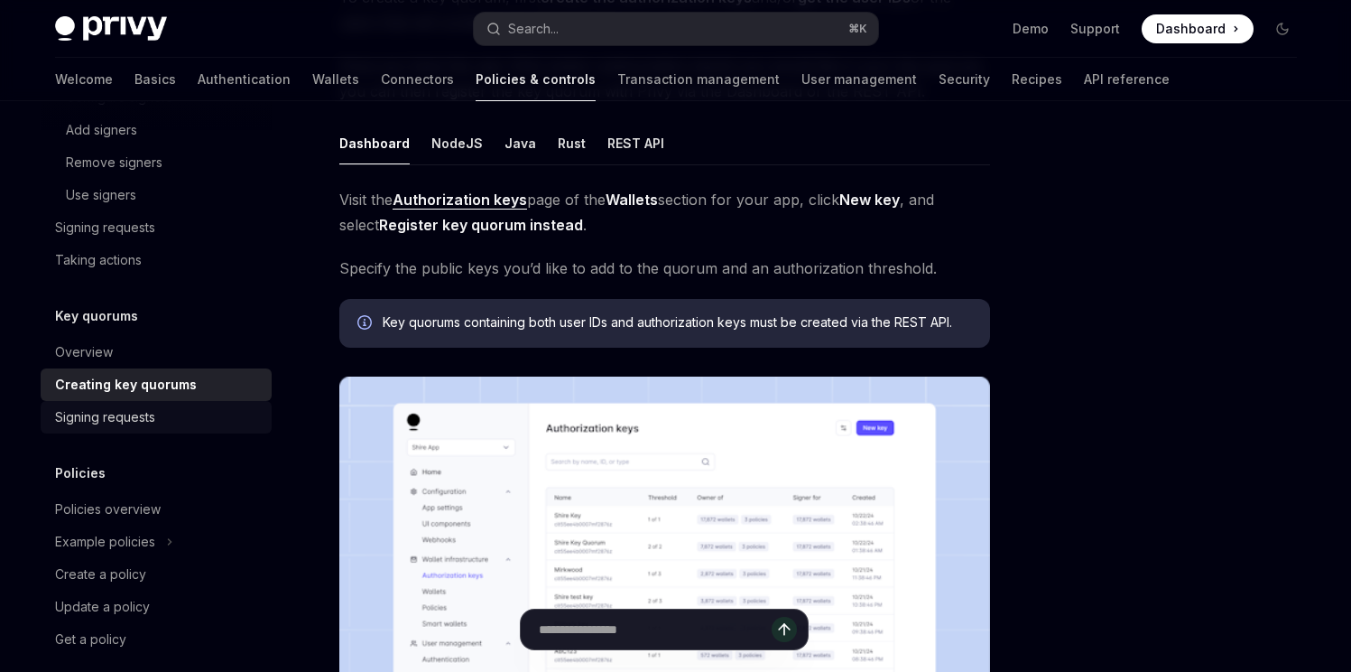
click at [140, 407] on div "Signing requests" at bounding box center [105, 417] width 100 height 22
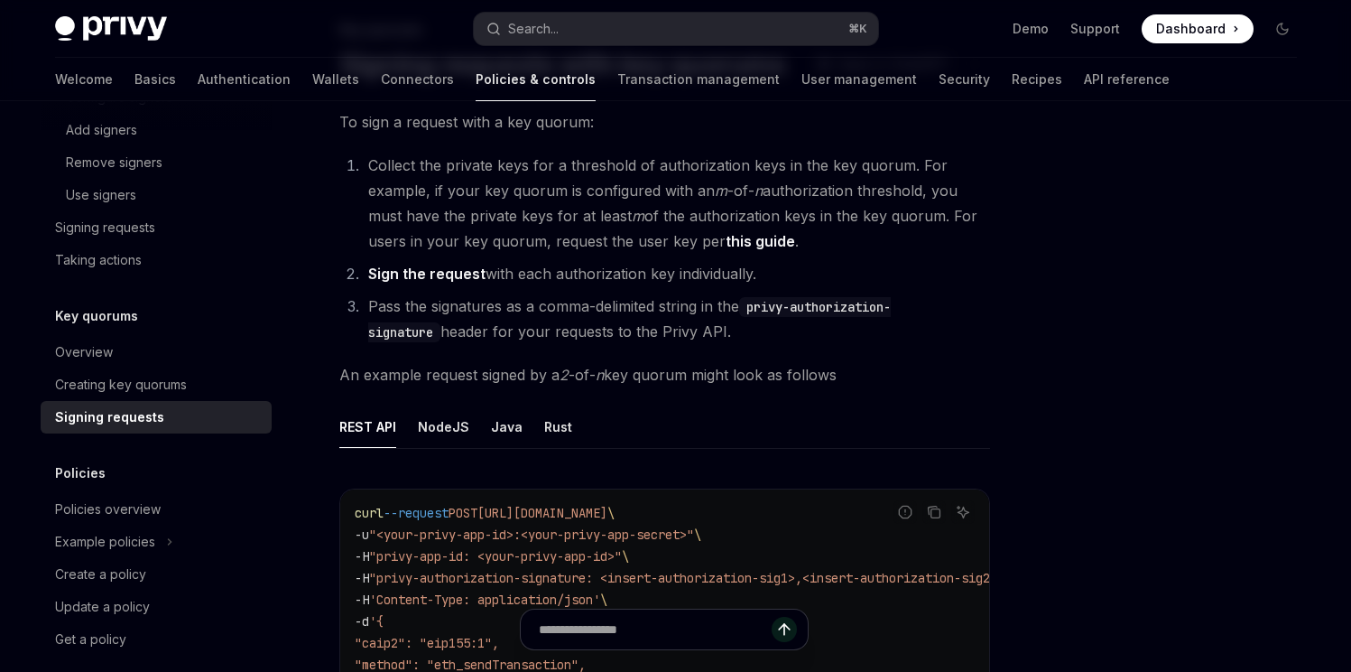
scroll to position [109, 0]
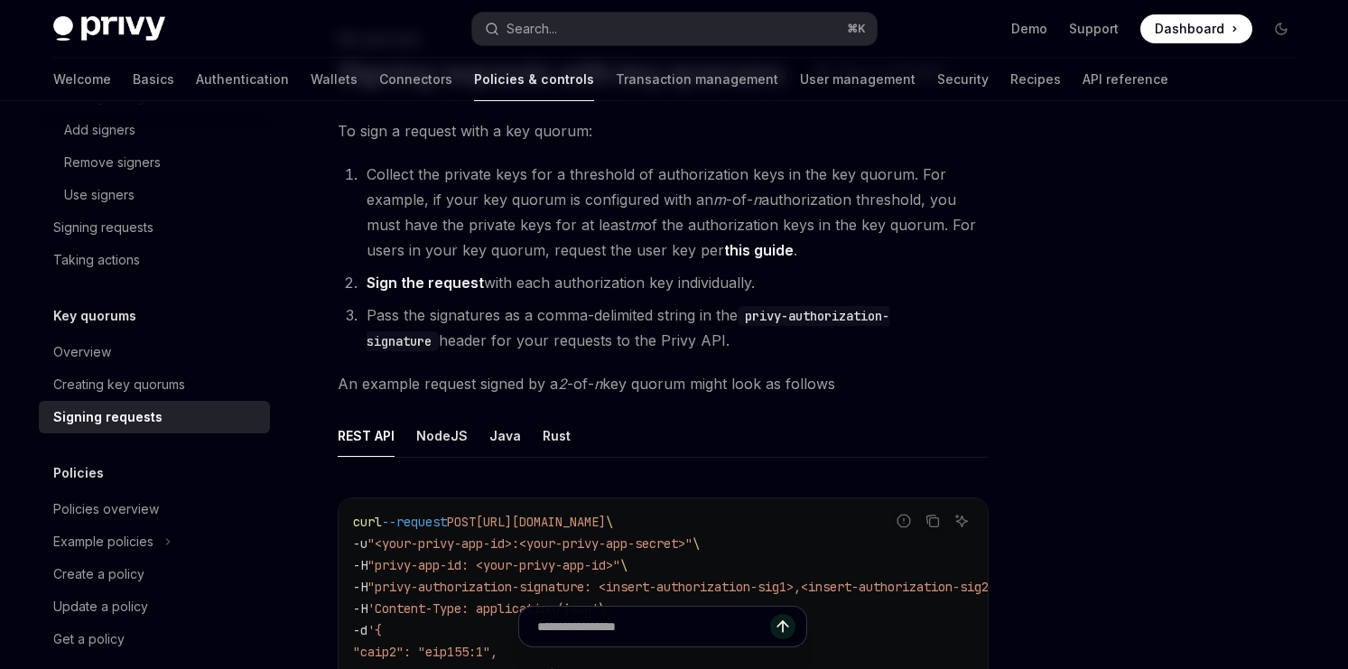
type textarea "*"
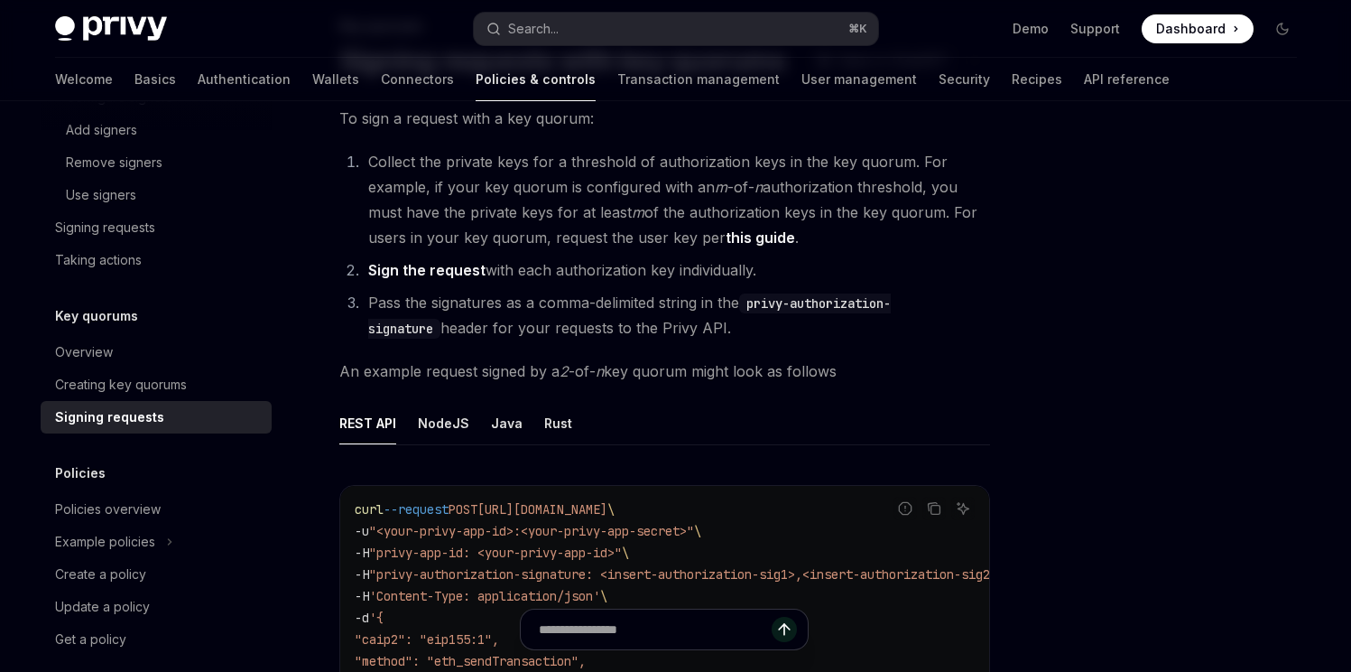
scroll to position [127, 0]
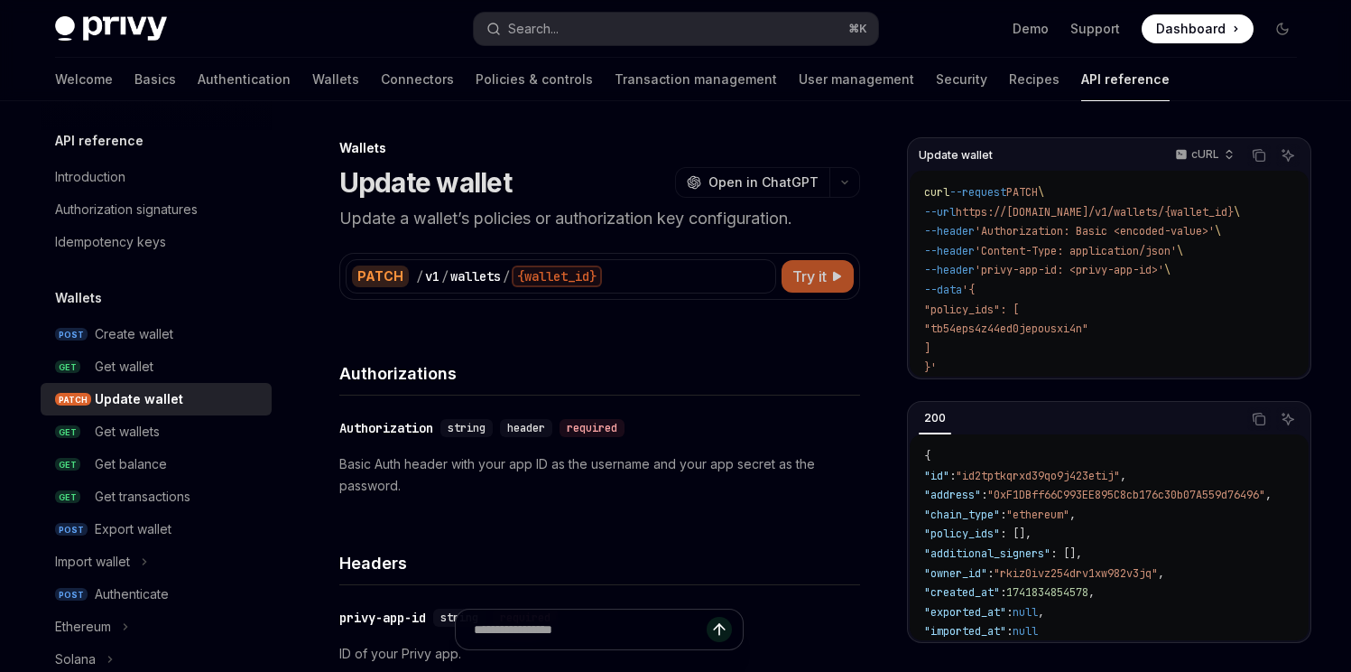
click at [829, 285] on button "Try it" at bounding box center [818, 276] width 72 height 32
type textarea "*"
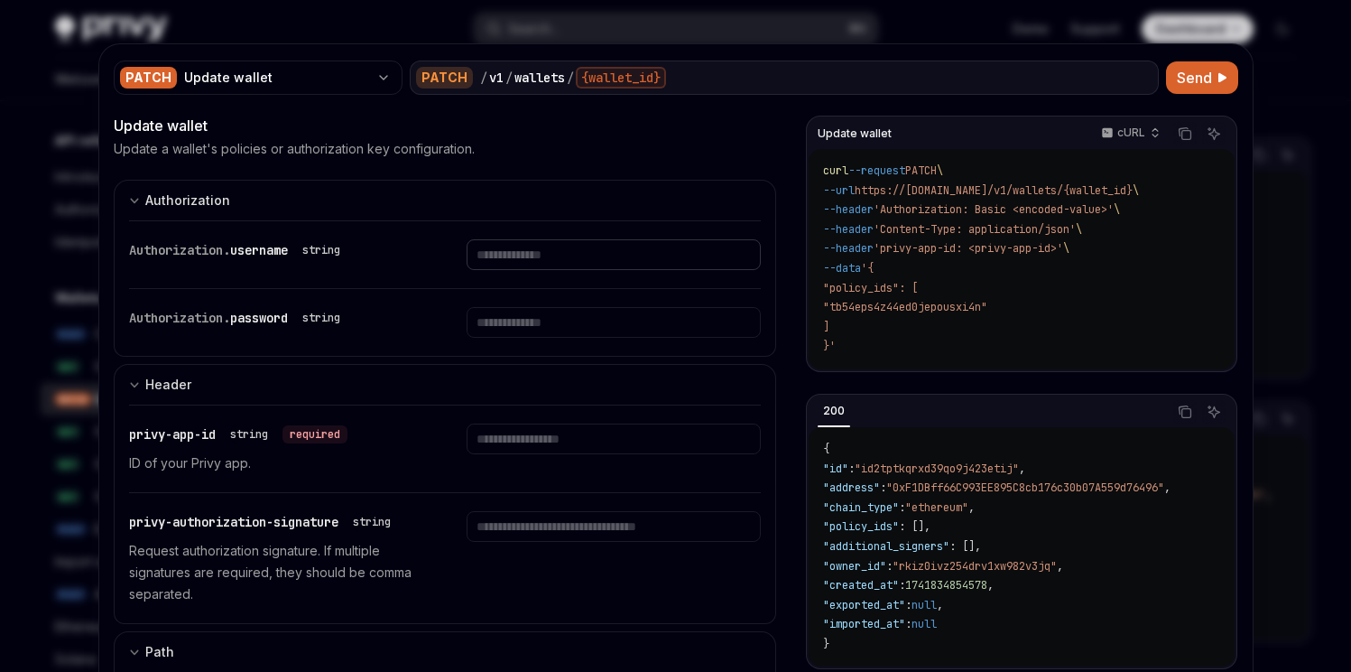
click at [564, 258] on input "Enter username" at bounding box center [614, 254] width 294 height 31
paste input "**********"
type input "**********"
click at [596, 468] on div at bounding box center [614, 448] width 294 height 51
click at [589, 450] on input "Enter privy-app-id" at bounding box center [614, 438] width 294 height 31
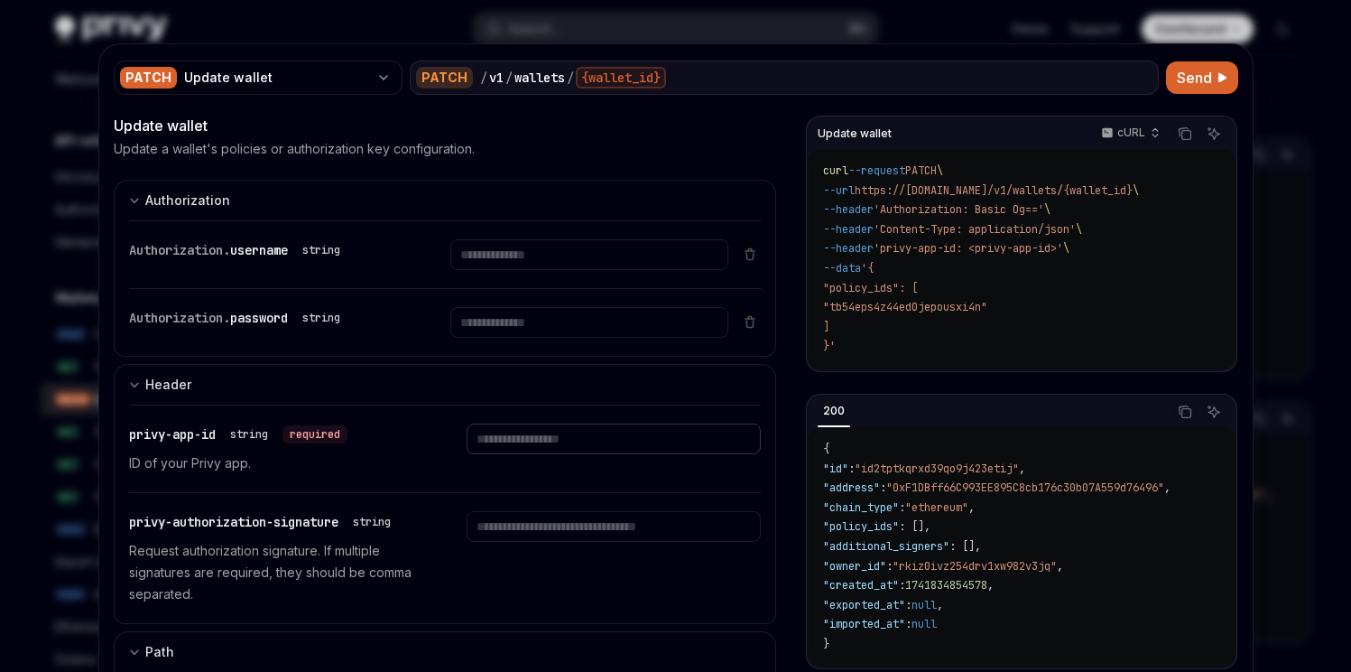
paste input "**********"
type input "**********"
click at [586, 254] on input "Enter username" at bounding box center [589, 254] width 278 height 31
paste input "**********"
type input "**********"
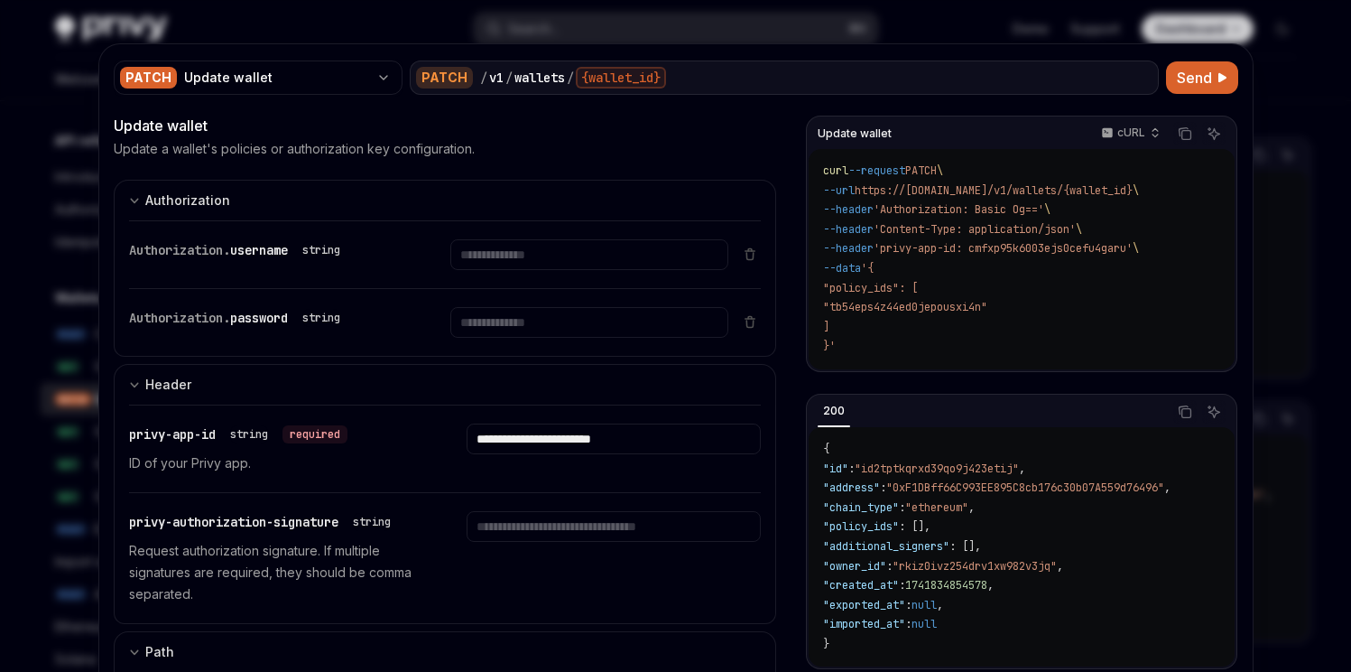
click at [1281, 110] on div at bounding box center [675, 336] width 1351 height 672
type textarea "*"
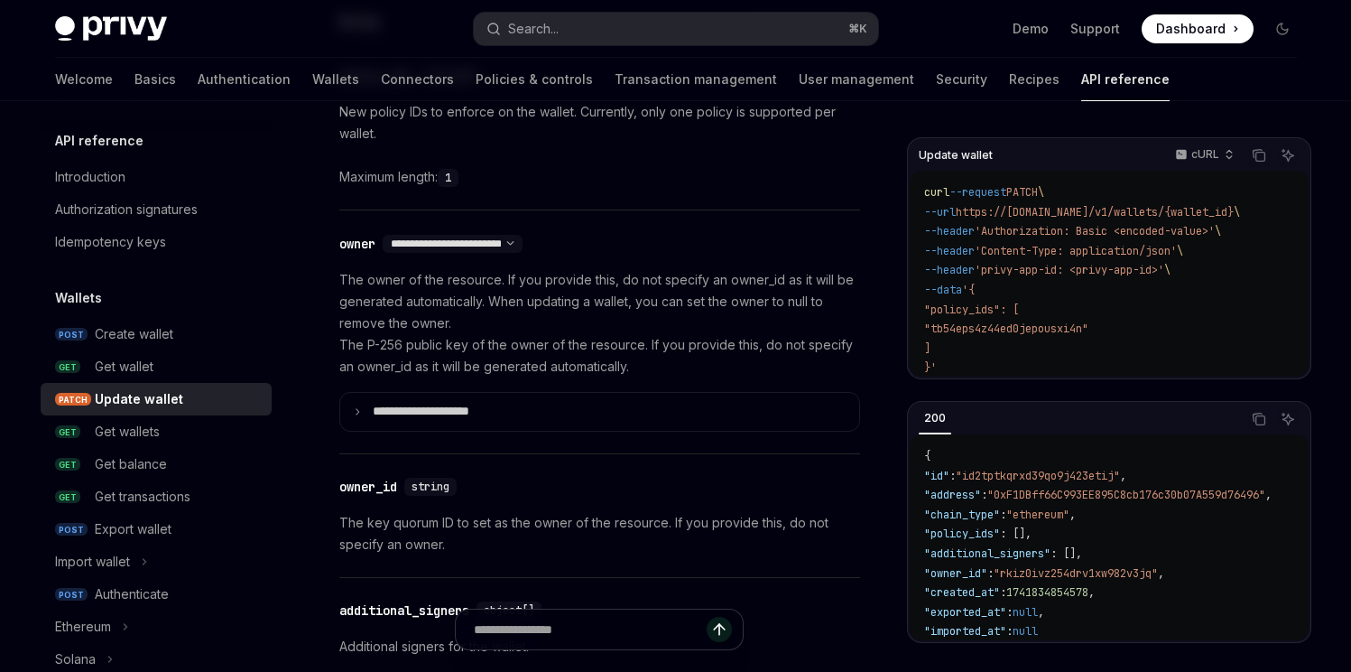
scroll to position [1005, 0]
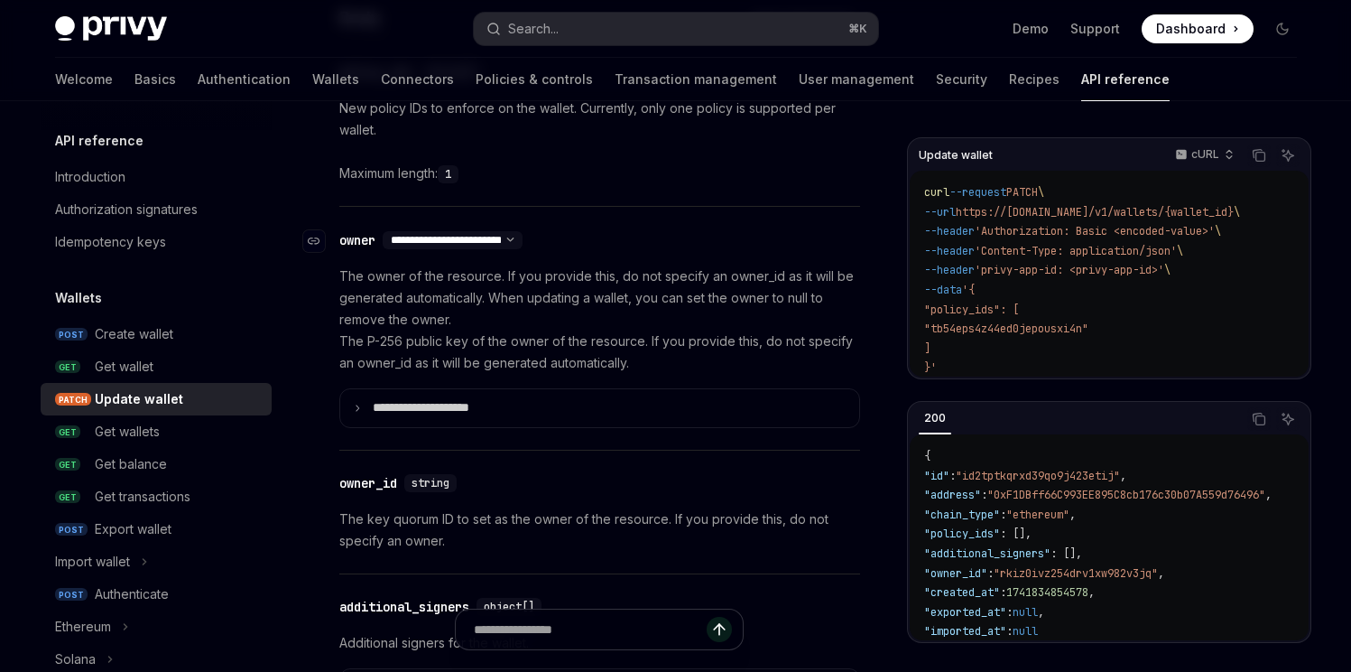
click at [523, 237] on select "**********" at bounding box center [453, 240] width 140 height 14
select select "*"
click at [384, 233] on select "**********" at bounding box center [453, 240] width 140 height 14
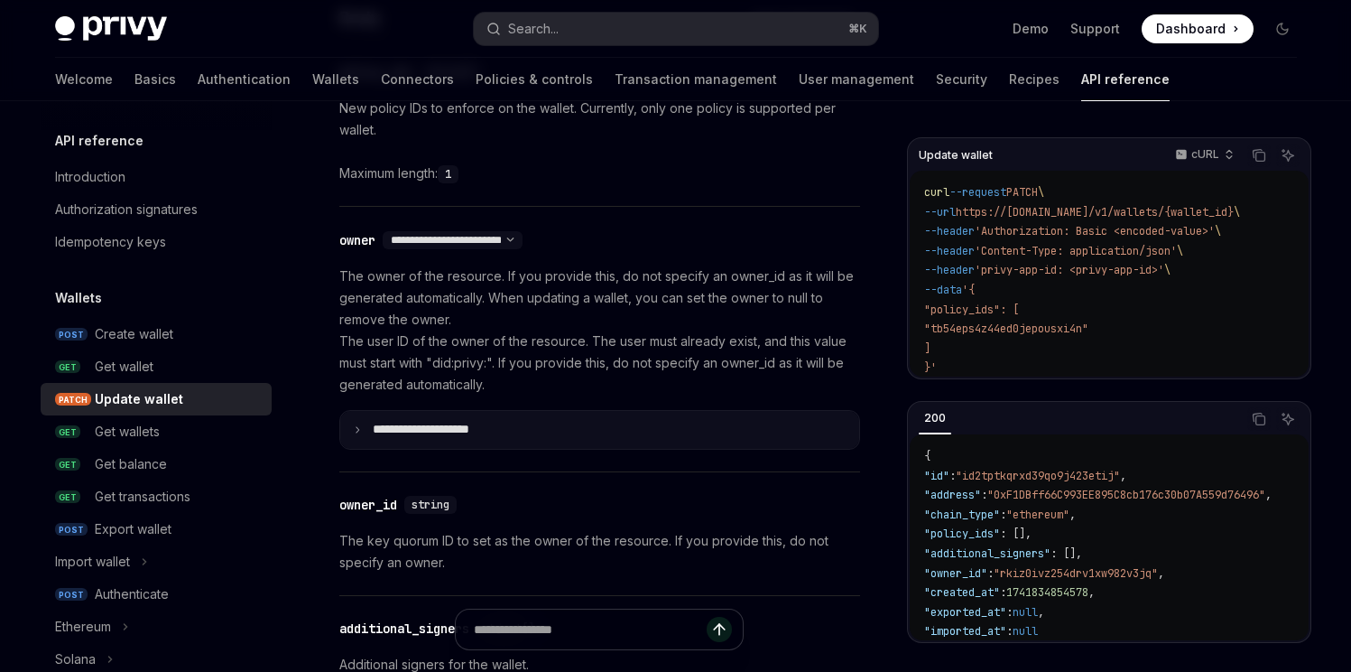
click at [456, 433] on p "**********" at bounding box center [435, 430] width 125 height 16
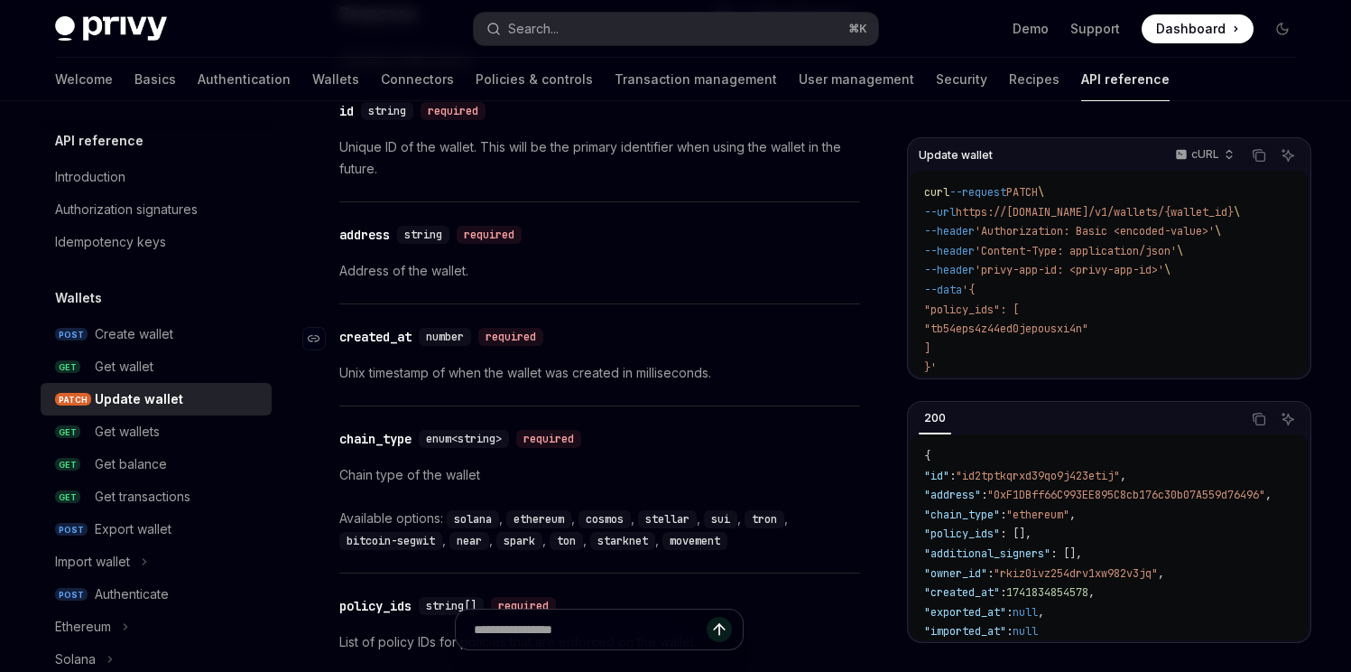
scroll to position [2028, 0]
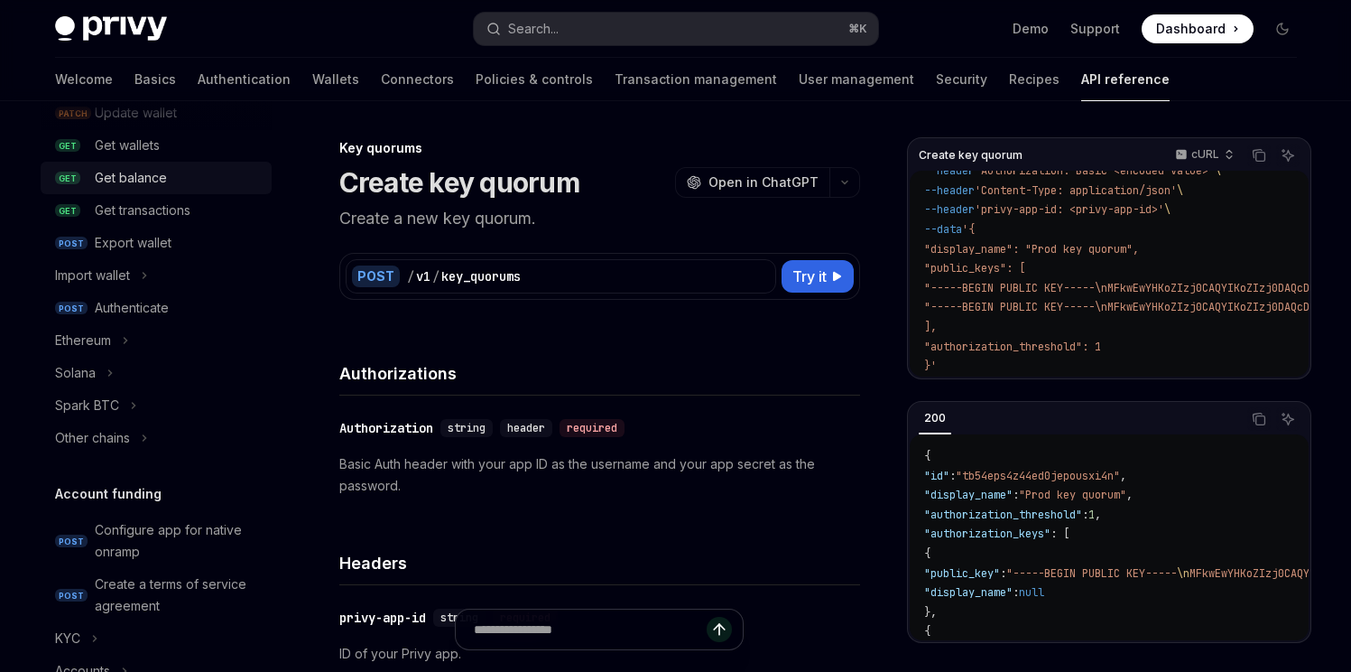
scroll to position [288, 0]
click at [173, 333] on button "Ethereum" at bounding box center [156, 338] width 231 height 32
type textarea "*"
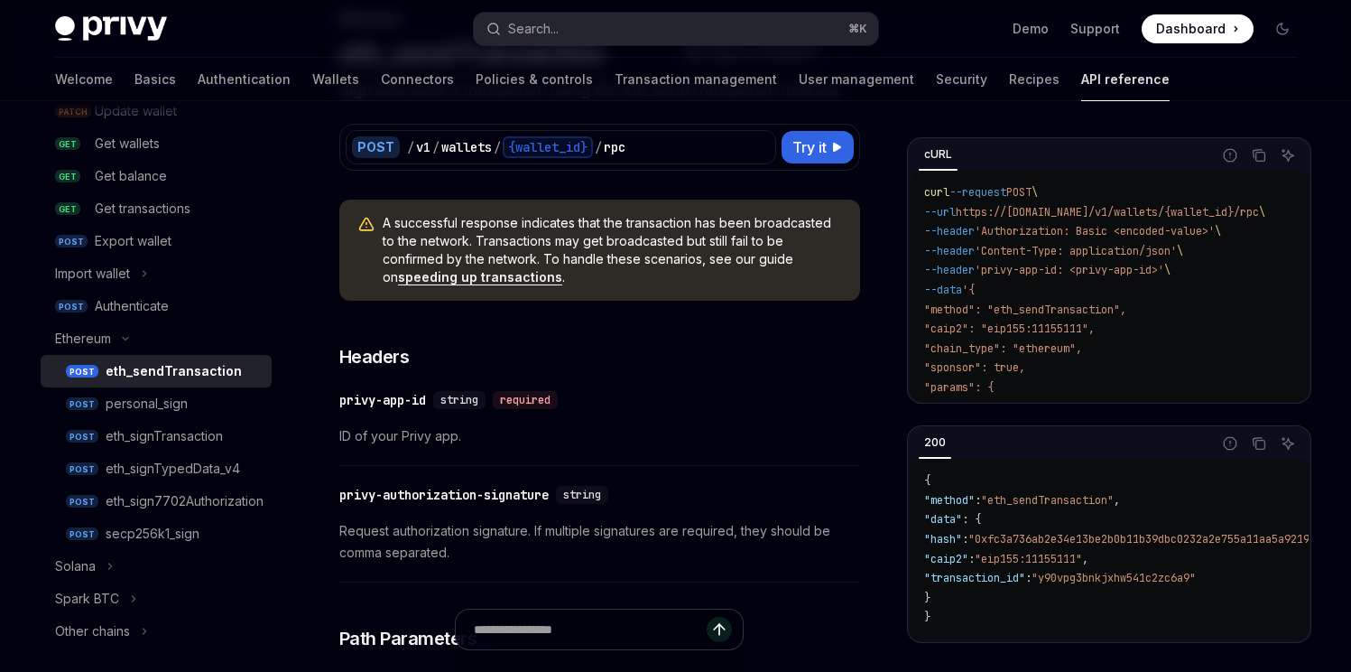
scroll to position [295, 0]
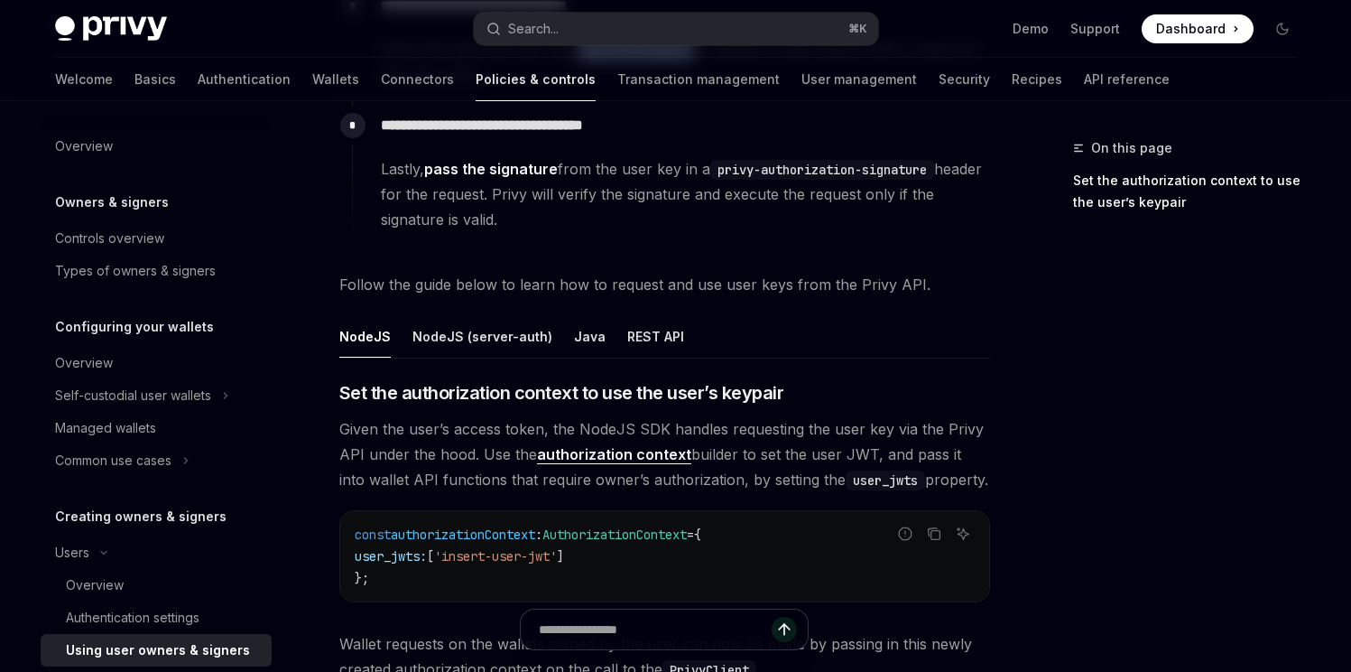
scroll to position [666, 0]
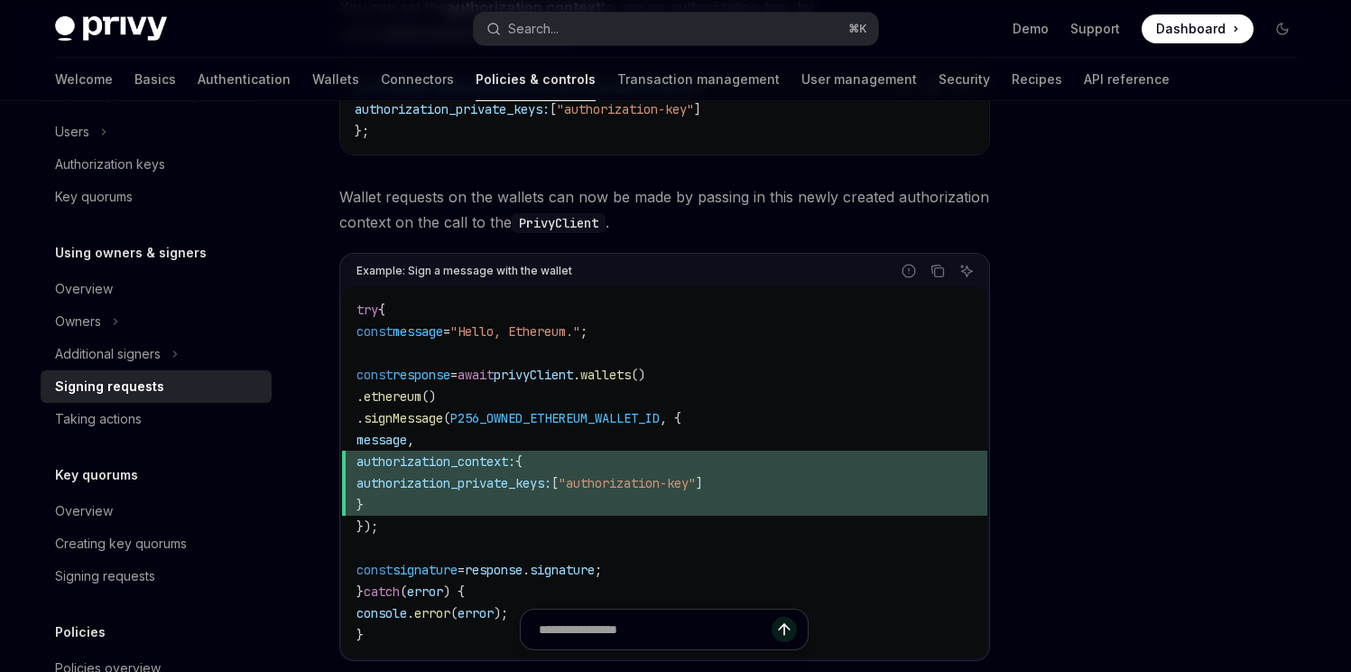
scroll to position [778, 0]
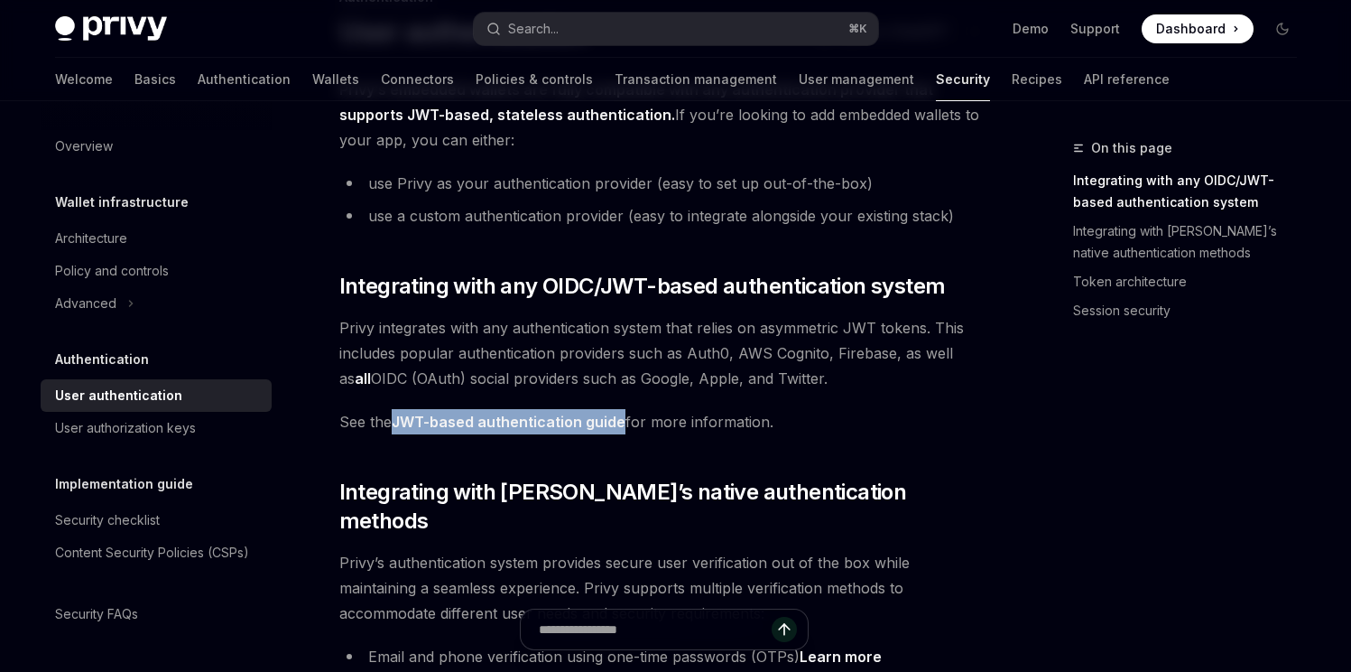
scroll to position [310, 0]
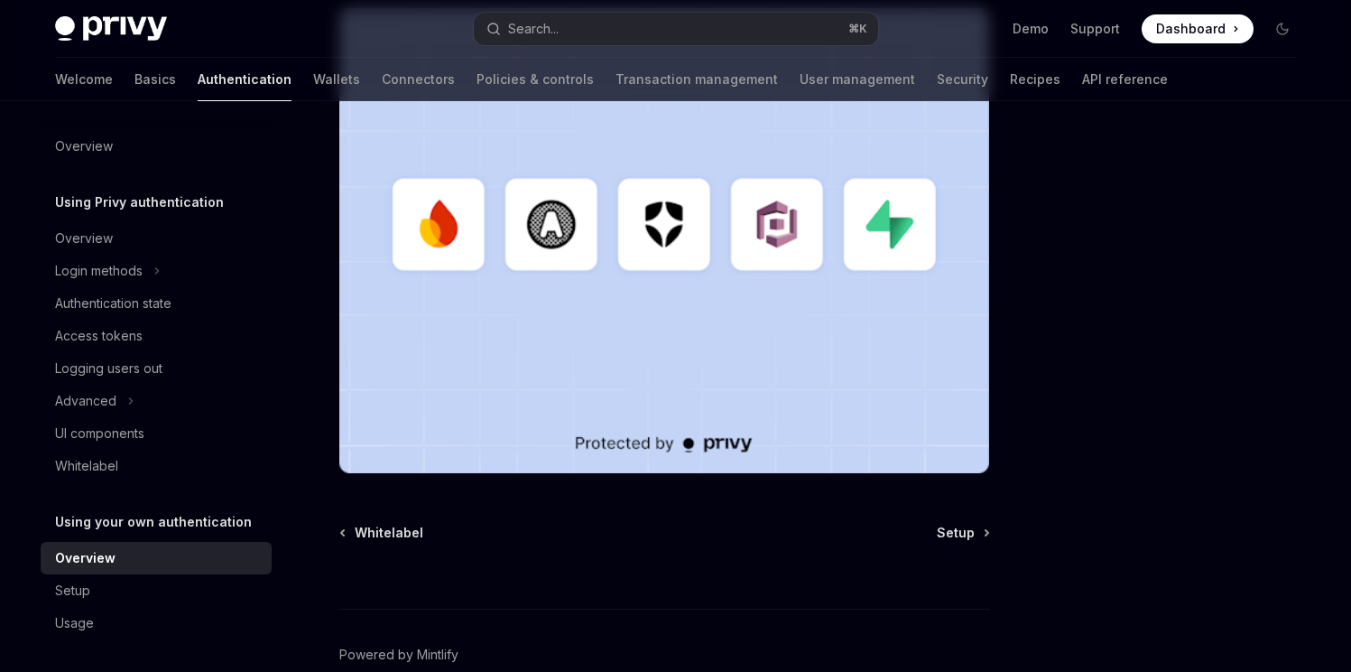
scroll to position [275, 0]
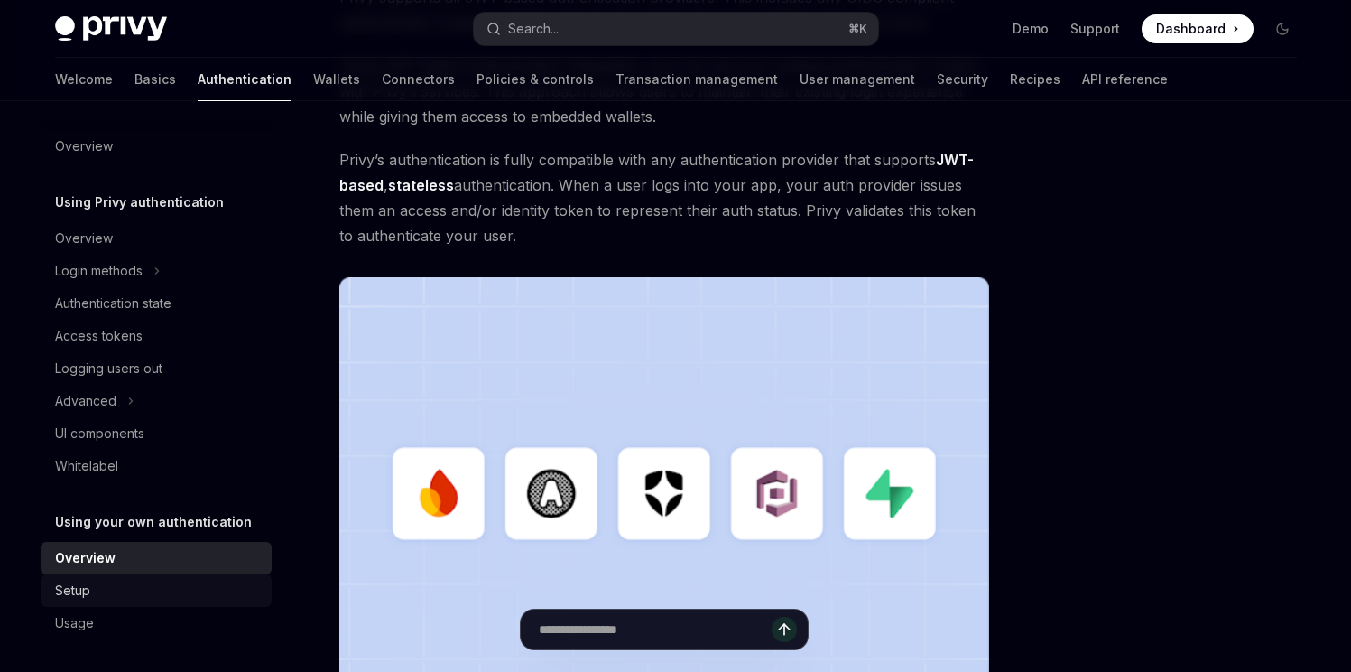
click at [130, 589] on div "Setup" at bounding box center [158, 591] width 206 height 22
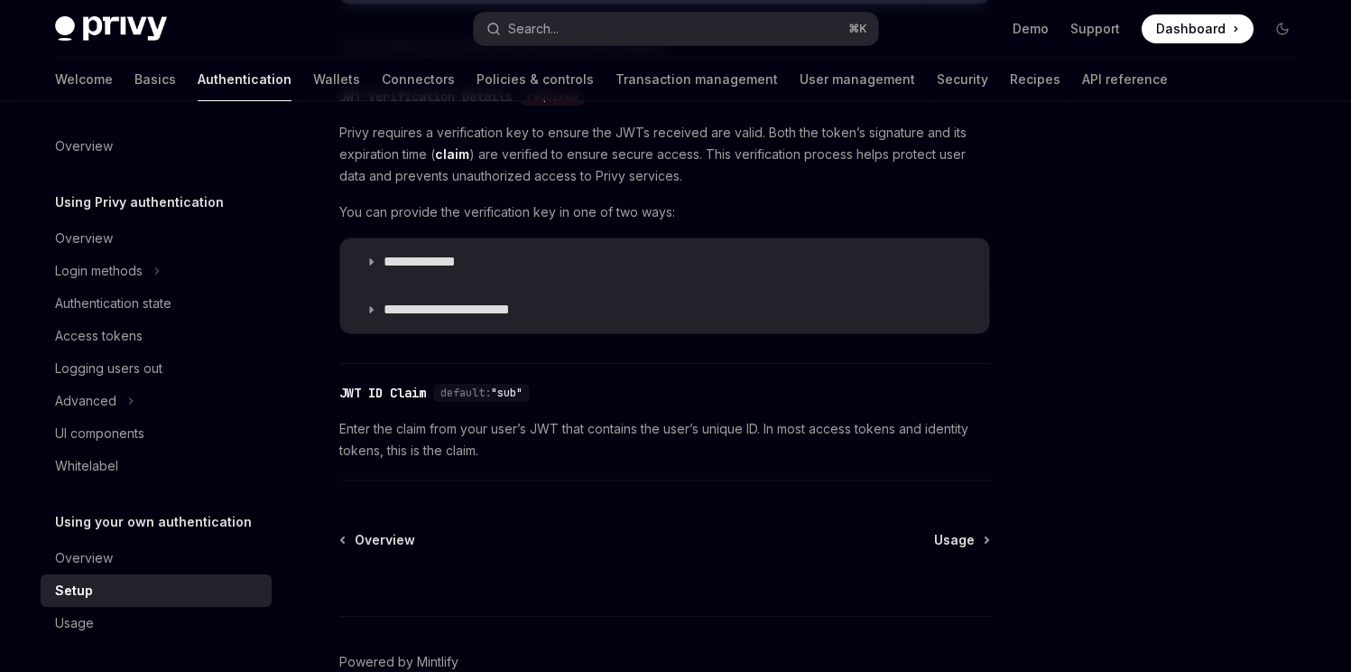
scroll to position [1041, 0]
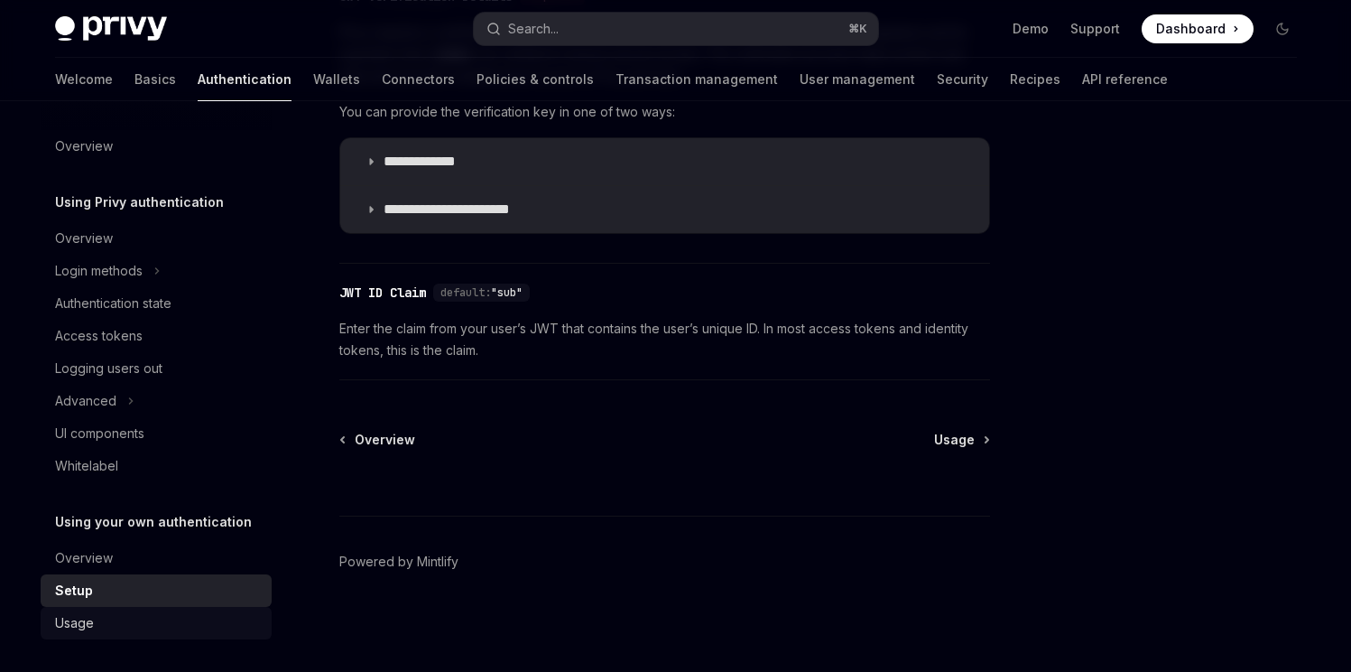
click at [135, 621] on div "Usage" at bounding box center [158, 623] width 206 height 22
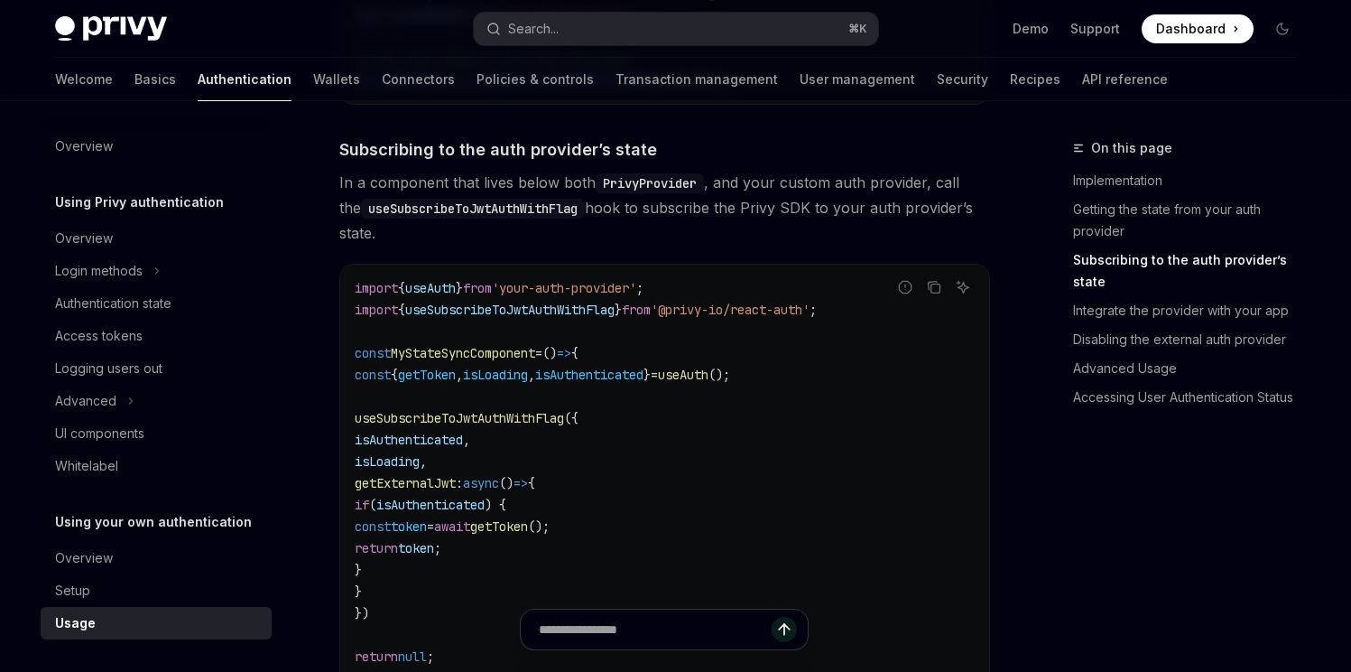
scroll to position [315, 0]
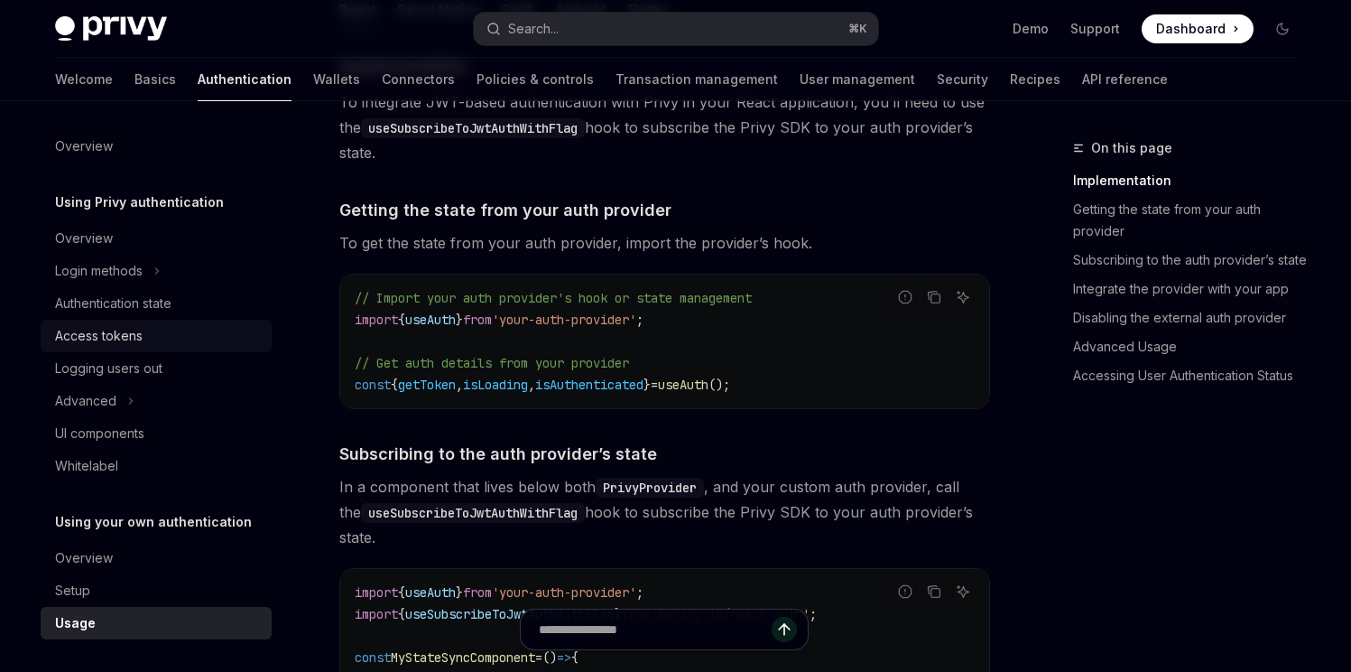
click at [180, 331] on div "Access tokens" at bounding box center [158, 336] width 206 height 22
type textarea "*"
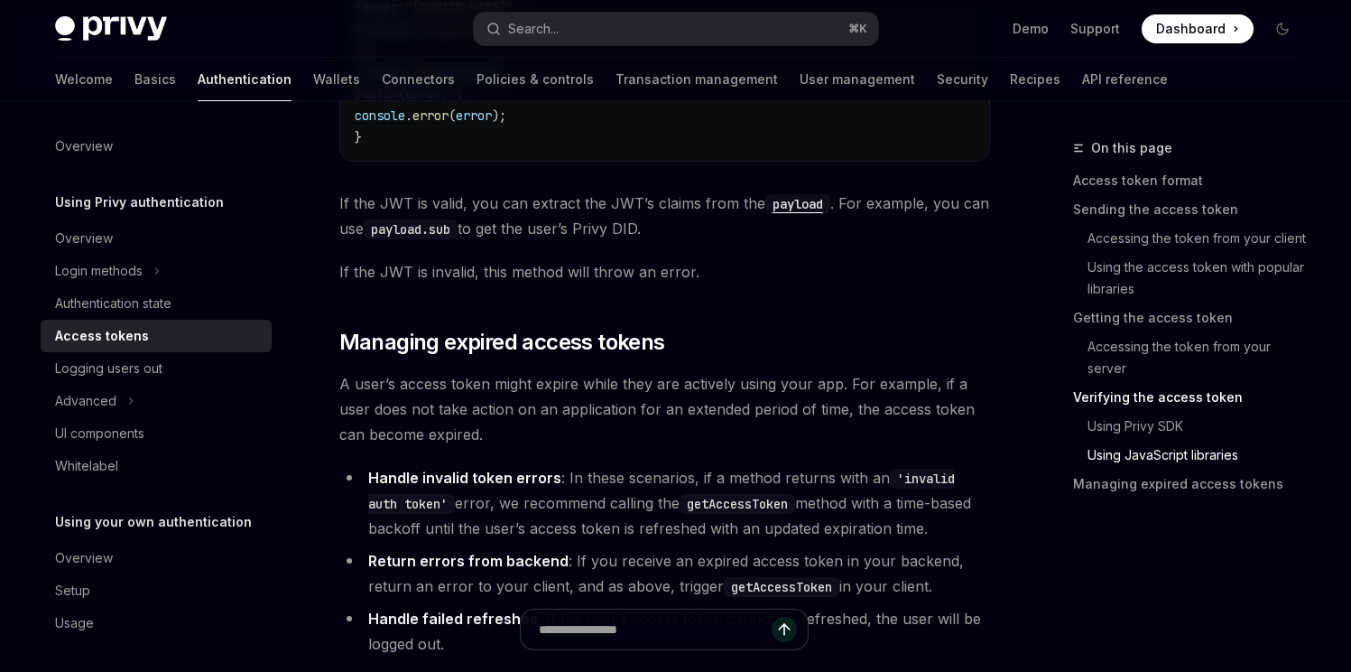
scroll to position [5001, 0]
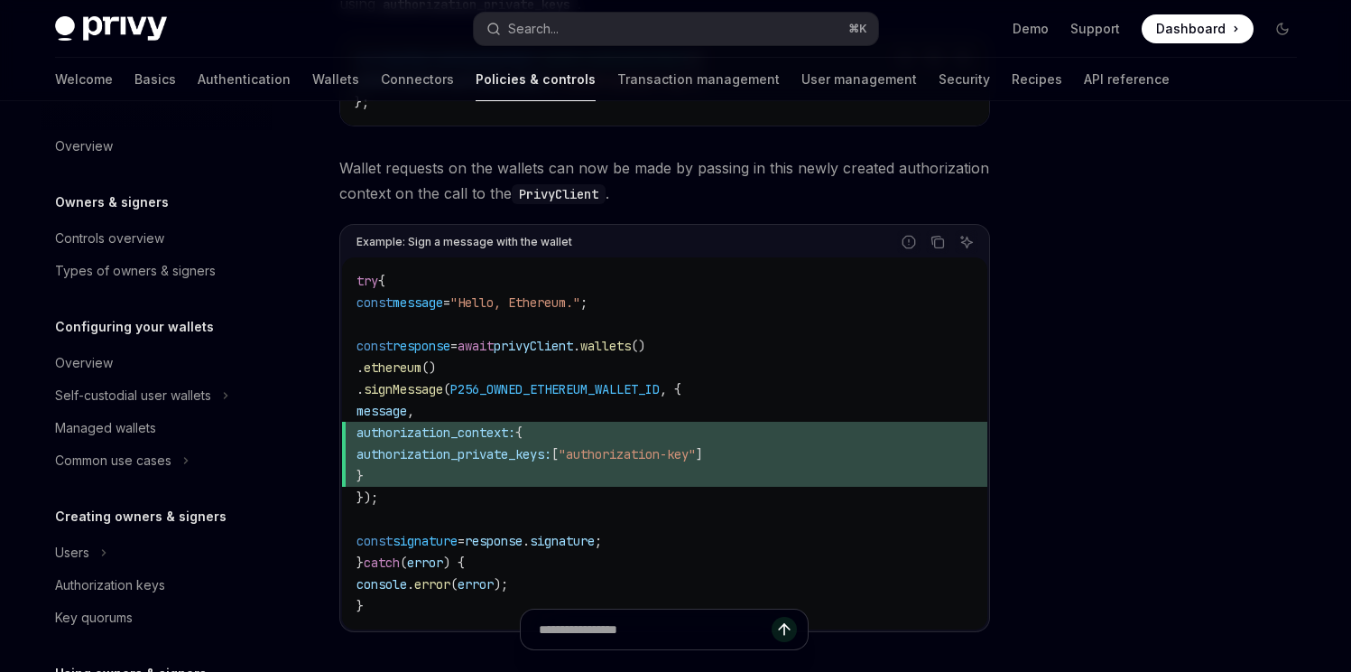
scroll to position [421, 0]
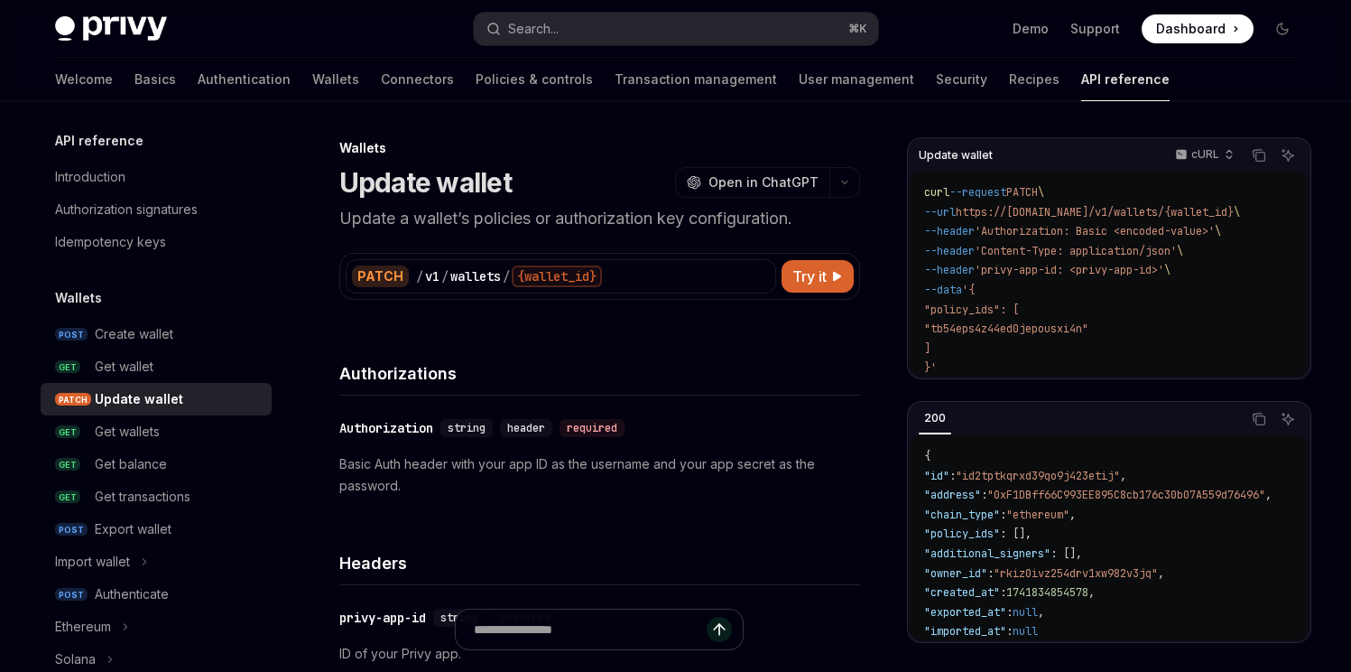
select select "*"
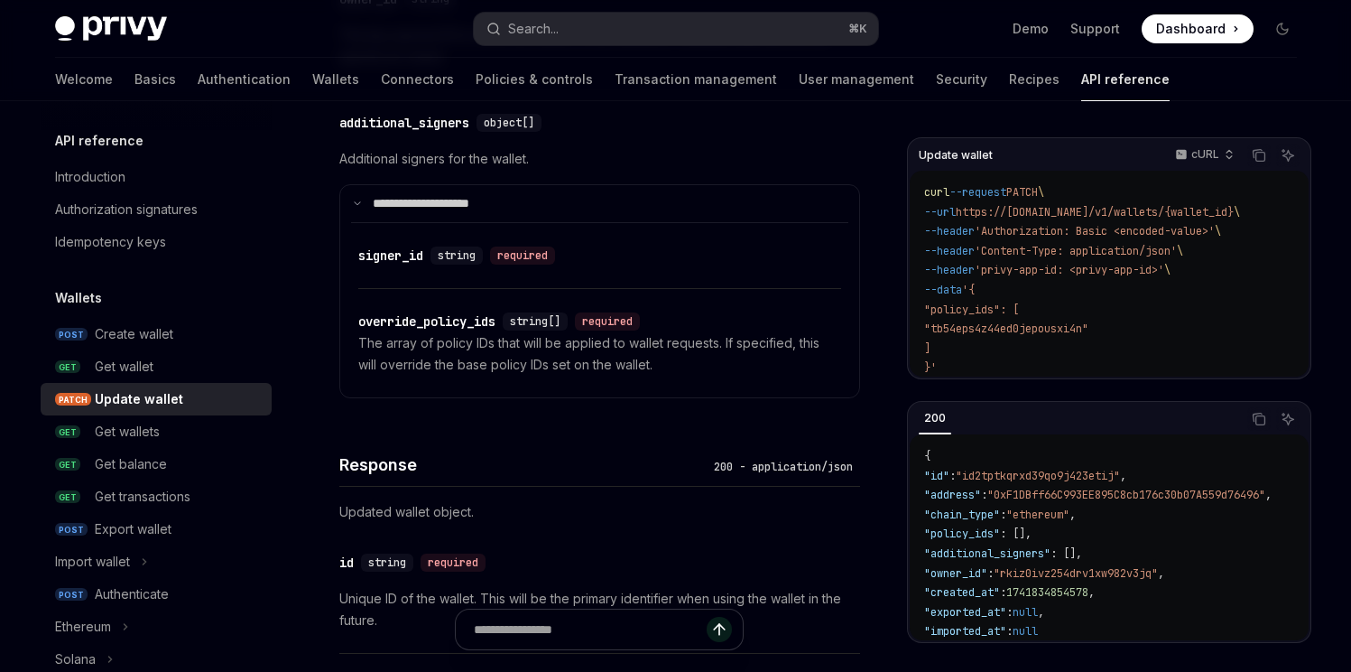
scroll to position [1480, 0]
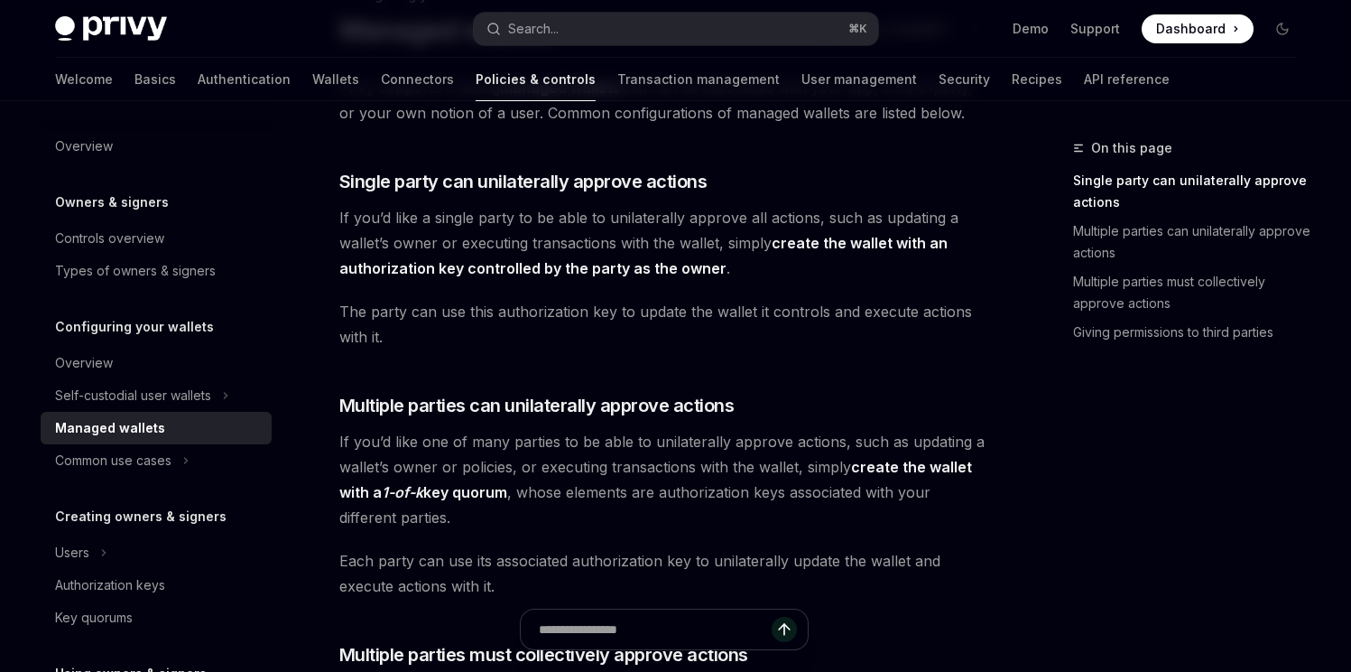
scroll to position [154, 0]
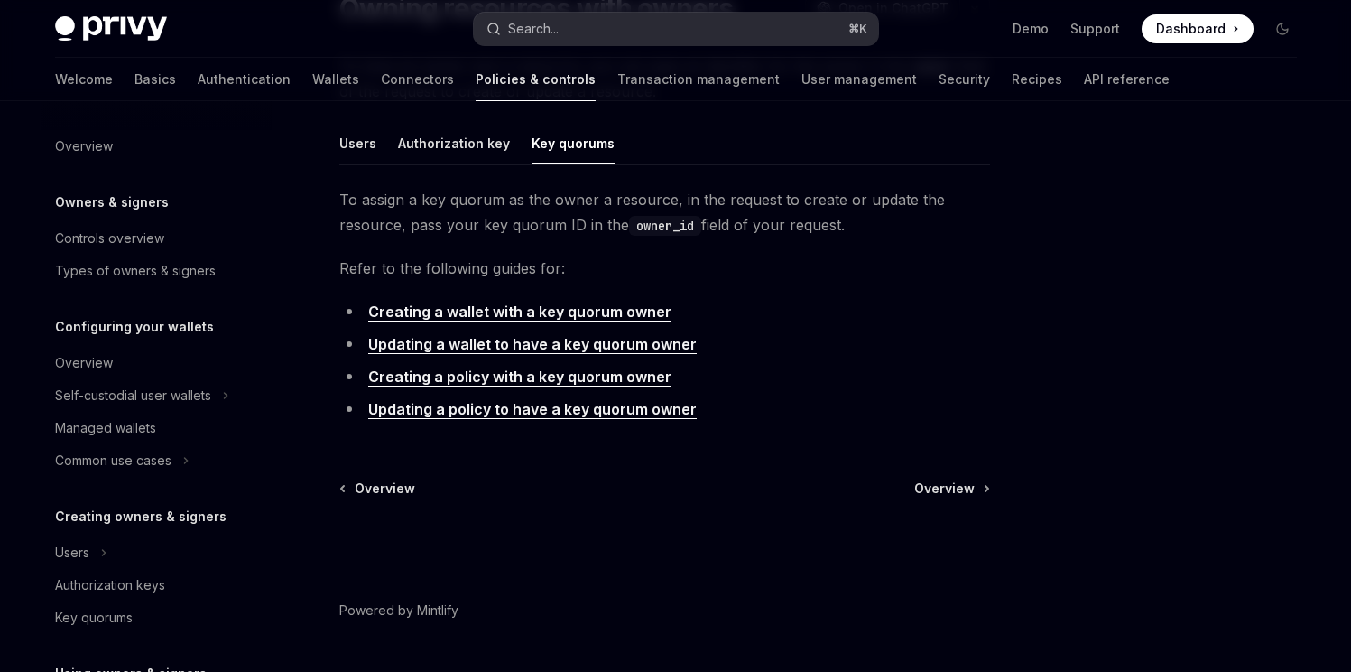
scroll to position [173, 0]
click at [198, 82] on link "Authentication" at bounding box center [244, 79] width 93 height 43
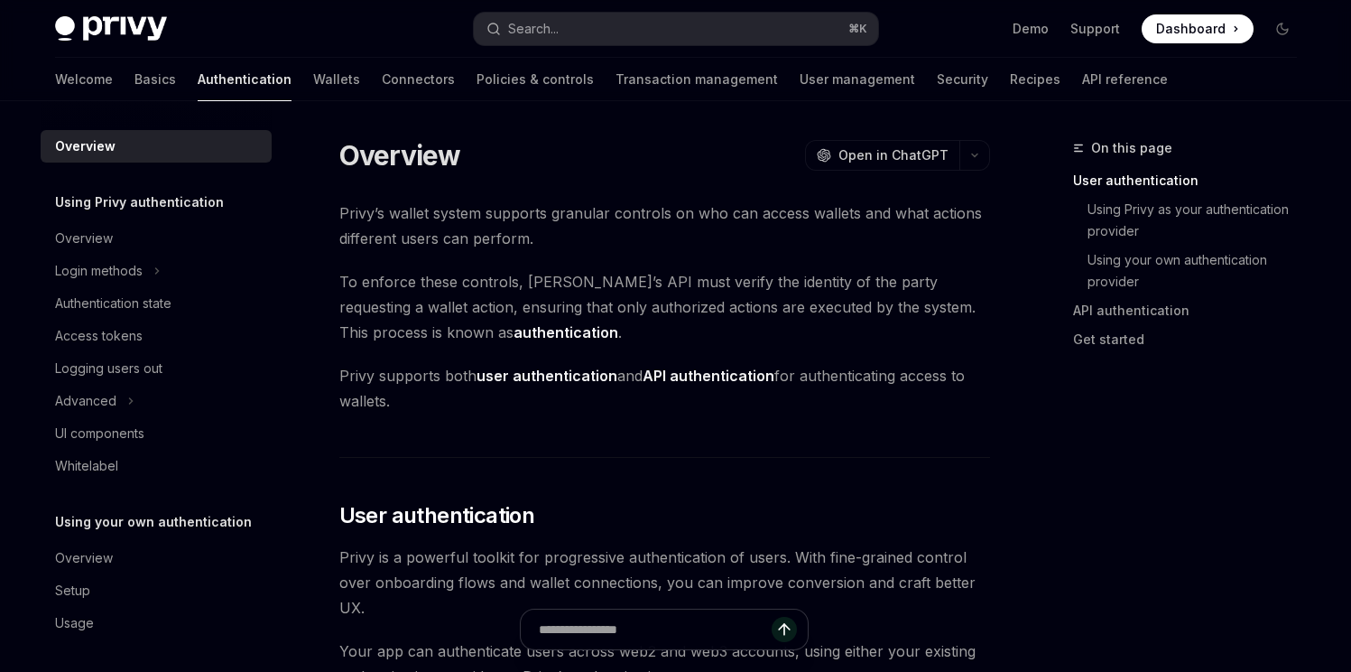
scroll to position [4, 0]
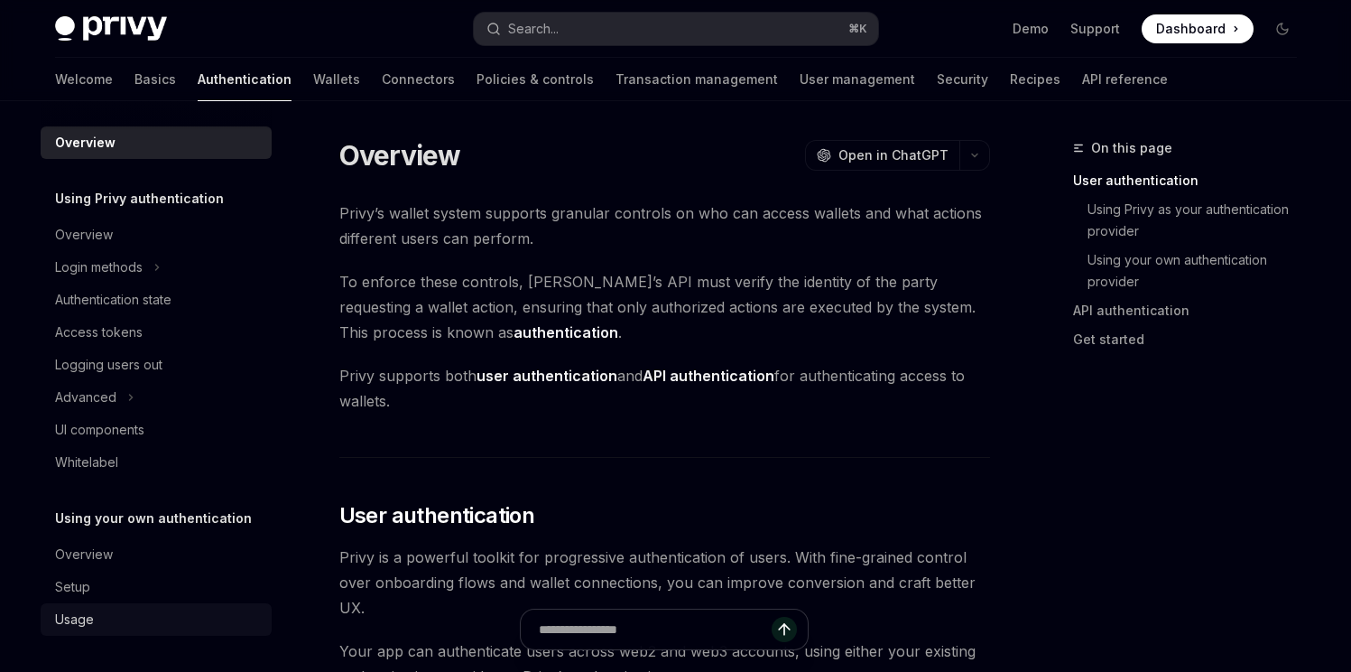
click at [84, 622] on div "Usage" at bounding box center [74, 619] width 39 height 22
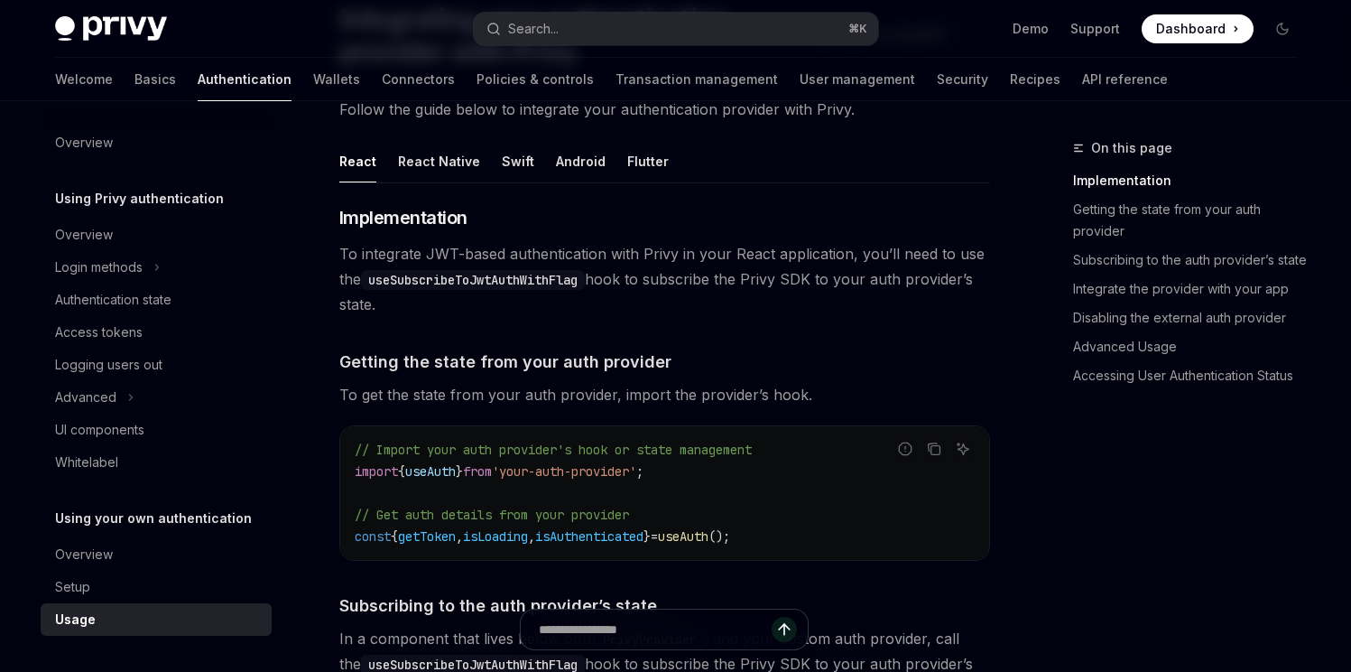
scroll to position [163, 0]
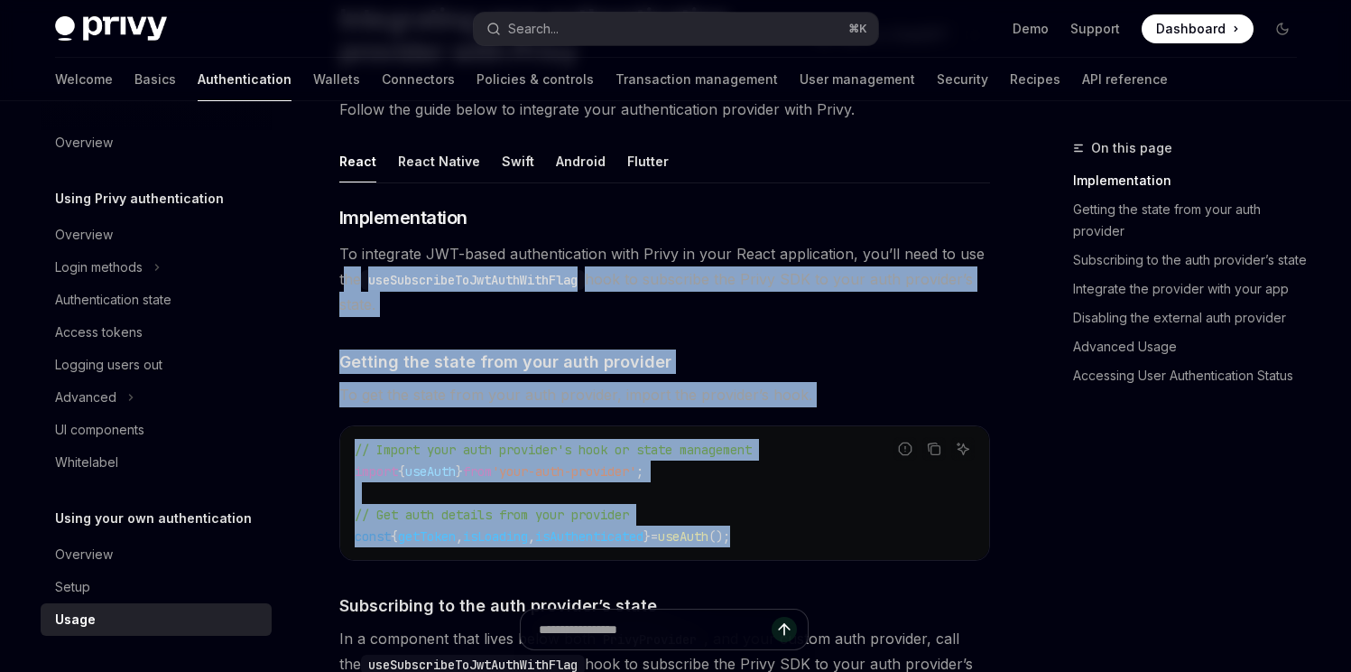
drag, startPoint x: 742, startPoint y: 543, endPoint x: 342, endPoint y: 278, distance: 480.0
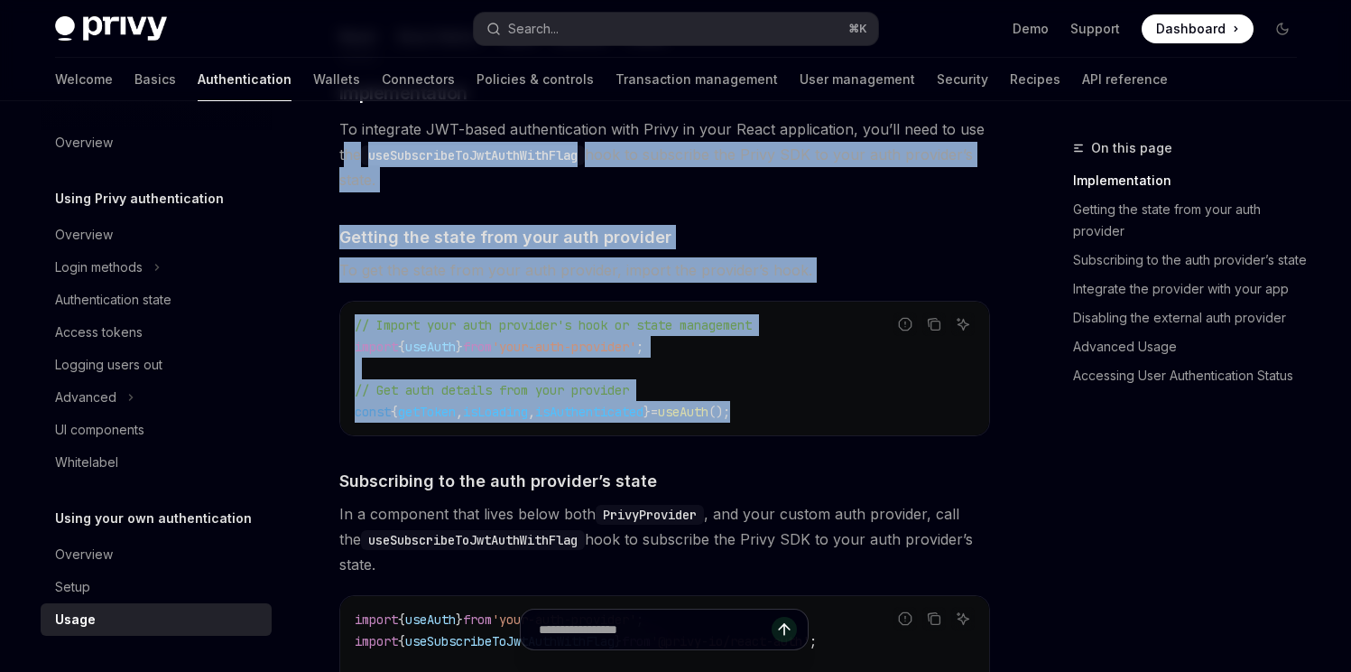
click at [629, 382] on span "// Get auth details from your provider" at bounding box center [492, 390] width 274 height 16
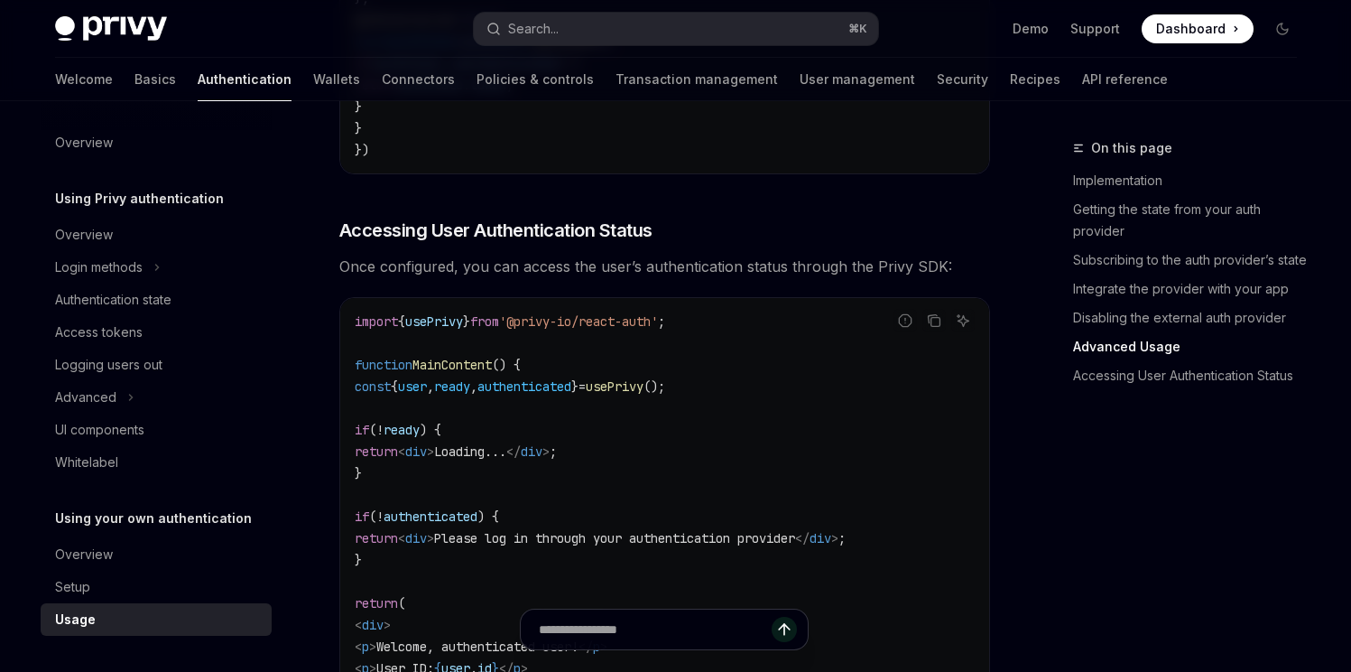
scroll to position [3656, 0]
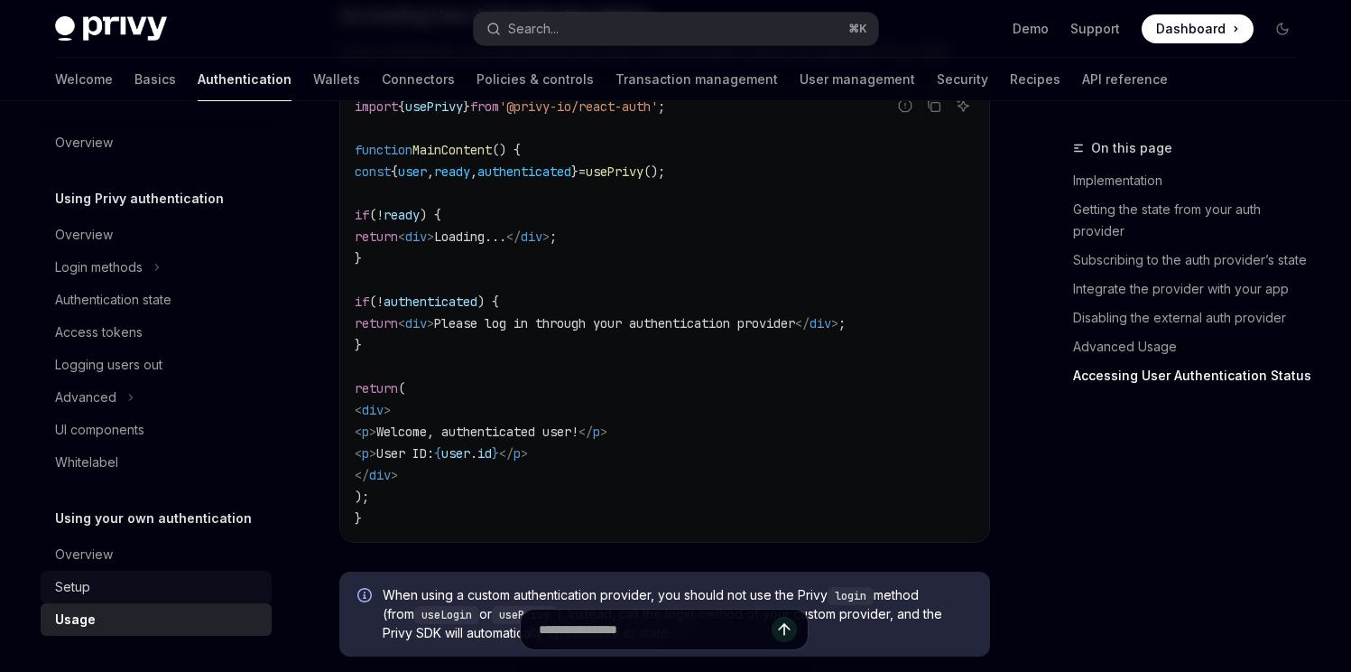
click at [127, 582] on div "Setup" at bounding box center [158, 587] width 206 height 22
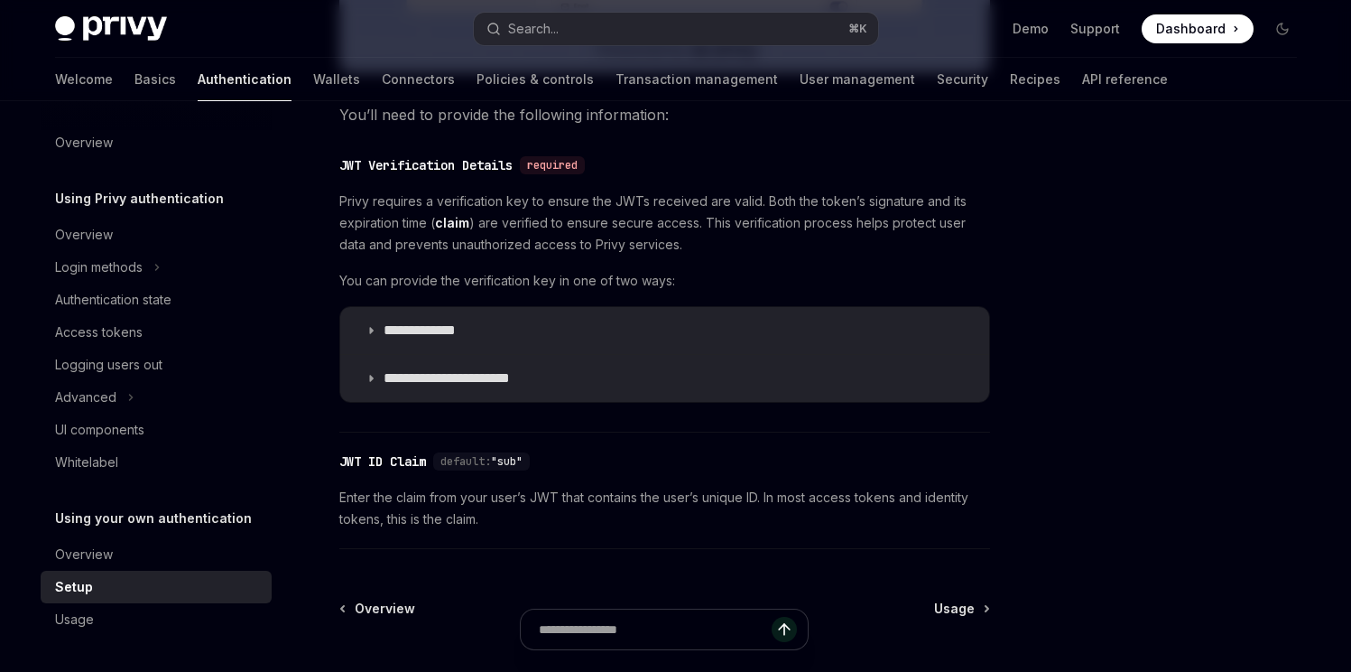
scroll to position [1041, 0]
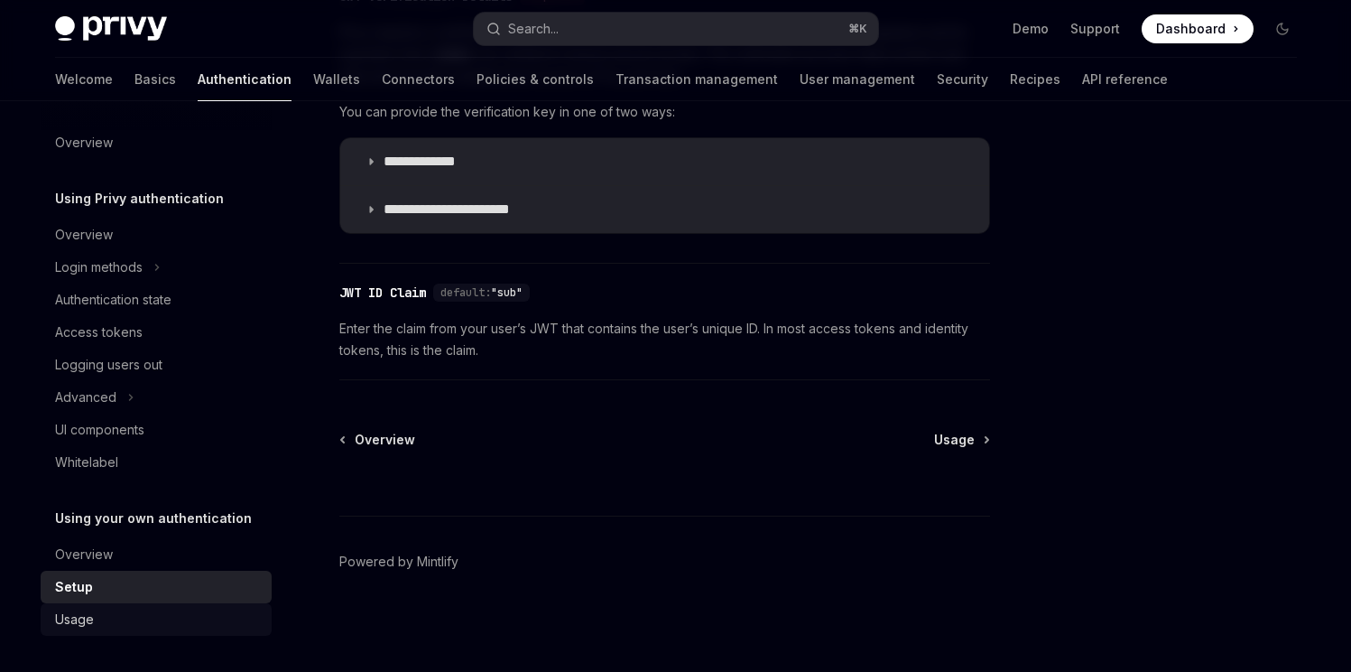
click at [81, 608] on link "Usage" at bounding box center [156, 619] width 231 height 32
click at [170, 616] on div "Usage" at bounding box center [158, 619] width 206 height 22
type textarea "*"
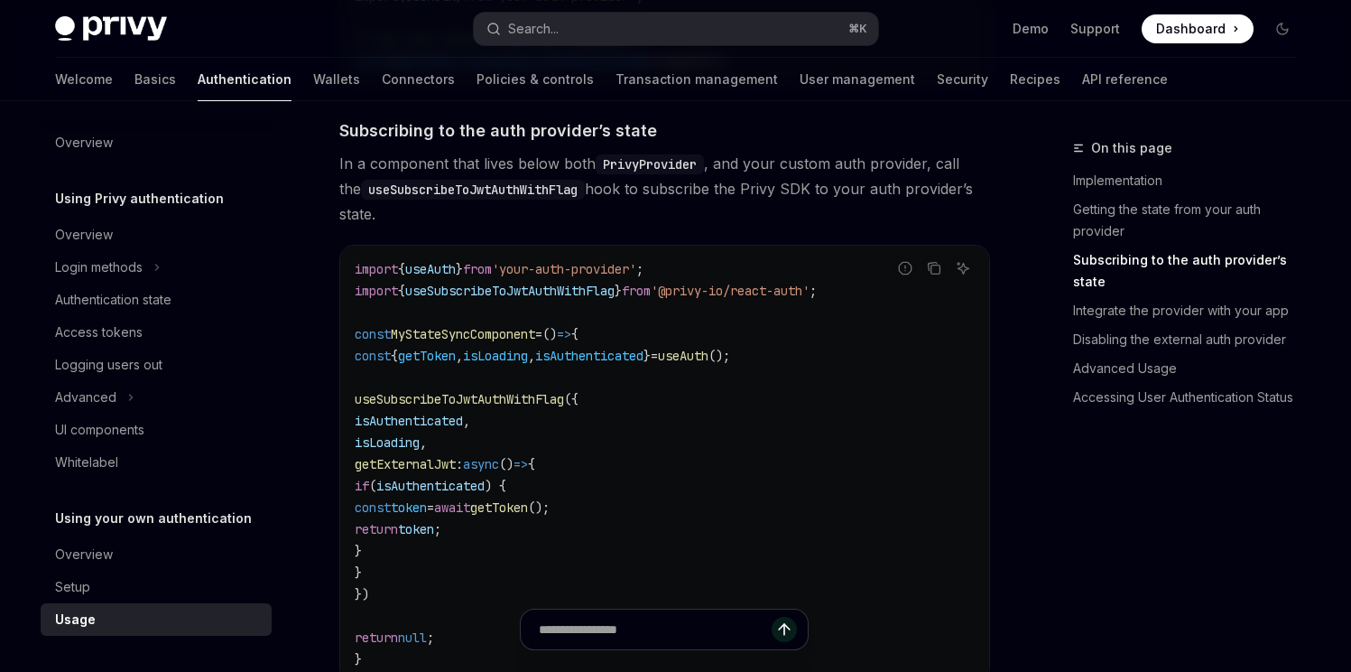
scroll to position [663, 0]
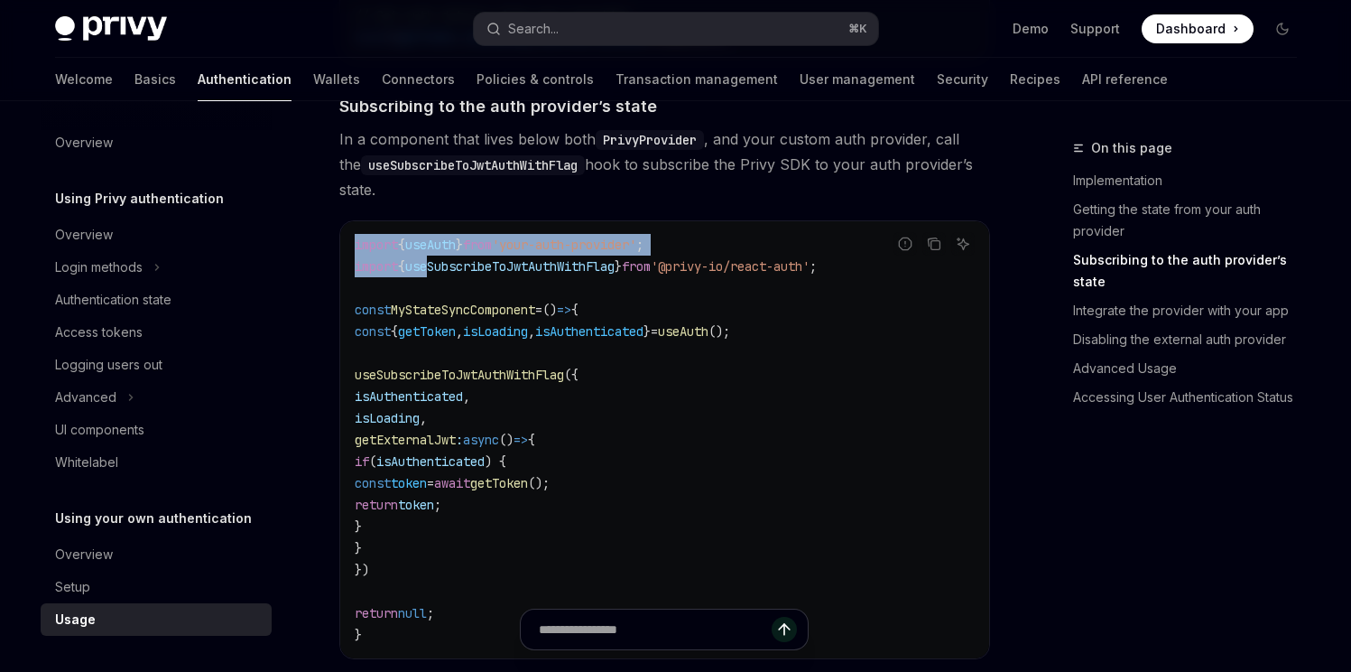
drag, startPoint x: 876, startPoint y: 272, endPoint x: 448, endPoint y: 269, distance: 427.9
click at [448, 269] on div "Report incorrect code Copy Ask AI import { useAuth } from 'your-auth-provider' …" at bounding box center [664, 439] width 651 height 439
click at [448, 269] on span "useSubscribeToJwtAuthWithFlag" at bounding box center [509, 266] width 209 height 16
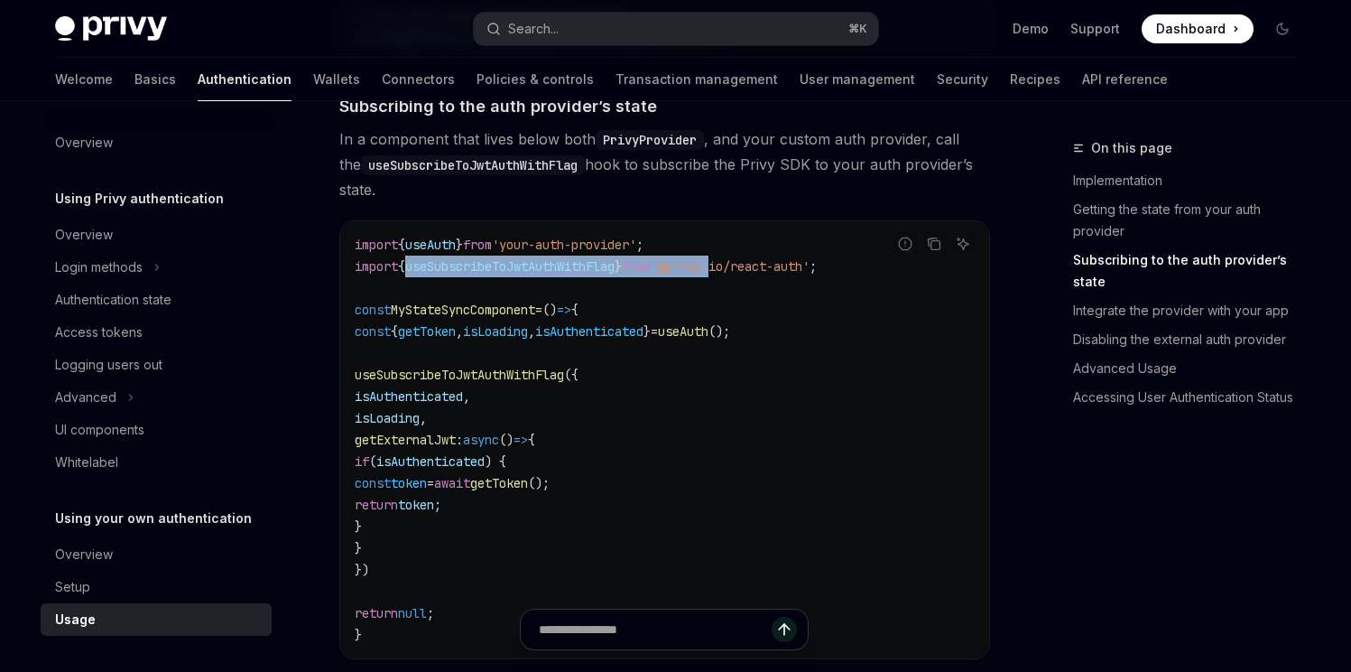
drag, startPoint x: 448, startPoint y: 269, endPoint x: 768, endPoint y: 268, distance: 320.5
click at [741, 268] on span "import { useSubscribeToJwtAuthWithFlag } from '@privy-io/react-auth' ;" at bounding box center [586, 266] width 462 height 16
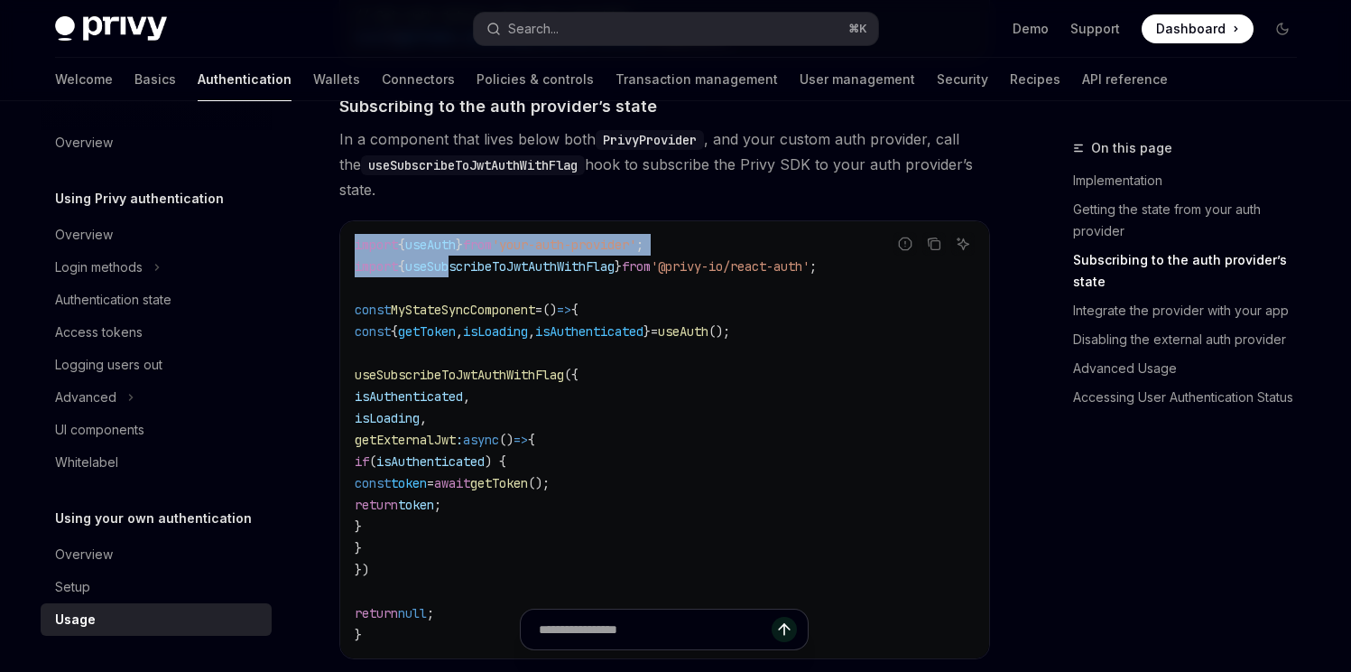
drag, startPoint x: 880, startPoint y: 273, endPoint x: 466, endPoint y: 266, distance: 414.4
click at [469, 266] on div "Report incorrect code Copy Ask AI import { useAuth } from 'your-auth-provider' …" at bounding box center [664, 439] width 651 height 439
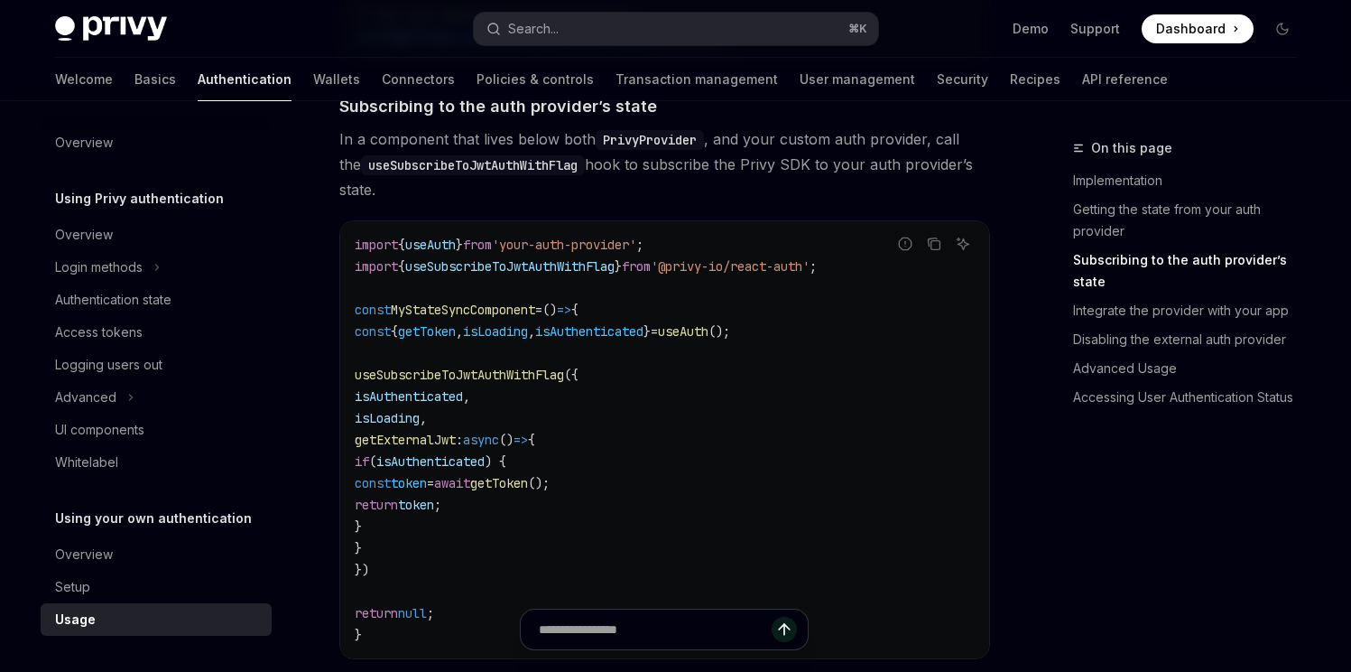
drag, startPoint x: 466, startPoint y: 266, endPoint x: 454, endPoint y: 266, distance: 11.7
click at [466, 266] on span "useSubscribeToJwtAuthWithFlag" at bounding box center [509, 266] width 209 height 16
drag, startPoint x: 355, startPoint y: 265, endPoint x: 877, endPoint y: 272, distance: 522.7
click at [877, 272] on div "Report incorrect code Copy Ask AI import { useAuth } from 'your-auth-provider' …" at bounding box center [664, 439] width 651 height 439
click at [877, 272] on div "Report incorrect code" at bounding box center [904, 272] width 127 height 18
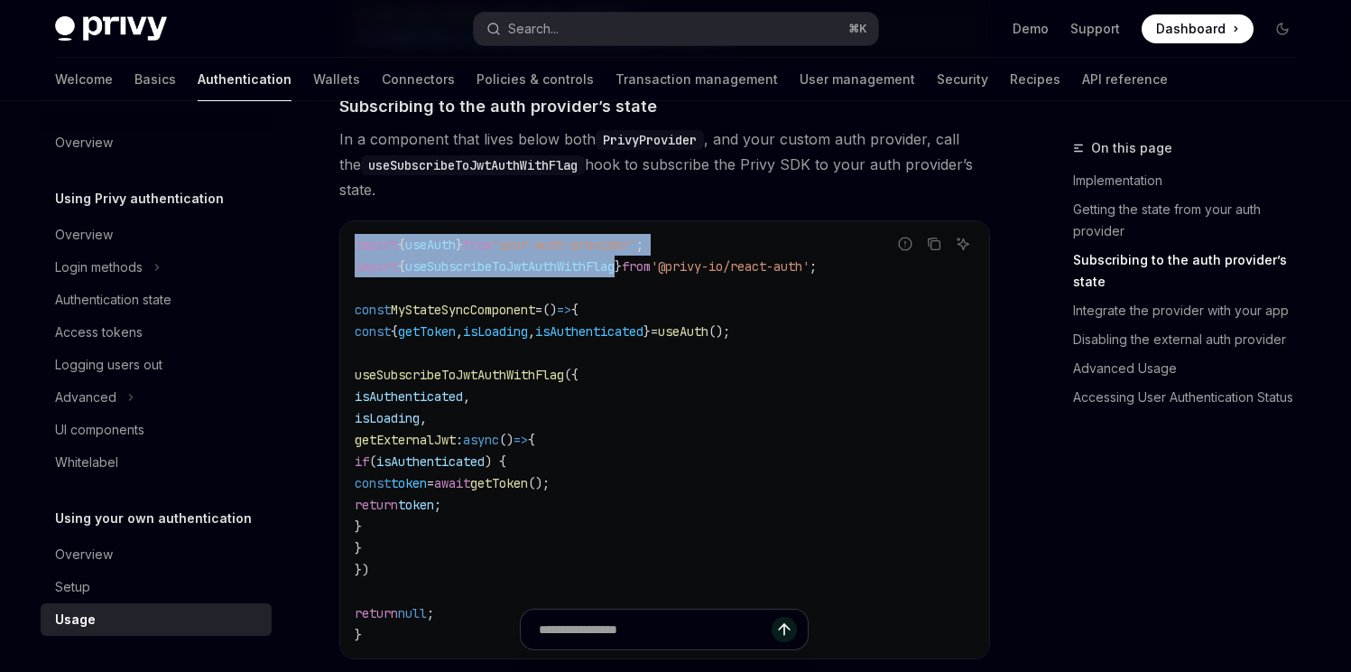
drag, startPoint x: 877, startPoint y: 272, endPoint x: 623, endPoint y: 269, distance: 254.6
click at [624, 269] on div "Report incorrect code Copy Ask AI import { useAuth } from 'your-auth-provider' …" at bounding box center [664, 439] width 651 height 439
drag, startPoint x: 618, startPoint y: 269, endPoint x: 603, endPoint y: 270, distance: 15.4
click at [615, 269] on span "useSubscribeToJwtAuthWithFlag" at bounding box center [509, 266] width 209 height 16
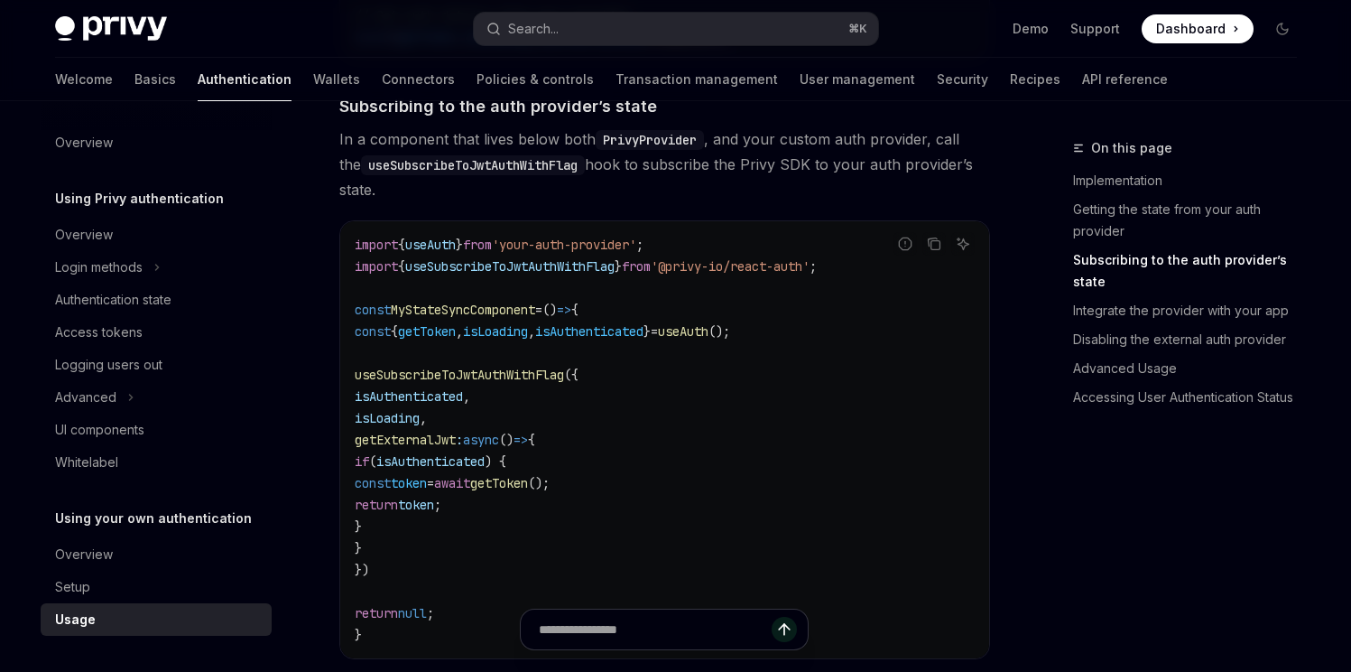
click at [377, 268] on span "import" at bounding box center [376, 266] width 43 height 16
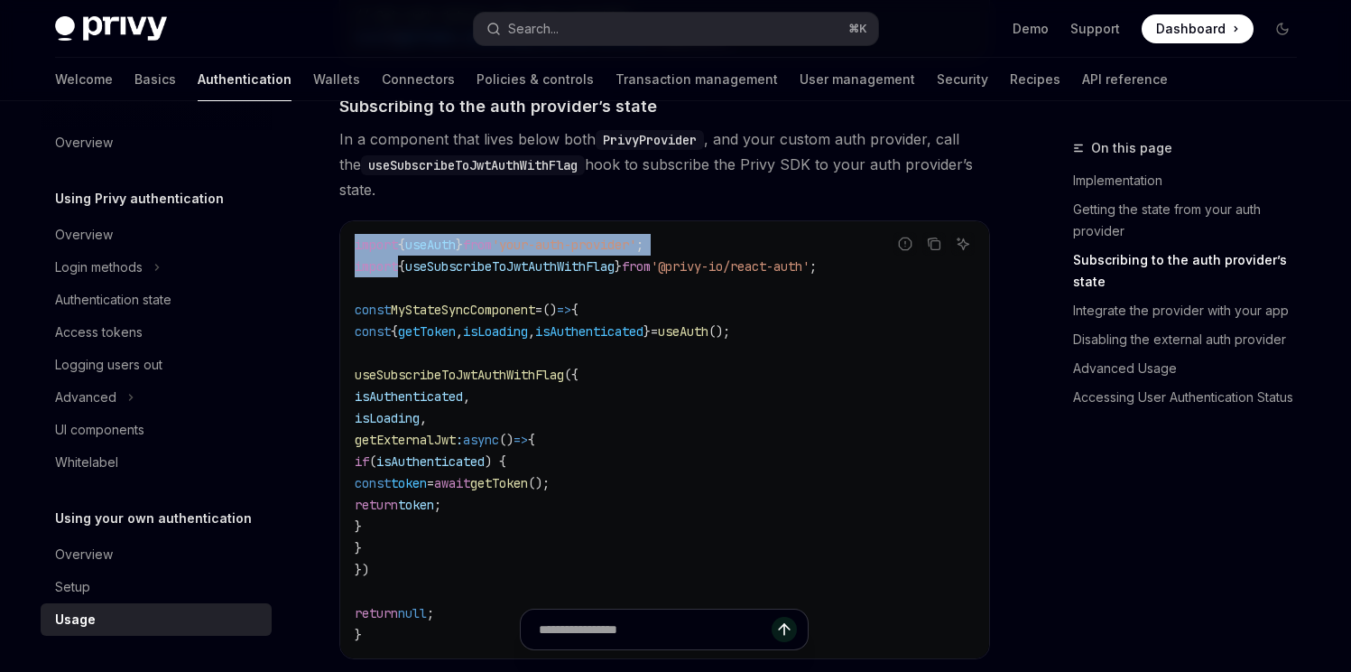
drag, startPoint x: 377, startPoint y: 268, endPoint x: 870, endPoint y: 272, distance: 492.9
click at [870, 272] on div "Report incorrect code Copy Ask AI import { useAuth } from 'your-auth-provider' …" at bounding box center [664, 439] width 651 height 439
click at [875, 271] on div "Report incorrect code" at bounding box center [904, 272] width 127 height 18
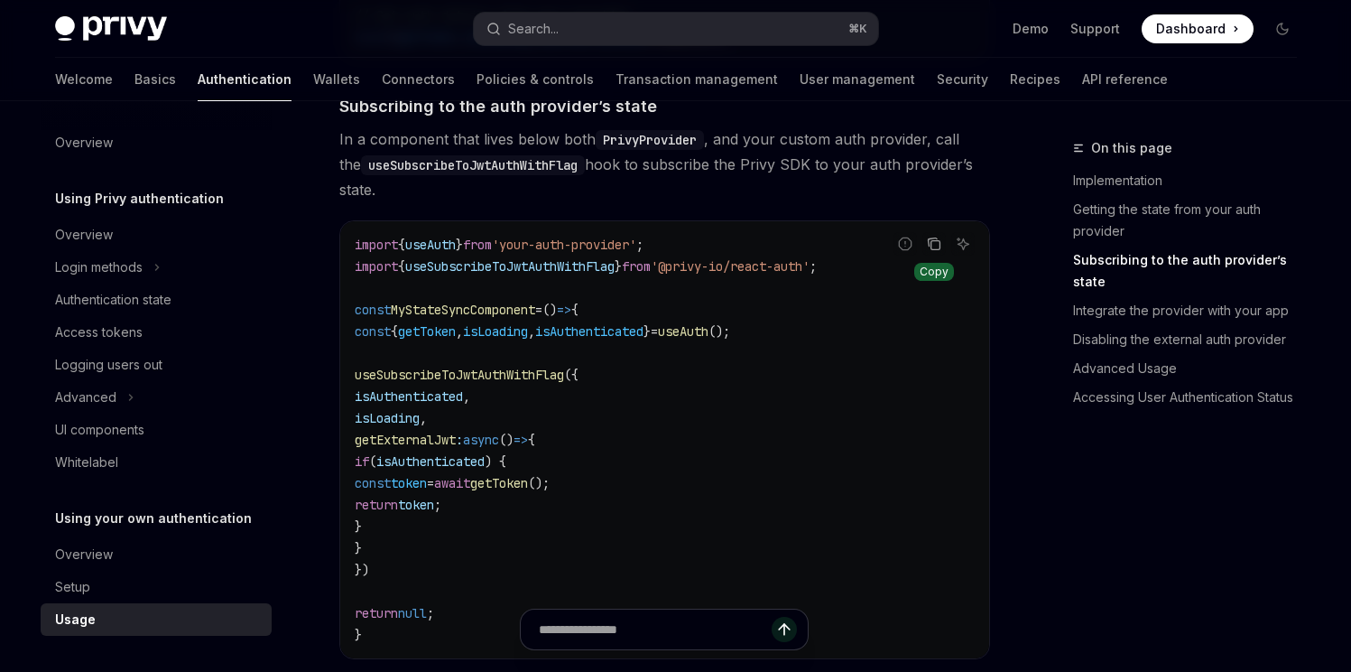
click at [932, 248] on icon "Copy the contents from the code block" at bounding box center [934, 244] width 14 height 14
click at [360, 270] on span "import" at bounding box center [376, 266] width 43 height 16
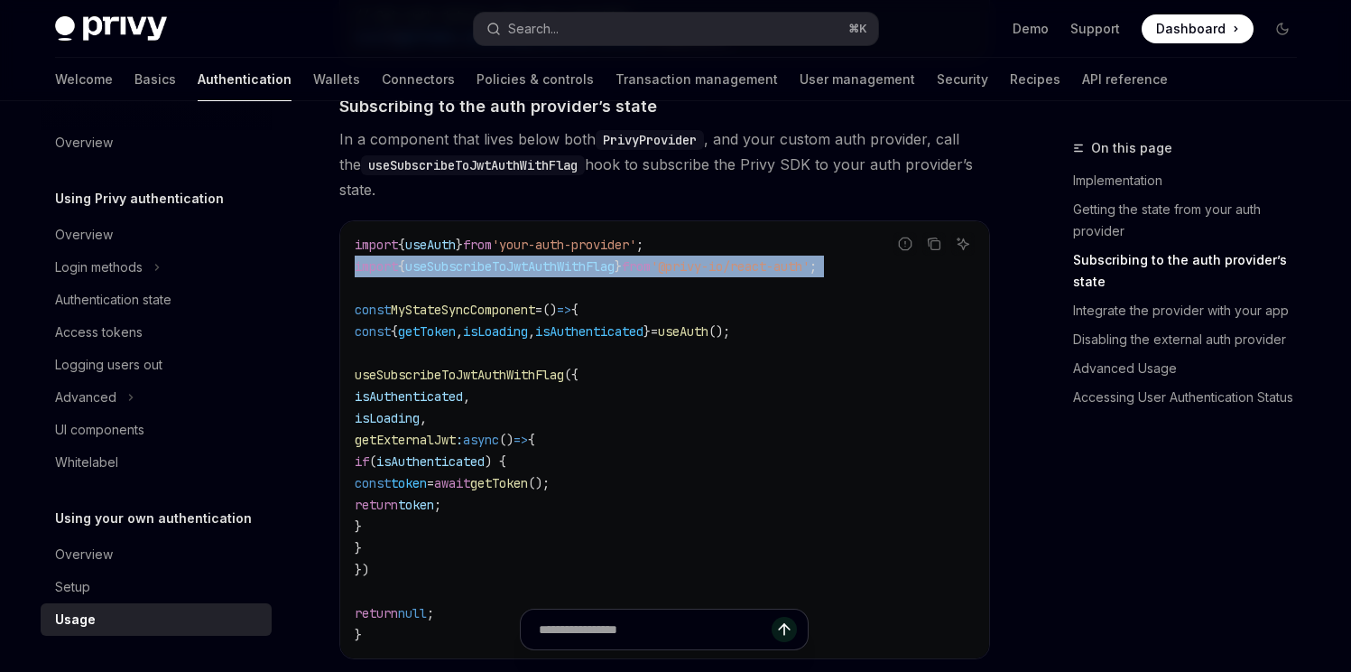
click at [360, 270] on span "import" at bounding box center [376, 266] width 43 height 16
copy code "import { useSubscribeToJwtAuthWithFlag } from '@privy-io/react-auth' ;"
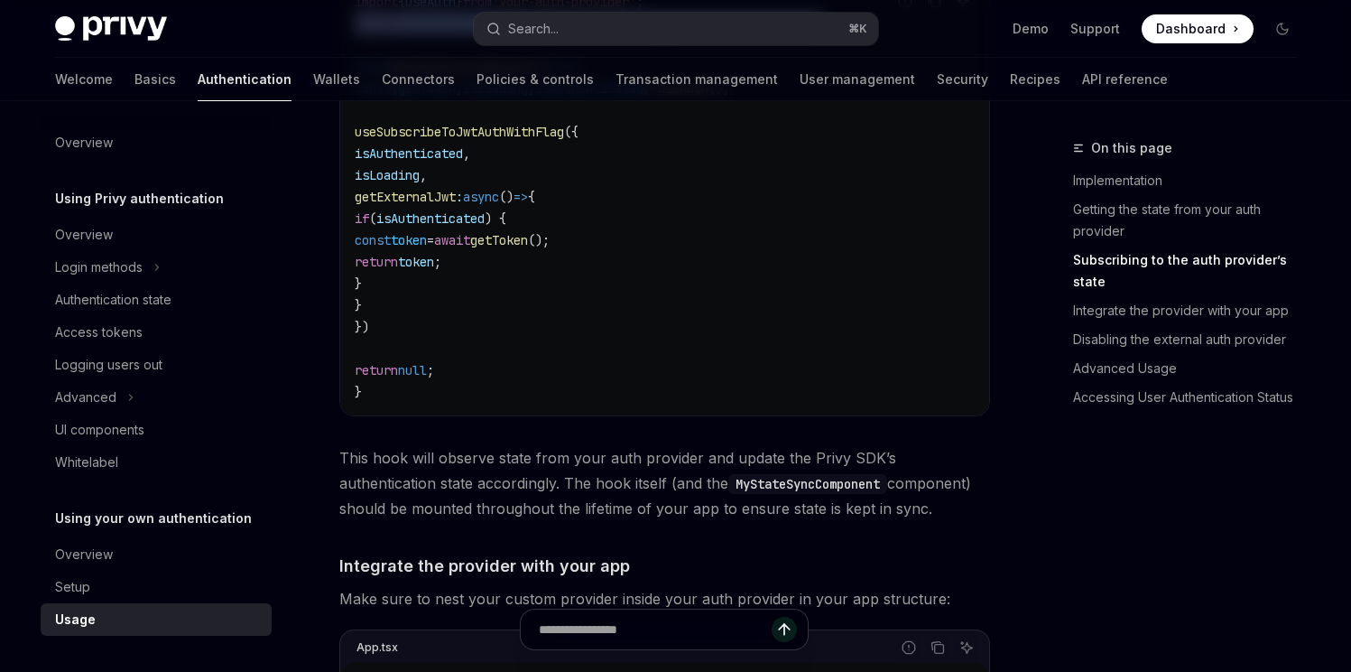
scroll to position [690, 0]
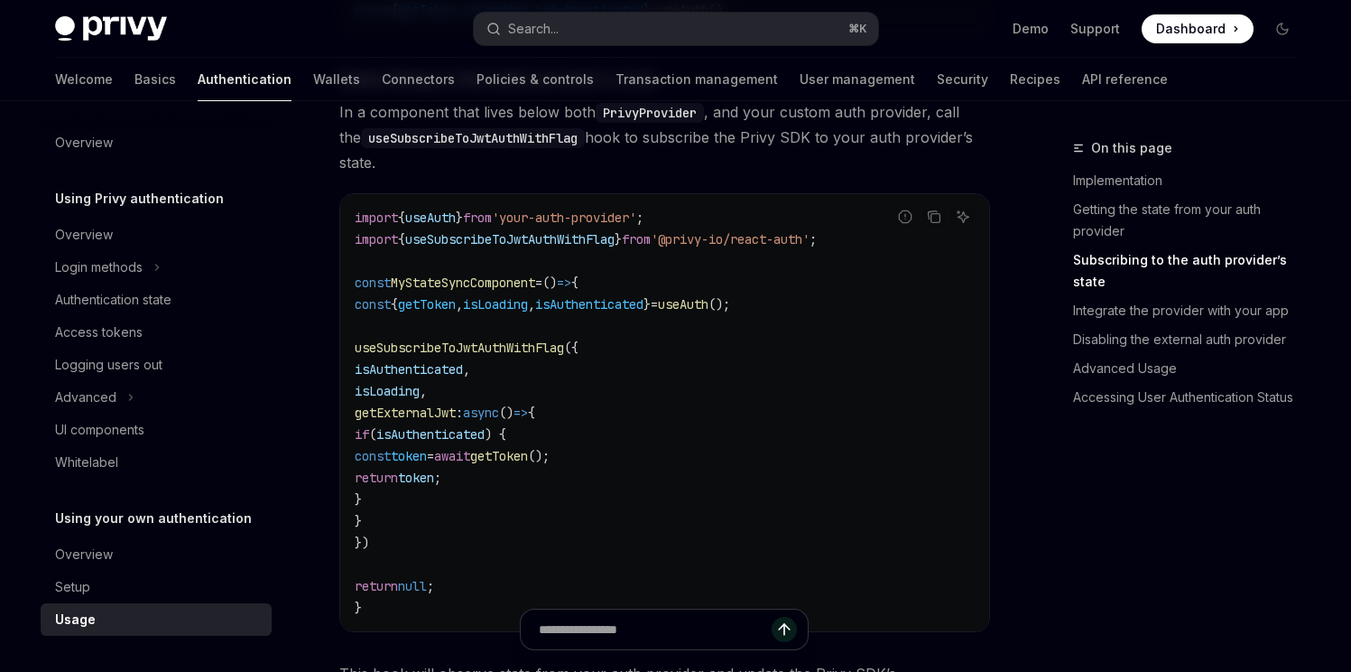
drag, startPoint x: 372, startPoint y: 616, endPoint x: 488, endPoint y: 512, distance: 156.0
click at [370, 606] on div at bounding box center [664, 638] width 651 height 67
click at [931, 220] on icon "Copy the contents from the code block" at bounding box center [935, 218] width 9 height 9
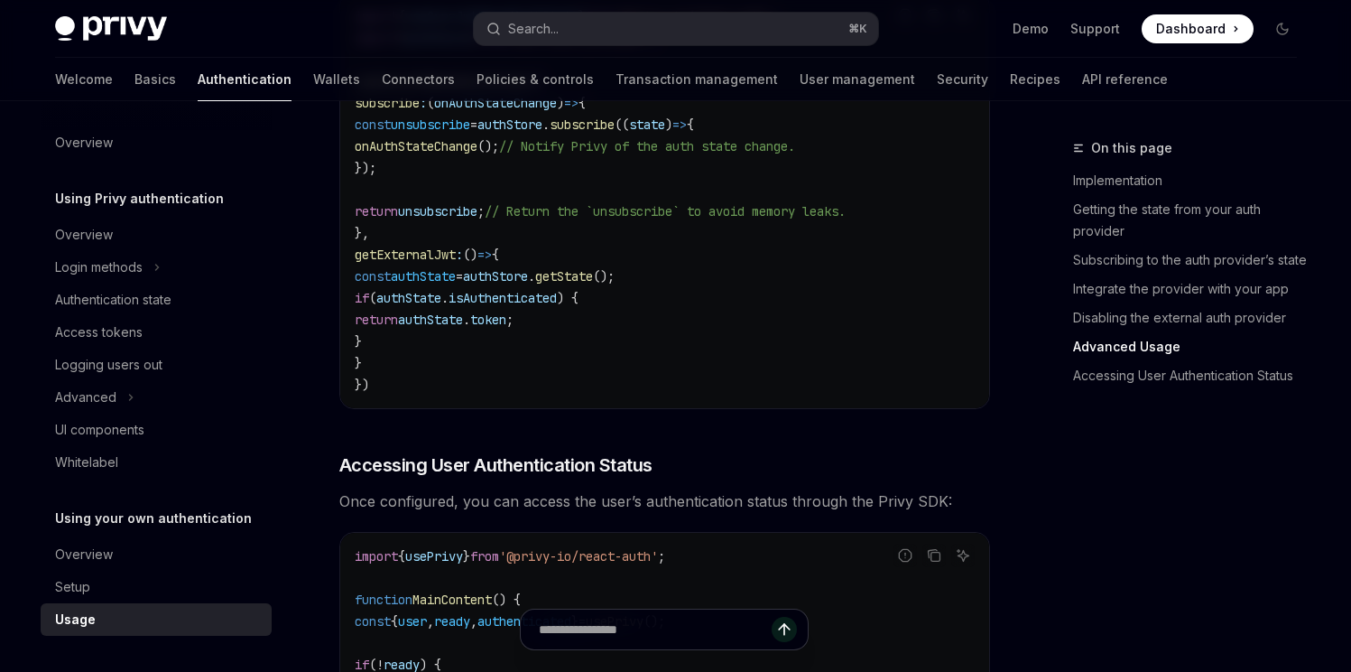
scroll to position [2919, 0]
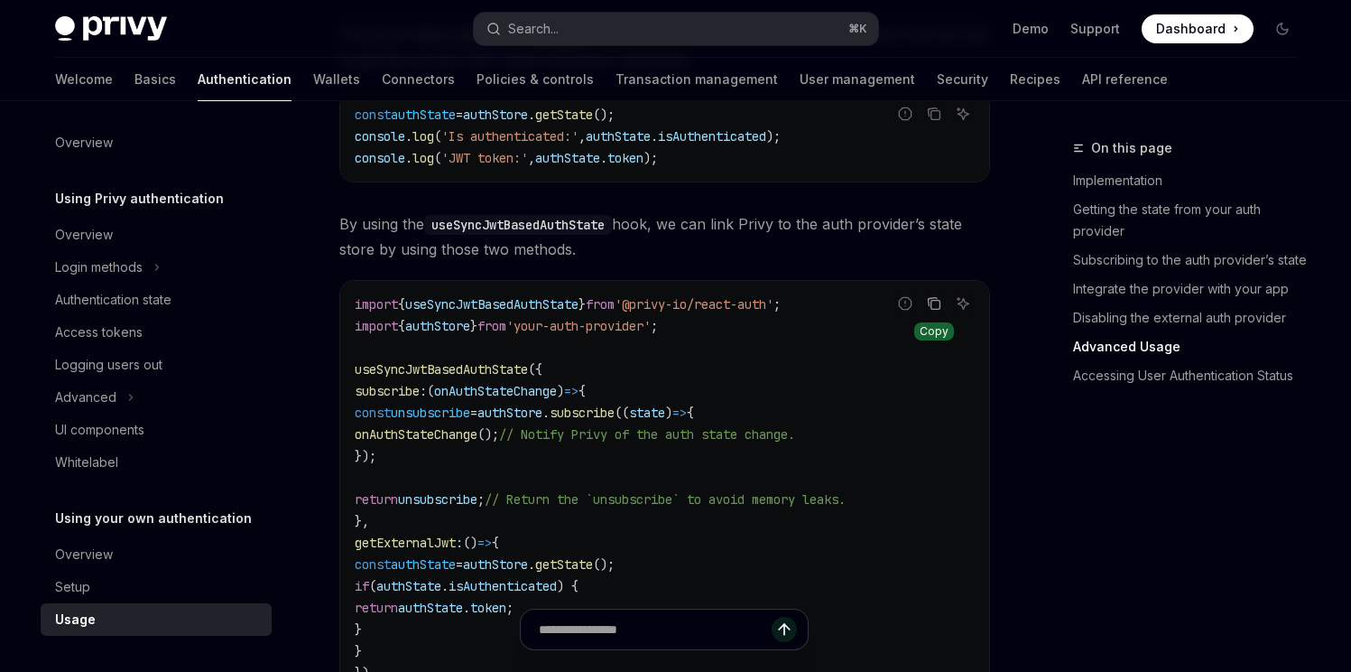
click at [940, 307] on icon "Copy the contents from the code block" at bounding box center [935, 304] width 9 height 9
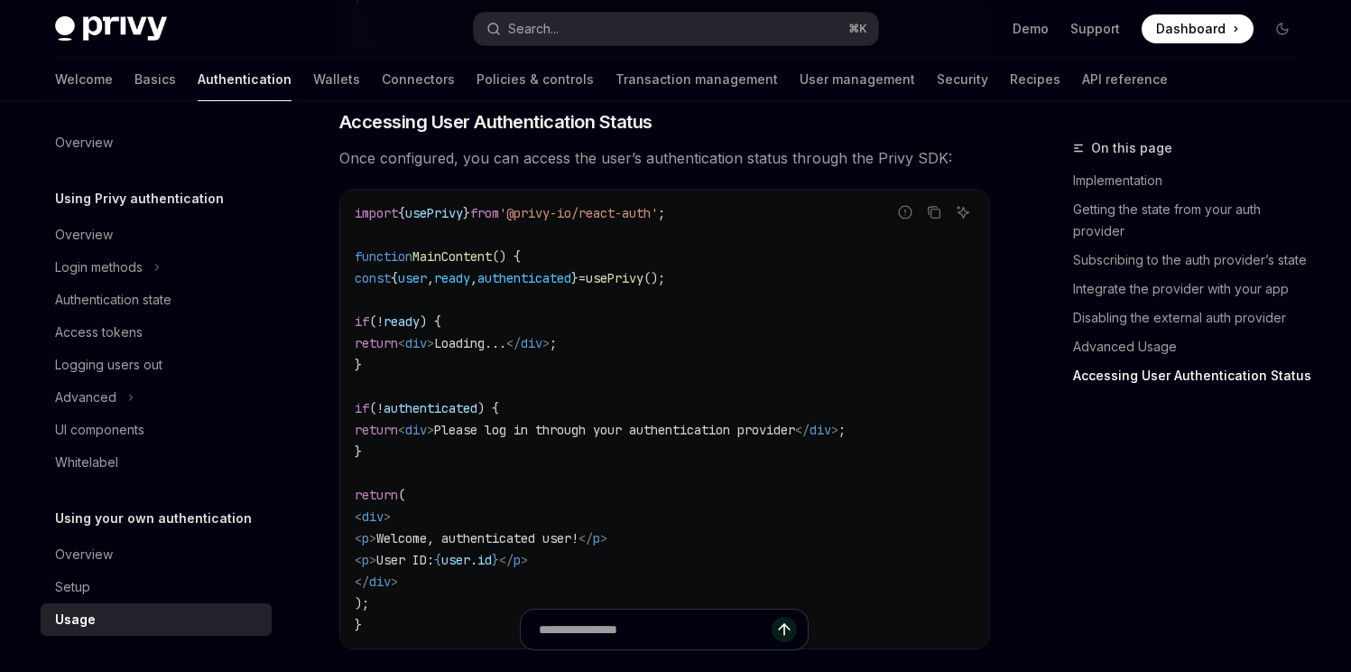
scroll to position [3552, 0]
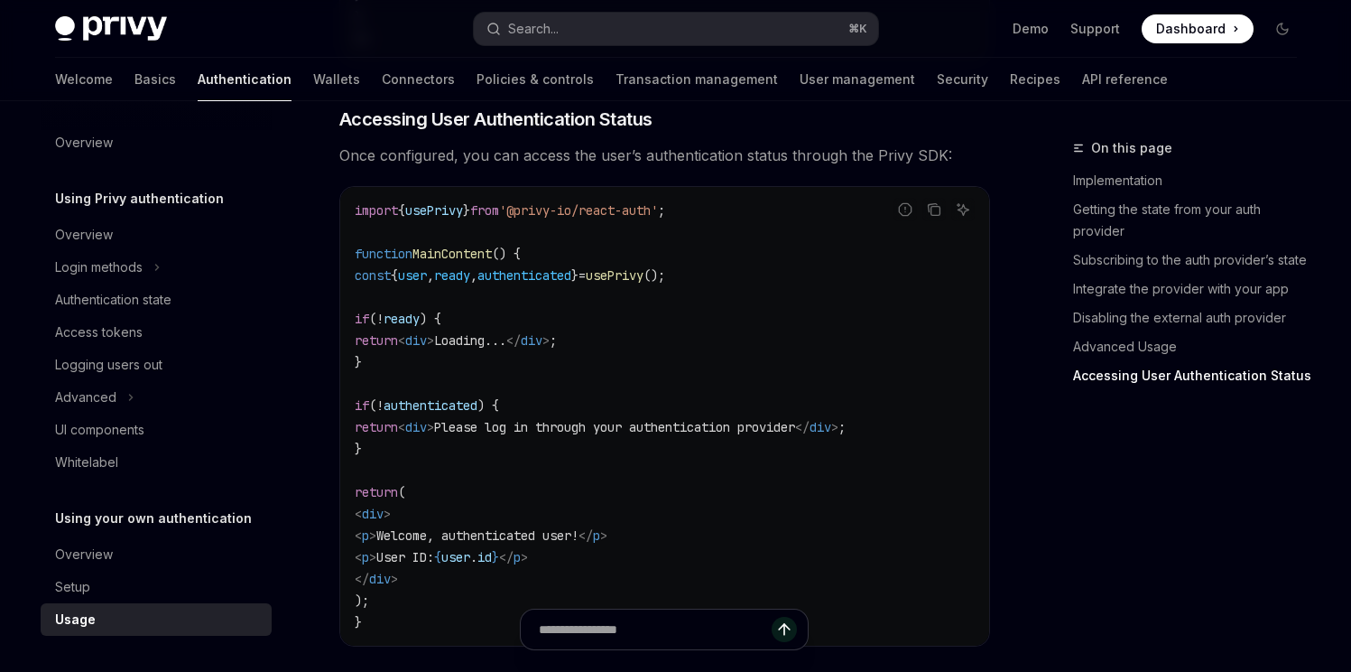
type textarea "*"
